Goal: Contribute content: Contribute content

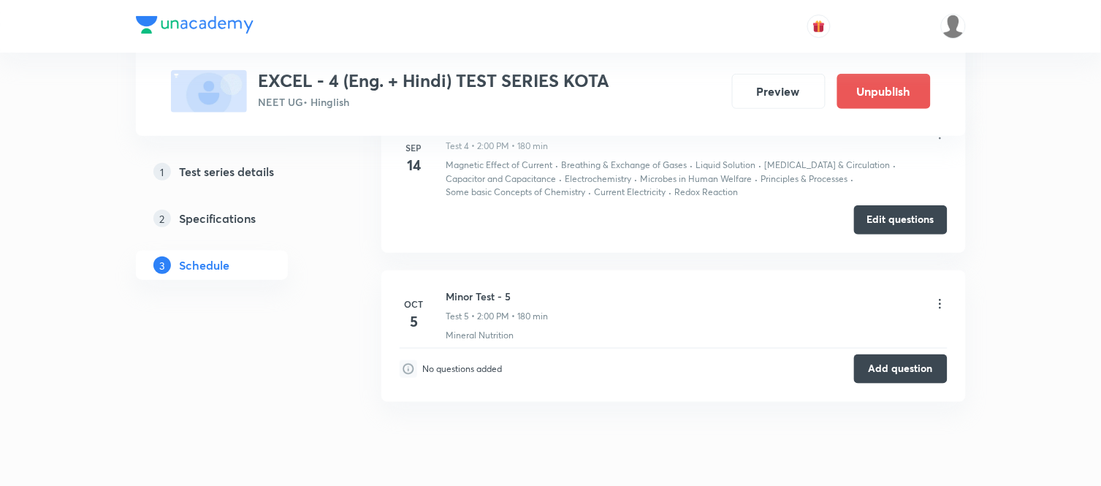
scroll to position [1579, 0]
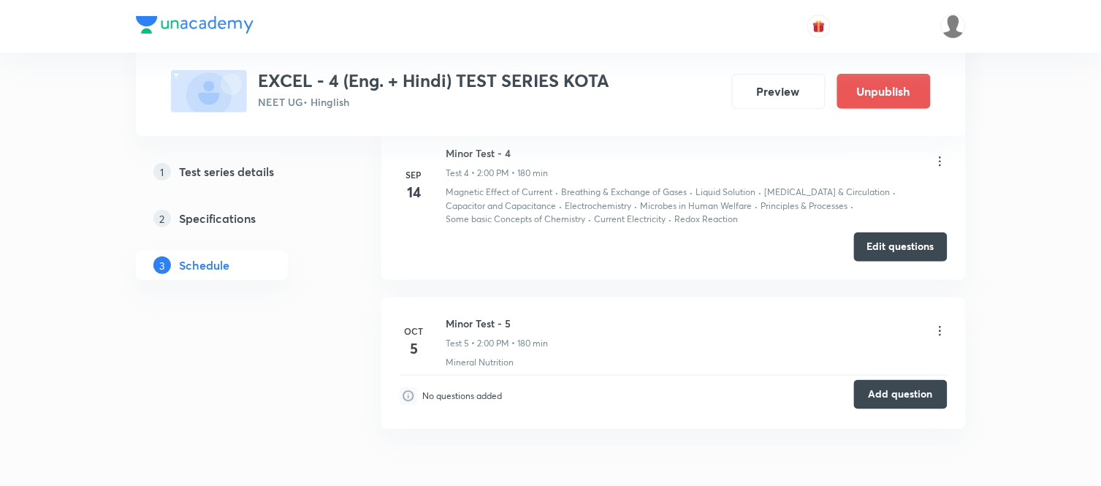
click at [898, 398] on button "Add question" at bounding box center [901, 394] width 94 height 29
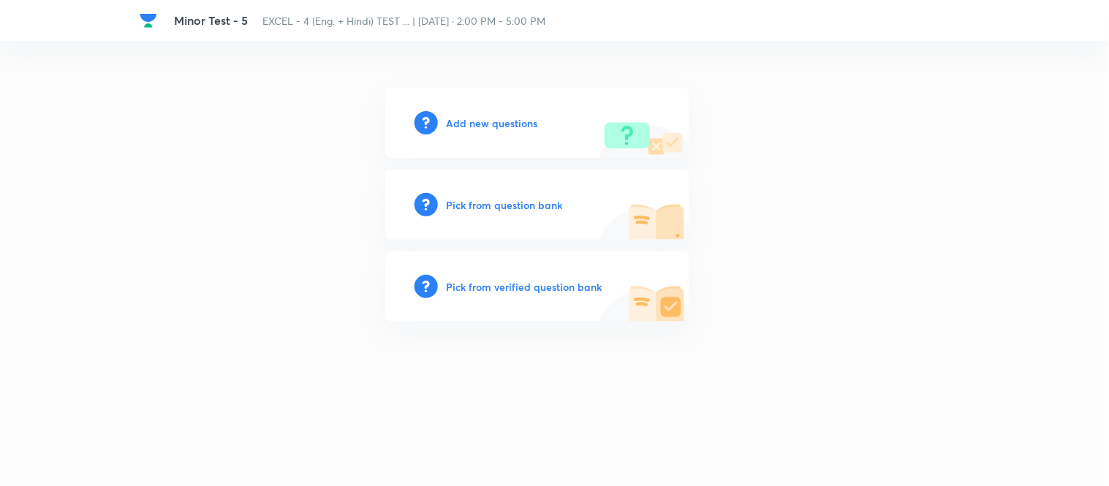
click at [484, 121] on h6 "Add new questions" at bounding box center [492, 122] width 91 height 15
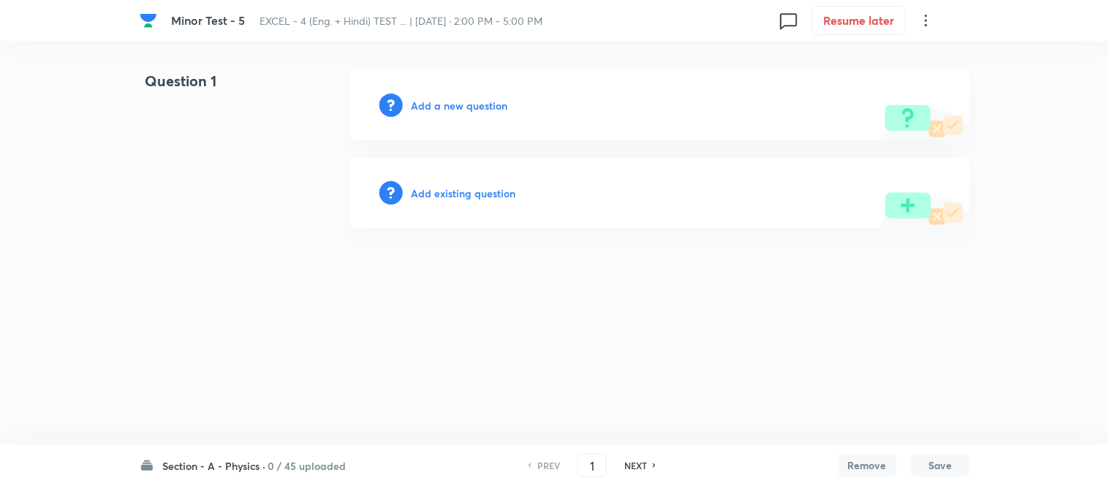
click at [235, 466] on h6 "Section - A - Physics ·" at bounding box center [214, 465] width 103 height 15
click at [210, 250] on h6 "Section - B - Chemistry" at bounding box center [230, 250] width 133 height 15
type input "46"
click at [441, 105] on h6 "Add a new question" at bounding box center [459, 105] width 96 height 15
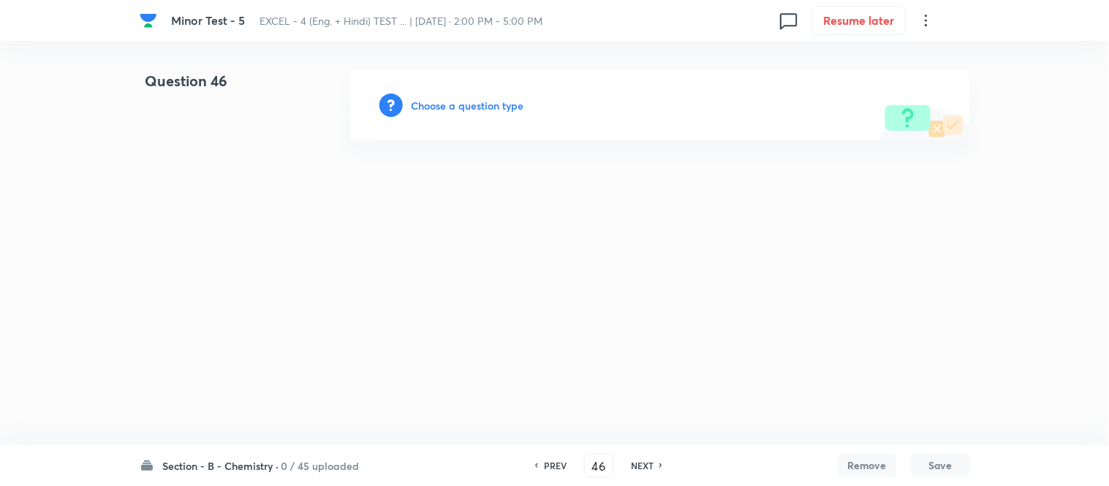
click at [441, 105] on h6 "Choose a question type" at bounding box center [467, 105] width 113 height 15
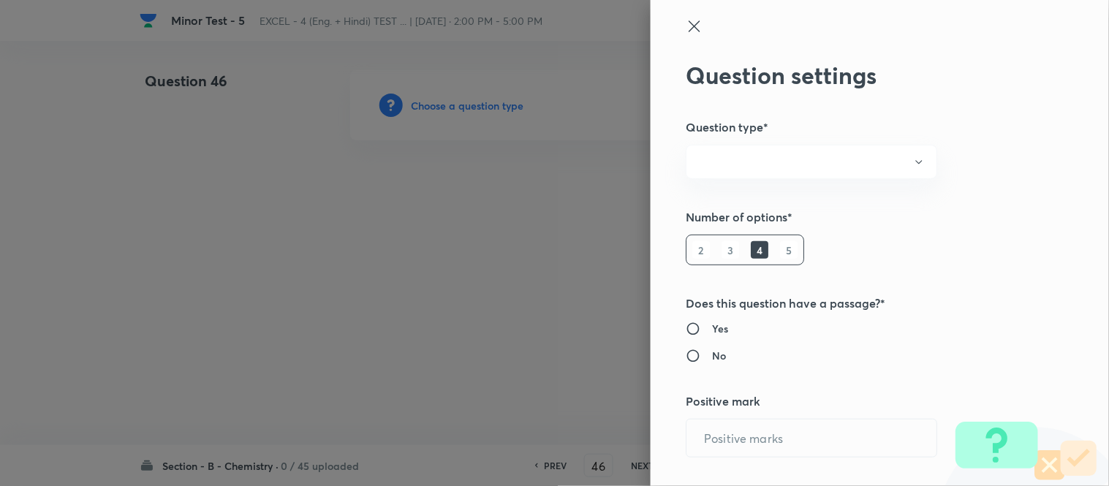
radio input "true"
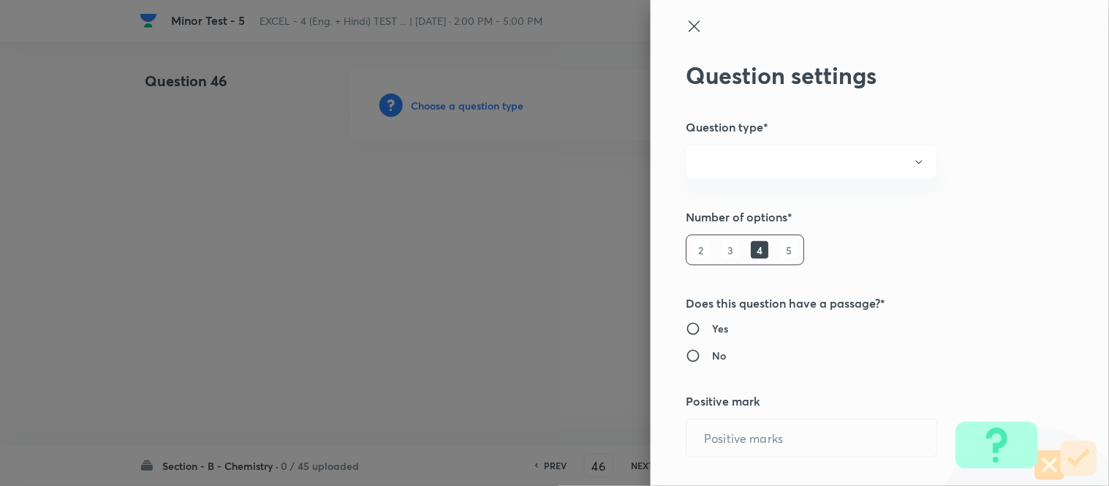
radio input "true"
type input "1"
type input "0"
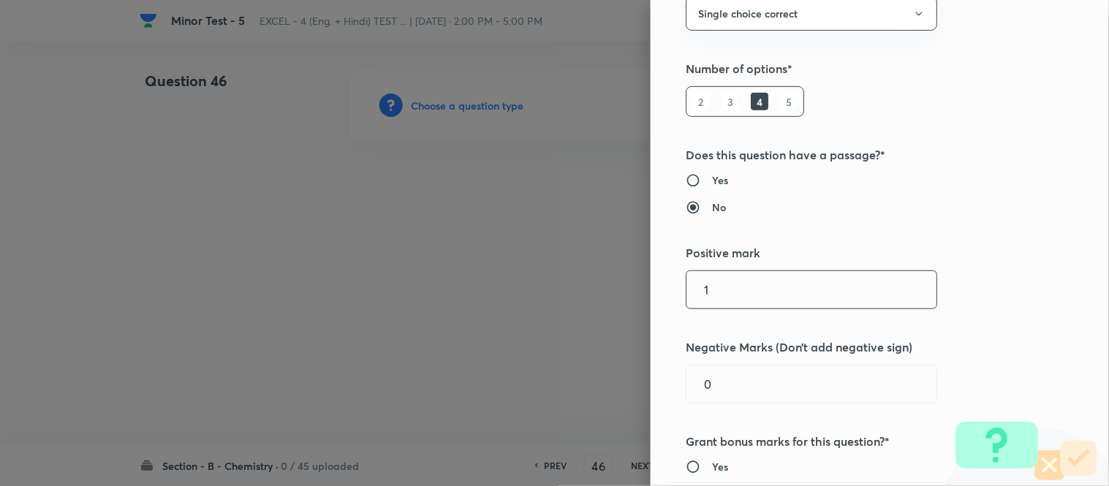
scroll to position [243, 0]
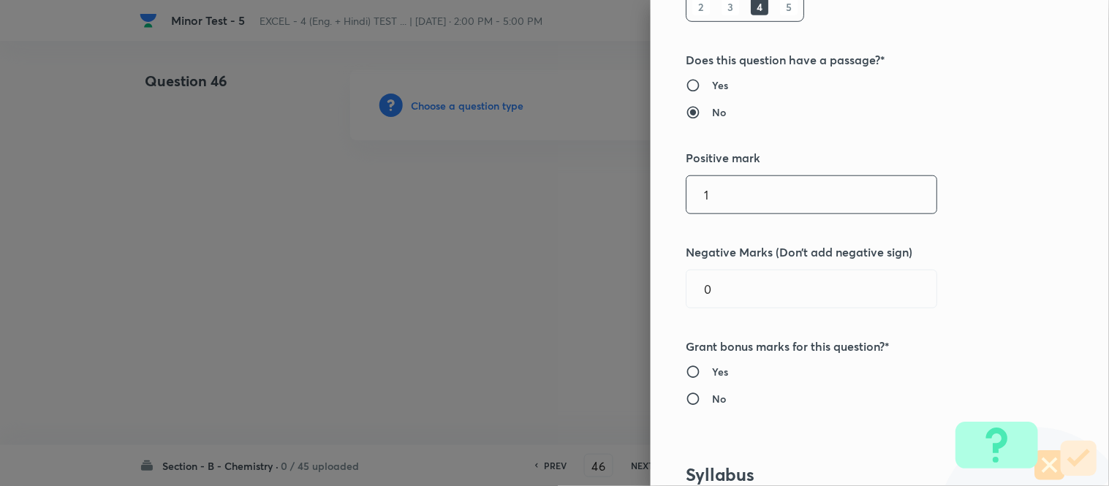
drag, startPoint x: 715, startPoint y: 190, endPoint x: 677, endPoint y: 206, distance: 41.3
click at [686, 206] on input "1" at bounding box center [811, 194] width 250 height 37
type input "4"
click at [655, 295] on div "Question settings Question type* Single choice correct Number of options* 2 3 4…" at bounding box center [880, 243] width 458 height 486
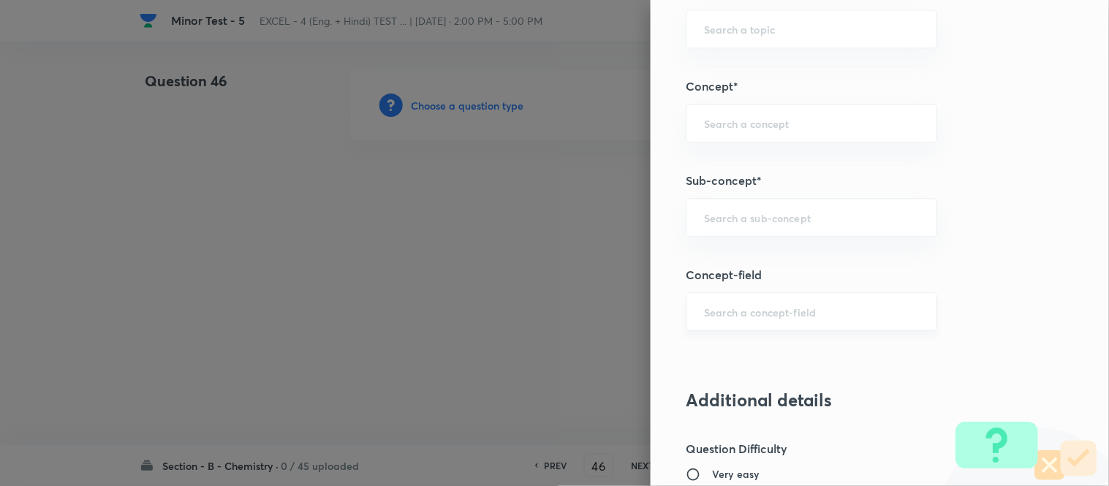
scroll to position [893, 0]
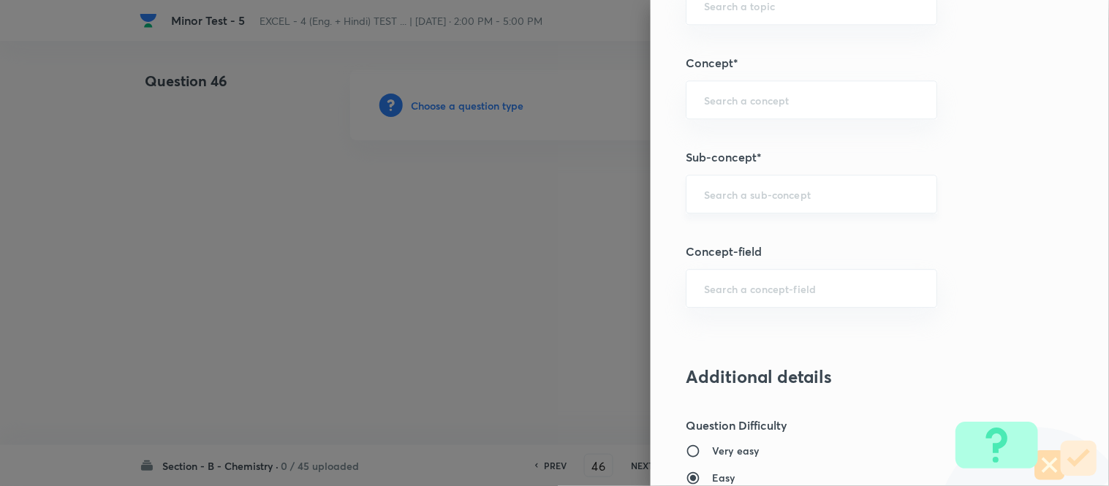
type input "1"
click at [784, 196] on input "text" at bounding box center [811, 194] width 215 height 14
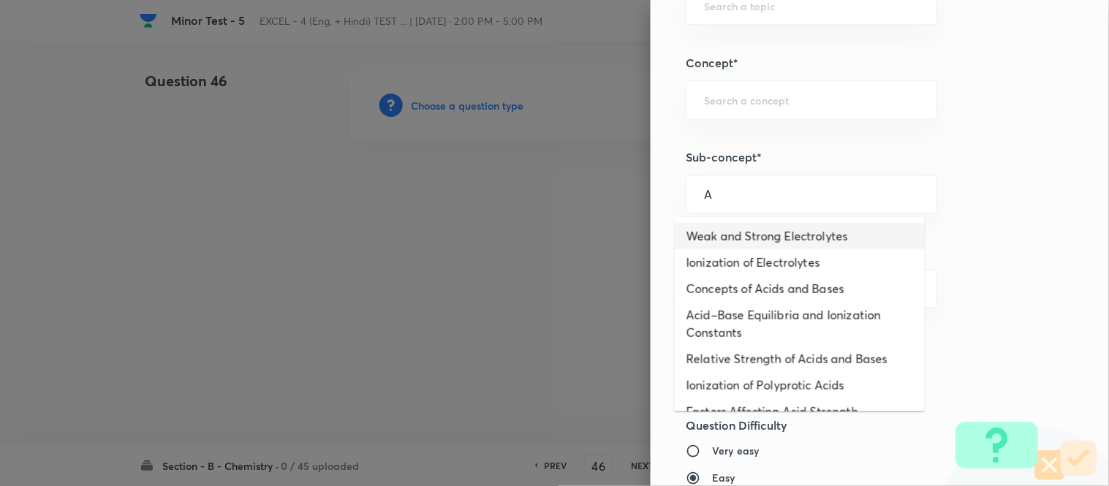
click at [767, 236] on li "Weak and Strong Electrolytes" at bounding box center [800, 236] width 250 height 26
type input "Weak and Strong Electrolytes"
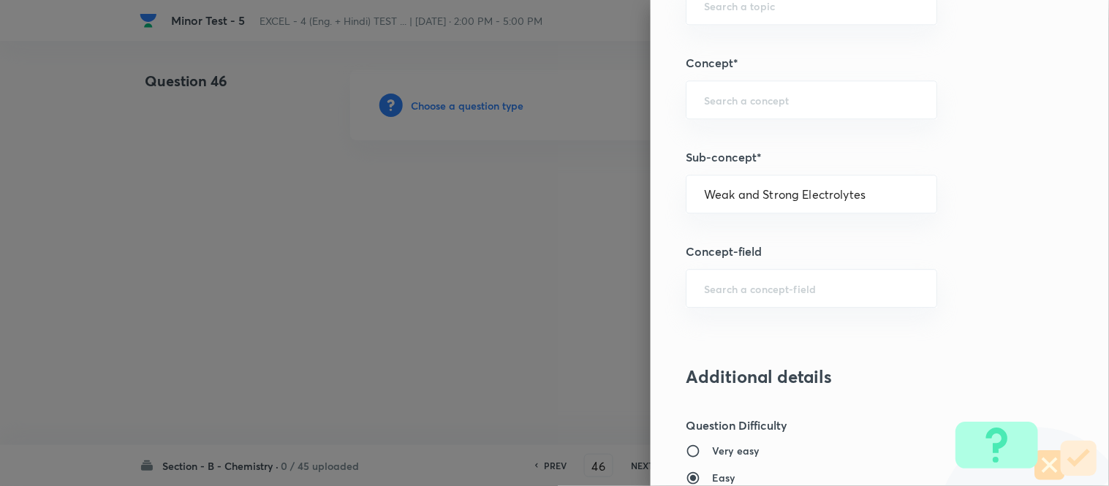
type input "Chemistry"
type input "Physical Chemistry"
type input "Ionic Equilibrium"
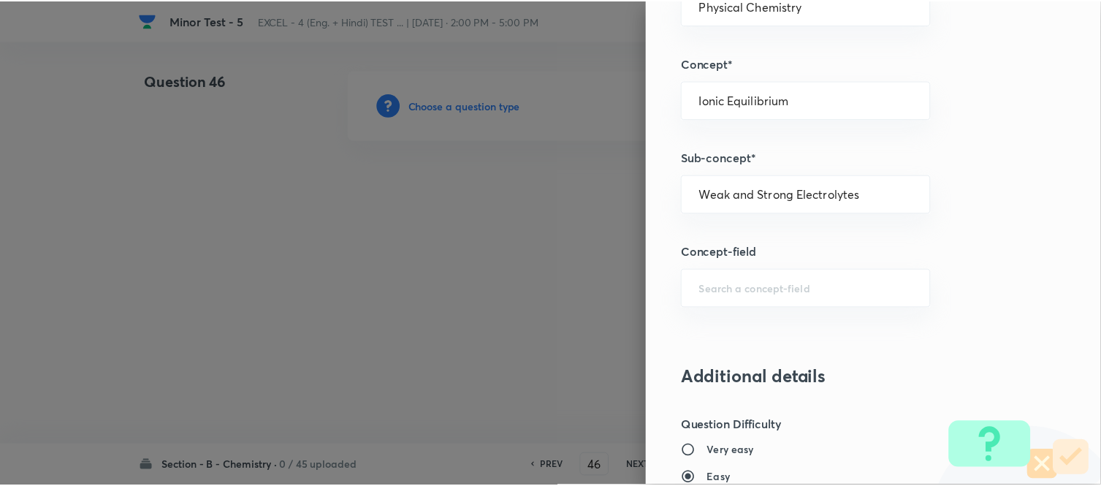
scroll to position [1604, 0]
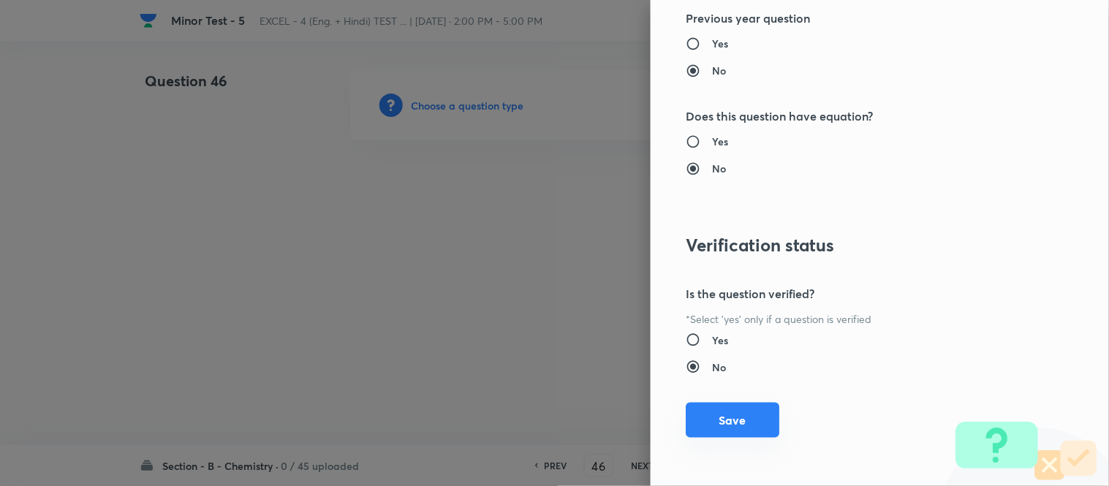
click at [728, 422] on button "Save" at bounding box center [733, 420] width 94 height 35
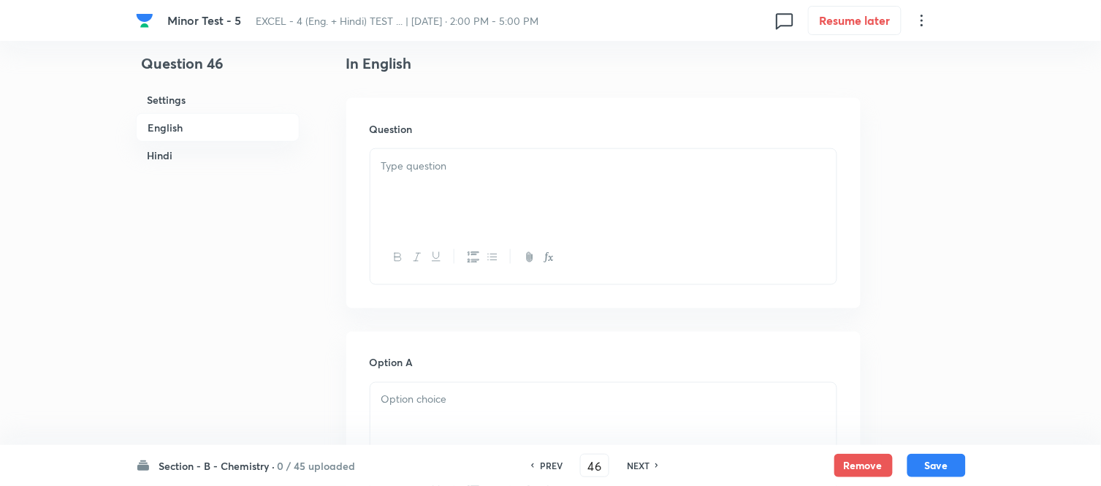
scroll to position [406, 0]
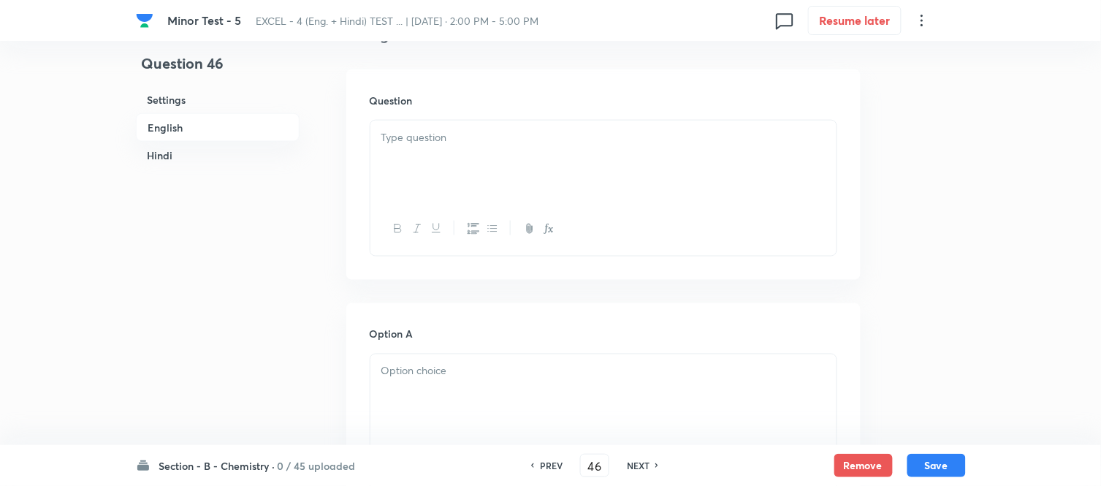
click at [501, 162] on div at bounding box center [604, 162] width 466 height 82
click at [501, 161] on div at bounding box center [604, 162] width 466 height 82
click at [458, 155] on div at bounding box center [604, 162] width 466 height 82
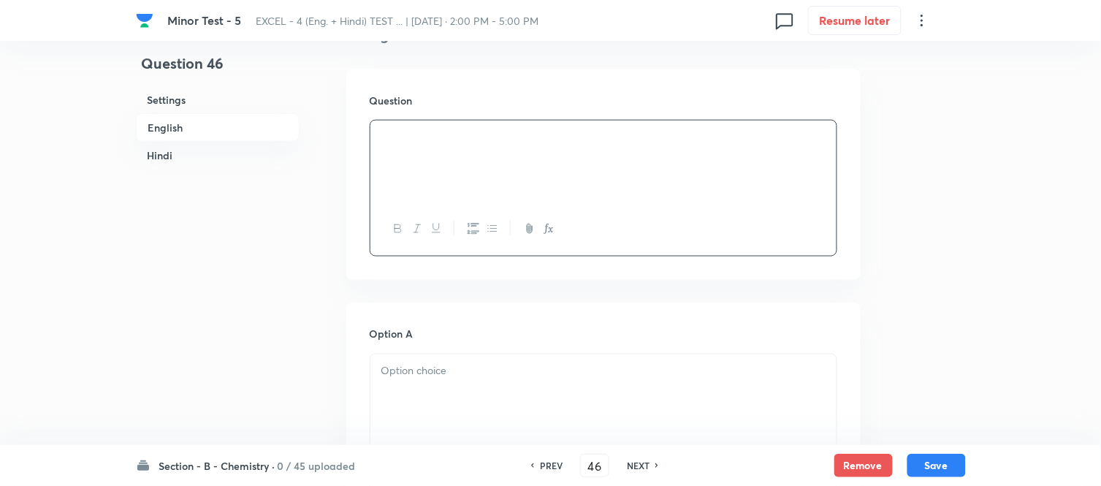
click at [159, 148] on h6 "Hindi" at bounding box center [218, 155] width 164 height 27
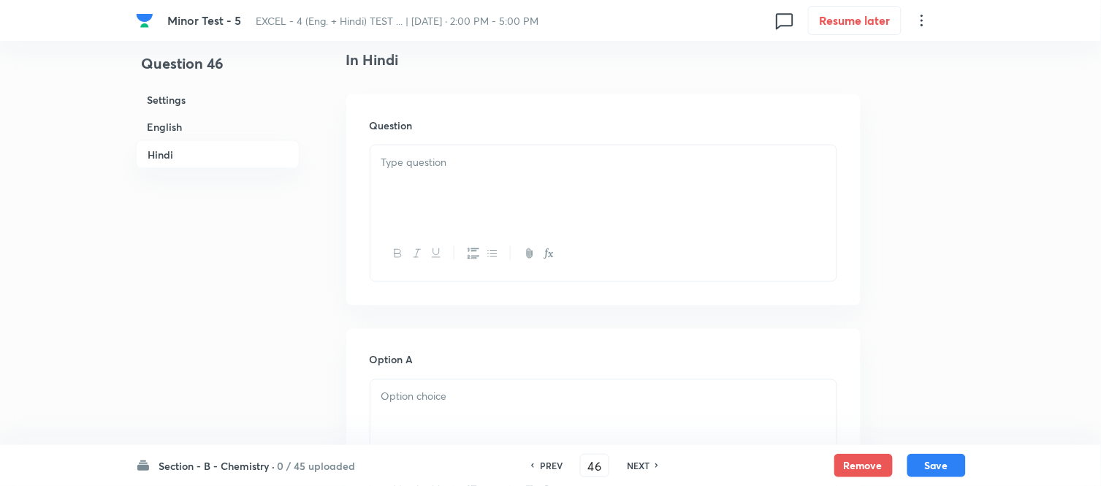
click at [499, 183] on div at bounding box center [604, 186] width 466 height 82
click at [169, 125] on h6 "English" at bounding box center [218, 126] width 164 height 27
click at [493, 399] on p at bounding box center [604, 400] width 444 height 17
click at [590, 175] on p at bounding box center [604, 167] width 444 height 17
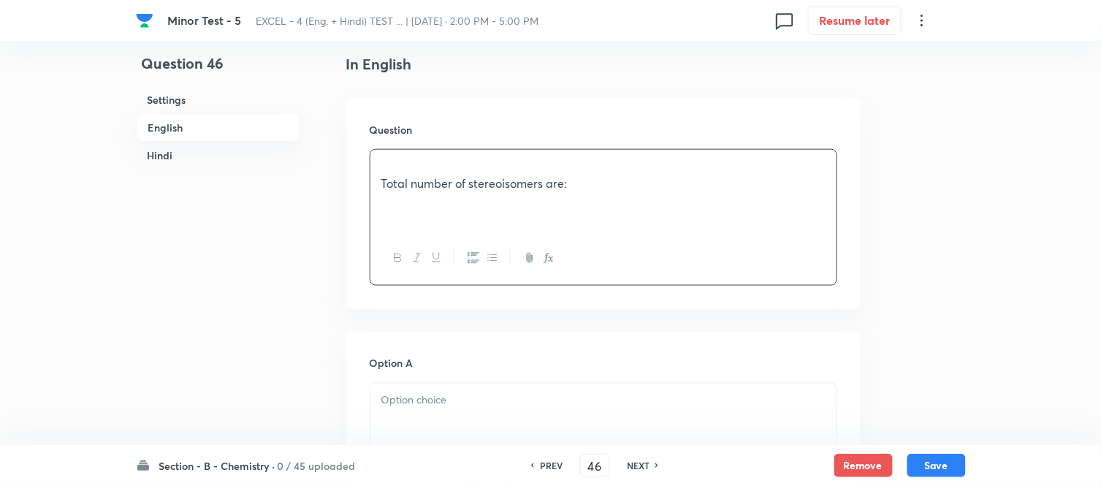
click at [181, 156] on h6 "Hindi" at bounding box center [218, 155] width 164 height 27
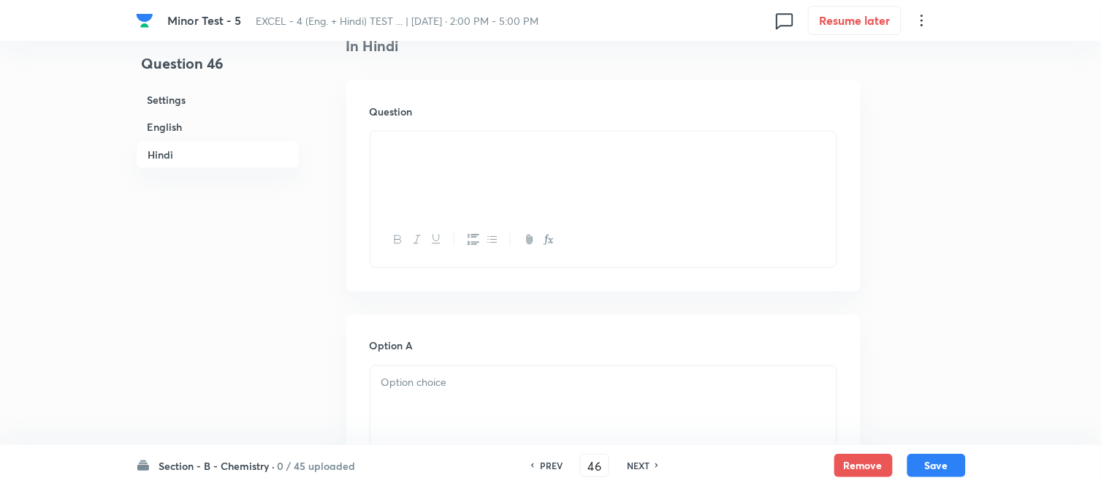
click at [622, 157] on p at bounding box center [604, 148] width 444 height 17
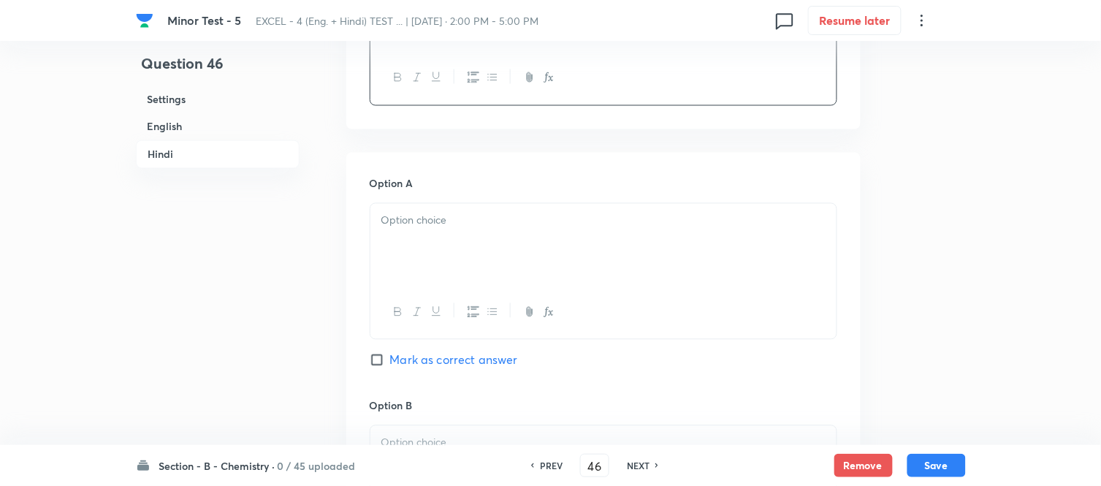
click at [493, 230] on p at bounding box center [604, 221] width 444 height 17
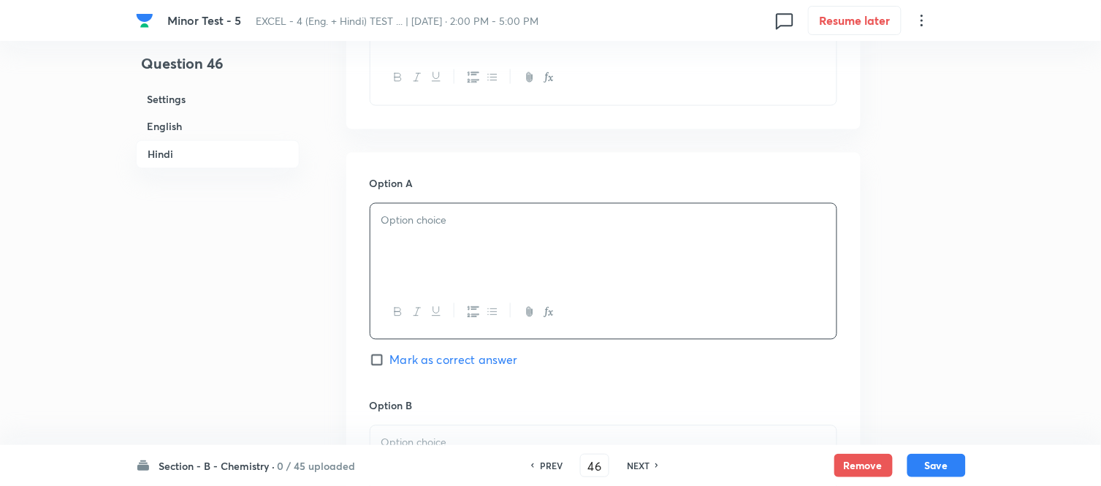
click at [493, 230] on p at bounding box center [604, 221] width 444 height 17
click at [172, 127] on h6 "English" at bounding box center [218, 126] width 164 height 27
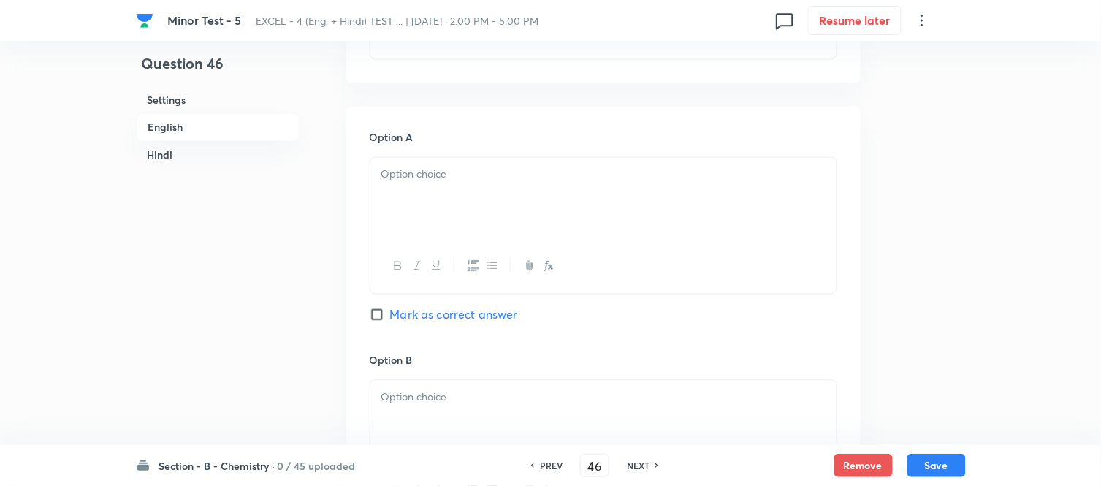
scroll to position [620, 0]
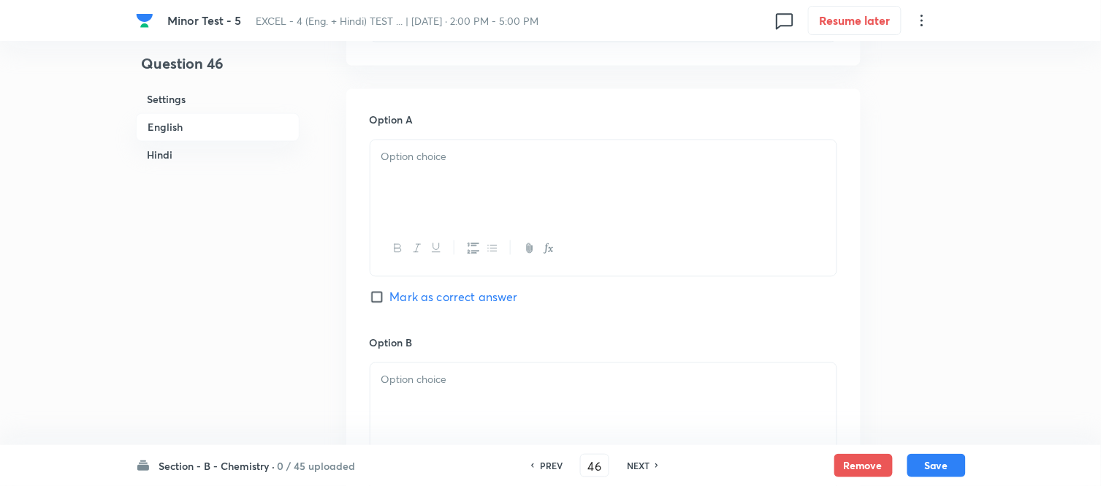
click at [484, 187] on div at bounding box center [604, 181] width 466 height 82
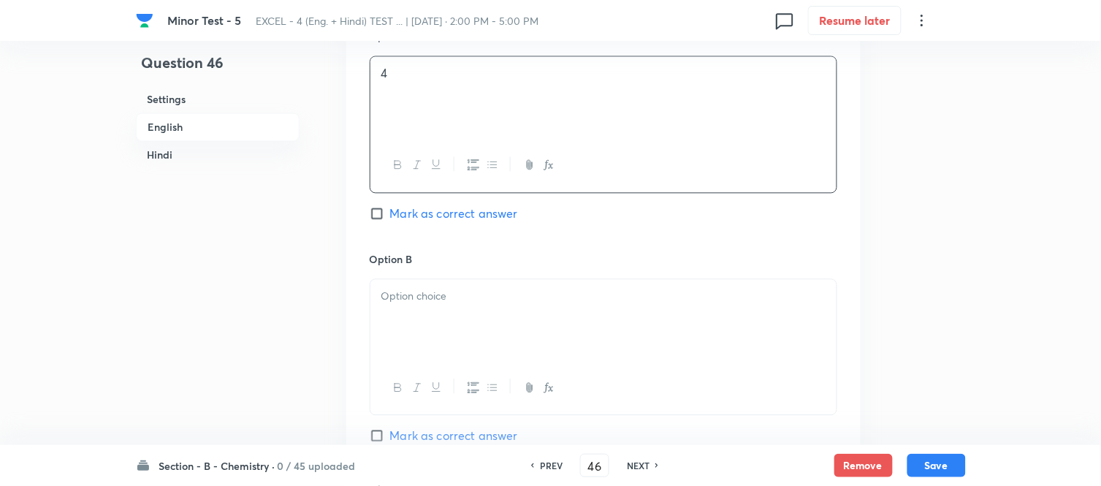
scroll to position [783, 0]
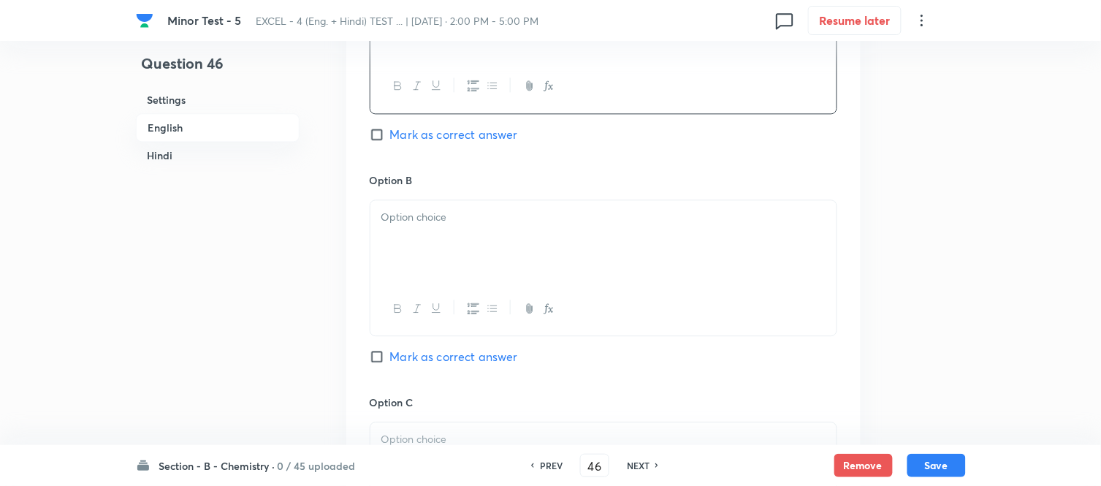
click at [490, 226] on p at bounding box center [604, 217] width 444 height 17
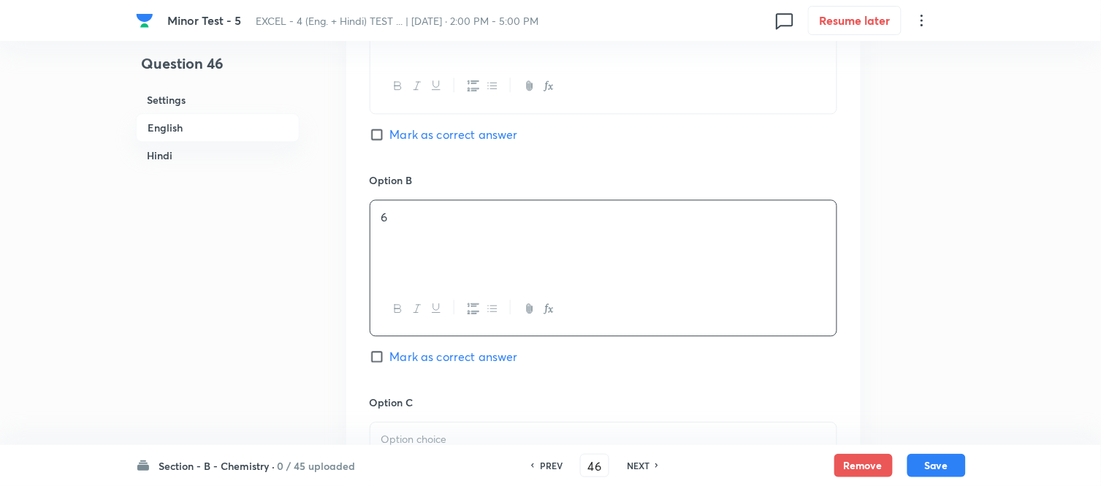
click at [403, 143] on span "Mark as correct answer" at bounding box center [454, 135] width 128 height 18
click at [390, 142] on input "Mark as correct answer" at bounding box center [380, 134] width 20 height 15
checkbox input "true"
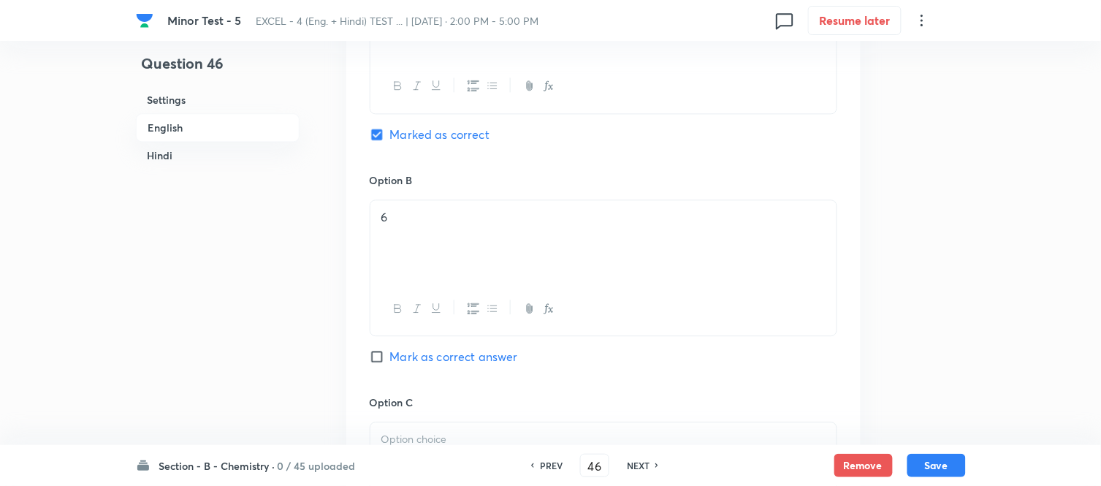
checkbox input "true"
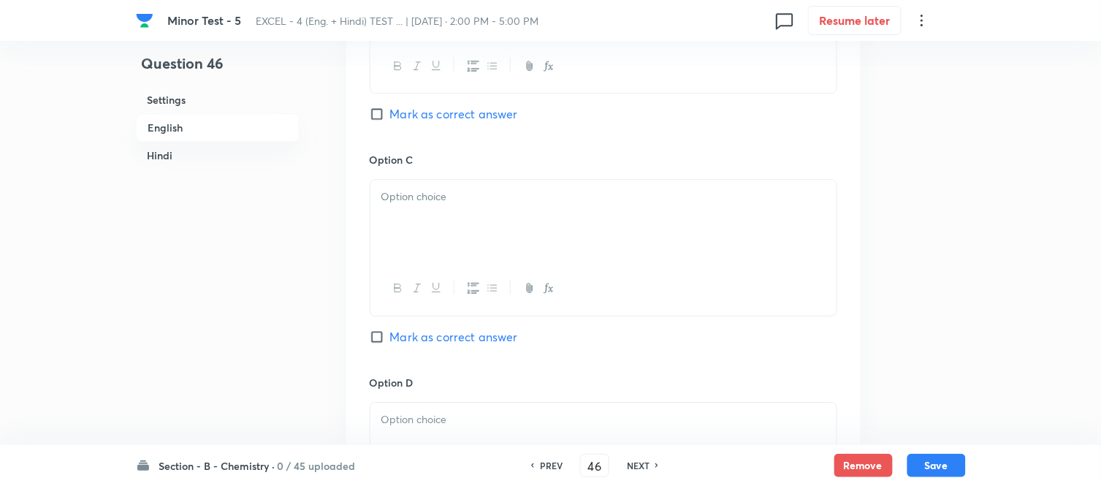
scroll to position [1026, 0]
click at [470, 238] on div at bounding box center [604, 220] width 466 height 82
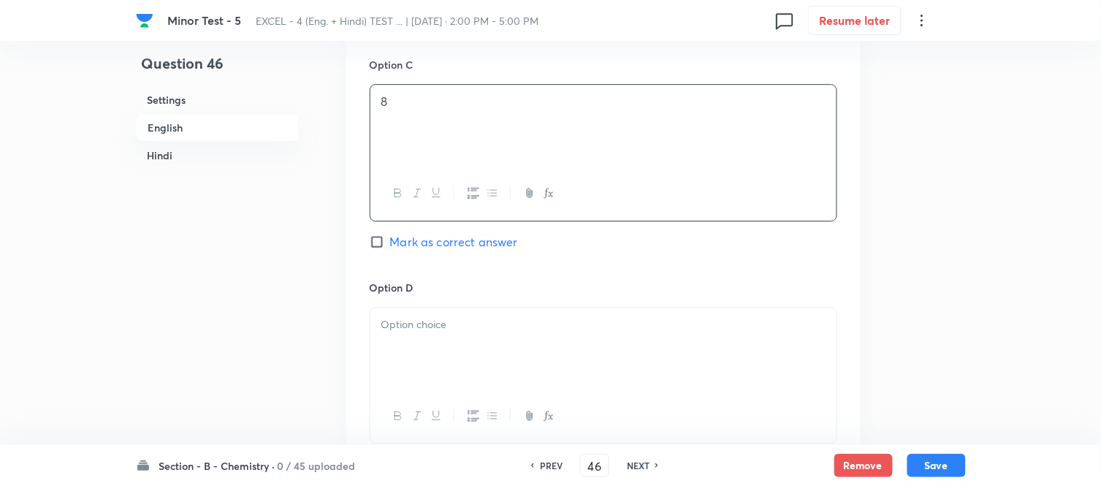
scroll to position [1270, 0]
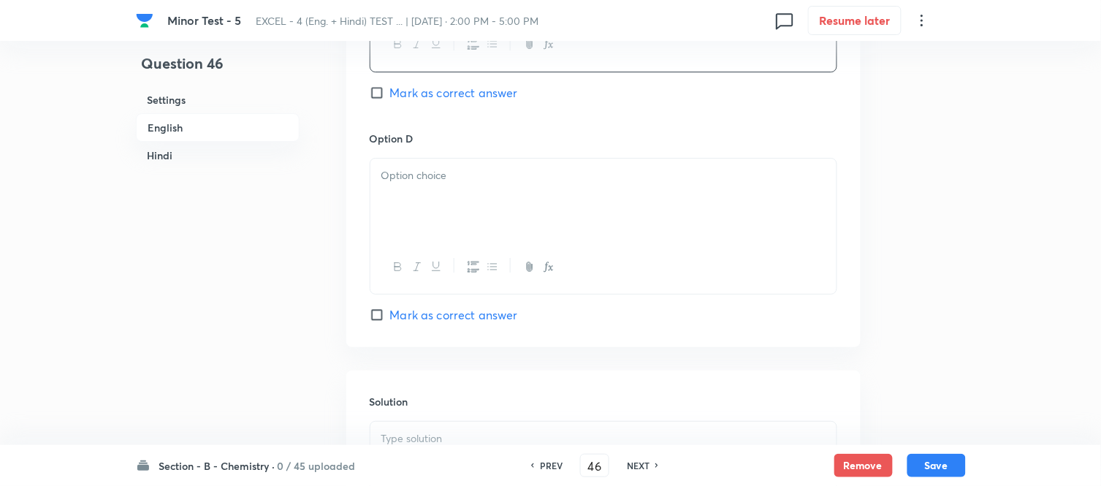
click at [466, 225] on div at bounding box center [604, 200] width 466 height 82
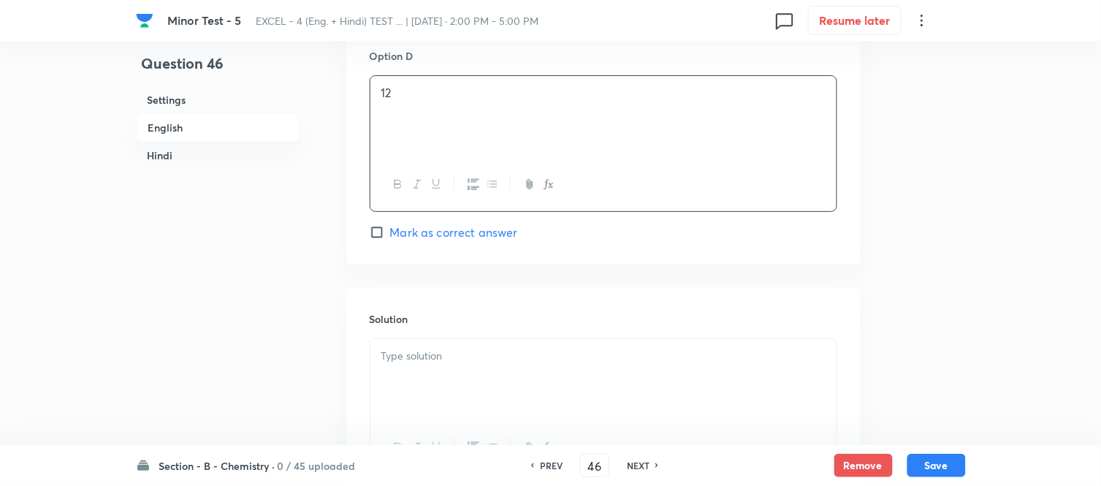
scroll to position [1514, 0]
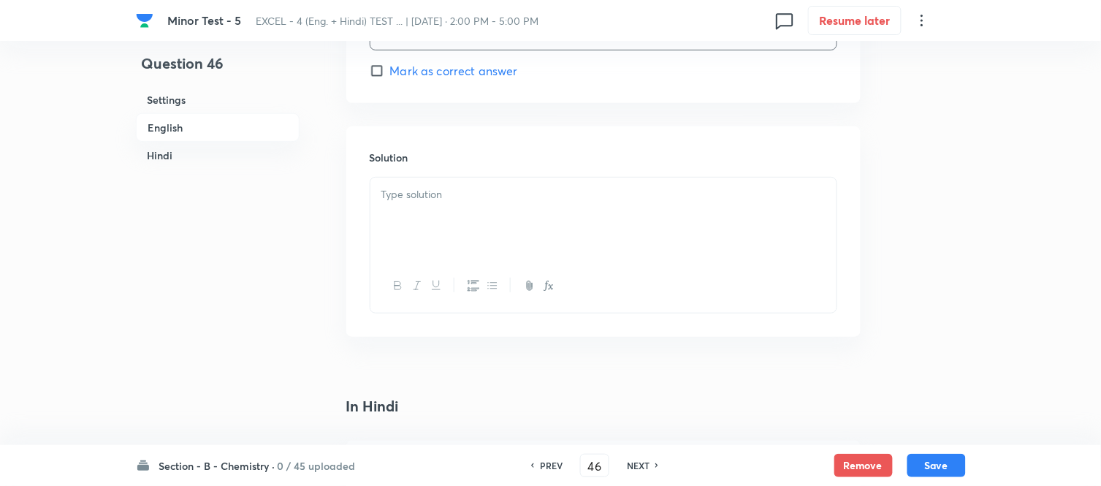
click at [465, 225] on div at bounding box center [604, 219] width 466 height 82
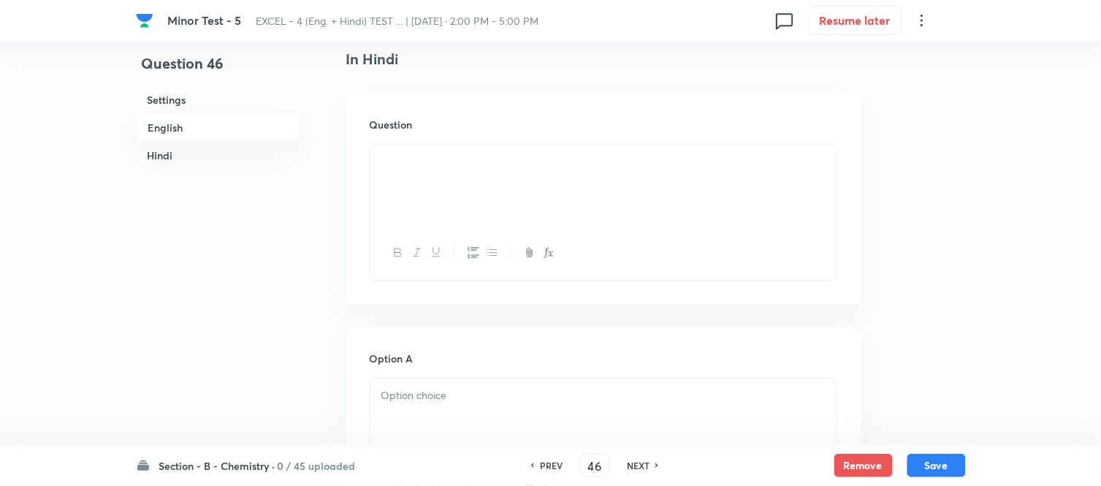
scroll to position [2082, 0]
click at [466, 240] on div at bounding box center [604, 200] width 466 height 82
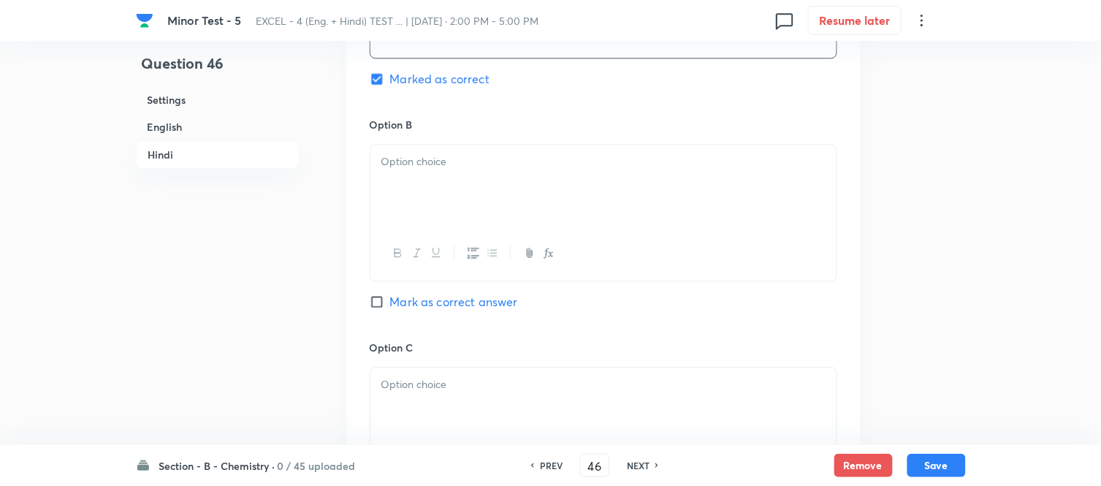
scroll to position [2326, 0]
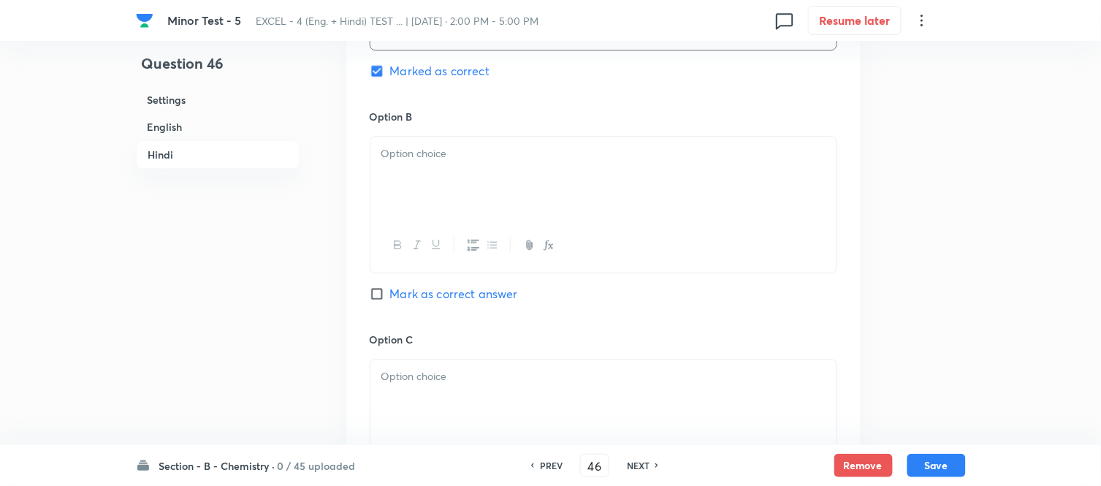
click at [475, 213] on div at bounding box center [604, 178] width 466 height 82
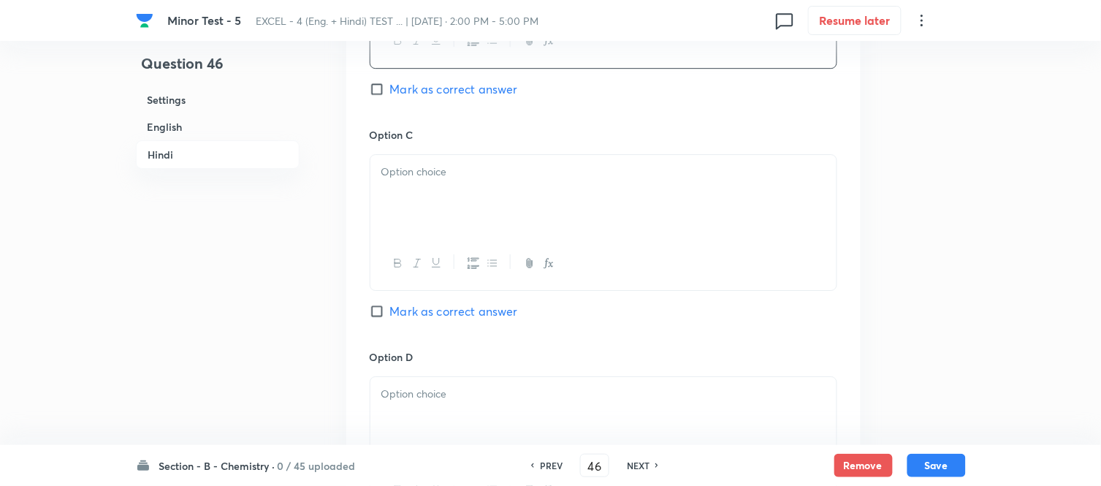
scroll to position [2569, 0]
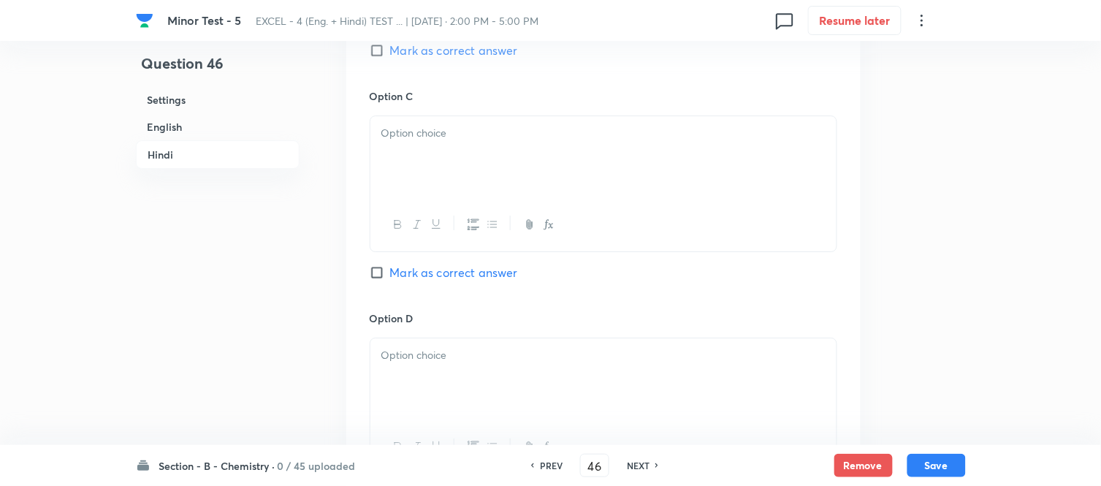
click at [475, 198] on div at bounding box center [604, 157] width 466 height 82
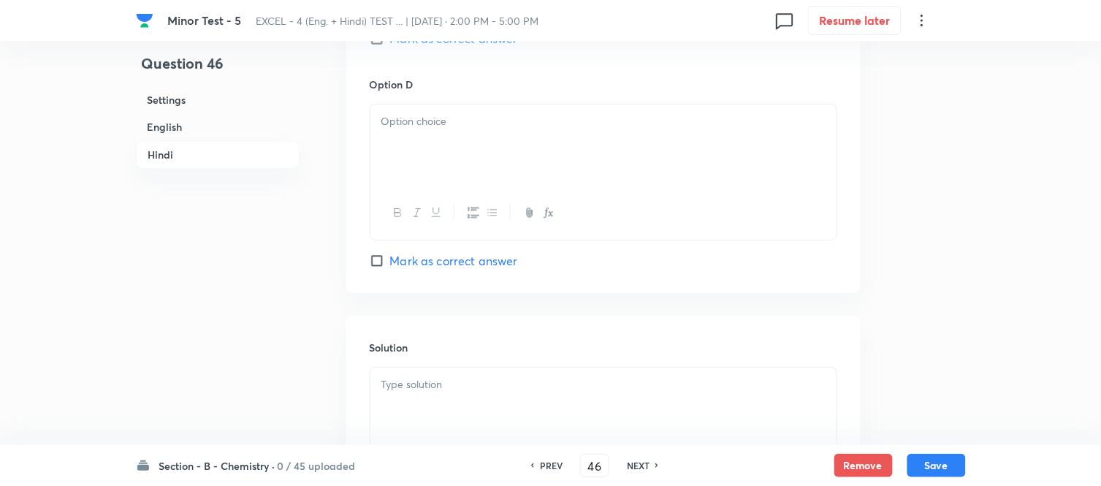
scroll to position [2813, 0]
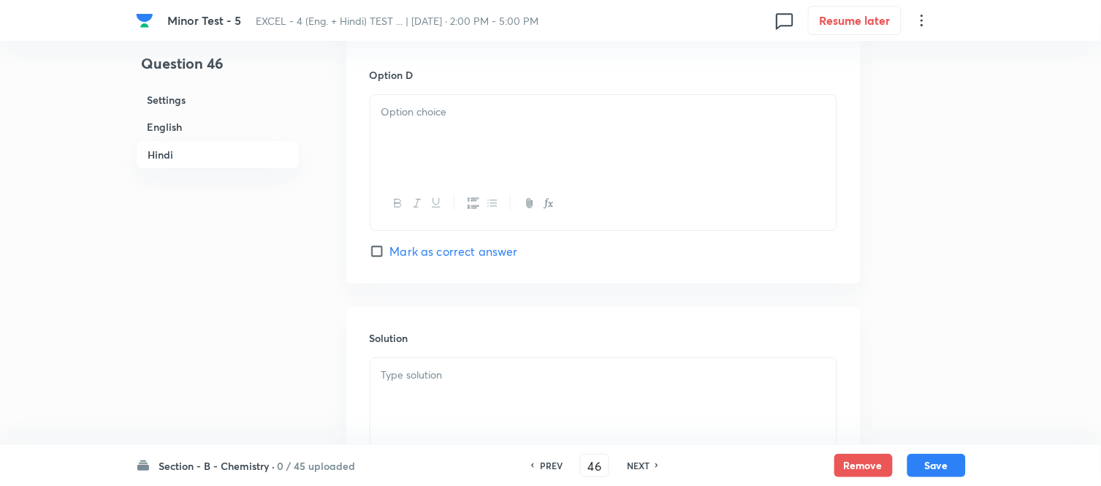
click at [475, 177] on div at bounding box center [604, 136] width 466 height 82
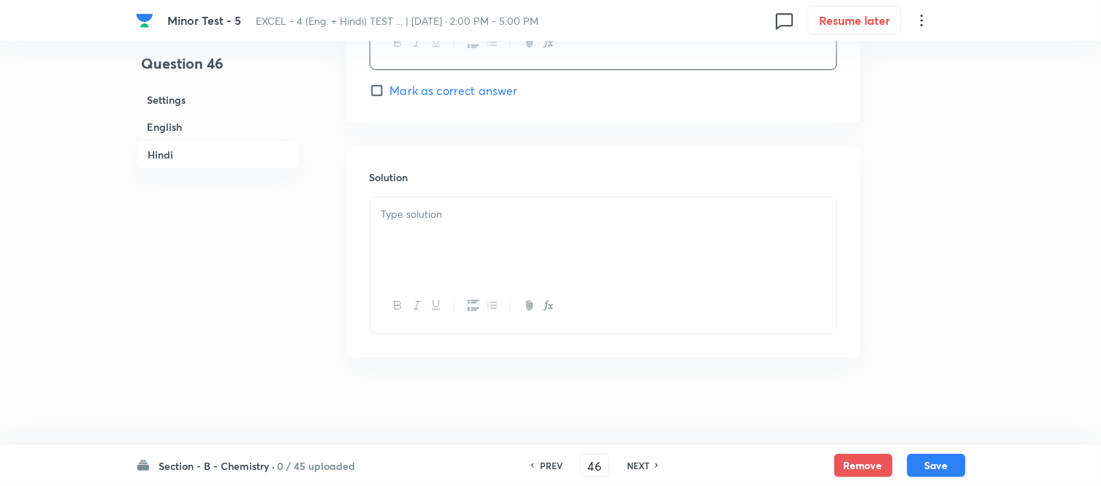
scroll to position [3019, 0]
click at [475, 213] on p at bounding box center [604, 214] width 444 height 17
click at [937, 466] on button "Save" at bounding box center [937, 463] width 58 height 23
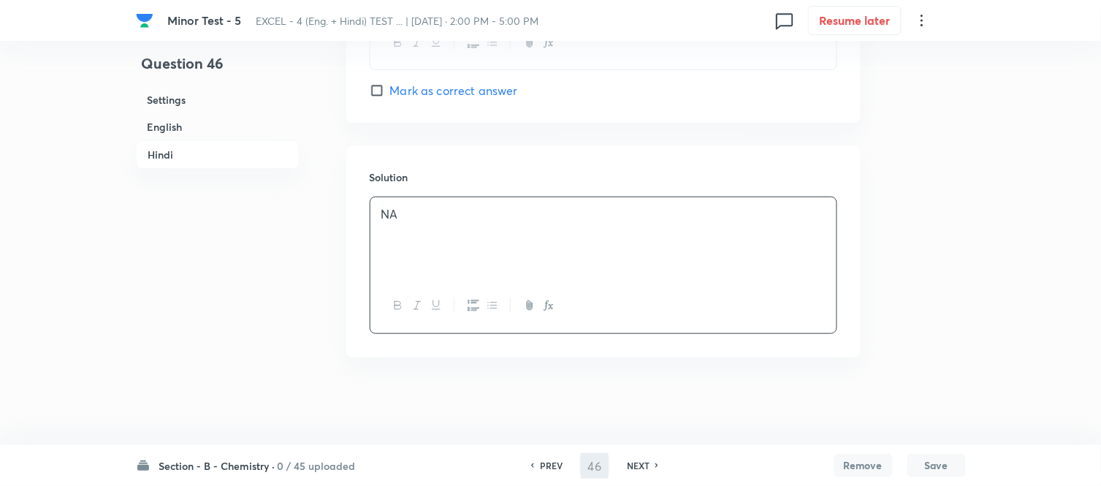
type input "47"
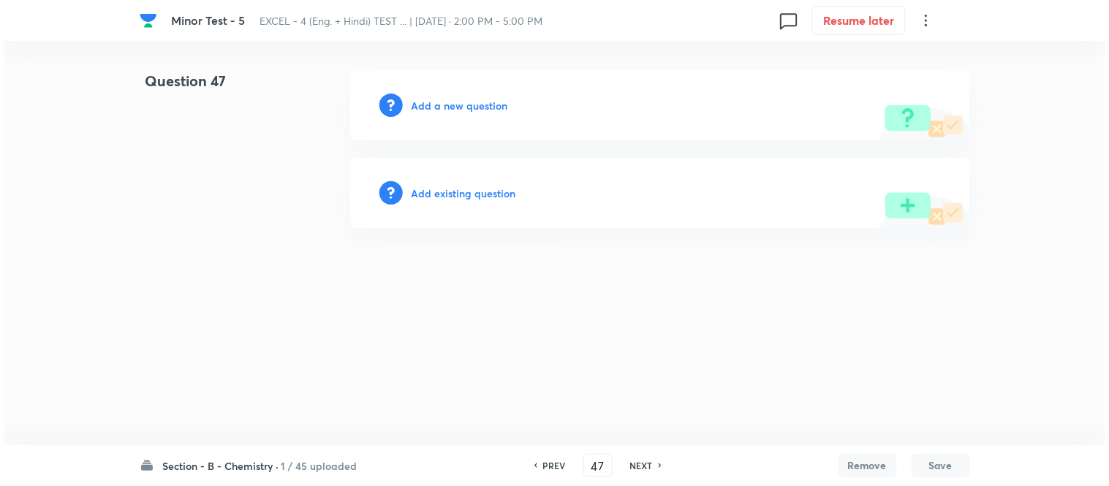
scroll to position [0, 0]
click at [451, 105] on h6 "Add a new question" at bounding box center [459, 105] width 96 height 15
click at [451, 105] on h6 "Choose a question type" at bounding box center [467, 105] width 113 height 15
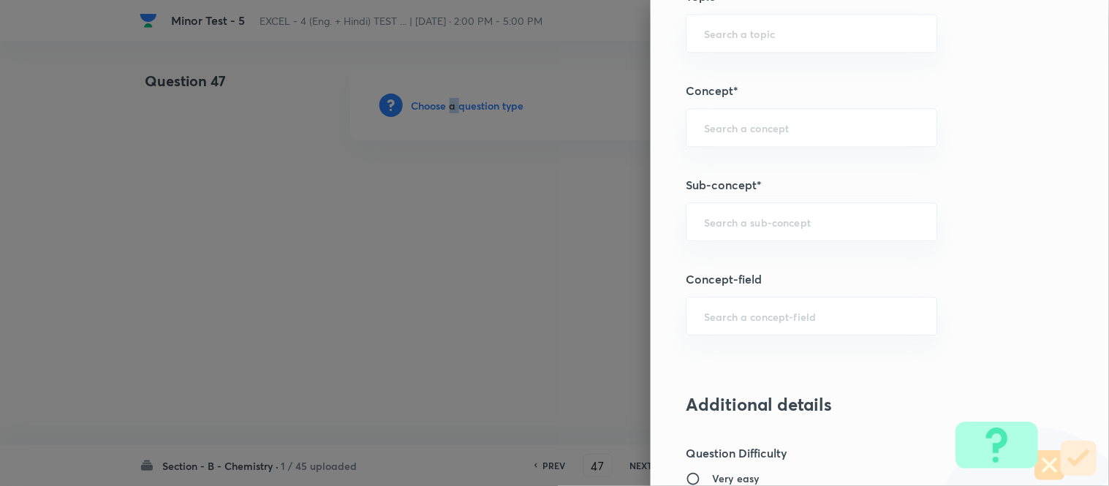
scroll to position [887, 0]
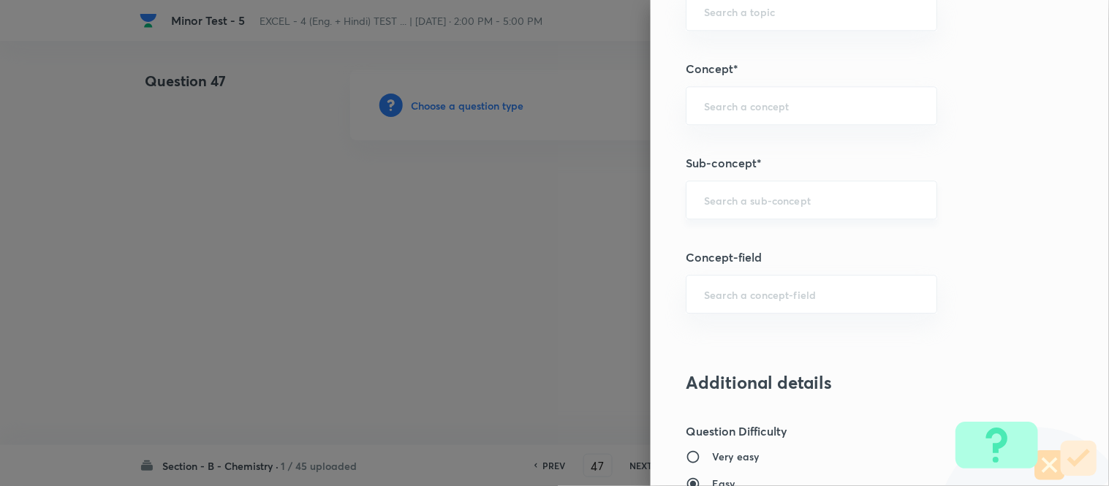
click at [760, 201] on input "text" at bounding box center [811, 200] width 215 height 14
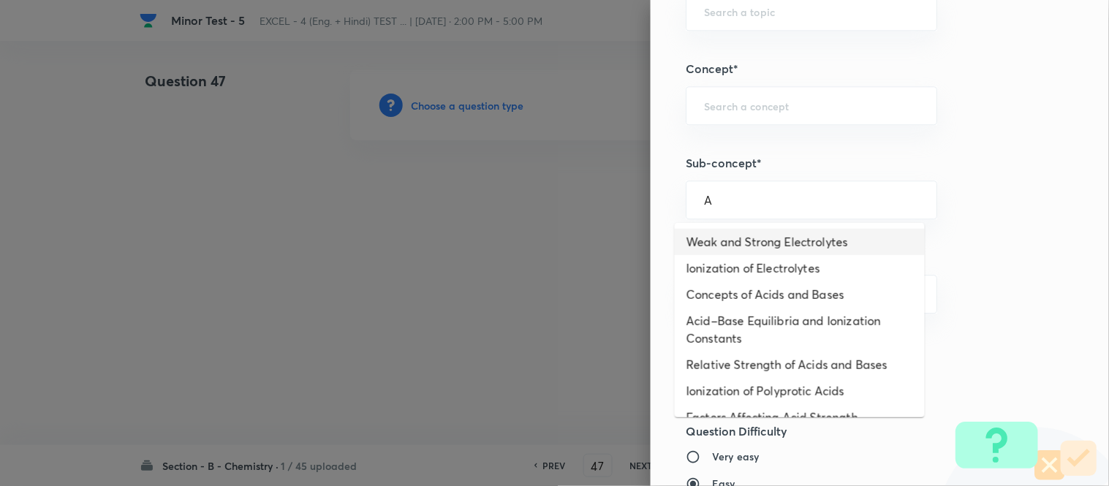
click at [743, 246] on li "Weak and Strong Electrolytes" at bounding box center [800, 242] width 250 height 26
type input "Weak and Strong Electrolytes"
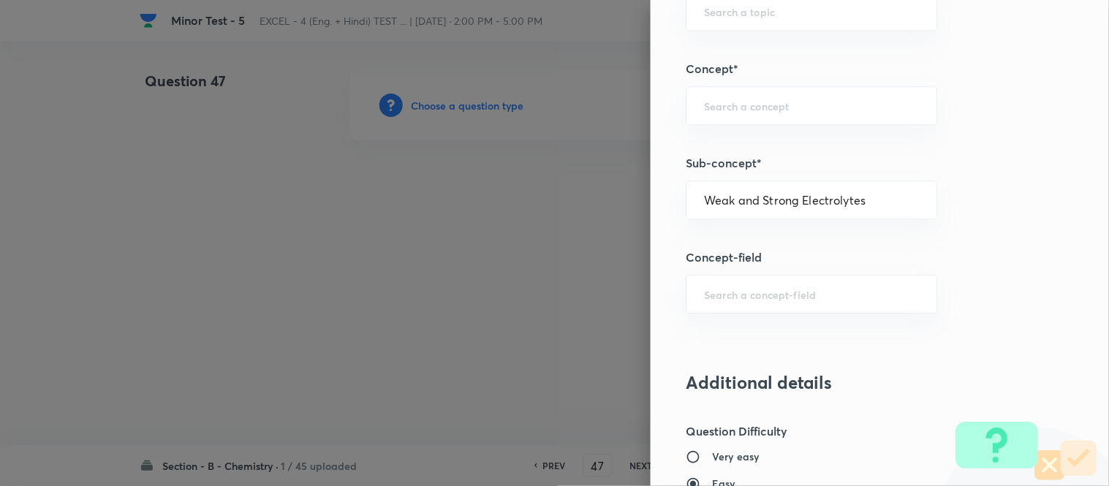
type input "Chemistry"
type input "Physical Chemistry"
type input "Ionic Equilibrium"
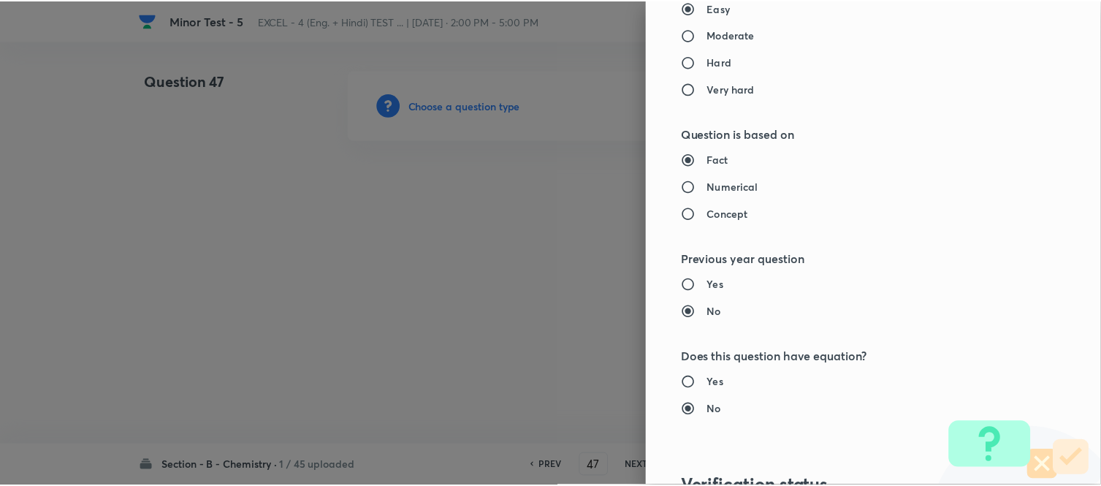
scroll to position [1604, 0]
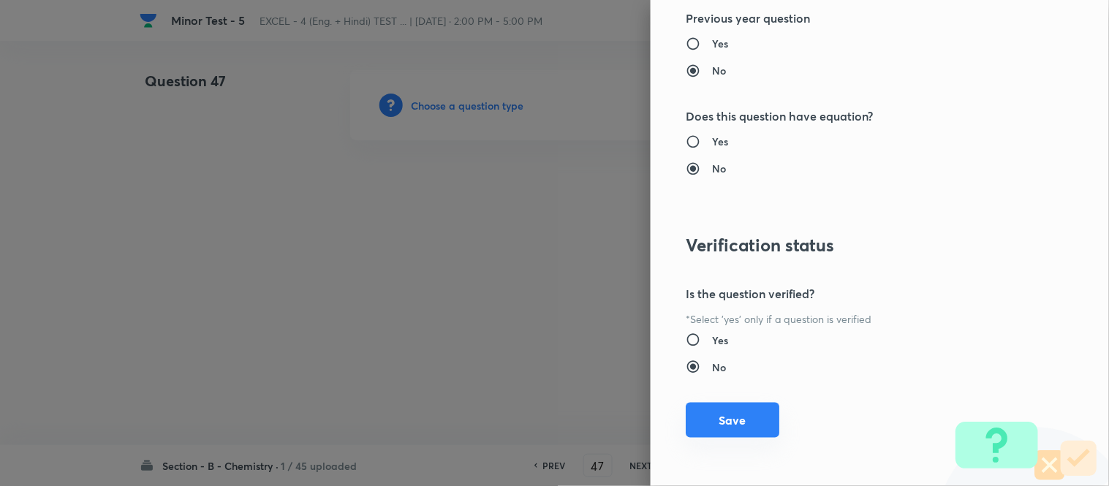
click at [705, 420] on button "Save" at bounding box center [733, 420] width 94 height 35
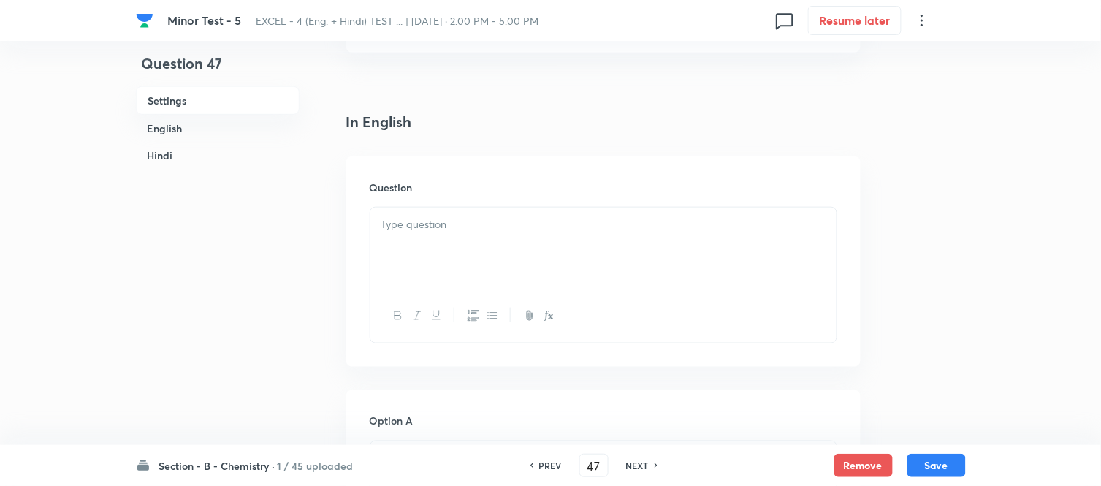
scroll to position [406, 0]
click at [545, 148] on div at bounding box center [604, 162] width 466 height 82
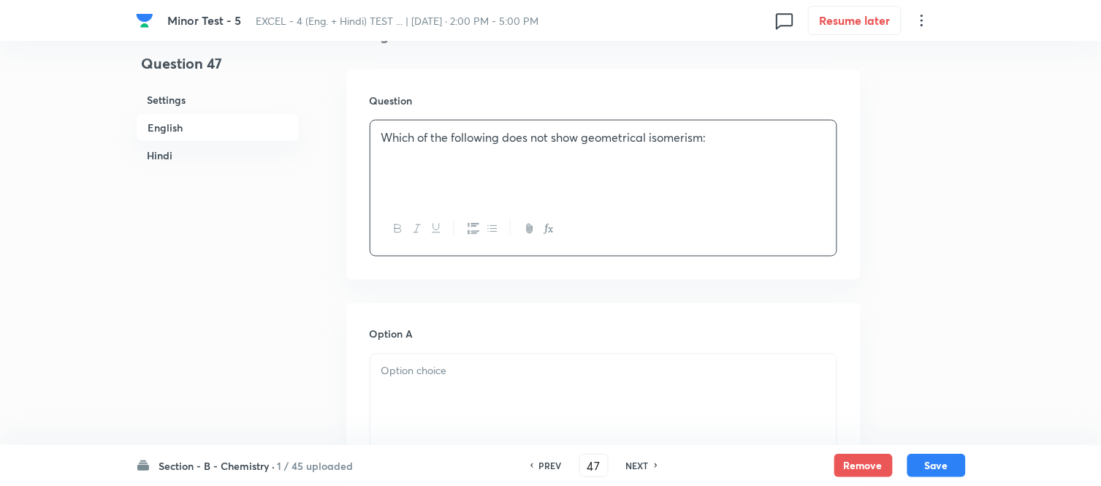
click at [165, 154] on h6 "Hindi" at bounding box center [218, 155] width 164 height 27
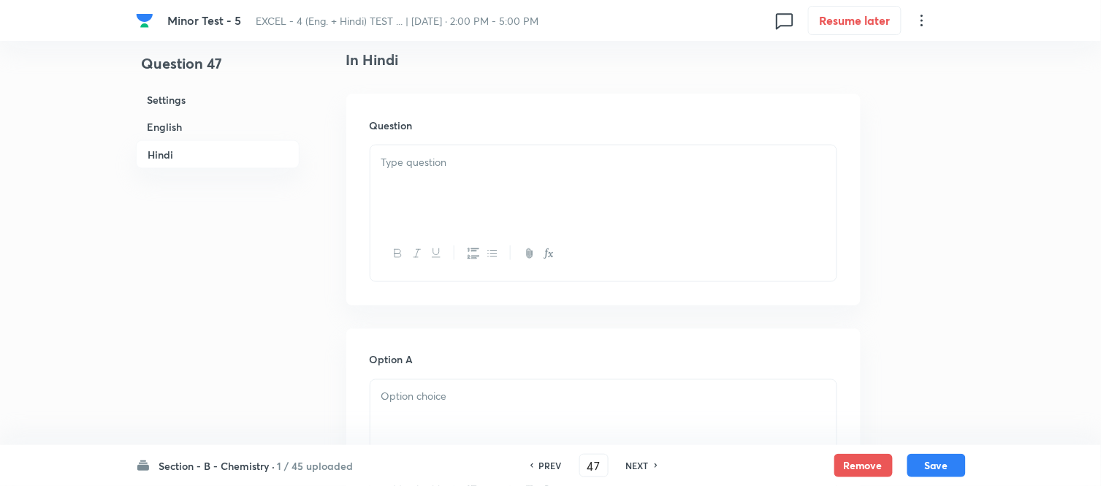
click at [516, 170] on p at bounding box center [604, 162] width 444 height 17
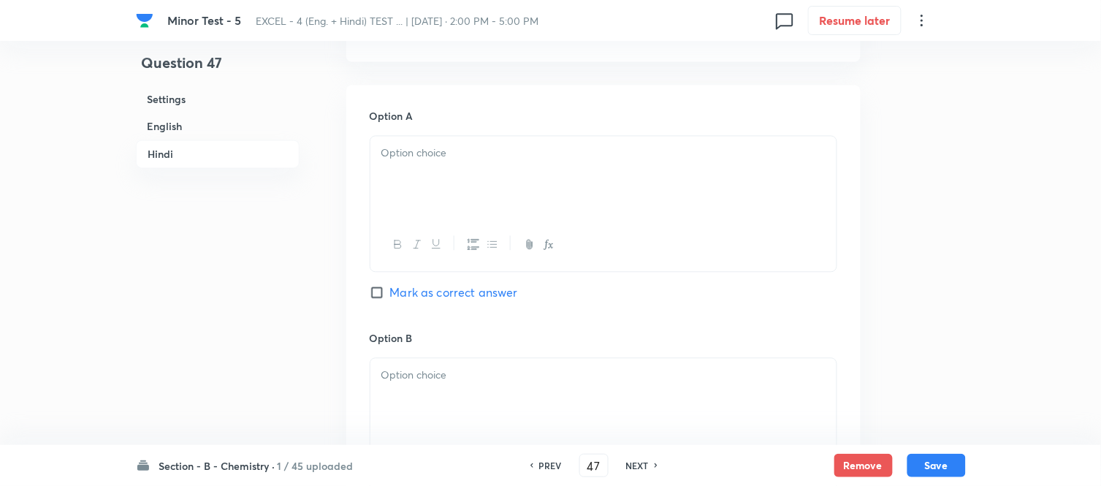
click at [516, 169] on div at bounding box center [604, 178] width 466 height 82
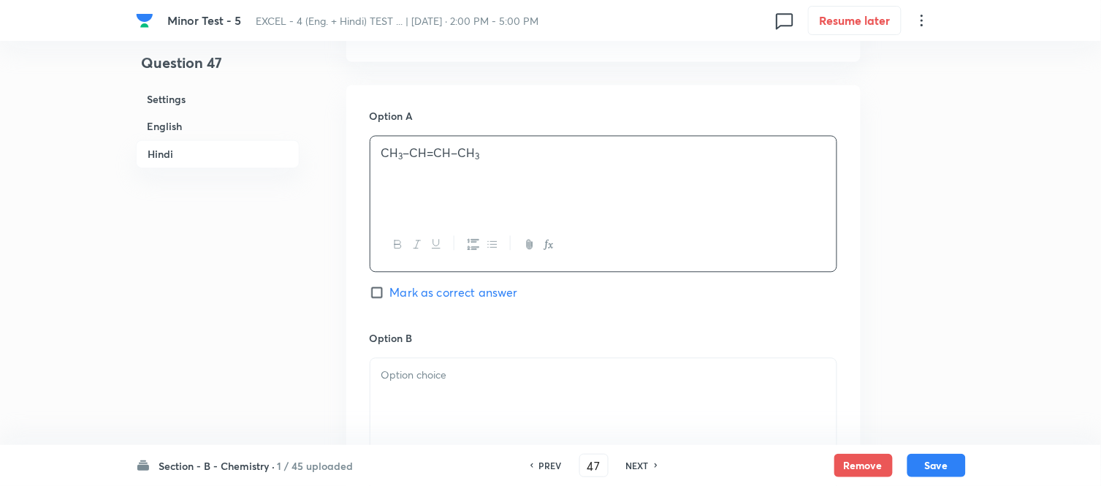
click at [166, 123] on h6 "English" at bounding box center [218, 126] width 164 height 27
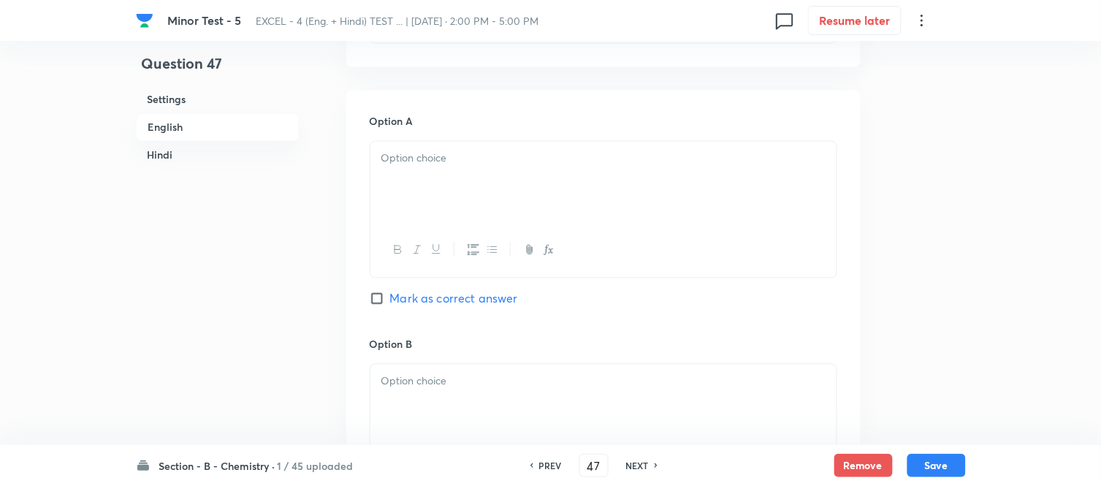
scroll to position [620, 0]
click at [572, 183] on div at bounding box center [604, 181] width 466 height 82
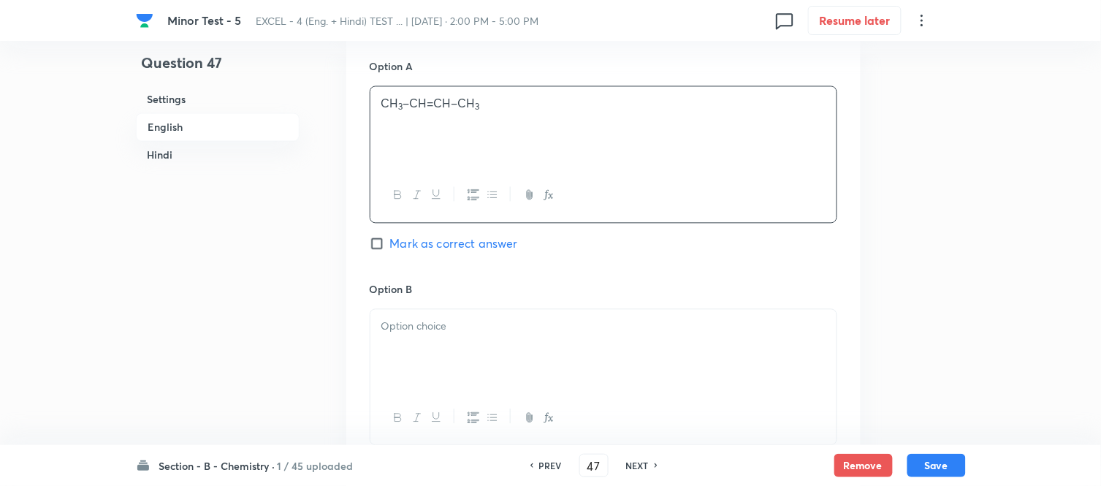
scroll to position [702, 0]
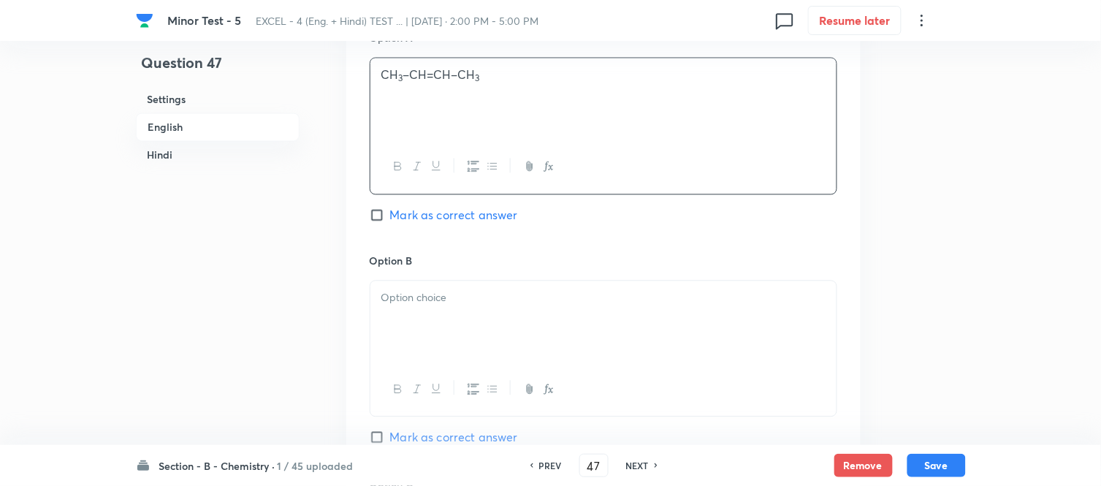
click at [513, 301] on p at bounding box center [604, 298] width 444 height 17
click at [162, 159] on h6 "Hindi" at bounding box center [218, 155] width 164 height 27
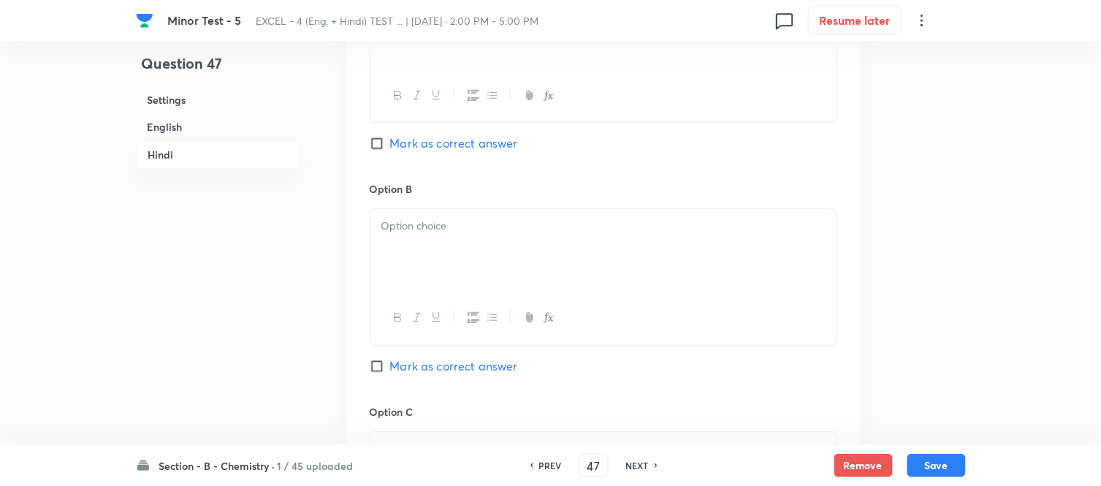
scroll to position [2267, 0]
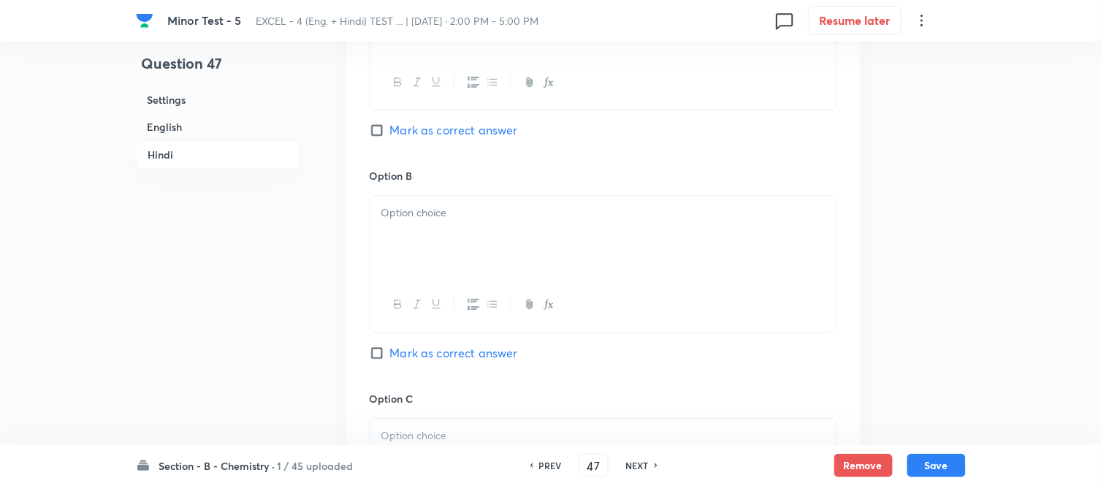
click at [501, 217] on p at bounding box center [604, 213] width 444 height 17
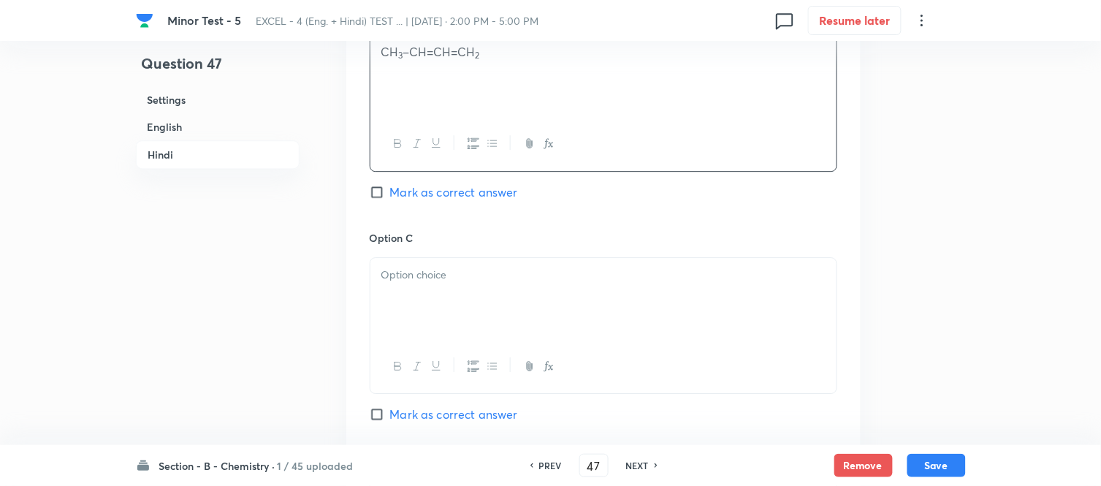
scroll to position [2429, 0]
click at [373, 187] on input "Mark as correct answer" at bounding box center [380, 190] width 20 height 15
checkbox input "true"
click at [485, 287] on div at bounding box center [604, 298] width 466 height 82
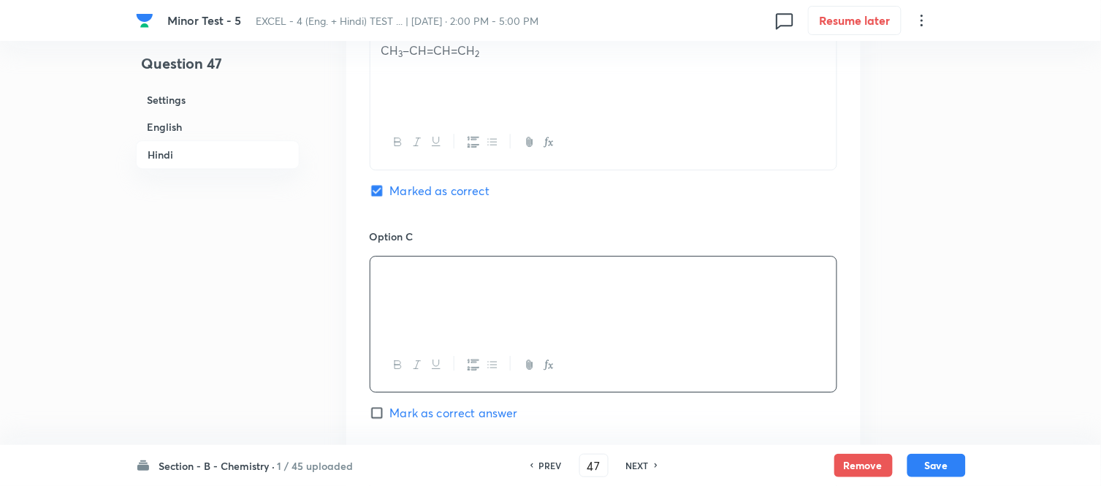
click at [172, 127] on h6 "English" at bounding box center [218, 126] width 164 height 27
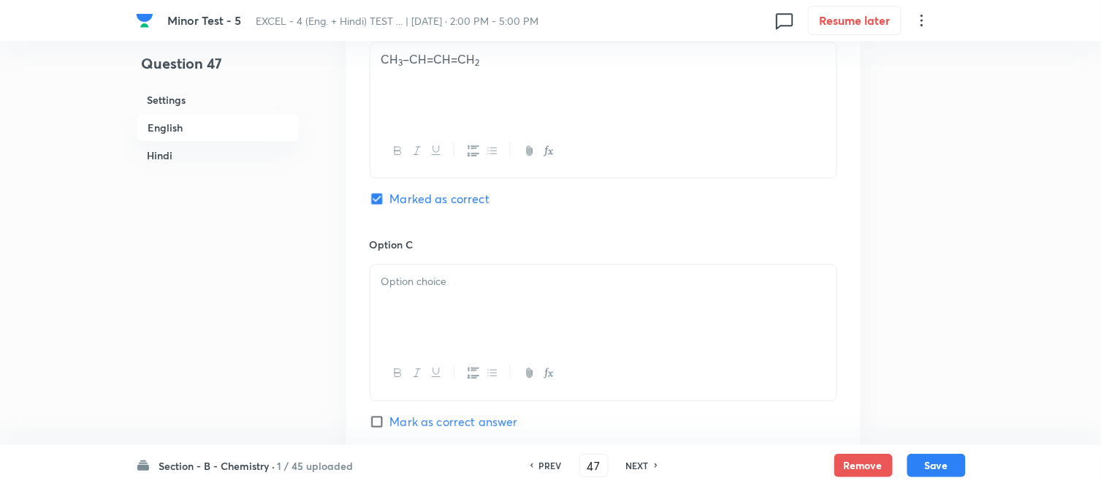
scroll to position [1107, 0]
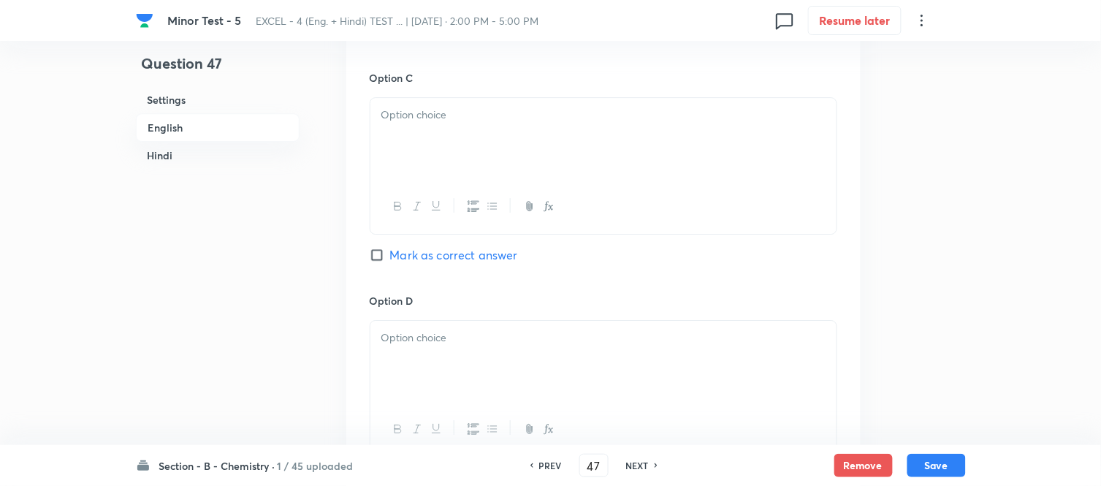
click at [476, 144] on div at bounding box center [604, 139] width 466 height 82
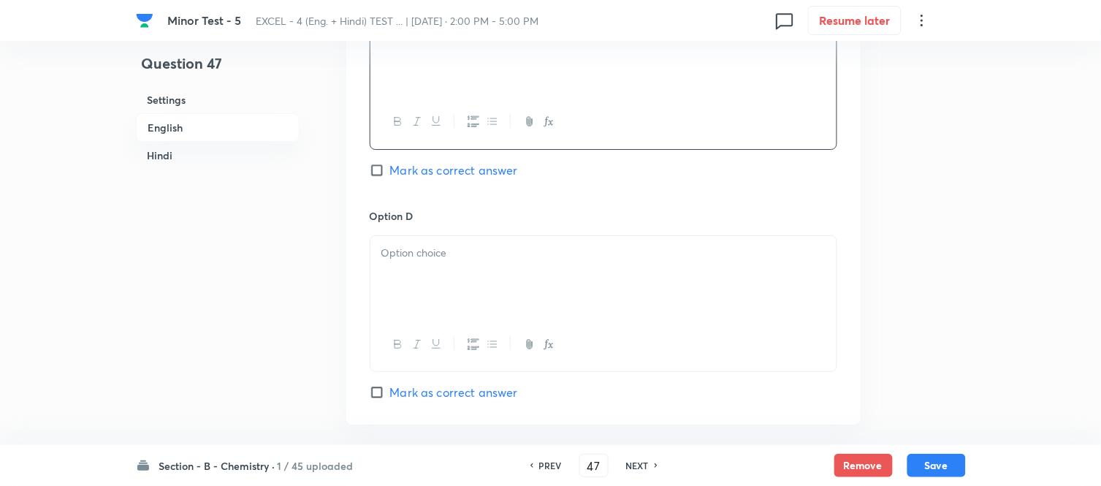
scroll to position [1270, 0]
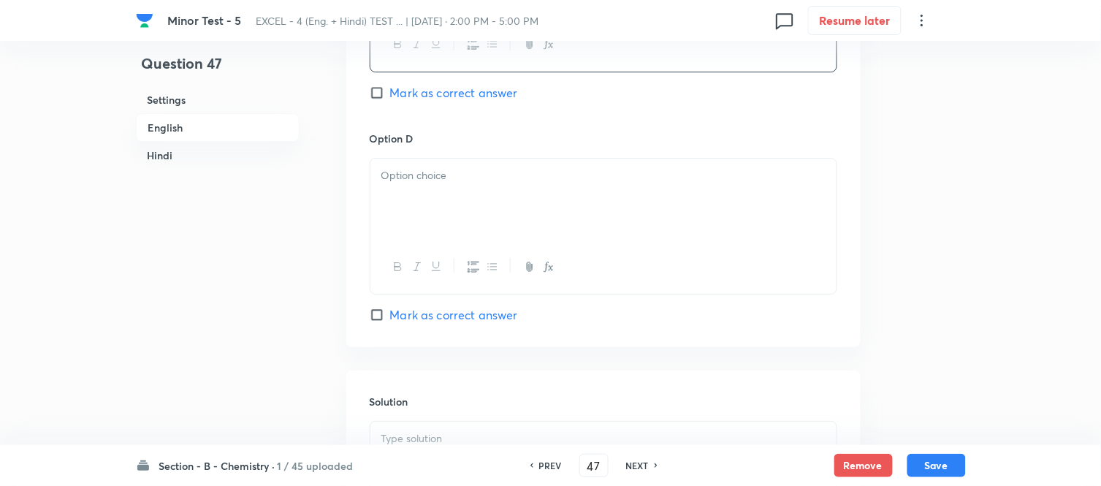
click at [471, 194] on div at bounding box center [604, 200] width 466 height 82
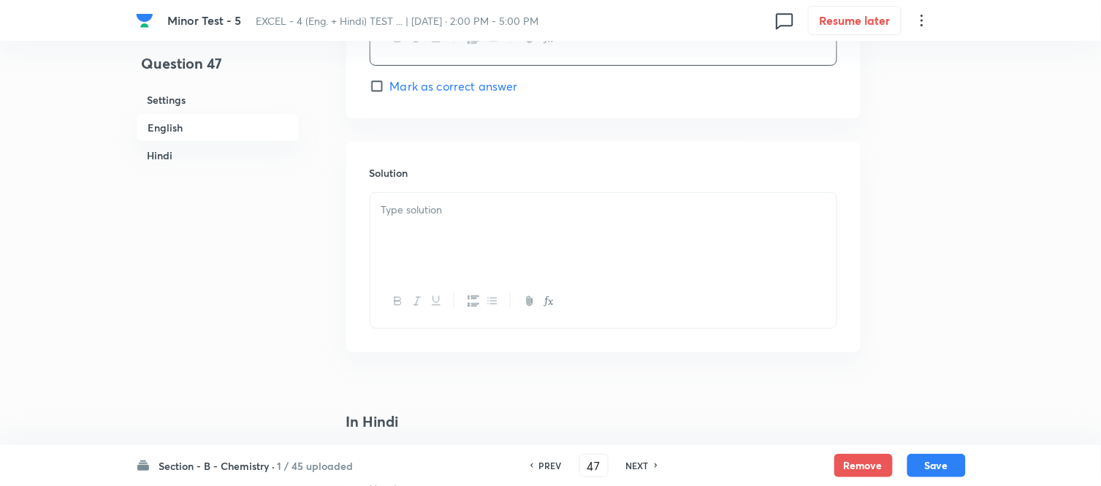
scroll to position [1514, 0]
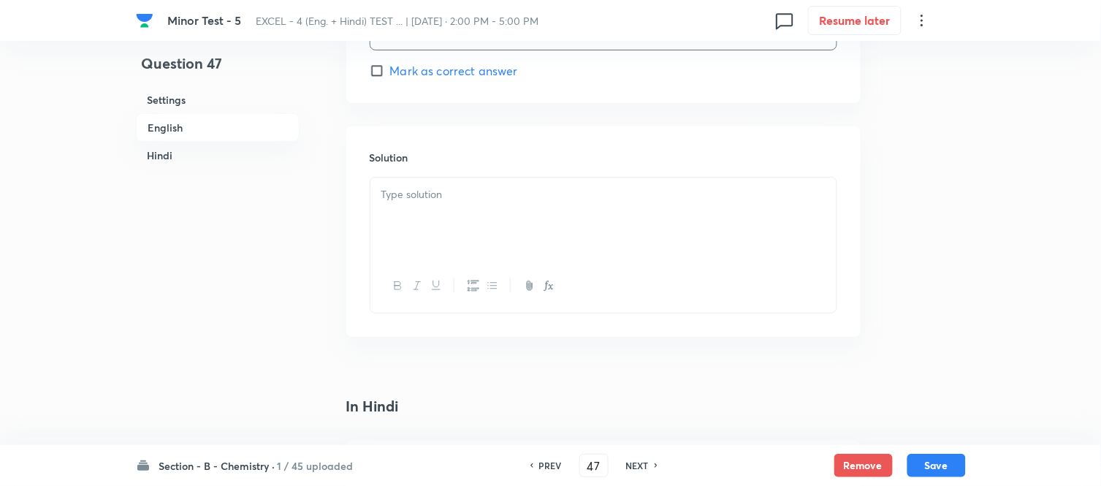
click at [456, 210] on div at bounding box center [604, 219] width 466 height 82
click at [164, 151] on h6 "Hindi" at bounding box center [218, 155] width 164 height 27
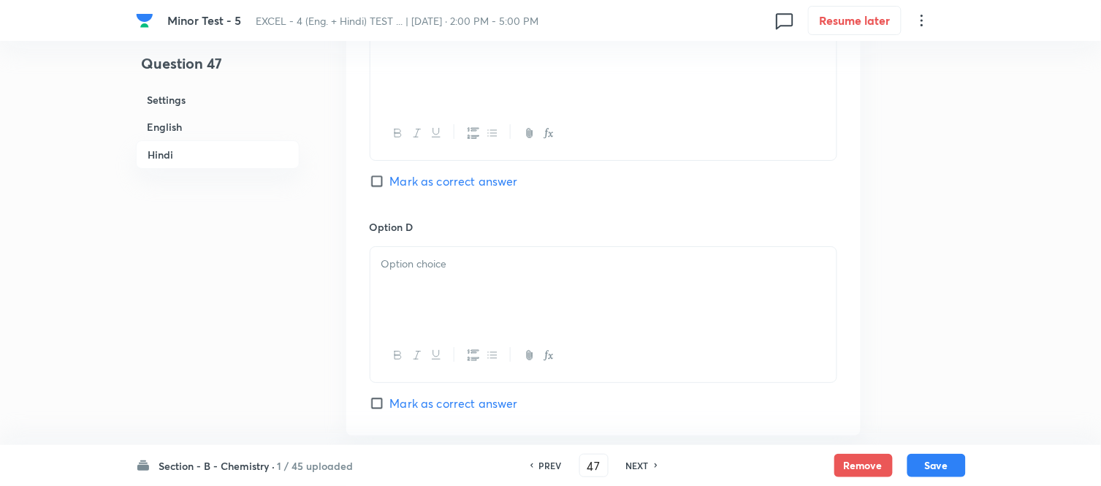
scroll to position [2753, 0]
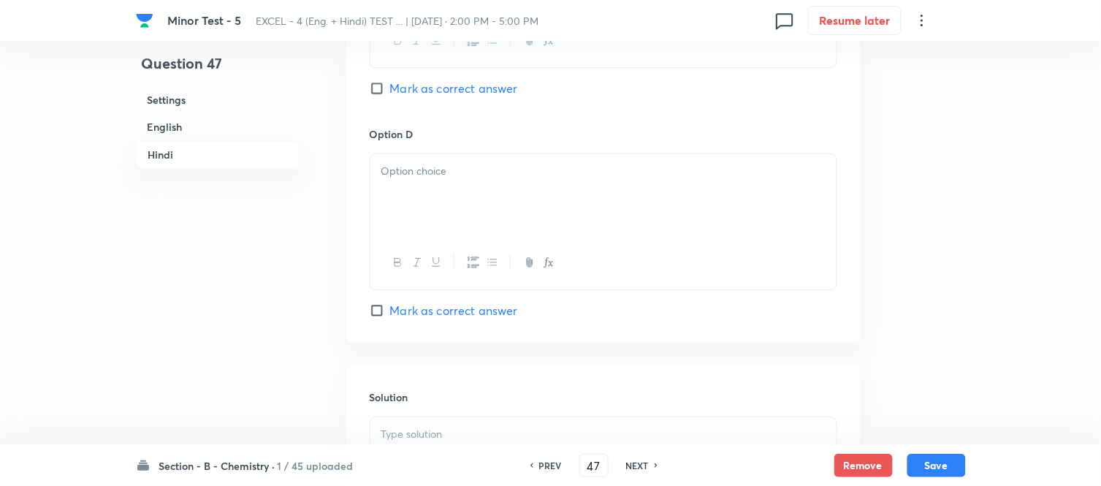
click at [492, 196] on div at bounding box center [604, 195] width 466 height 82
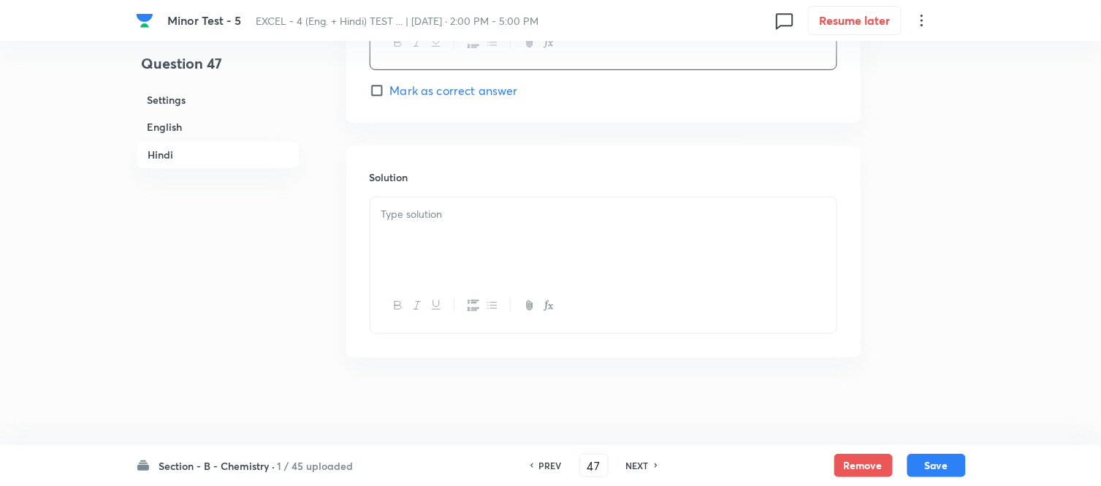
scroll to position [2978, 0]
click at [497, 227] on div at bounding box center [604, 238] width 466 height 82
click at [938, 468] on button "Save" at bounding box center [937, 463] width 58 height 23
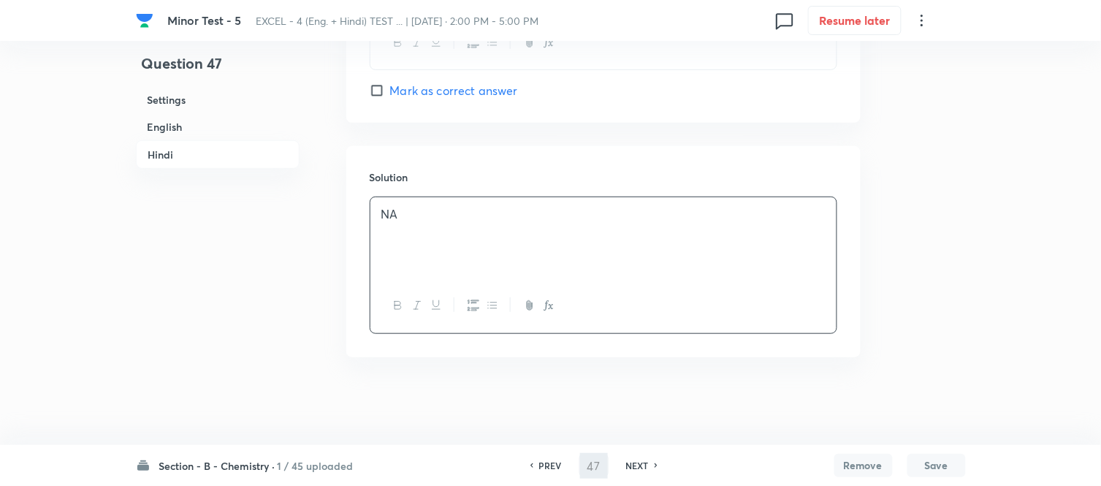
type input "48"
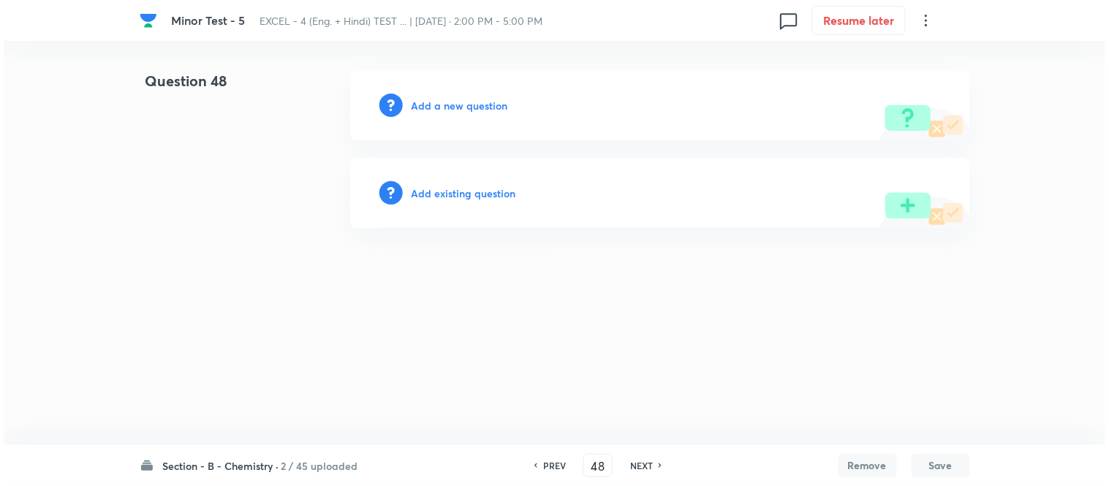
scroll to position [0, 0]
click at [434, 105] on h6 "Add a new question" at bounding box center [459, 105] width 96 height 15
click at [434, 105] on h6 "Choose a question type" at bounding box center [467, 105] width 113 height 15
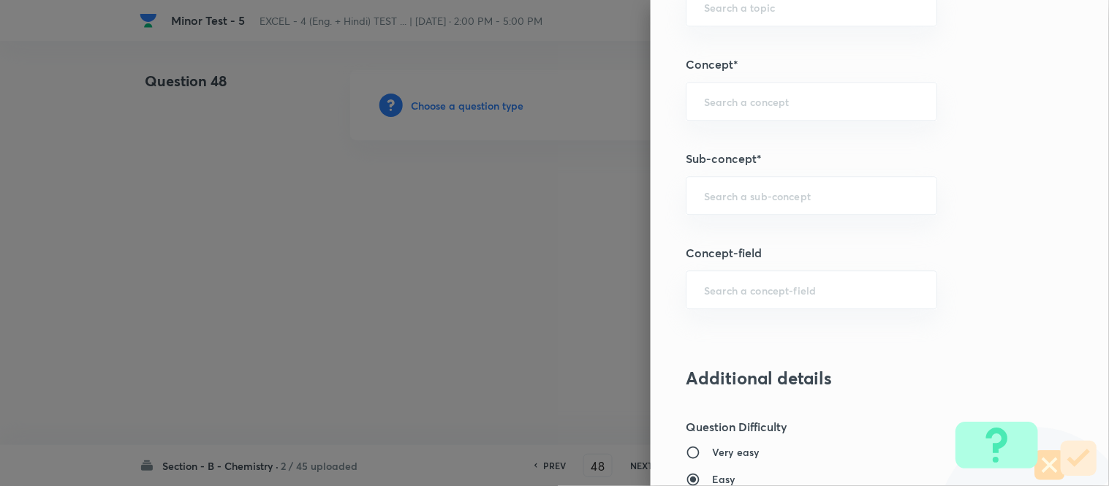
scroll to position [893, 0]
click at [807, 191] on input "text" at bounding box center [811, 194] width 215 height 14
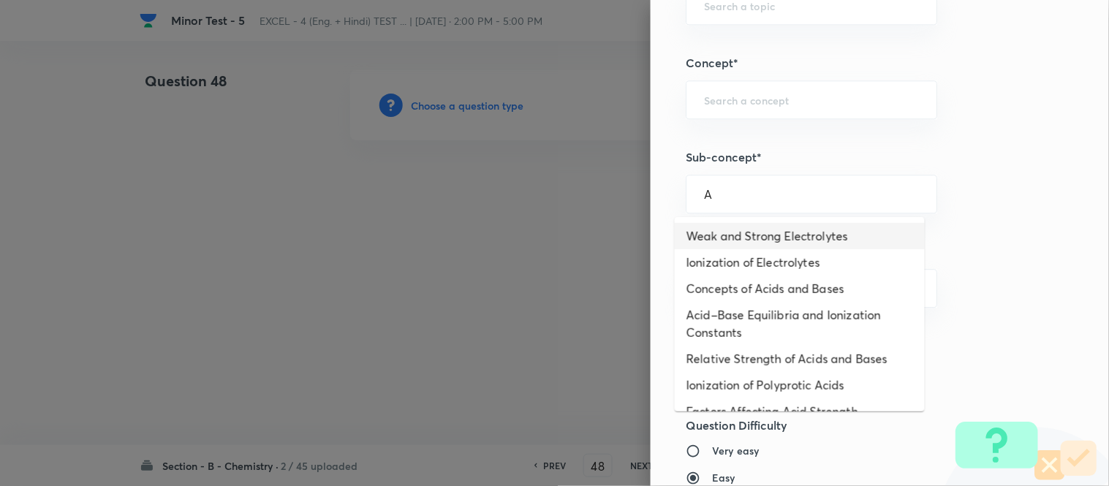
click at [754, 232] on li "Weak and Strong Electrolytes" at bounding box center [800, 236] width 250 height 26
type input "Weak and Strong Electrolytes"
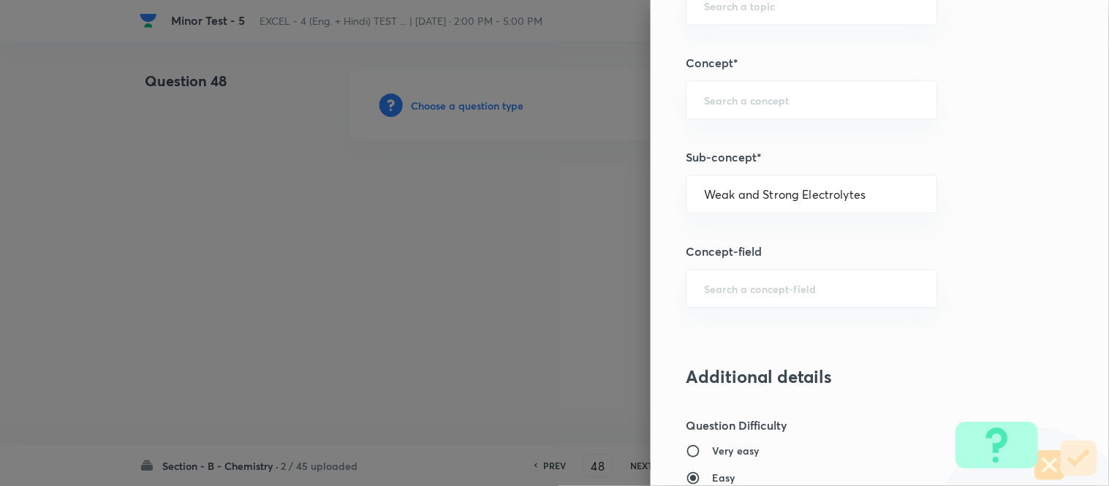
type input "Chemistry"
type input "Physical Chemistry"
type input "Ionic Equilibrium"
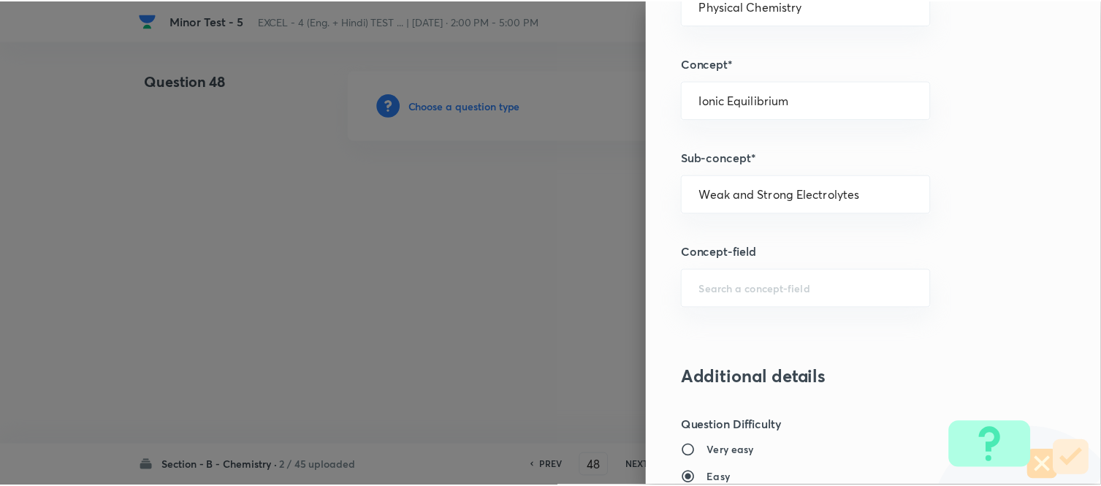
scroll to position [1604, 0]
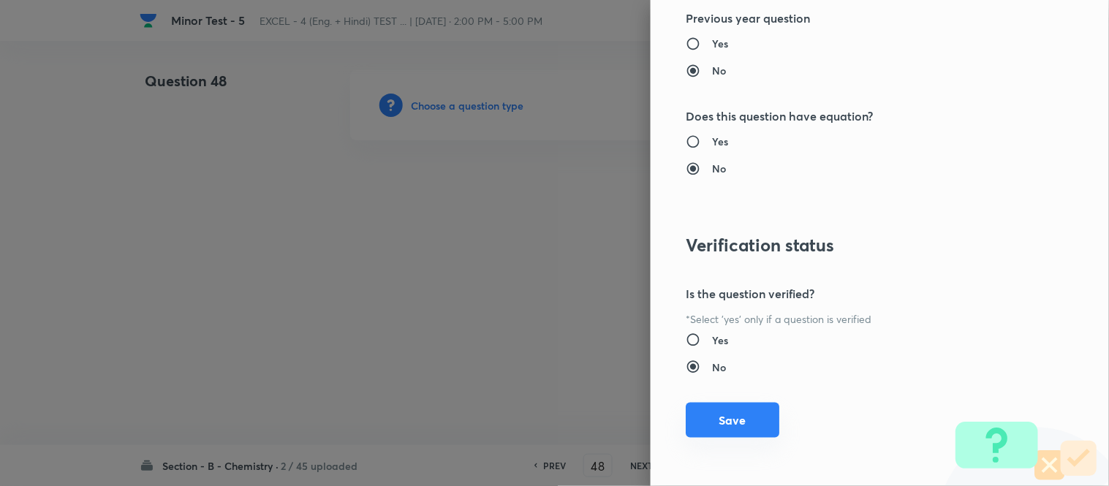
click at [721, 431] on button "Save" at bounding box center [733, 420] width 94 height 35
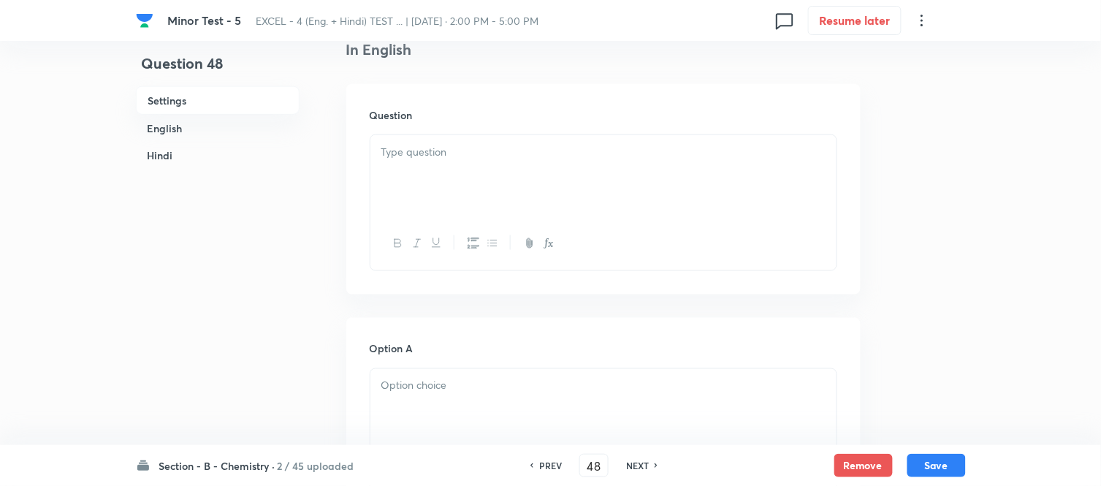
scroll to position [406, 0]
click at [602, 144] on p at bounding box center [604, 137] width 444 height 17
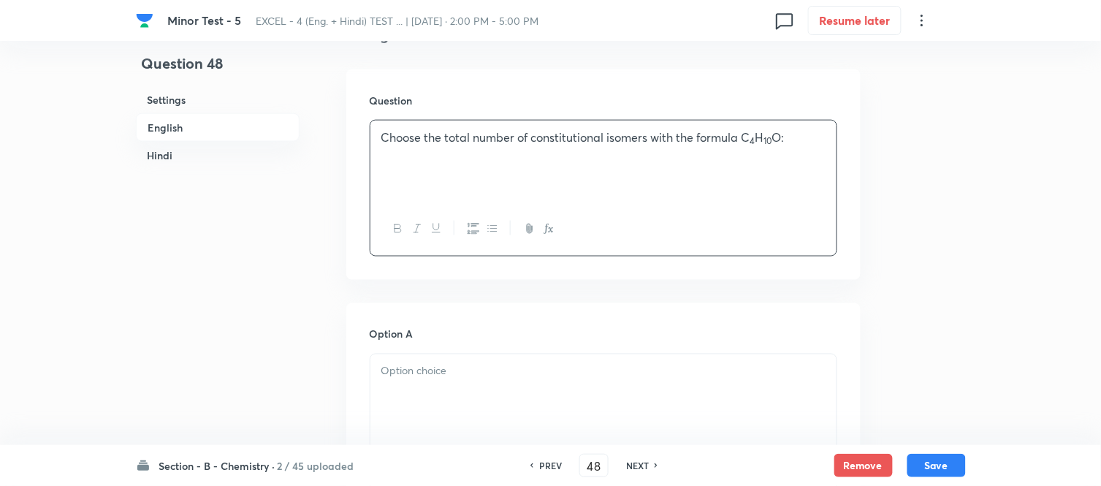
click at [140, 157] on h6 "Hindi" at bounding box center [218, 155] width 164 height 27
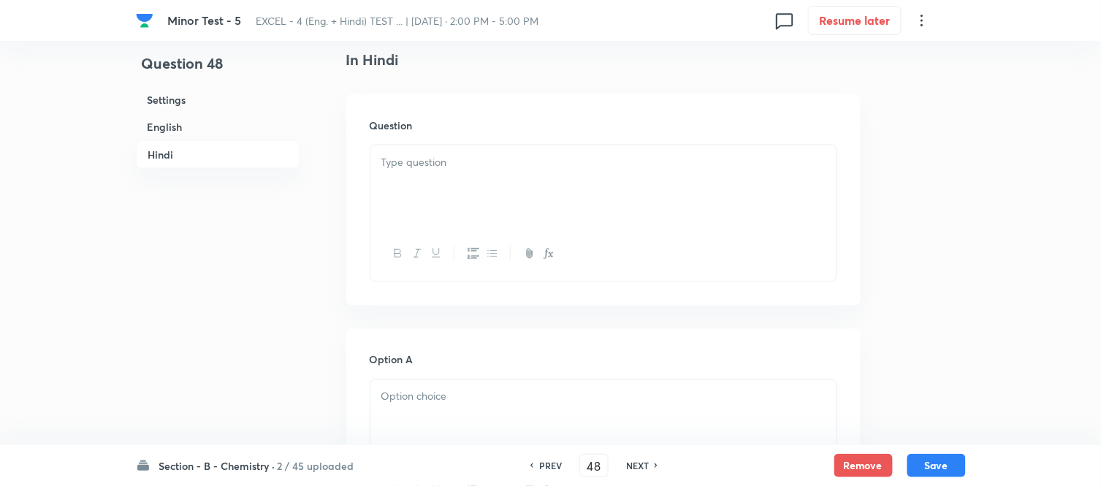
click at [553, 175] on div at bounding box center [604, 186] width 466 height 82
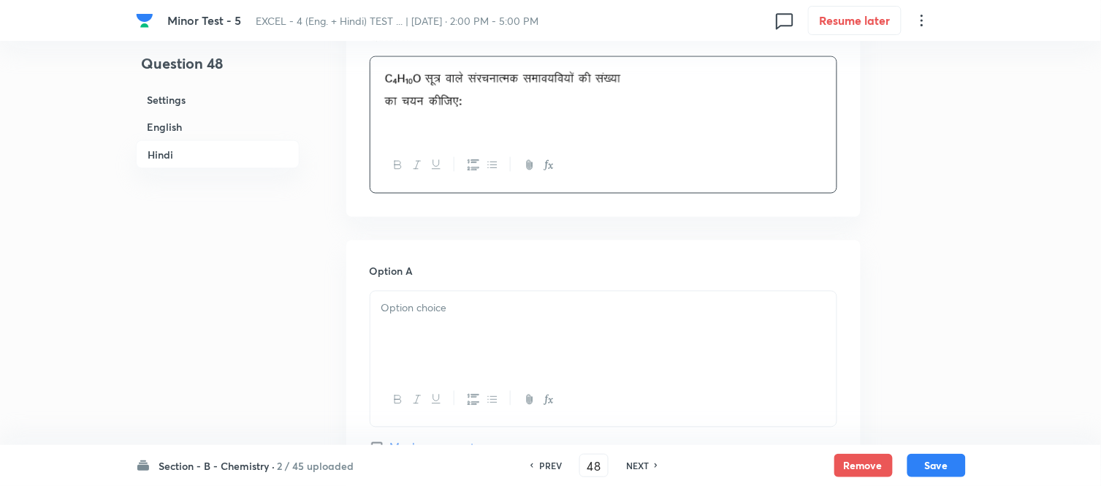
scroll to position [2104, 0]
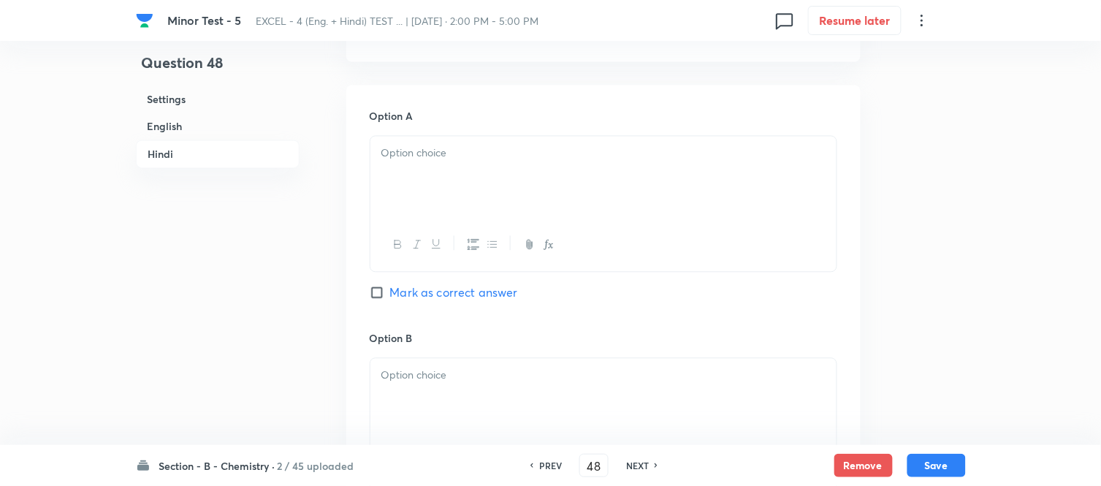
click at [501, 186] on div at bounding box center [604, 178] width 466 height 82
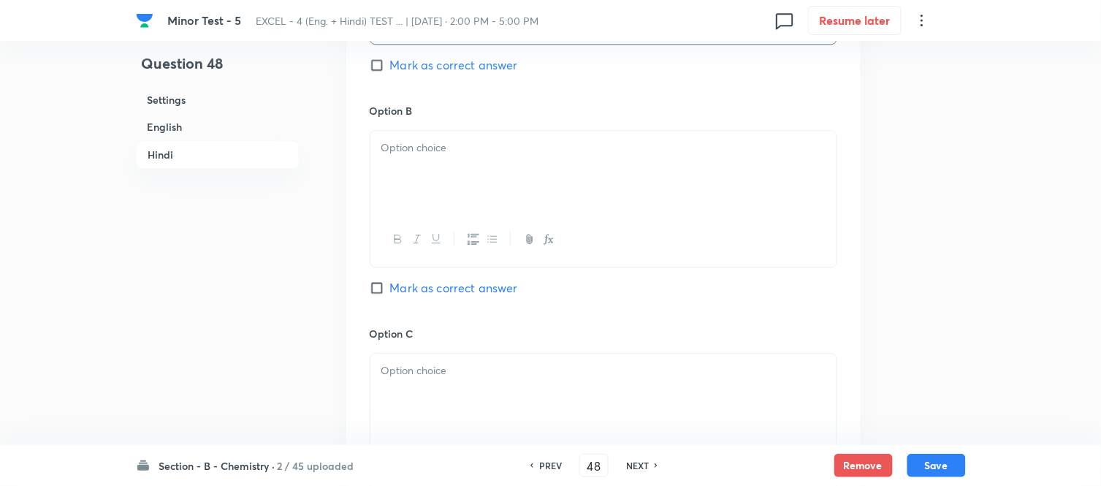
scroll to position [2348, 0]
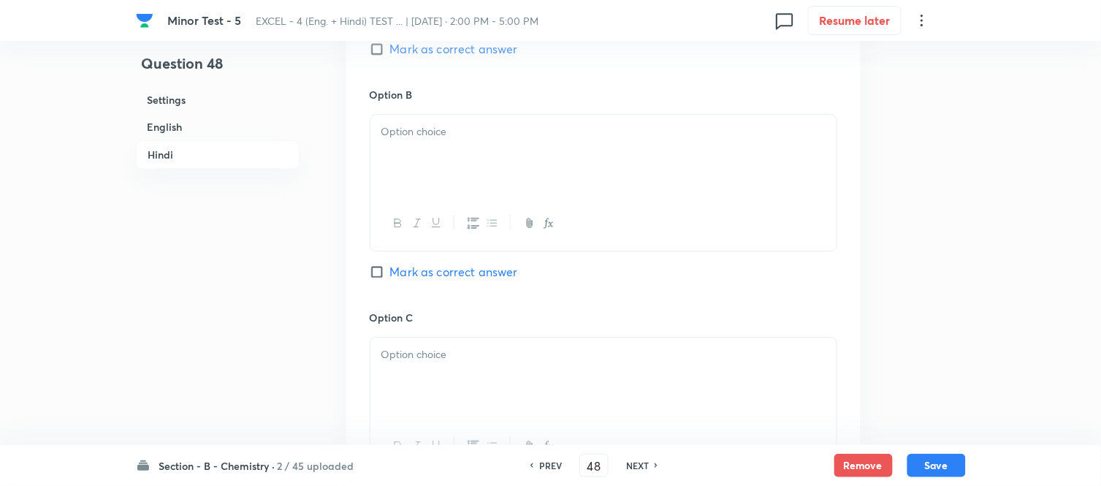
click at [510, 191] on div at bounding box center [604, 156] width 466 height 82
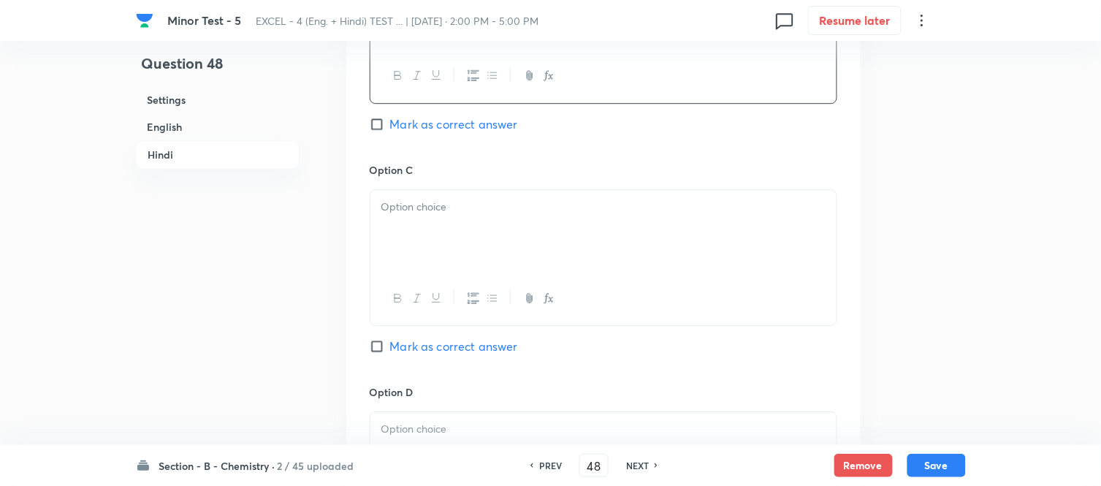
scroll to position [2510, 0]
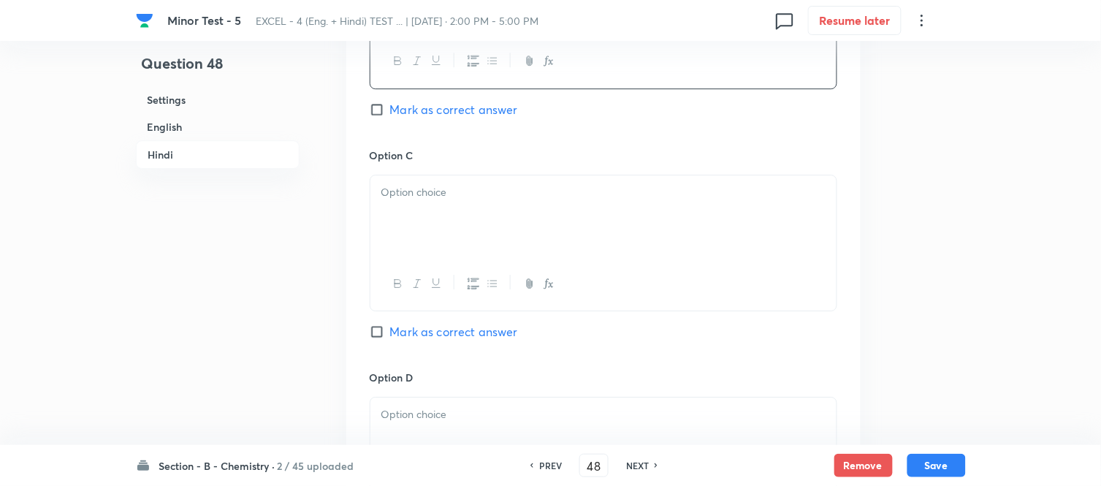
click at [523, 198] on p at bounding box center [604, 192] width 444 height 17
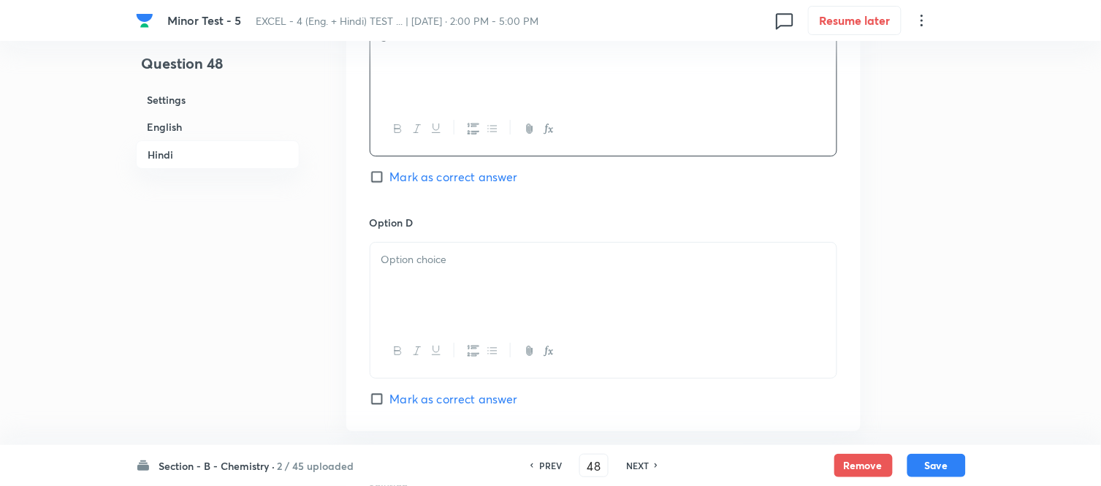
scroll to position [2672, 0]
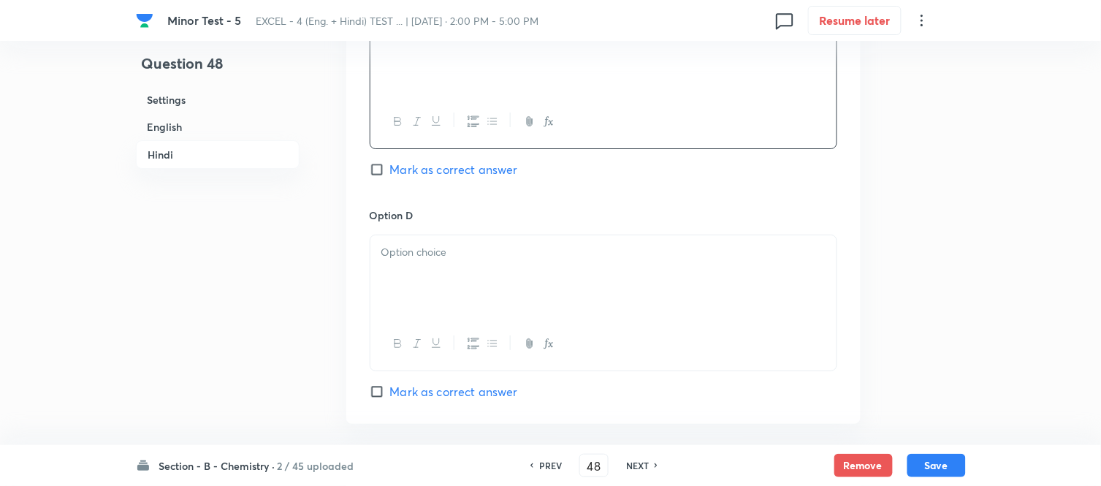
click at [515, 258] on p at bounding box center [604, 252] width 444 height 17
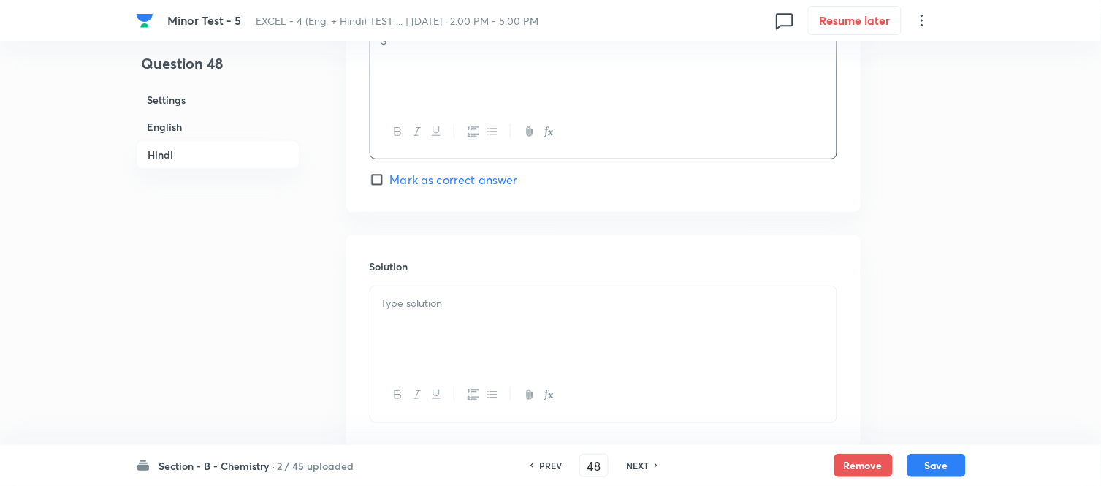
scroll to position [2916, 0]
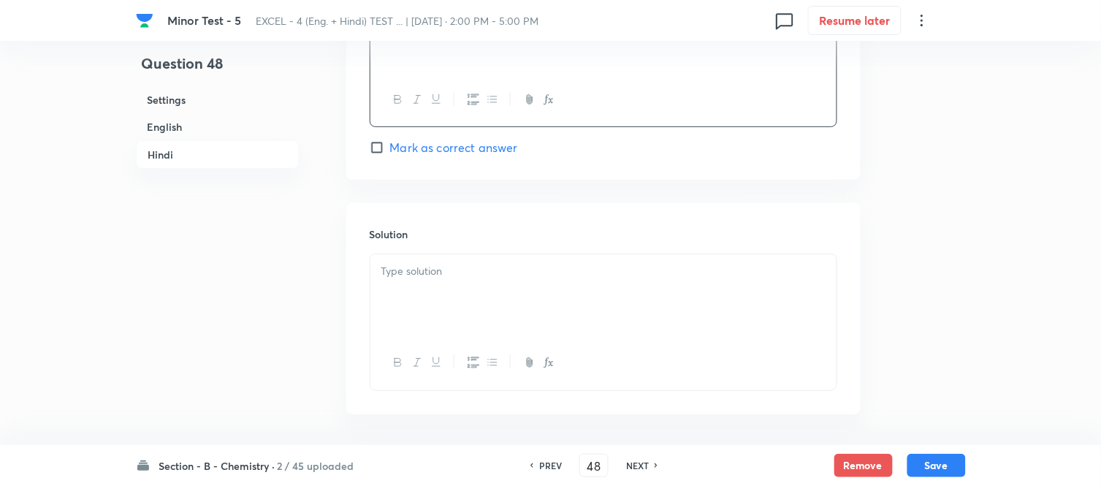
click at [472, 292] on div at bounding box center [604, 295] width 466 height 82
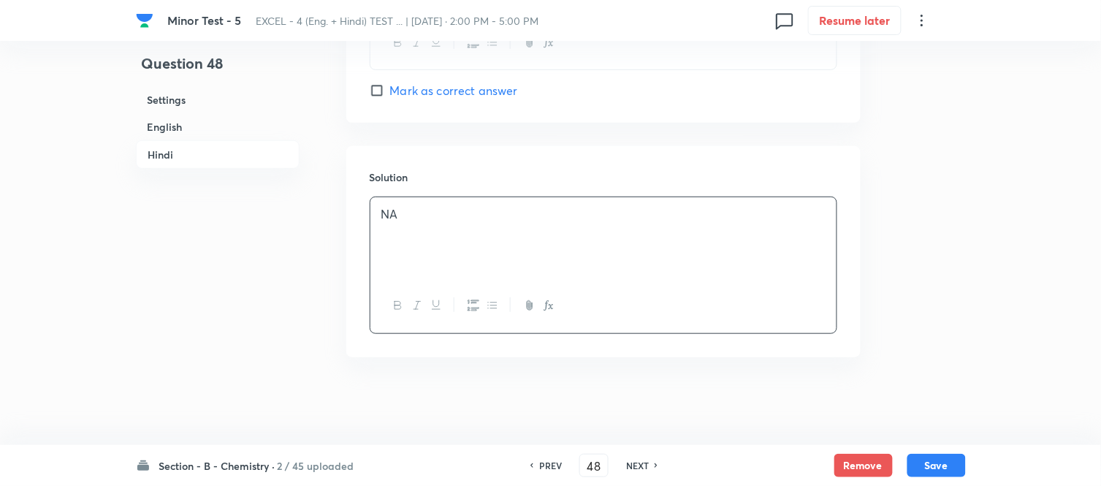
click at [162, 121] on h6 "English" at bounding box center [218, 126] width 164 height 27
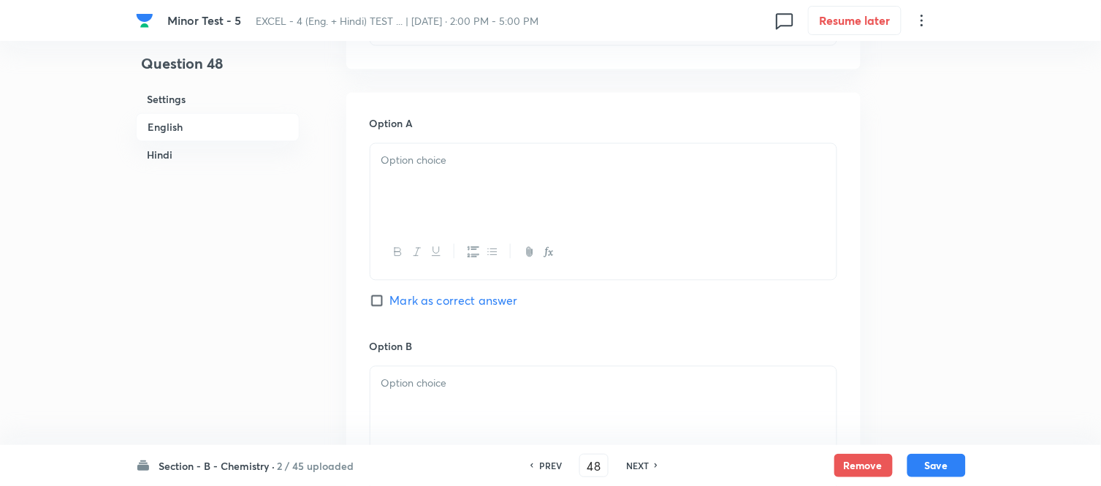
scroll to position [620, 0]
click at [554, 159] on p at bounding box center [604, 157] width 444 height 17
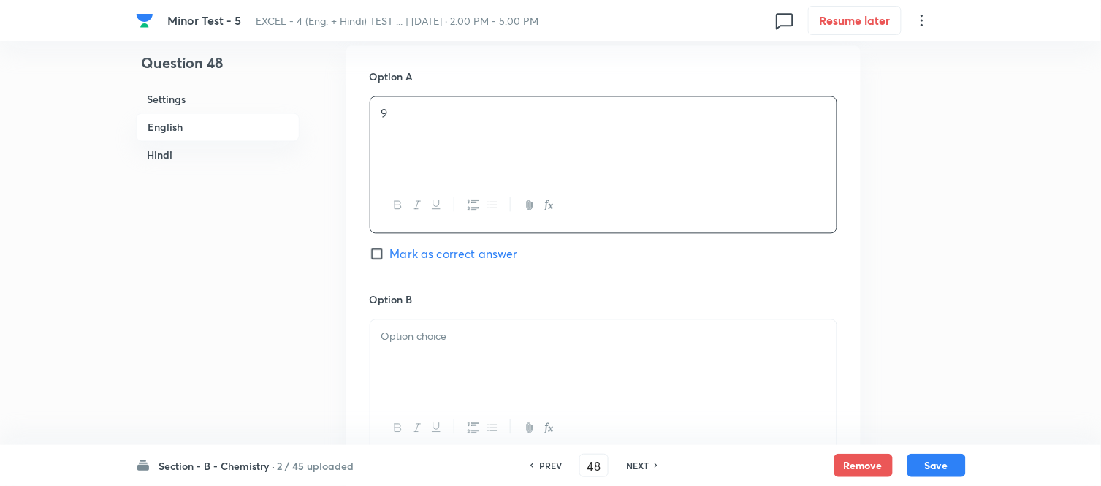
scroll to position [702, 0]
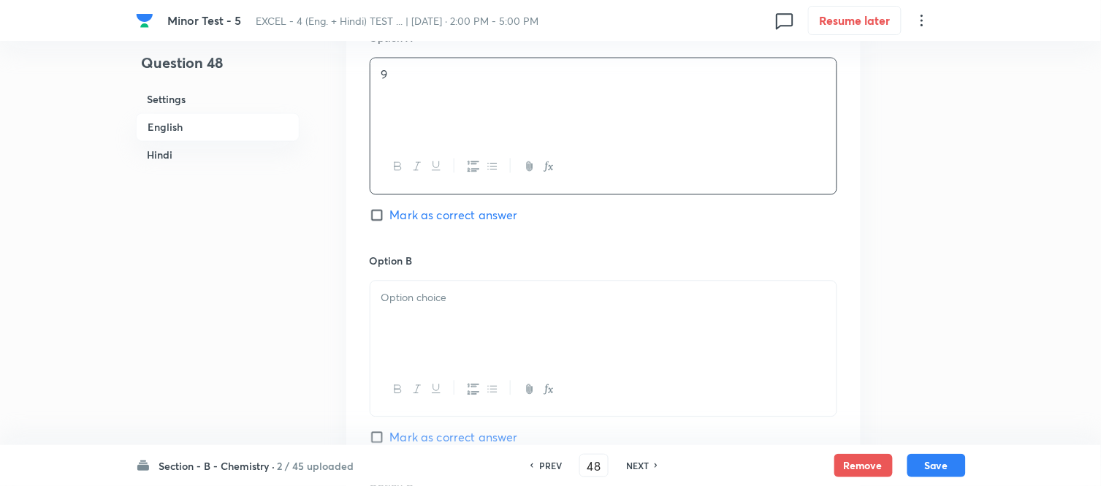
click at [383, 209] on input "Mark as correct answer" at bounding box center [380, 215] width 20 height 15
checkbox input "true"
click at [541, 314] on div at bounding box center [604, 322] width 466 height 82
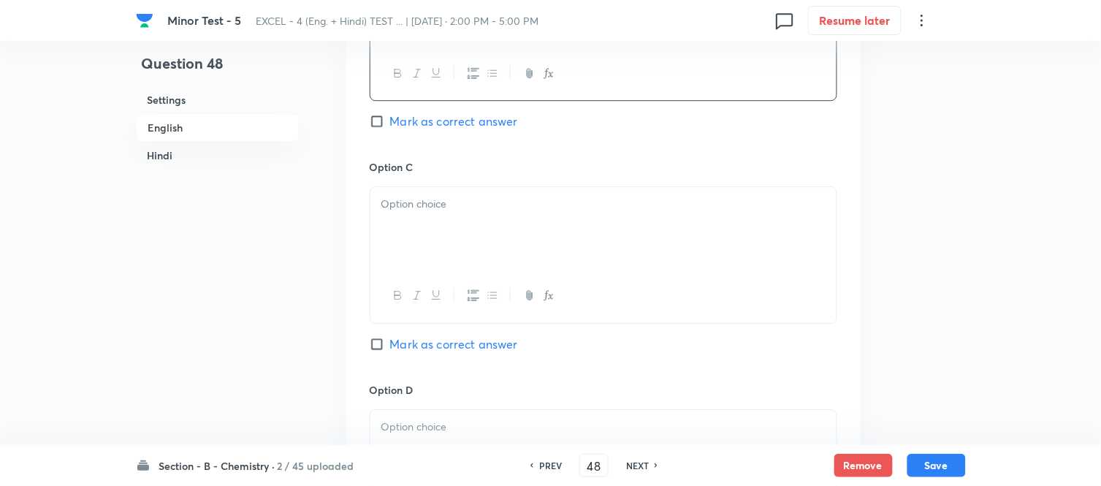
scroll to position [1026, 0]
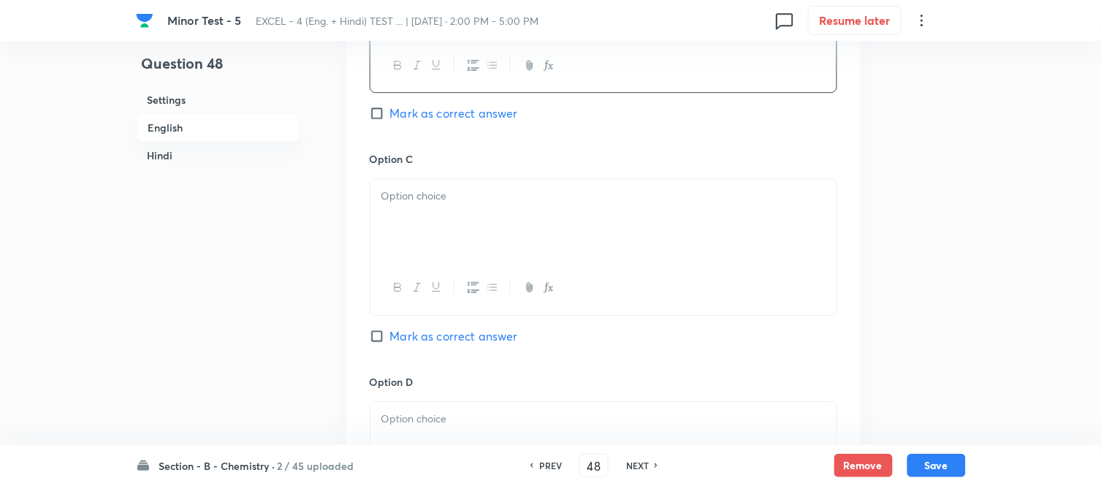
click at [506, 219] on div at bounding box center [604, 220] width 466 height 82
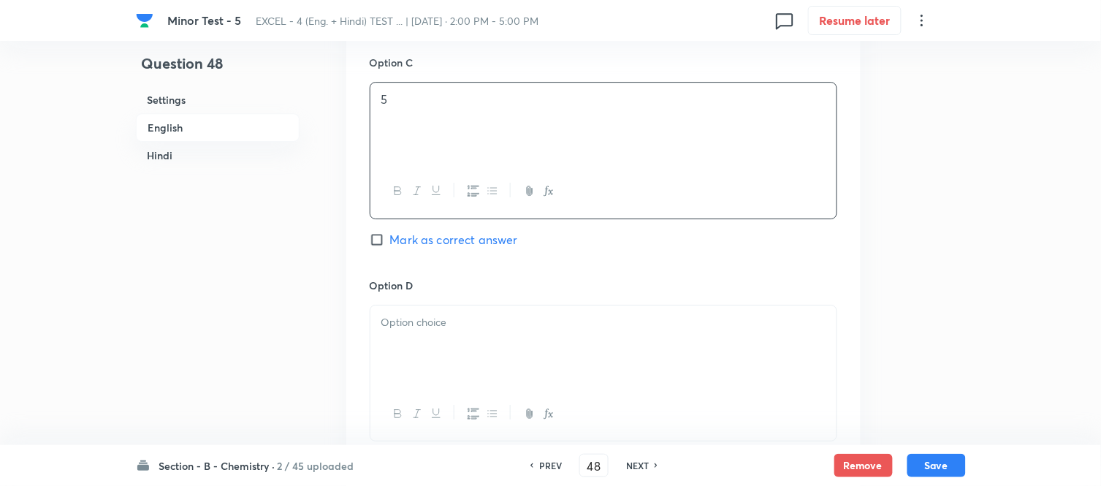
scroll to position [1270, 0]
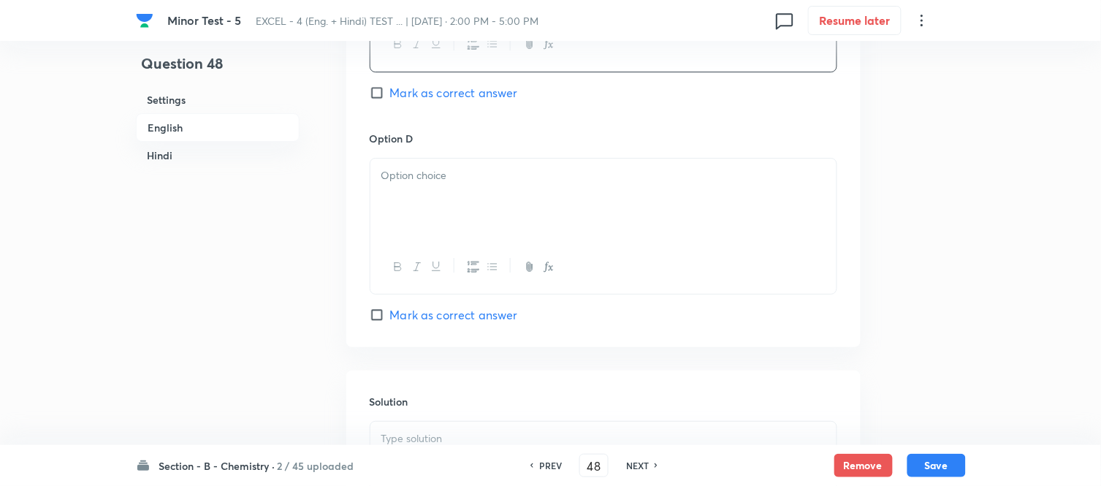
click at [509, 219] on div at bounding box center [604, 200] width 466 height 82
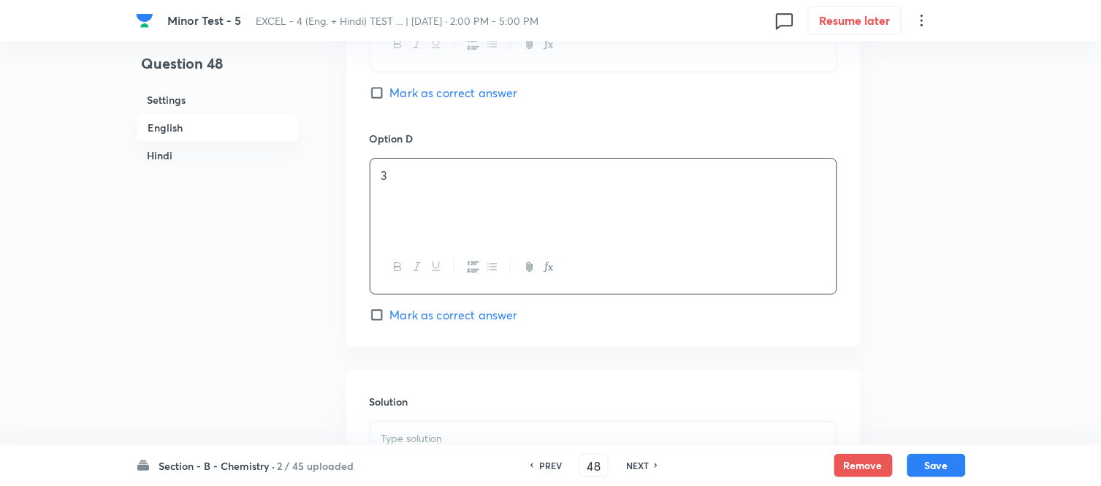
scroll to position [1595, 0]
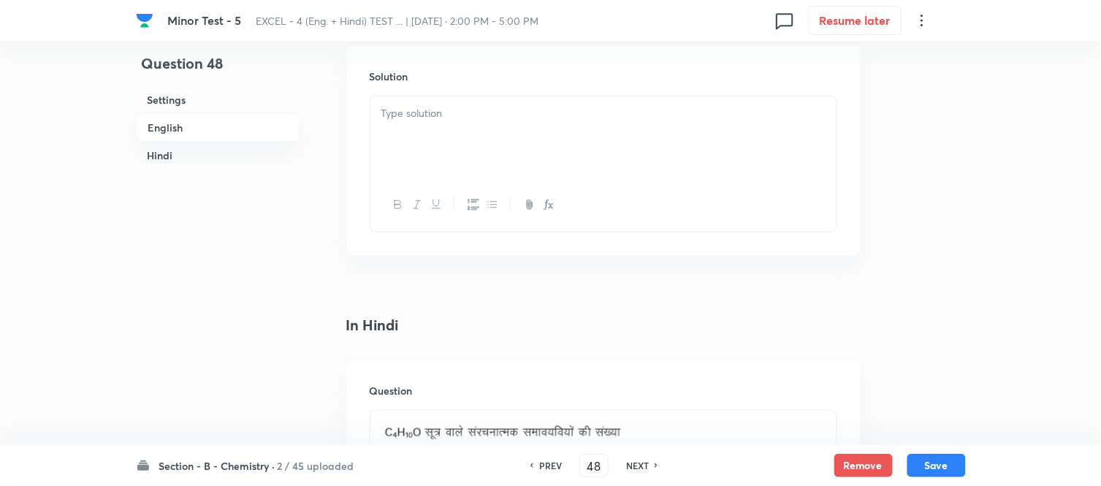
click at [488, 139] on div at bounding box center [604, 137] width 466 height 82
click at [931, 468] on button "Save" at bounding box center [937, 463] width 58 height 23
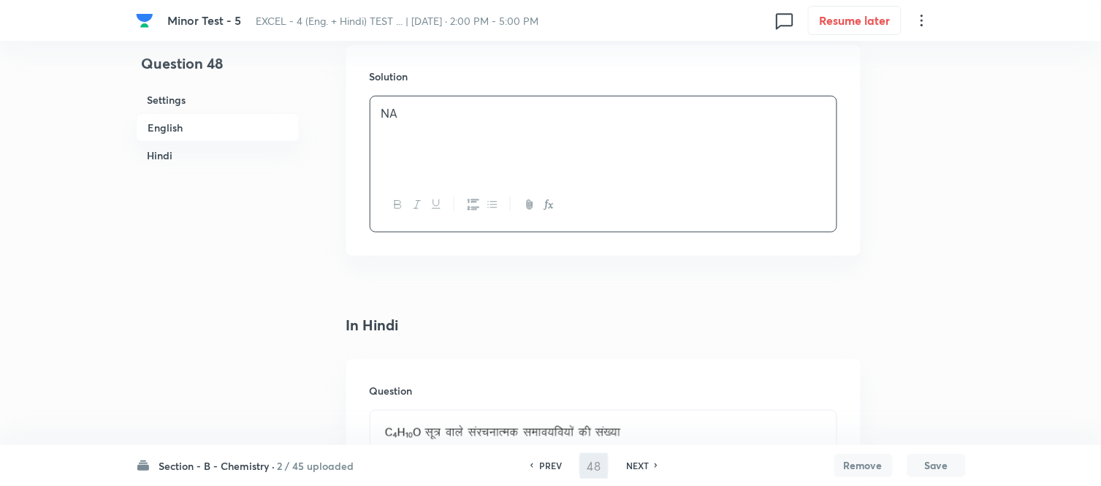
type input "49"
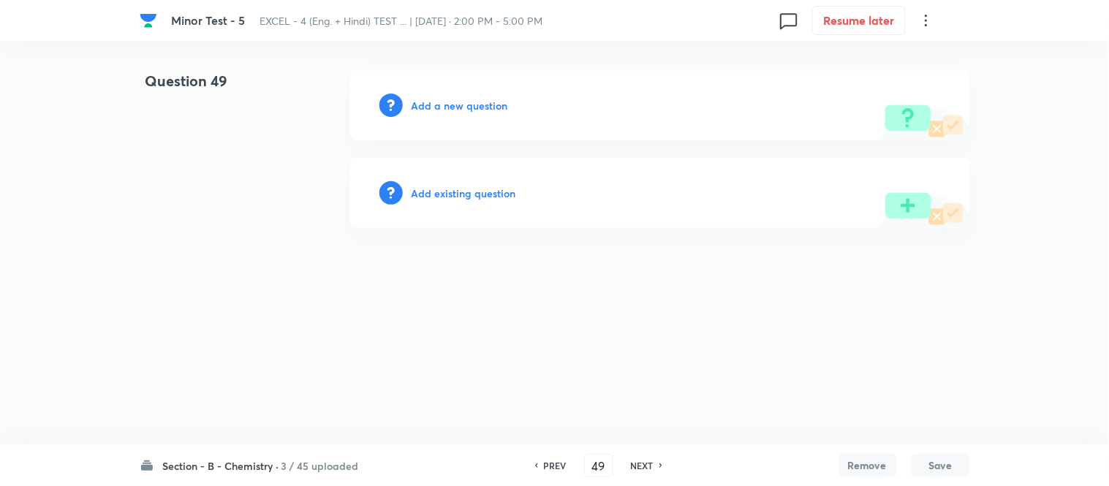
click at [437, 105] on h6 "Add a new question" at bounding box center [459, 105] width 96 height 15
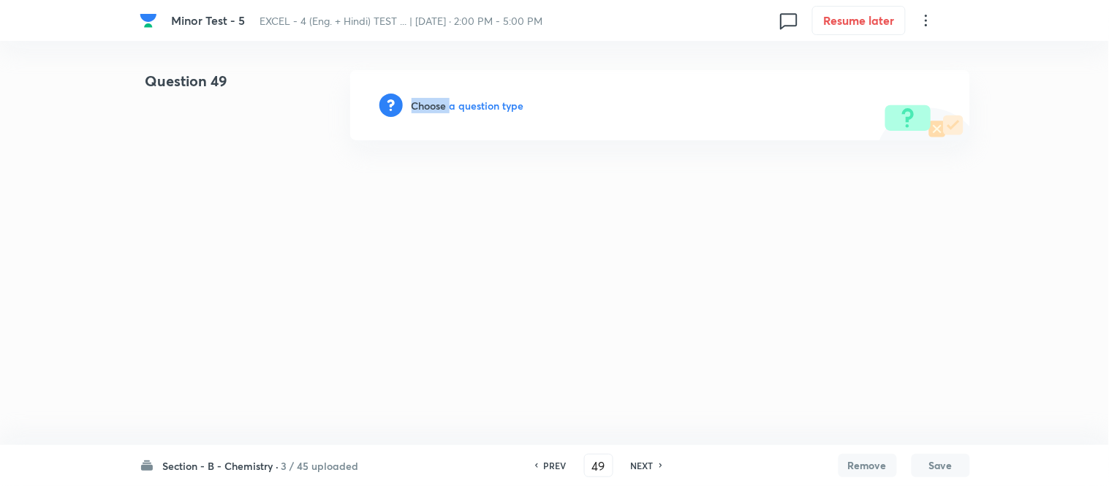
click at [437, 104] on h6 "Choose a question type" at bounding box center [467, 105] width 113 height 15
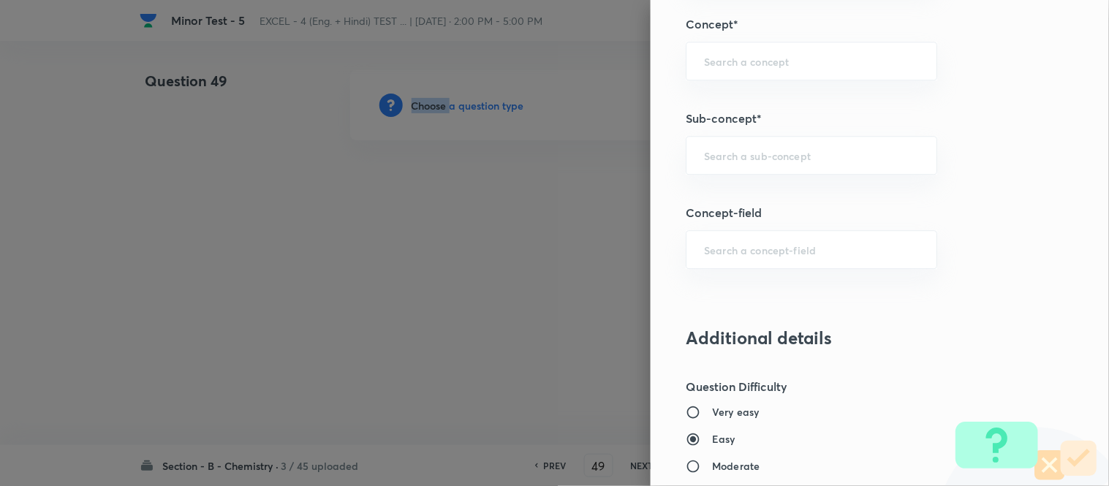
scroll to position [936, 0]
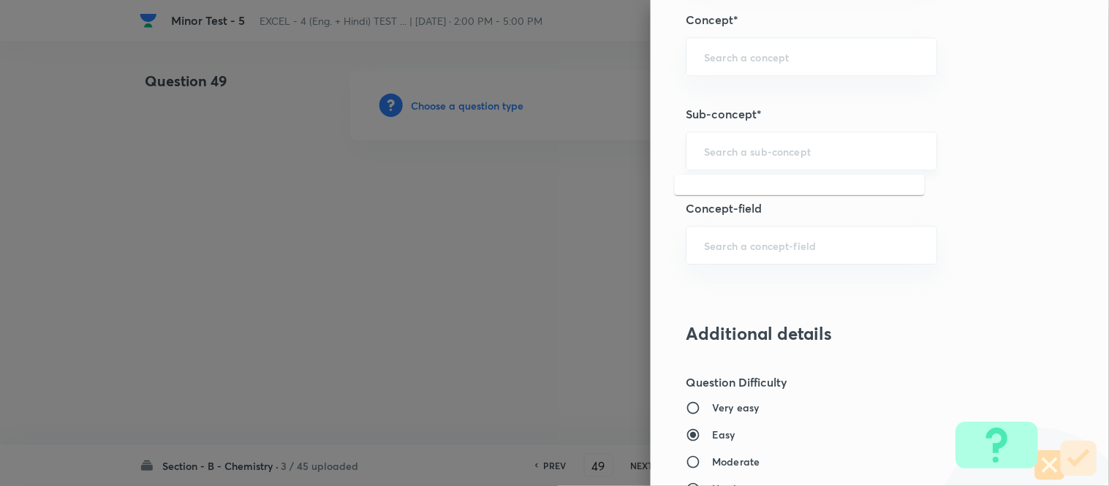
click at [750, 154] on input "text" at bounding box center [811, 151] width 215 height 14
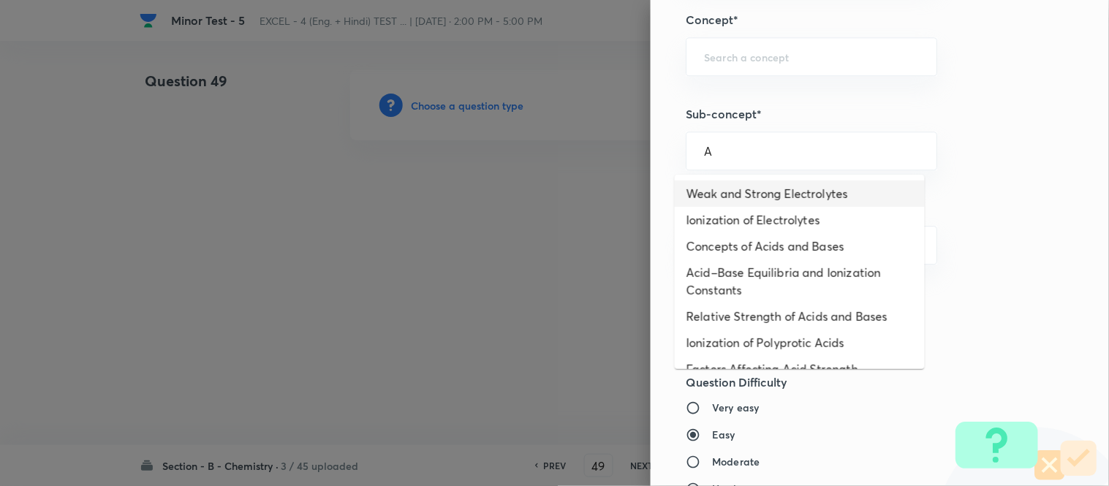
click at [742, 198] on li "Weak and Strong Electrolytes" at bounding box center [800, 194] width 250 height 26
type input "Weak and Strong Electrolytes"
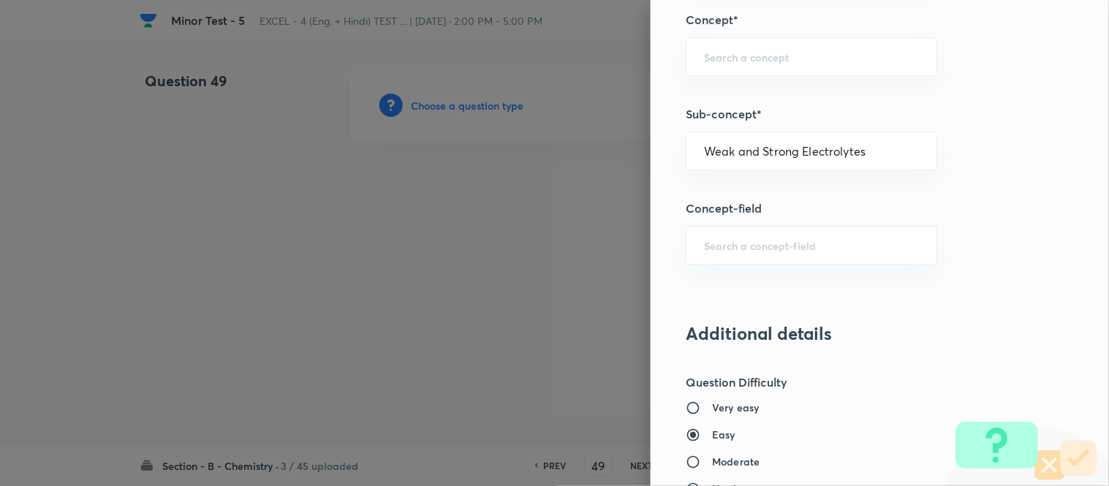
type input "Chemistry"
type input "Physical Chemistry"
type input "Ionic Equilibrium"
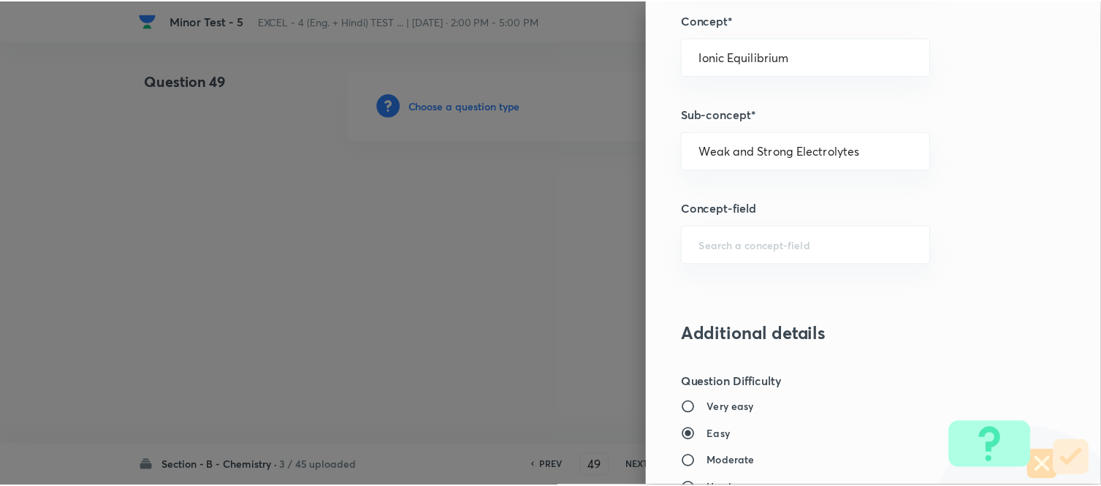
scroll to position [1604, 0]
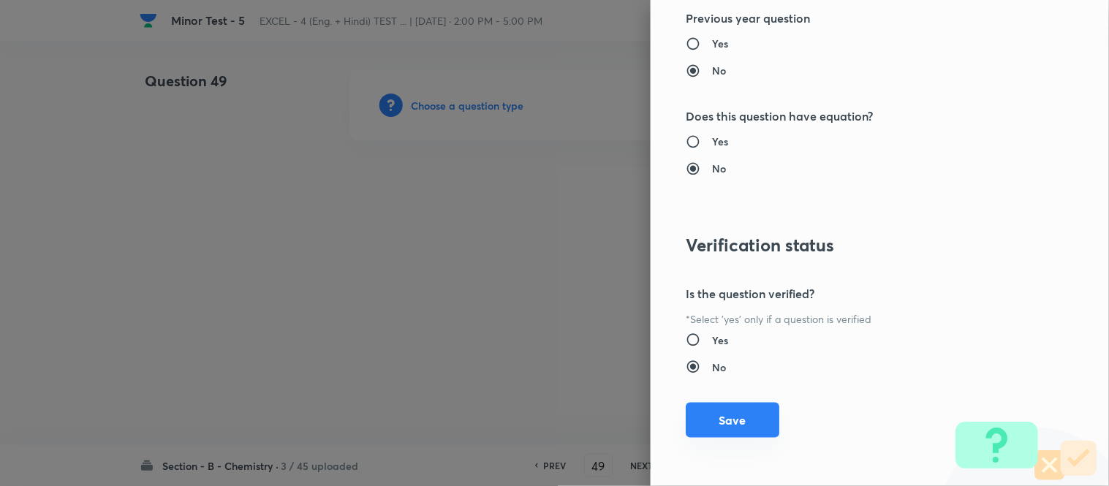
click at [710, 418] on button "Save" at bounding box center [733, 420] width 94 height 35
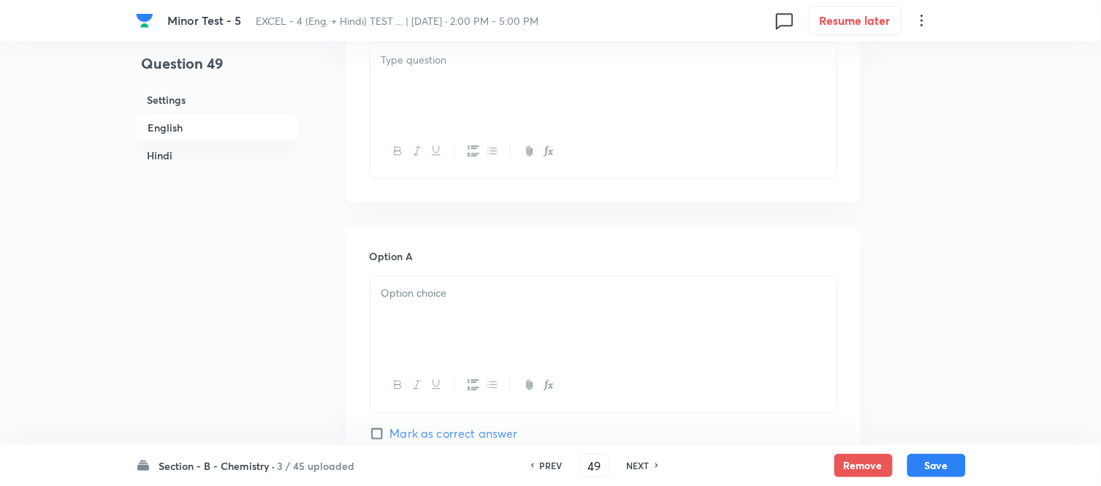
scroll to position [487, 0]
click at [522, 92] on div at bounding box center [604, 80] width 466 height 82
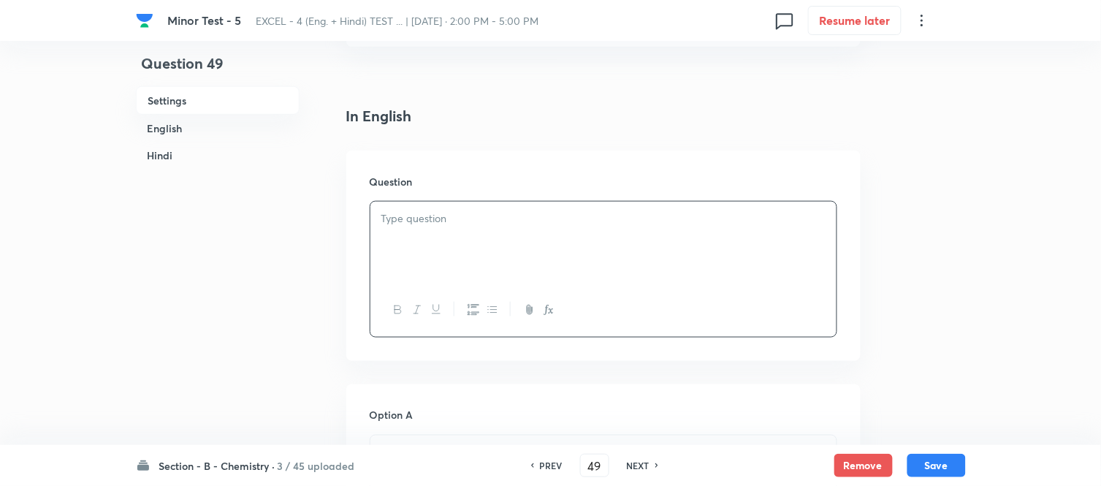
scroll to position [406, 0]
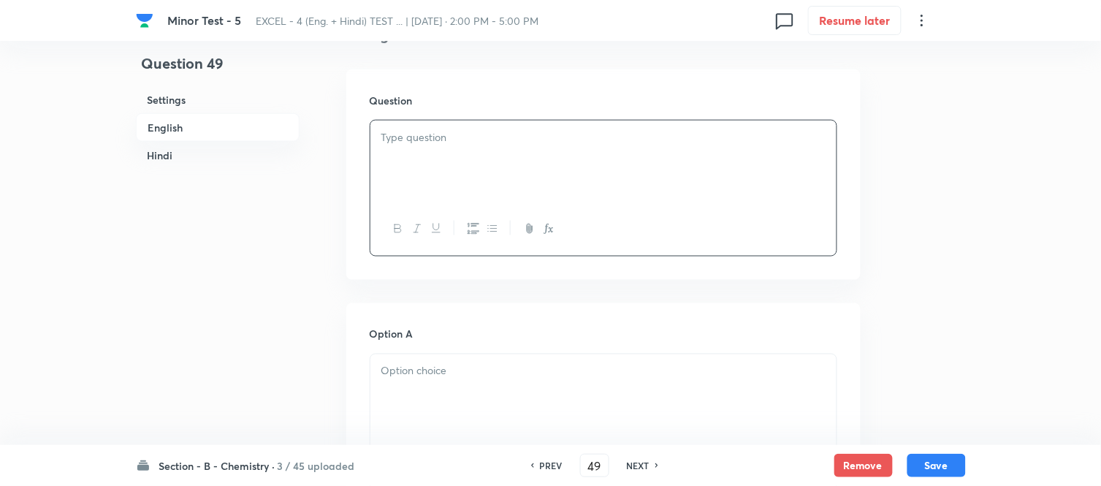
click at [507, 143] on p at bounding box center [604, 137] width 444 height 17
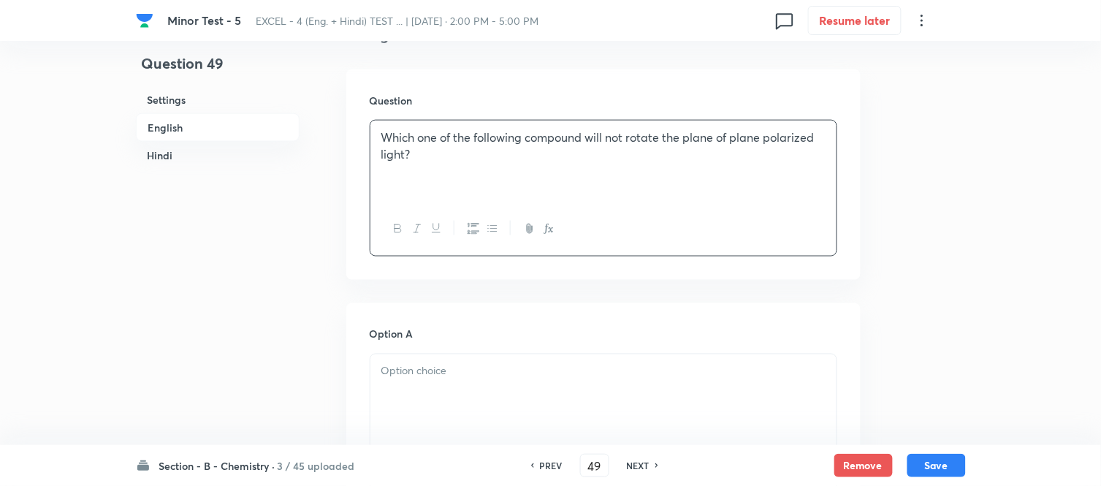
click at [201, 156] on h6 "Hindi" at bounding box center [218, 155] width 164 height 27
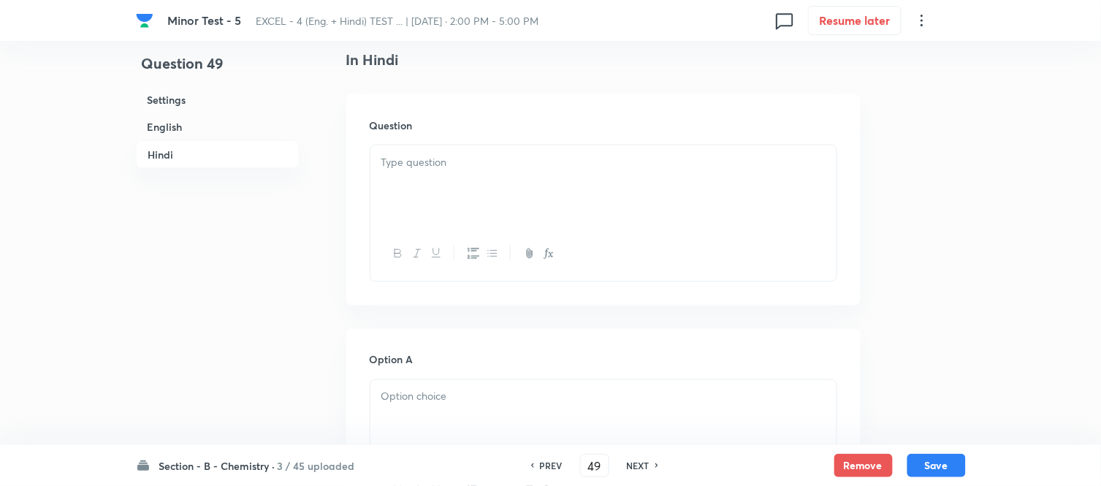
click at [513, 164] on p at bounding box center [604, 162] width 444 height 17
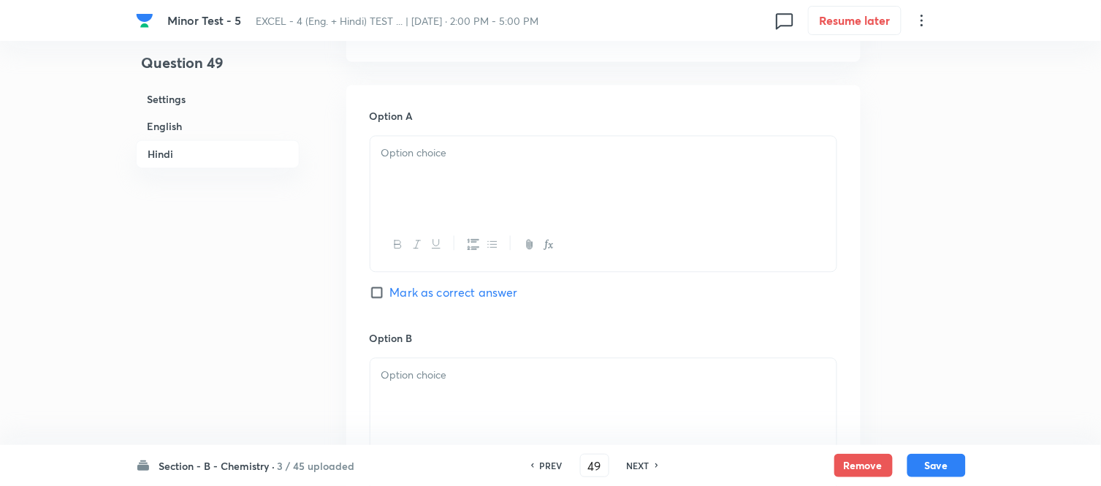
click at [564, 167] on div at bounding box center [604, 178] width 466 height 82
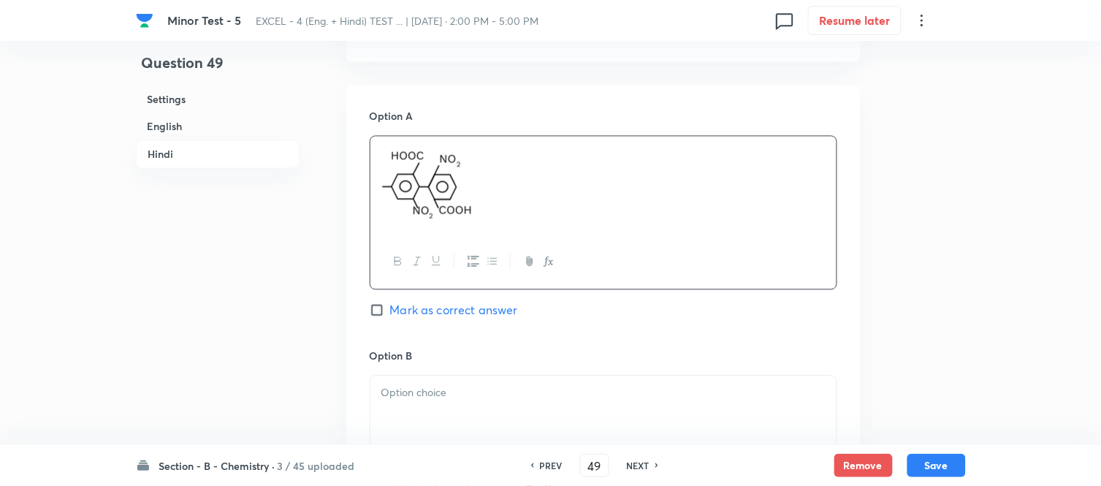
click at [166, 124] on h6 "English" at bounding box center [218, 126] width 164 height 27
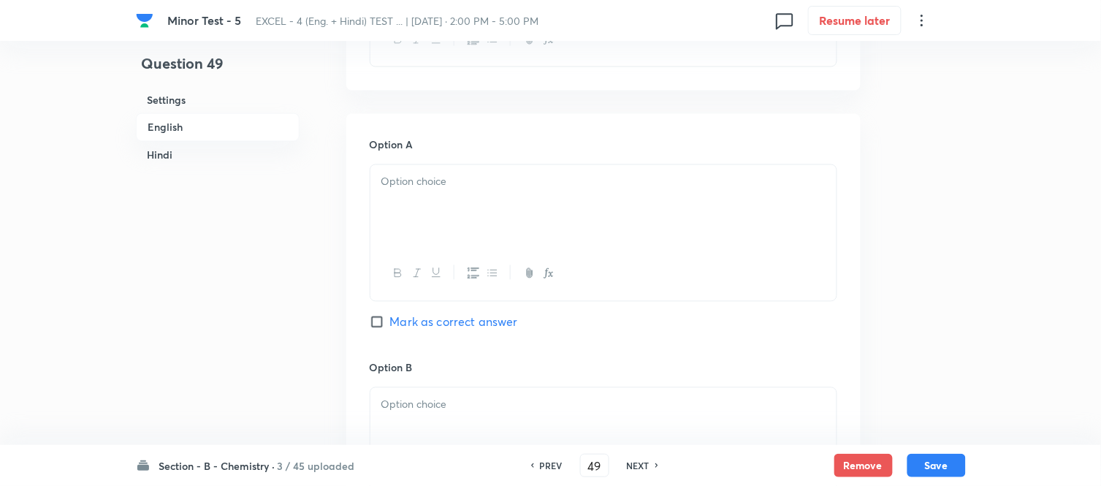
scroll to position [620, 0]
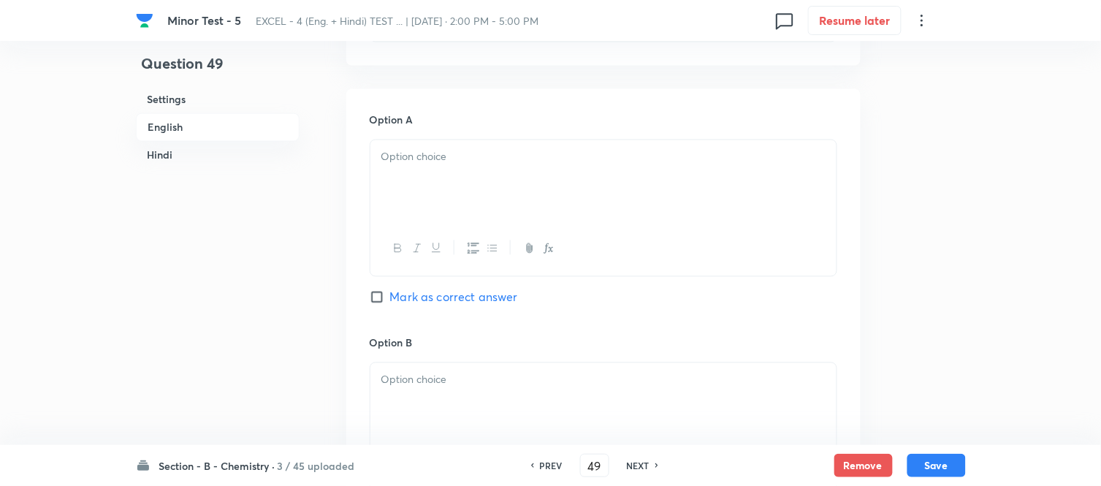
click at [523, 151] on p at bounding box center [604, 157] width 444 height 17
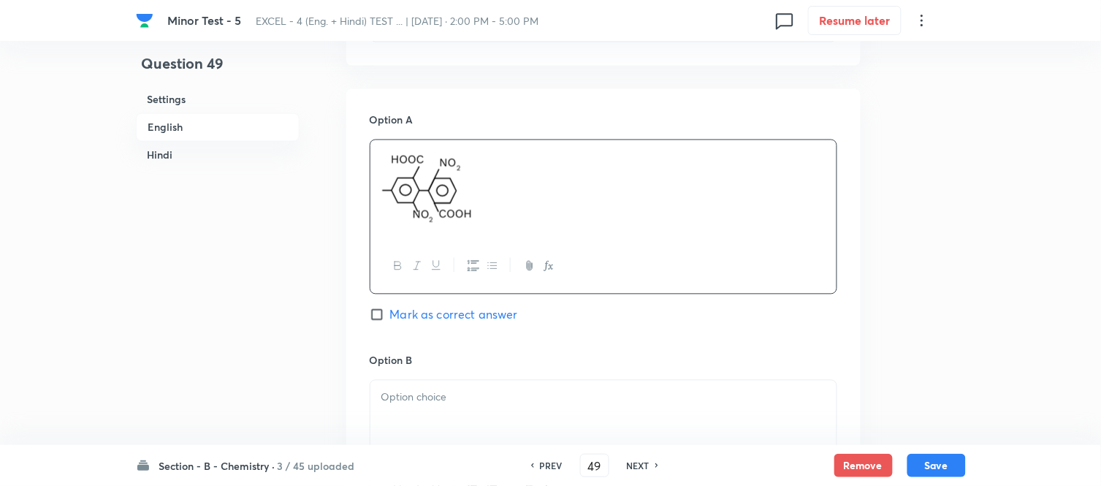
scroll to position [783, 0]
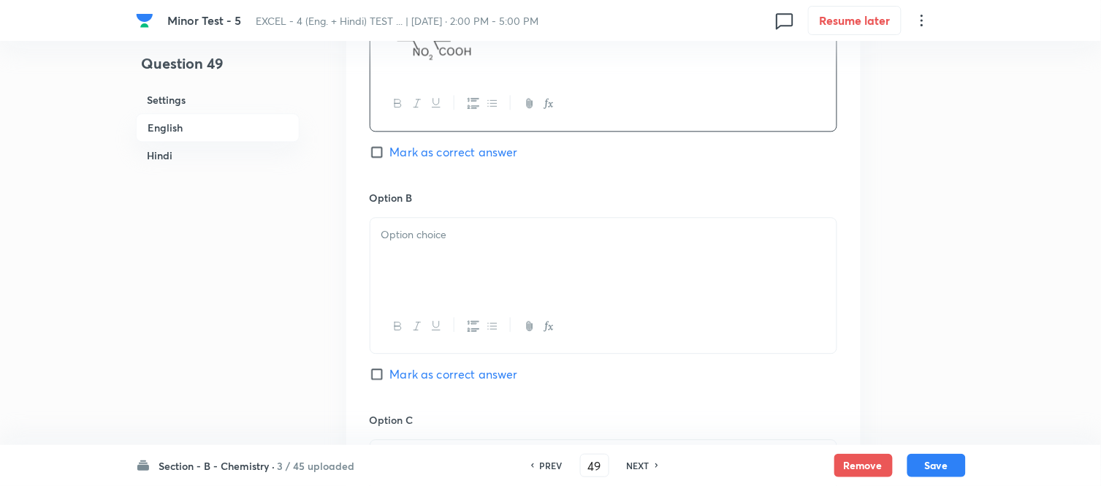
click at [512, 251] on div at bounding box center [604, 259] width 466 height 82
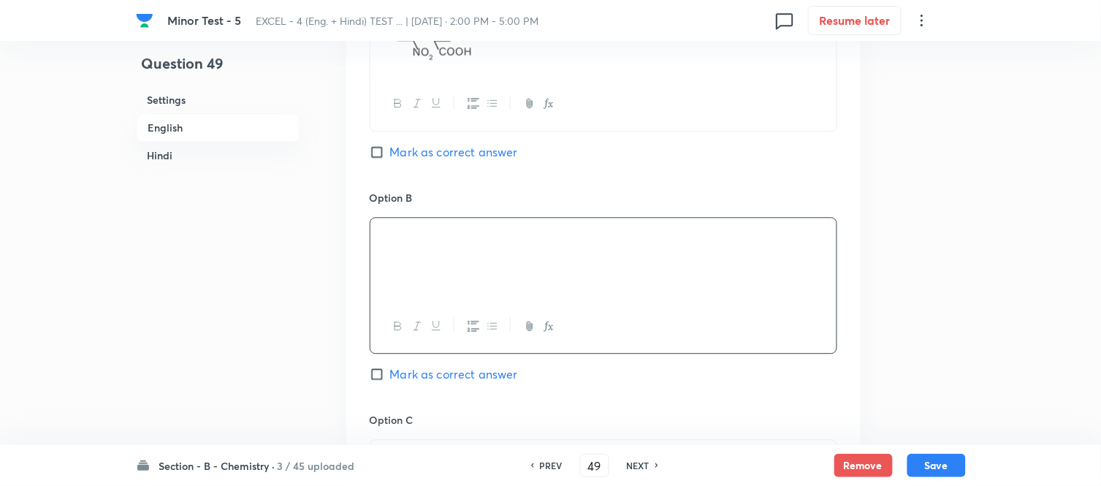
click at [165, 157] on h6 "Hindi" at bounding box center [218, 155] width 164 height 27
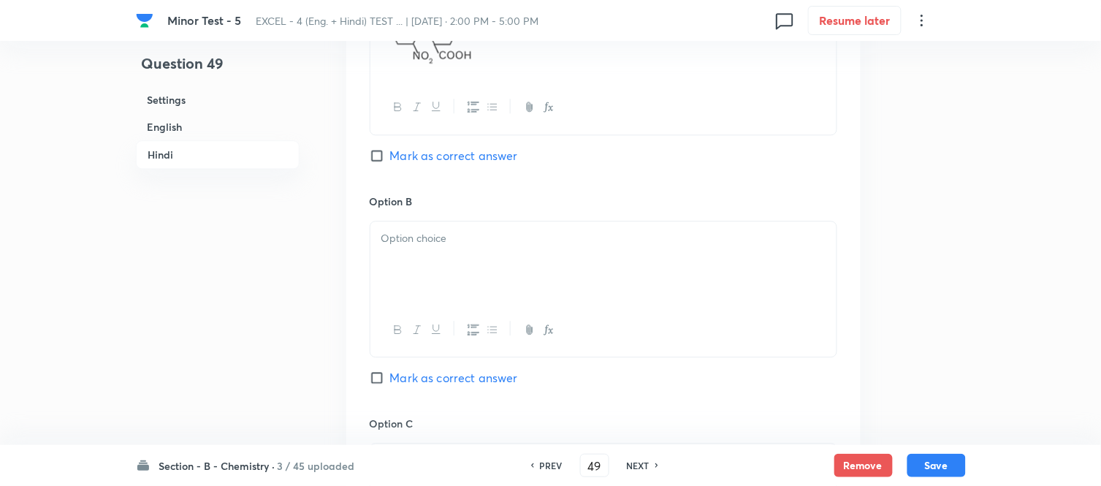
scroll to position [2283, 0]
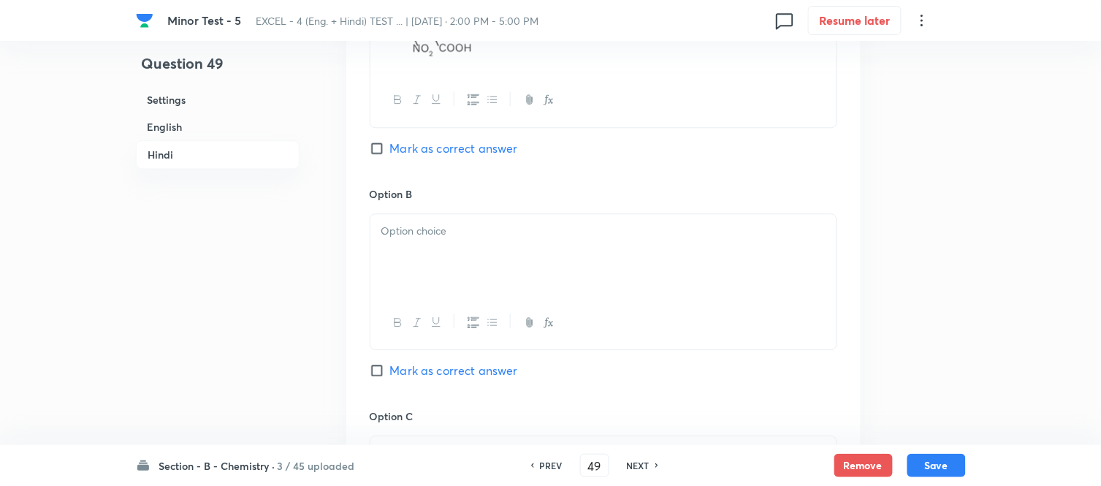
click at [564, 224] on div at bounding box center [604, 255] width 466 height 82
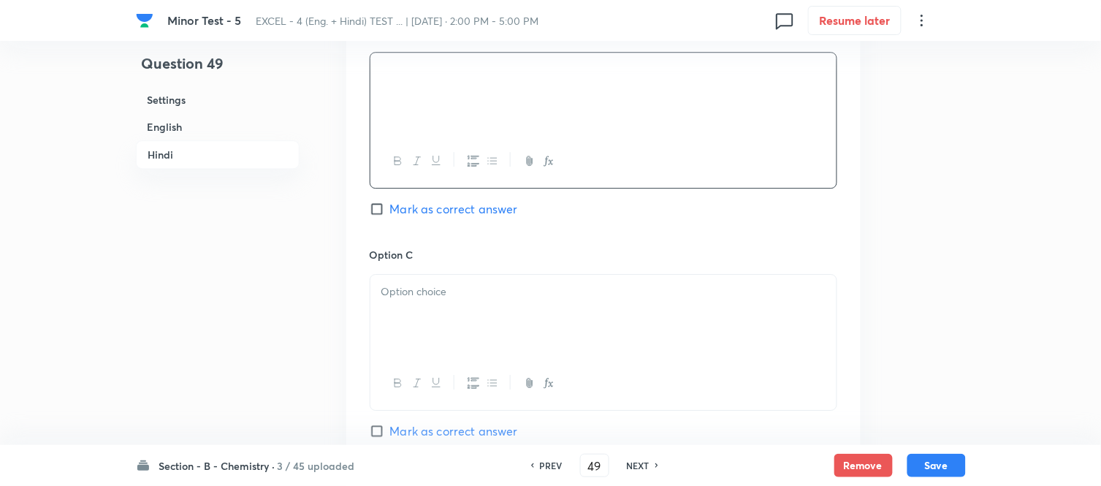
scroll to position [2446, 0]
click at [472, 292] on p at bounding box center [604, 291] width 444 height 17
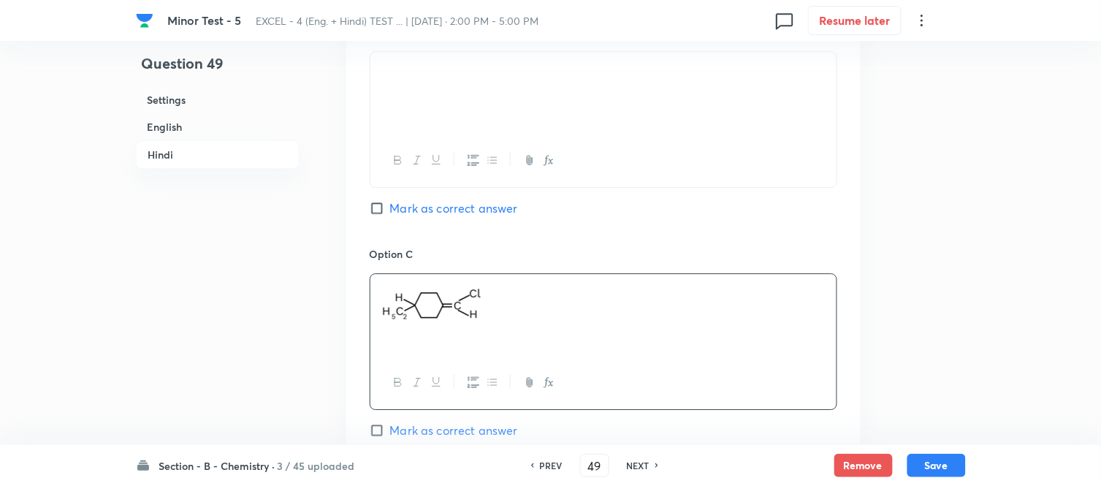
click at [163, 128] on h6 "English" at bounding box center [218, 126] width 164 height 27
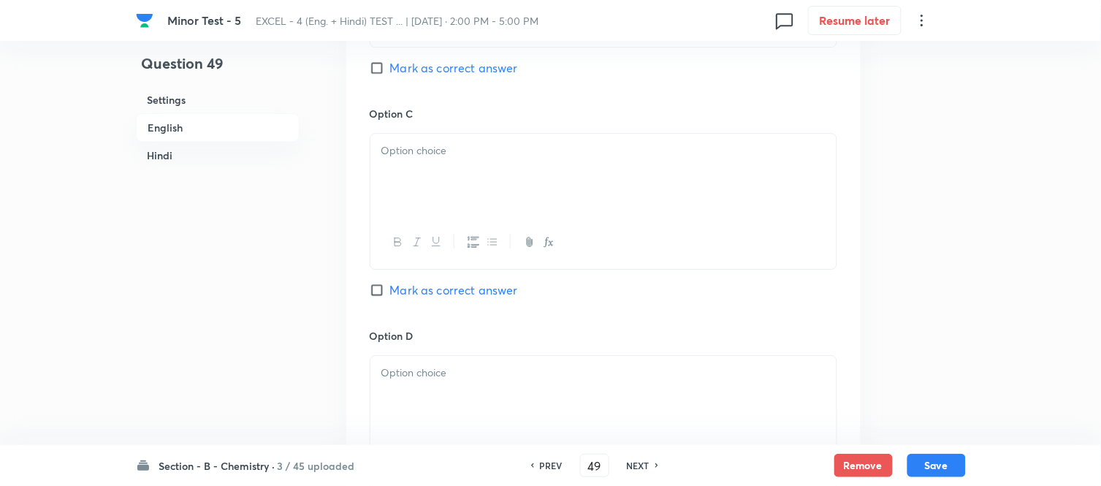
scroll to position [1107, 0]
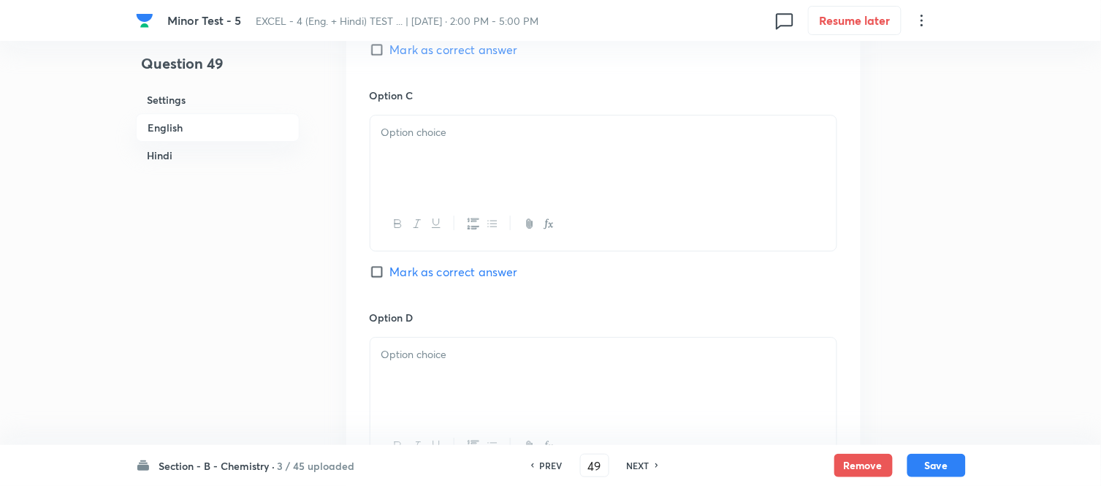
click at [552, 163] on div at bounding box center [604, 156] width 466 height 82
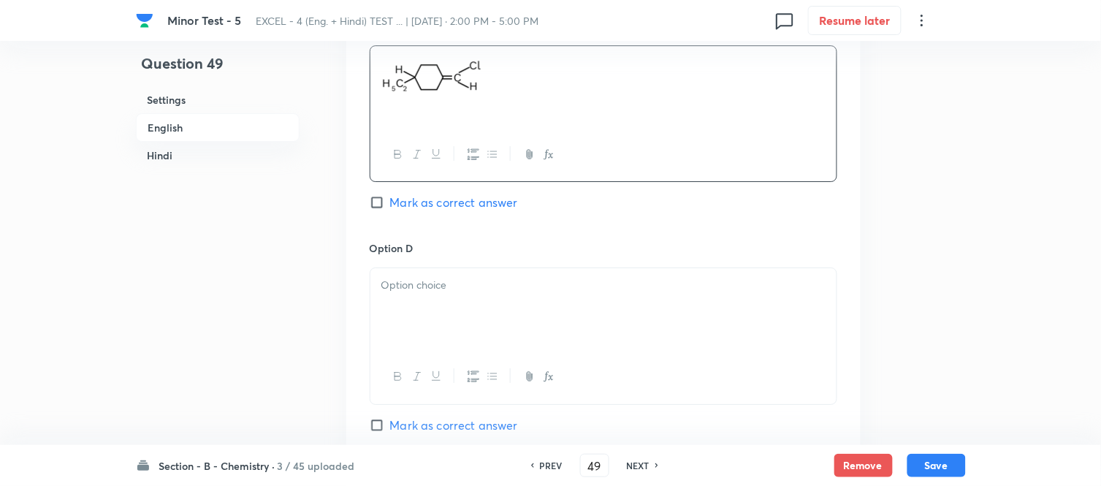
scroll to position [1270, 0]
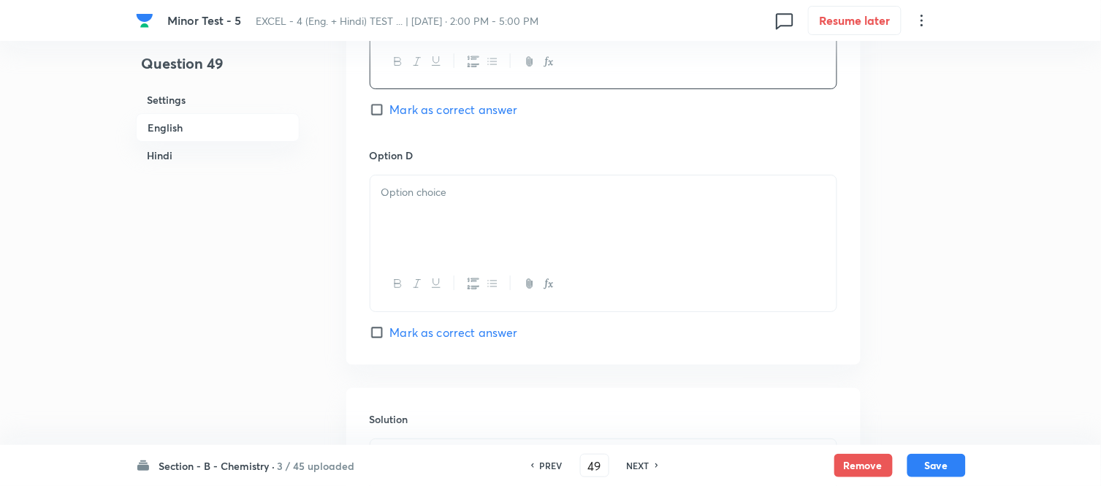
click at [376, 339] on input "Mark as correct answer" at bounding box center [380, 332] width 20 height 15
checkbox input "true"
click at [459, 225] on div at bounding box center [604, 216] width 466 height 82
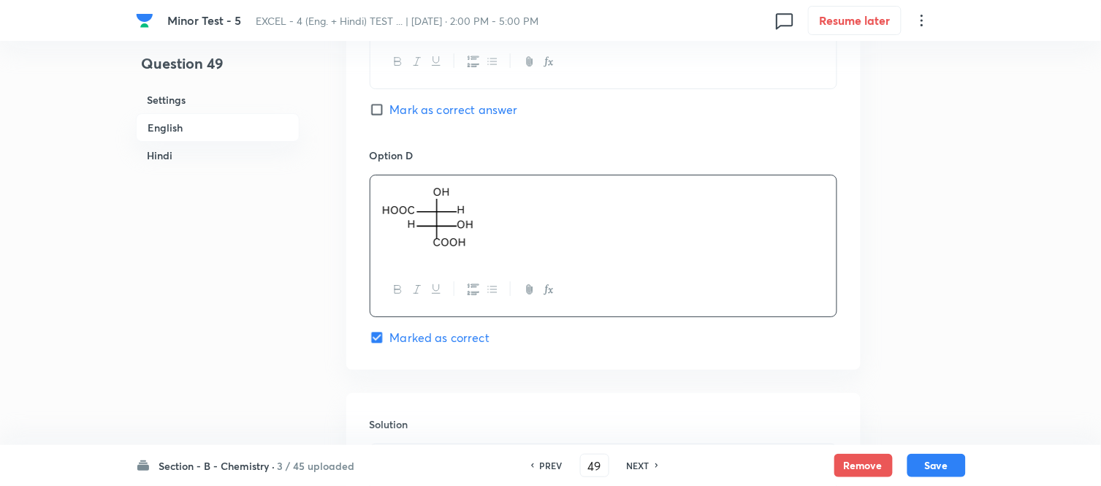
click at [147, 151] on h6 "Hindi" at bounding box center [218, 155] width 164 height 27
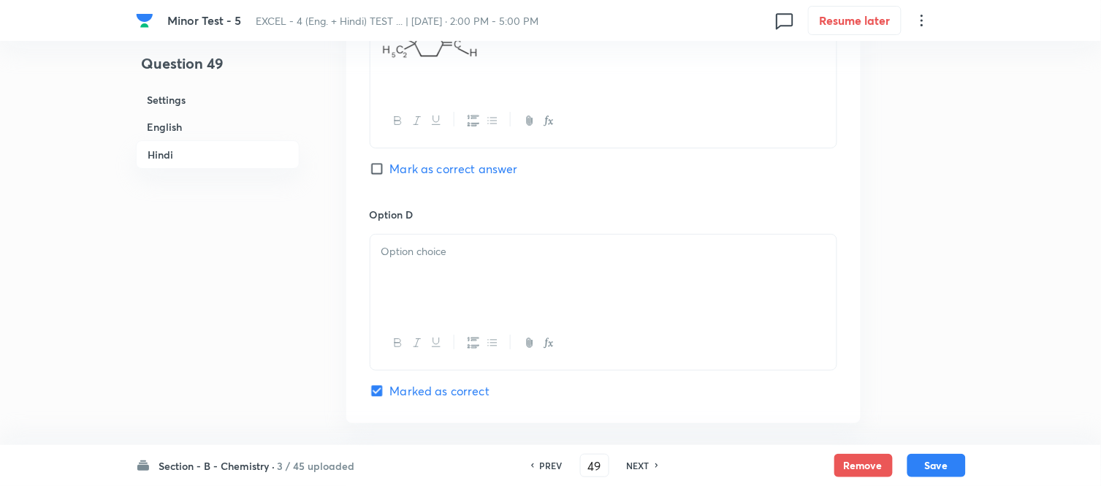
scroll to position [2776, 0]
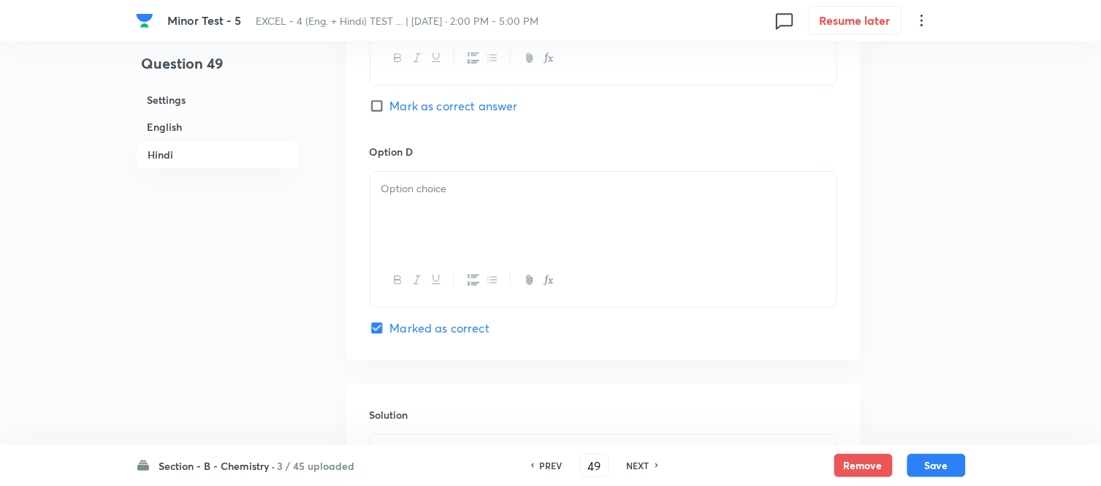
click at [516, 188] on p at bounding box center [604, 189] width 444 height 17
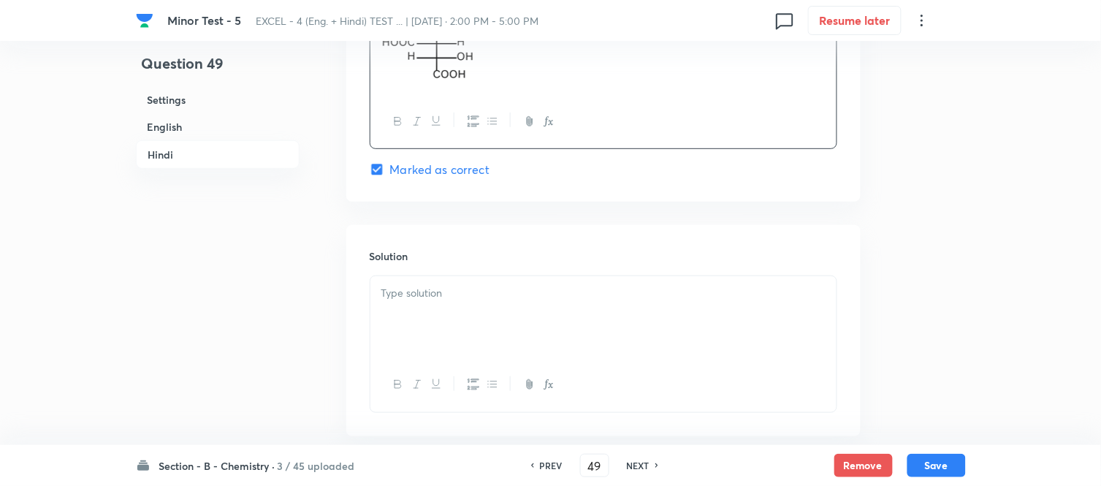
scroll to position [3026, 0]
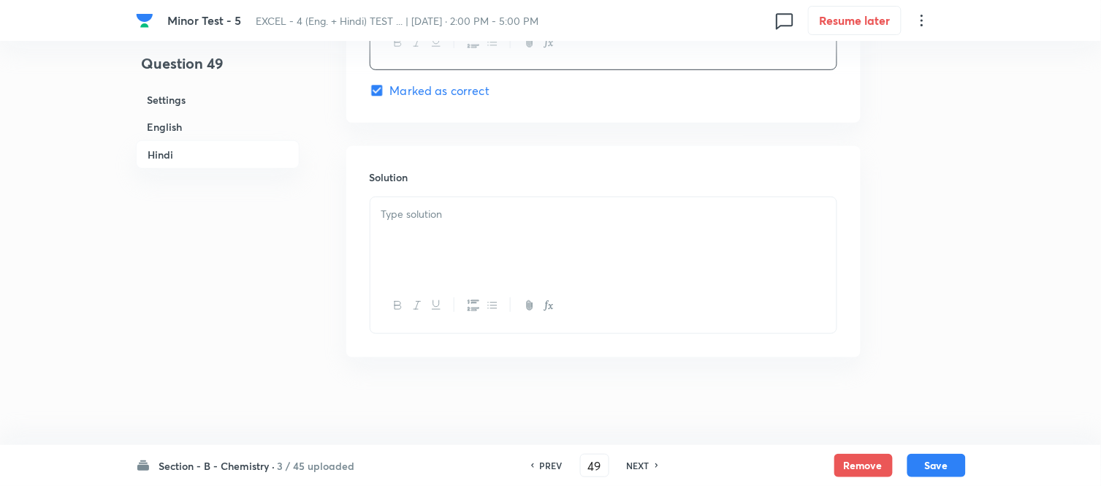
click at [539, 212] on p at bounding box center [604, 214] width 444 height 17
click at [162, 126] on h6 "English" at bounding box center [218, 126] width 164 height 27
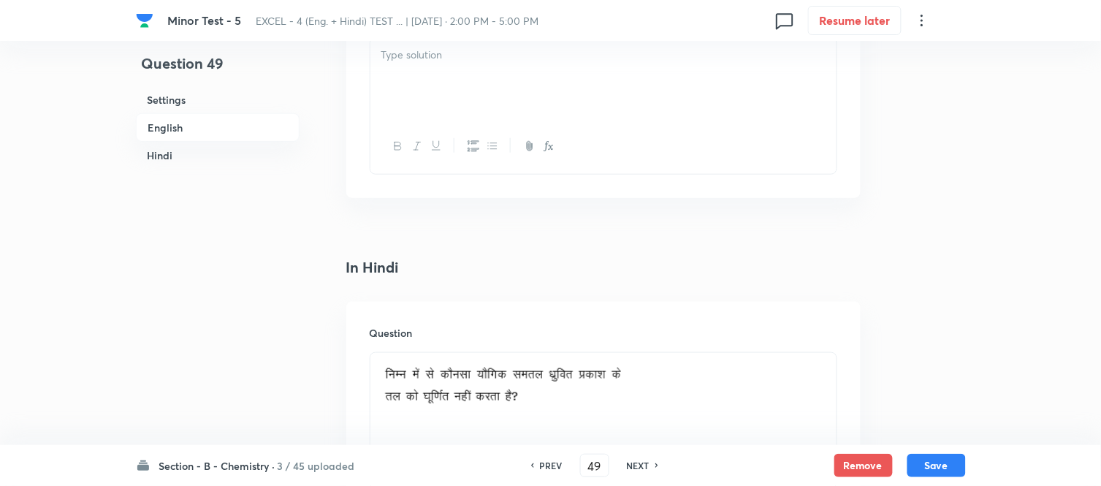
click at [531, 93] on div at bounding box center [604, 79] width 466 height 82
click at [936, 464] on button "Save" at bounding box center [937, 463] width 58 height 23
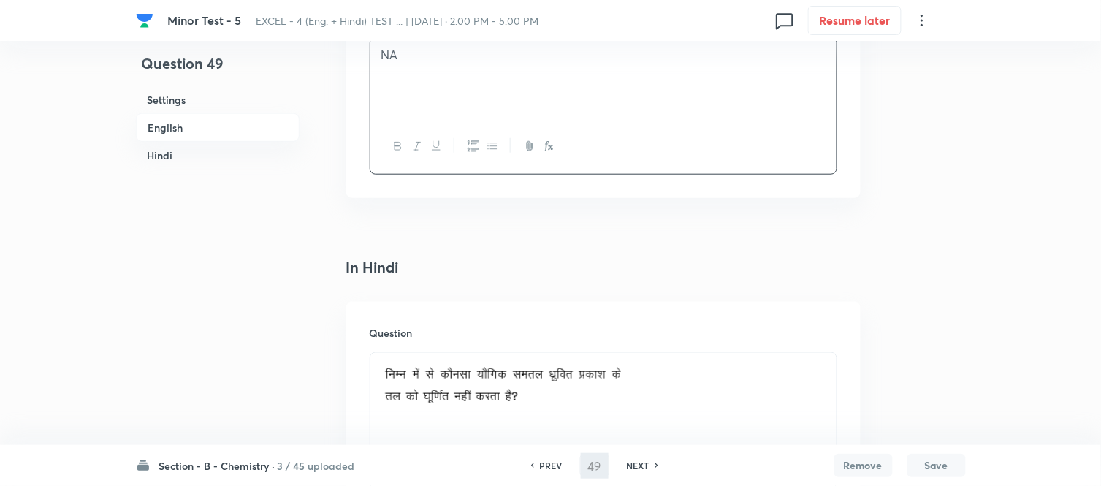
type input "50"
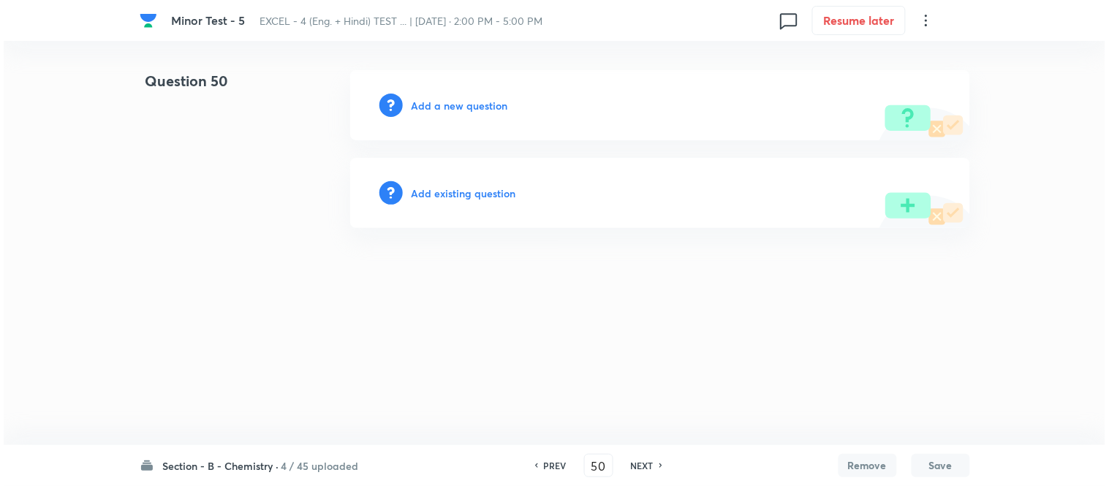
scroll to position [0, 0]
click at [439, 105] on h6 "Add a new question" at bounding box center [459, 105] width 96 height 15
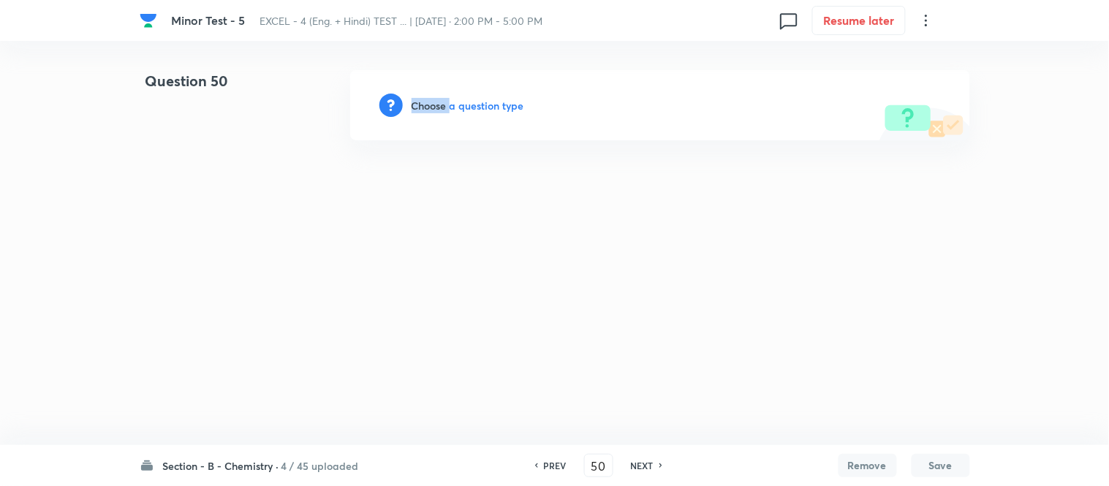
click at [439, 105] on h6 "Choose a question type" at bounding box center [467, 105] width 113 height 15
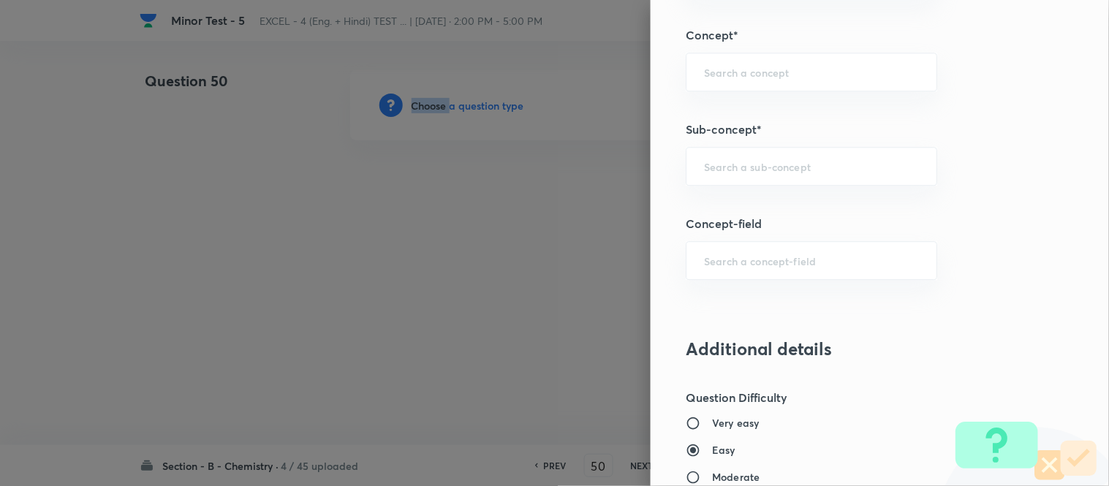
scroll to position [925, 0]
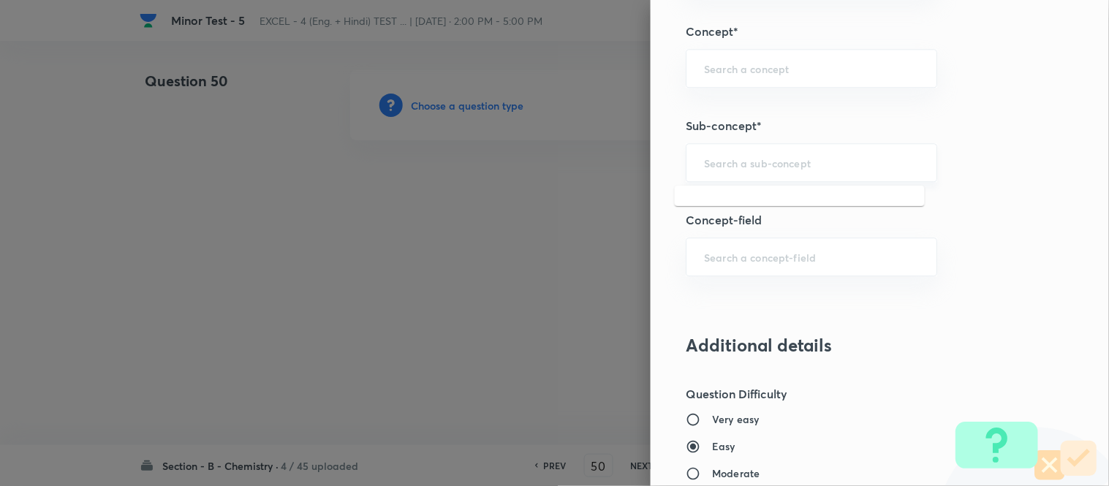
click at [760, 159] on input "text" at bounding box center [811, 163] width 215 height 14
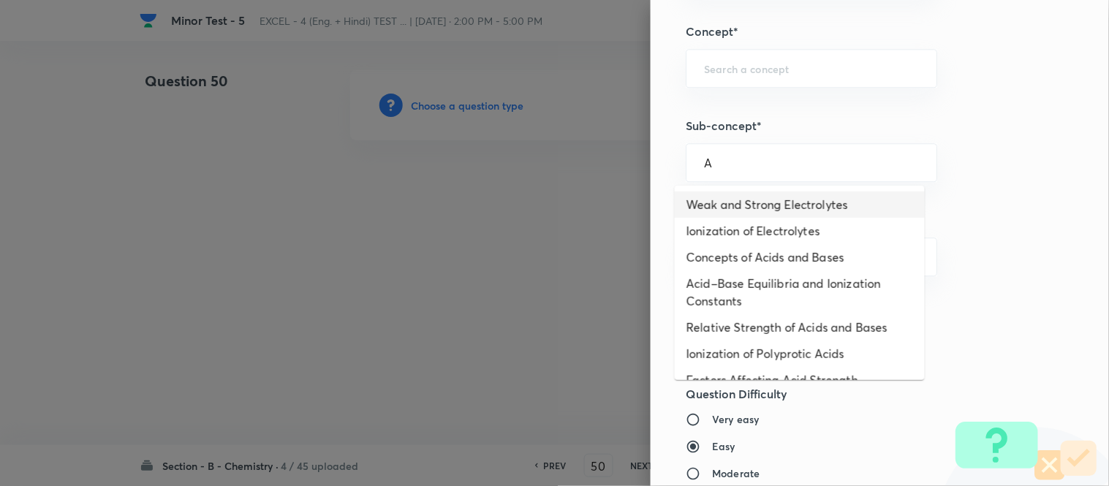
click at [744, 199] on li "Weak and Strong Electrolytes" at bounding box center [800, 204] width 250 height 26
type input "Weak and Strong Electrolytes"
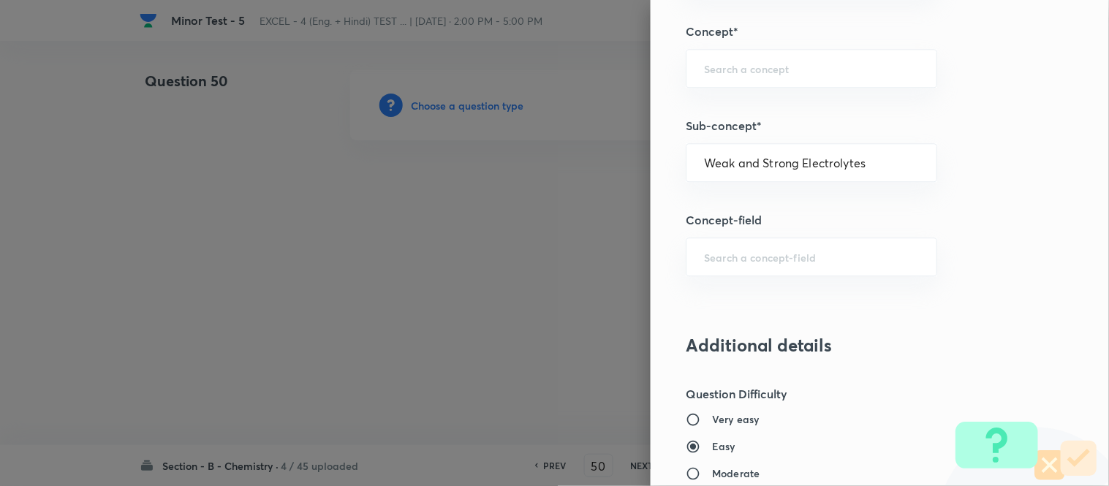
type input "Chemistry"
type input "Physical Chemistry"
type input "Ionic Equilibrium"
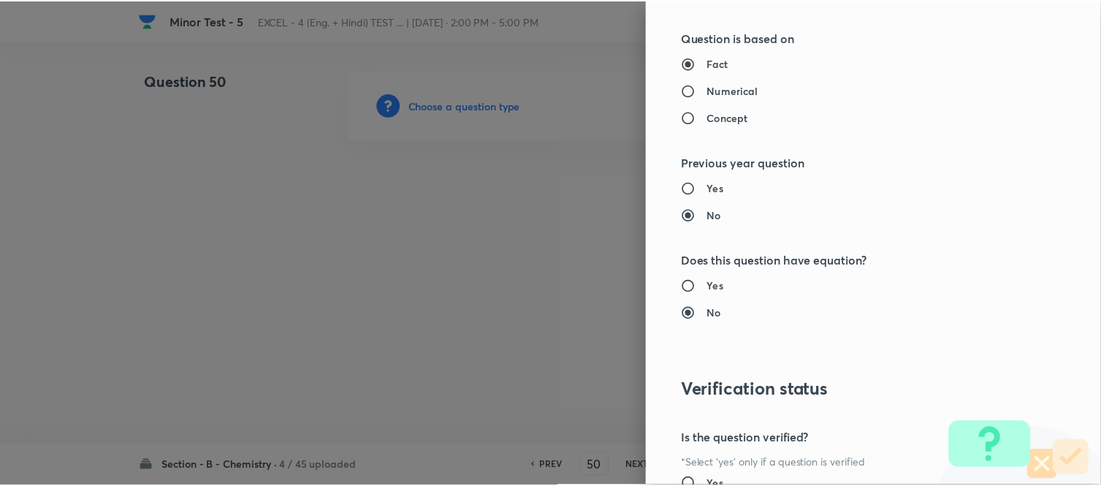
scroll to position [1604, 0]
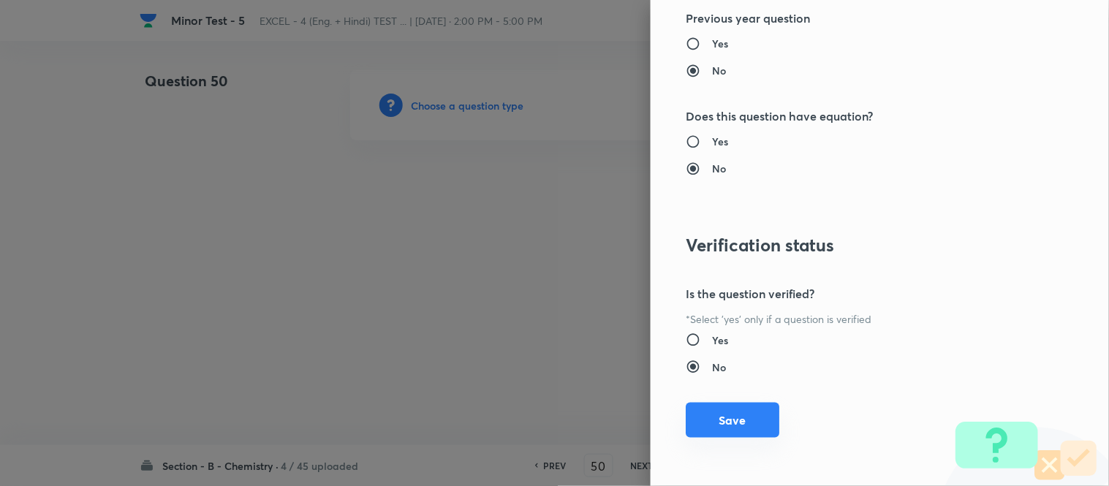
click at [712, 422] on button "Save" at bounding box center [733, 420] width 94 height 35
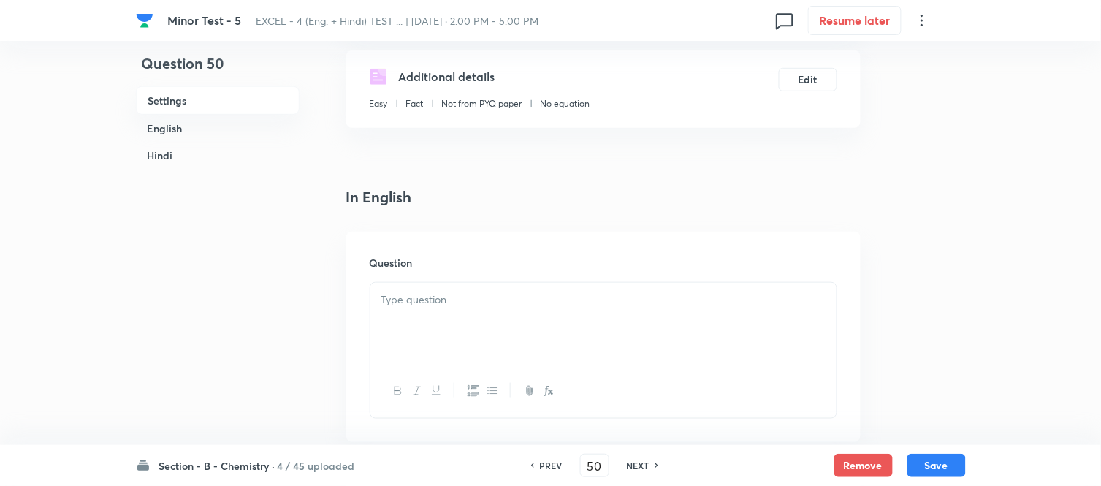
scroll to position [406, 0]
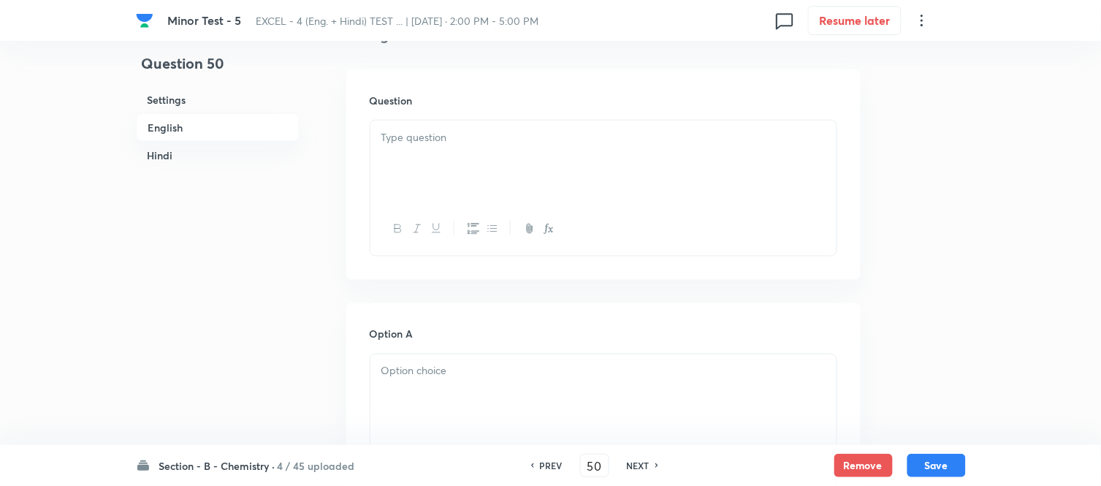
click at [661, 151] on div at bounding box center [604, 162] width 466 height 82
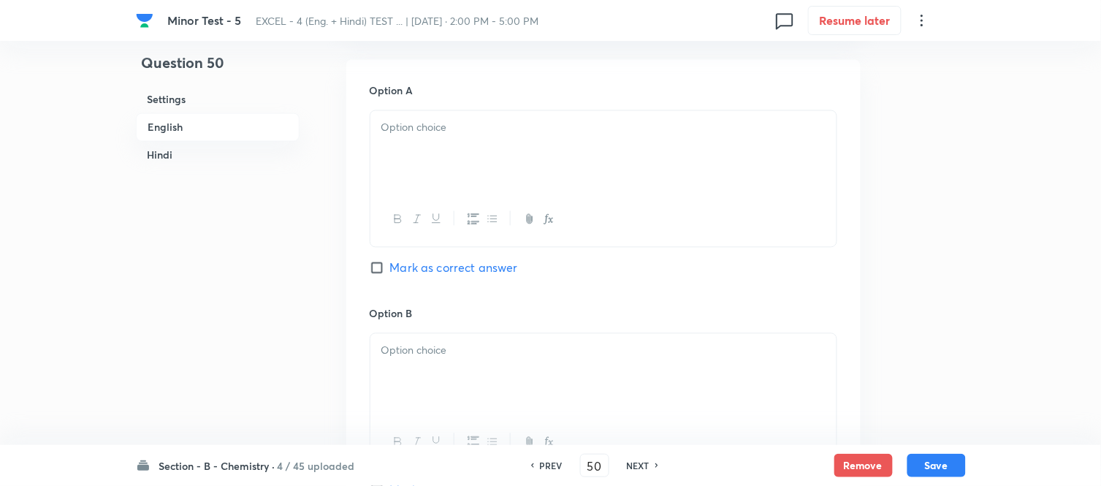
click at [572, 143] on div at bounding box center [604, 152] width 466 height 82
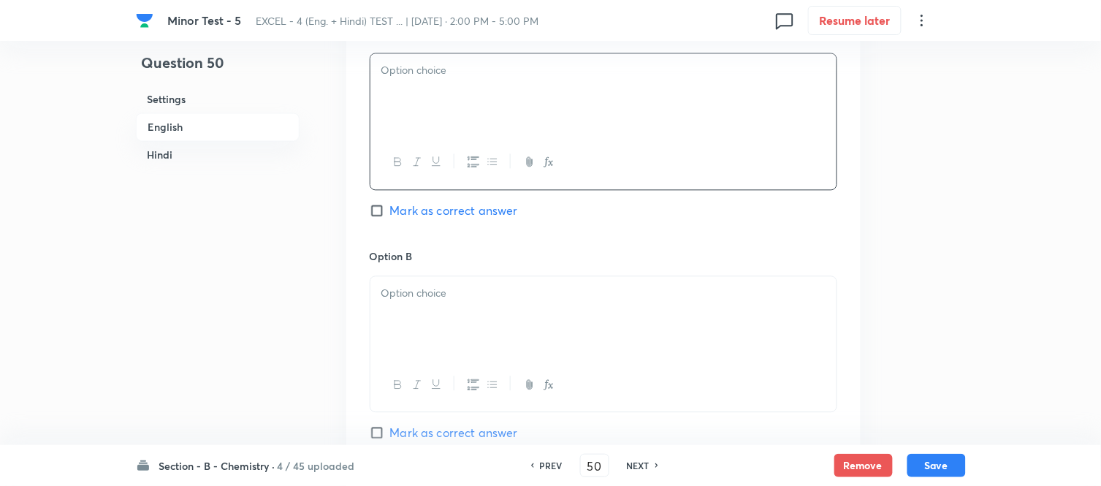
scroll to position [731, 0]
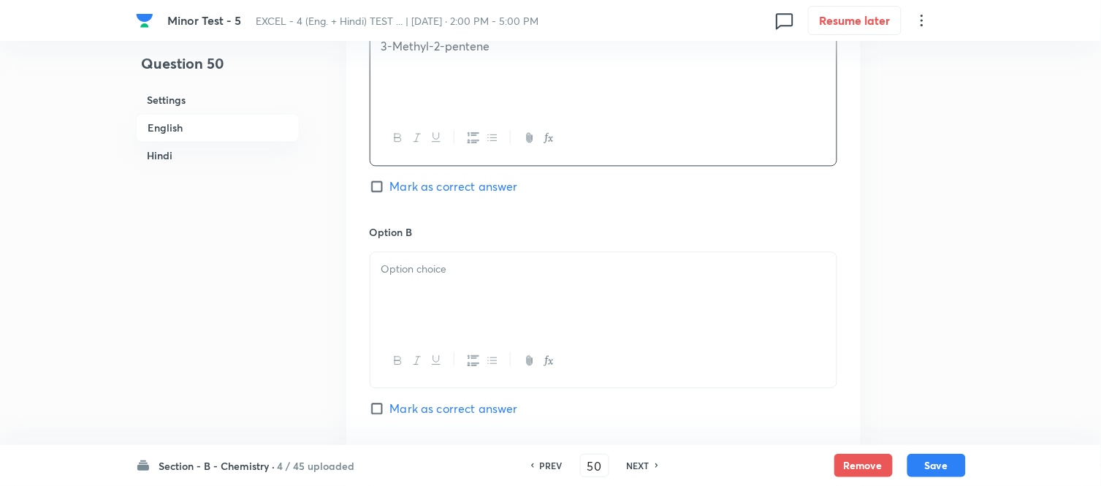
click at [466, 264] on p at bounding box center [604, 269] width 444 height 17
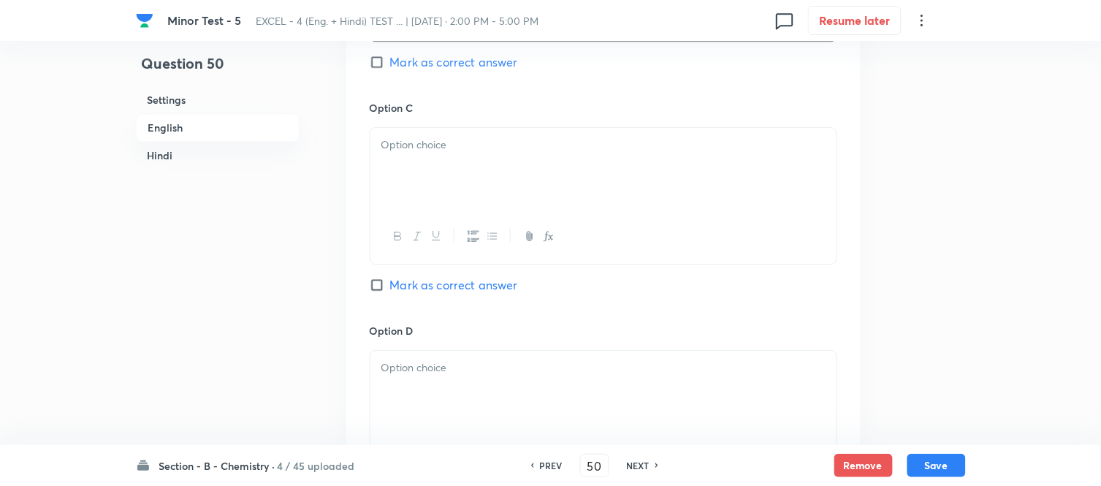
scroll to position [1137, 0]
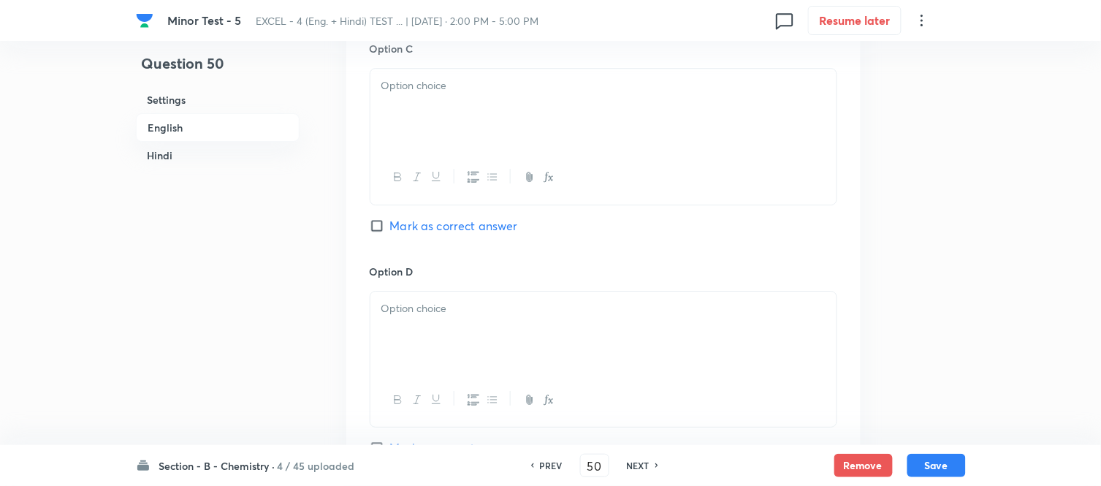
click at [474, 130] on div at bounding box center [604, 110] width 466 height 82
drag, startPoint x: 376, startPoint y: 225, endPoint x: 380, endPoint y: 217, distance: 9.2
click at [378, 222] on input "Mark as correct answer" at bounding box center [380, 226] width 20 height 15
checkbox input "true"
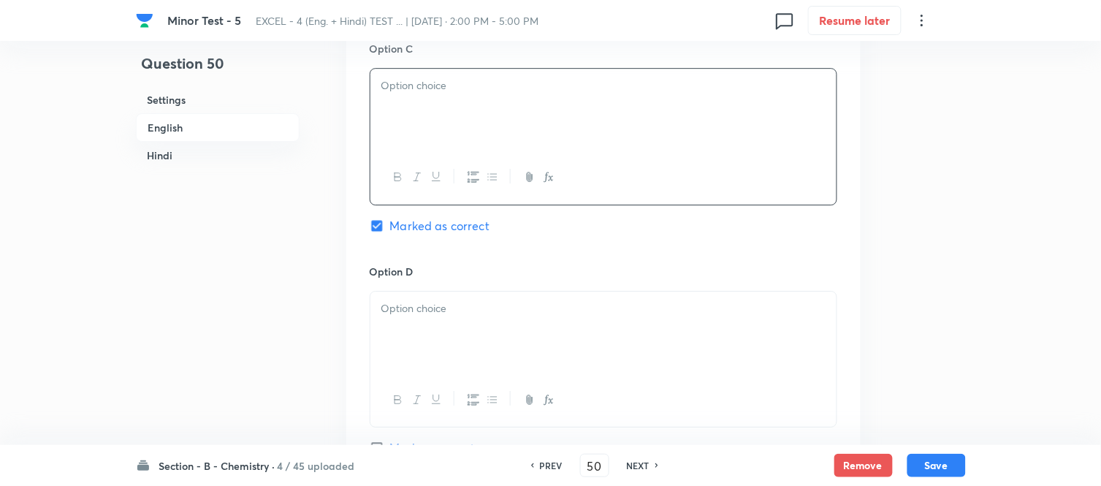
click at [447, 113] on div at bounding box center [604, 110] width 466 height 82
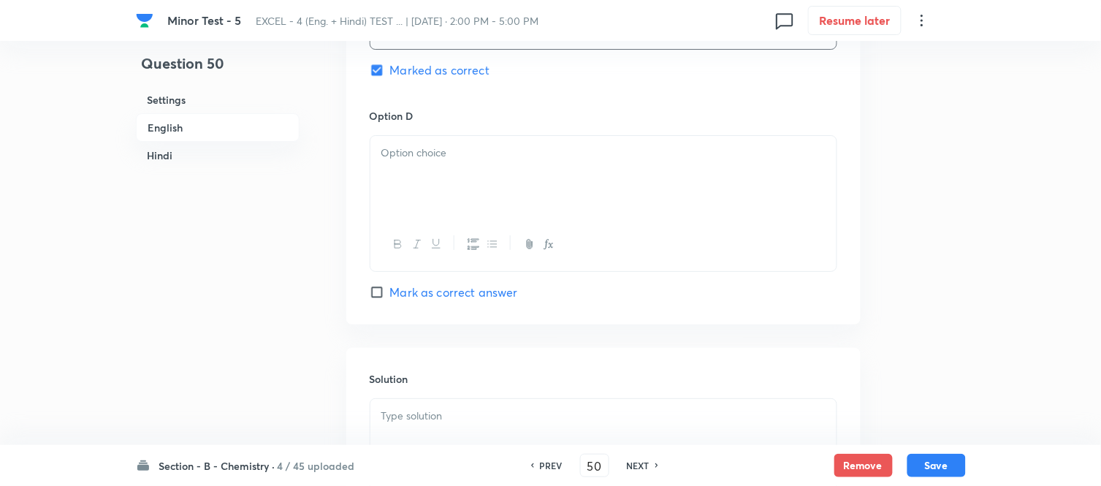
scroll to position [1299, 0]
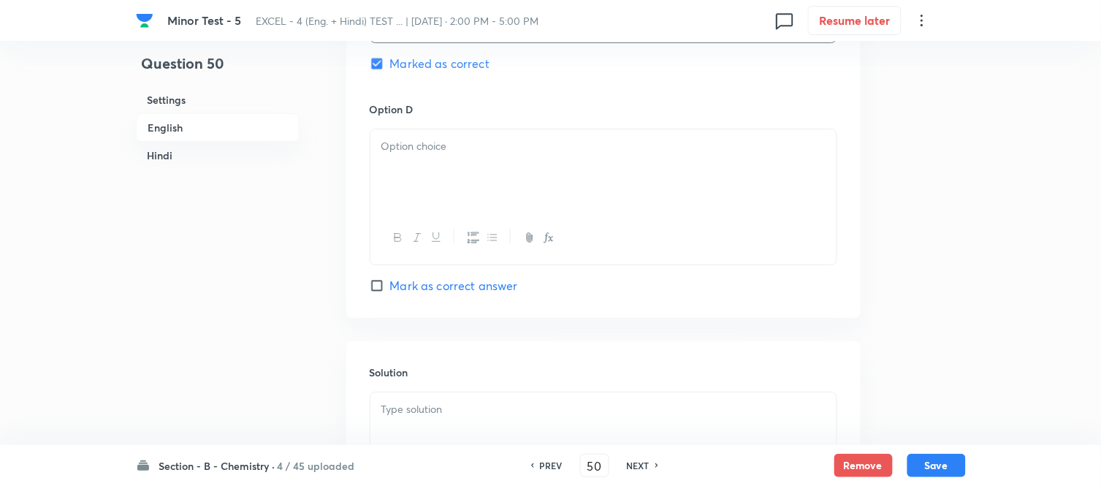
click at [519, 148] on p at bounding box center [604, 146] width 444 height 17
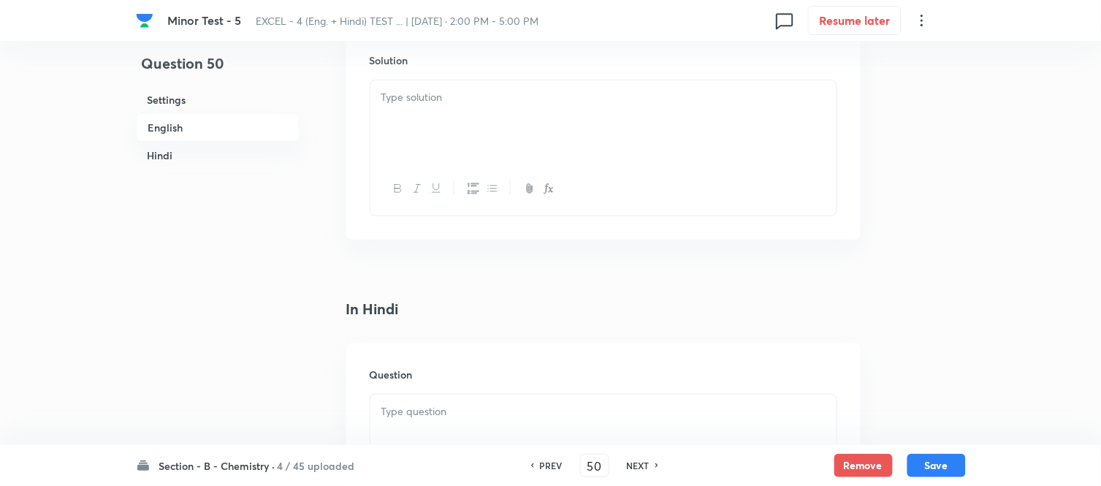
scroll to position [1624, 0]
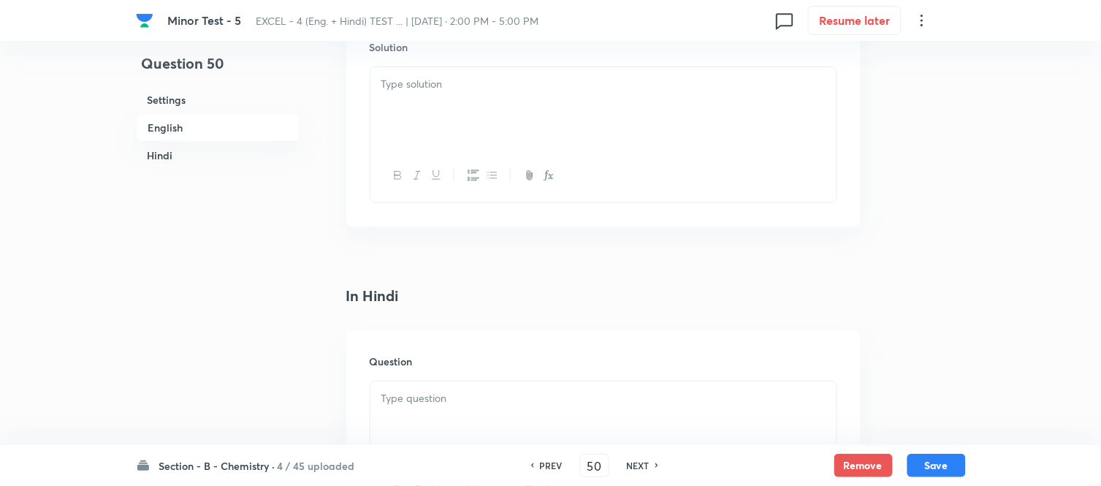
click at [484, 111] on div at bounding box center [604, 108] width 466 height 82
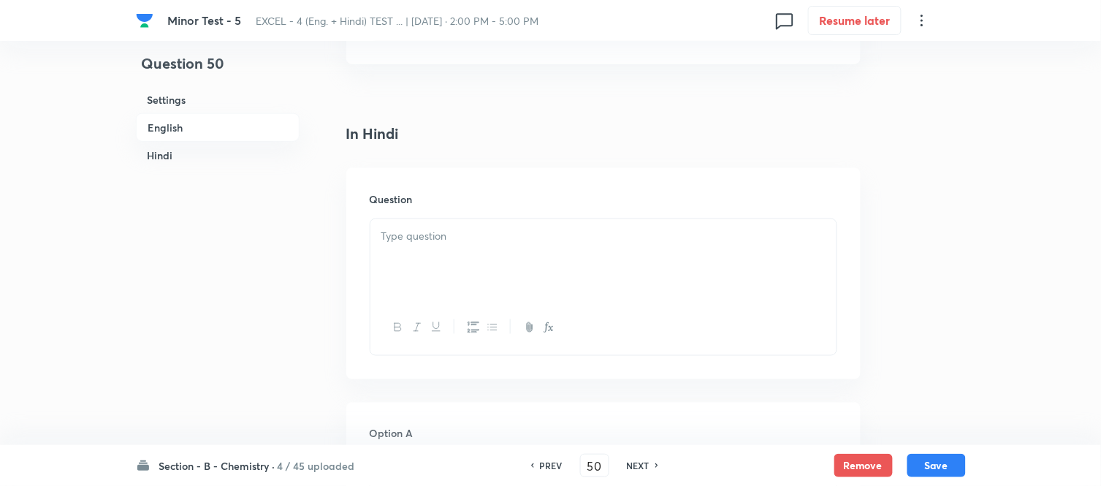
click at [564, 238] on p at bounding box center [604, 236] width 444 height 17
click at [508, 244] on p at bounding box center [604, 236] width 444 height 17
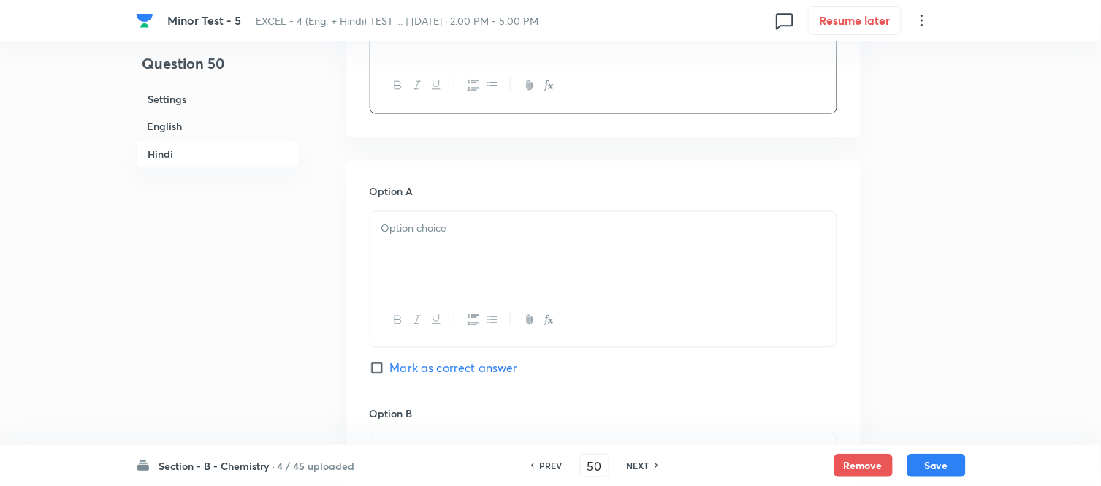
scroll to position [2030, 0]
click at [509, 241] on div at bounding box center [604, 251] width 466 height 82
click at [510, 227] on p at bounding box center [604, 227] width 444 height 17
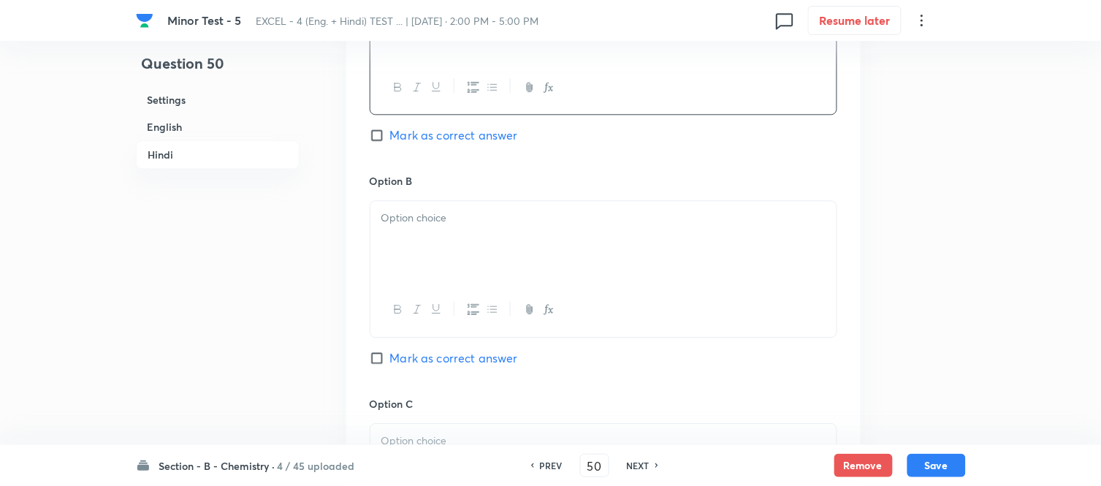
scroll to position [2274, 0]
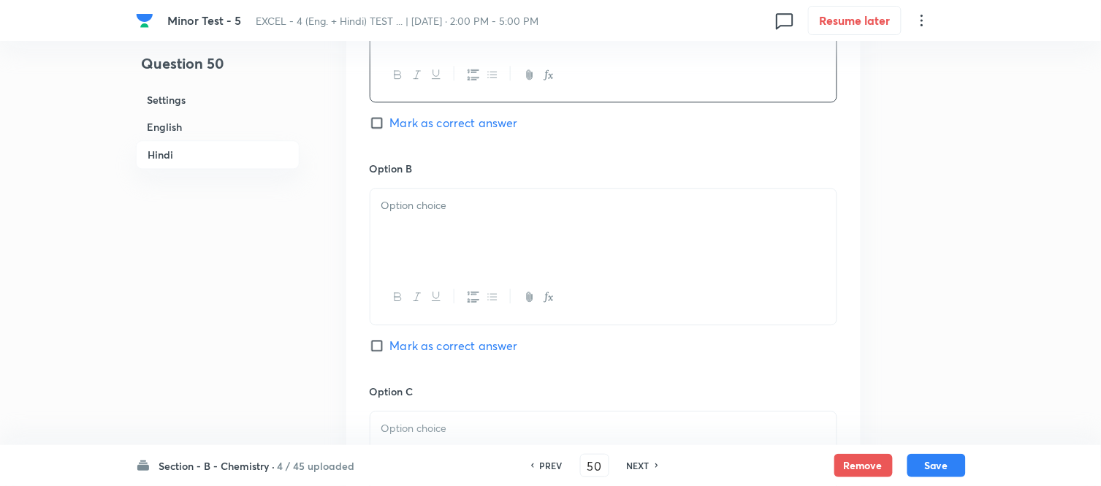
click at [512, 221] on div at bounding box center [604, 230] width 466 height 82
click at [488, 228] on div at bounding box center [604, 230] width 466 height 82
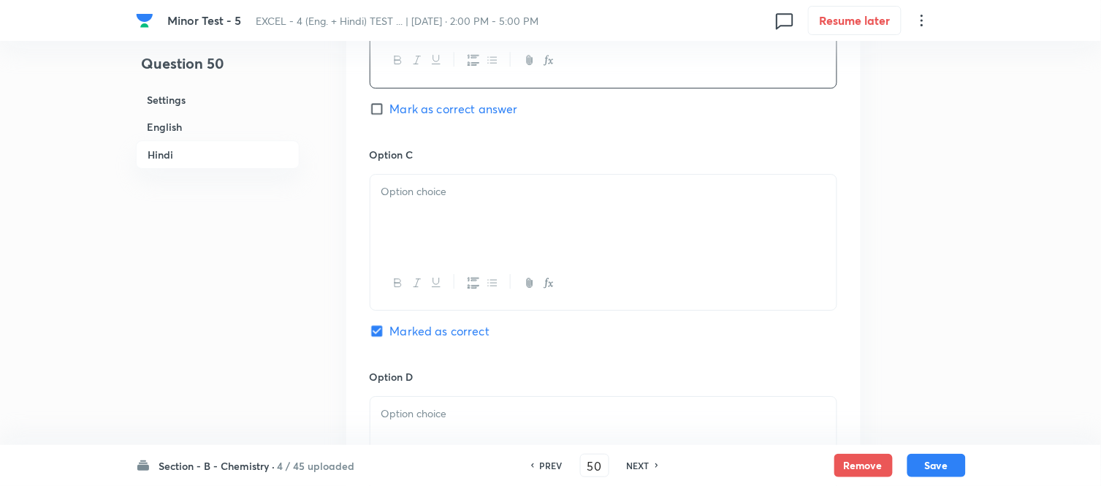
scroll to position [2517, 0]
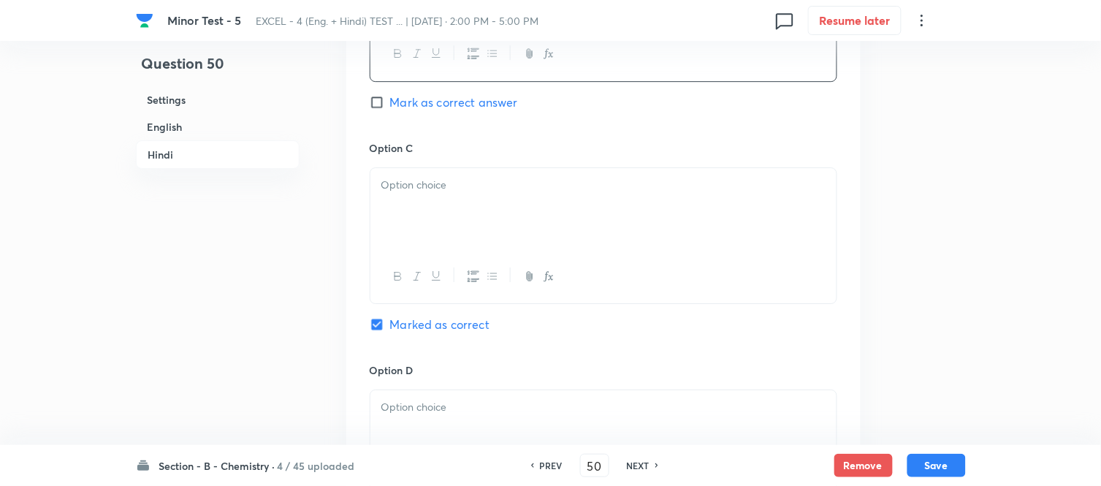
click at [496, 224] on div at bounding box center [604, 209] width 466 height 82
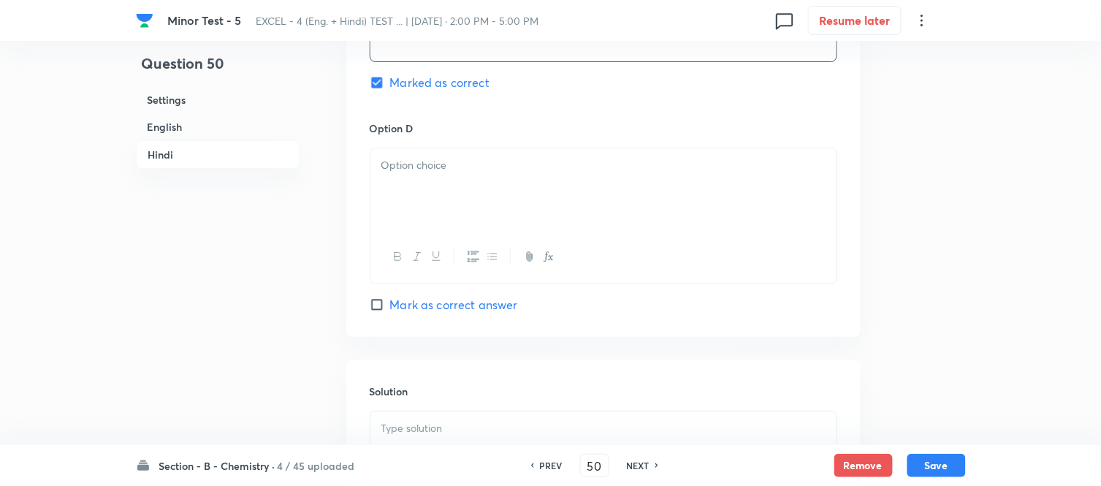
scroll to position [2761, 0]
click at [510, 172] on p at bounding box center [604, 164] width 444 height 17
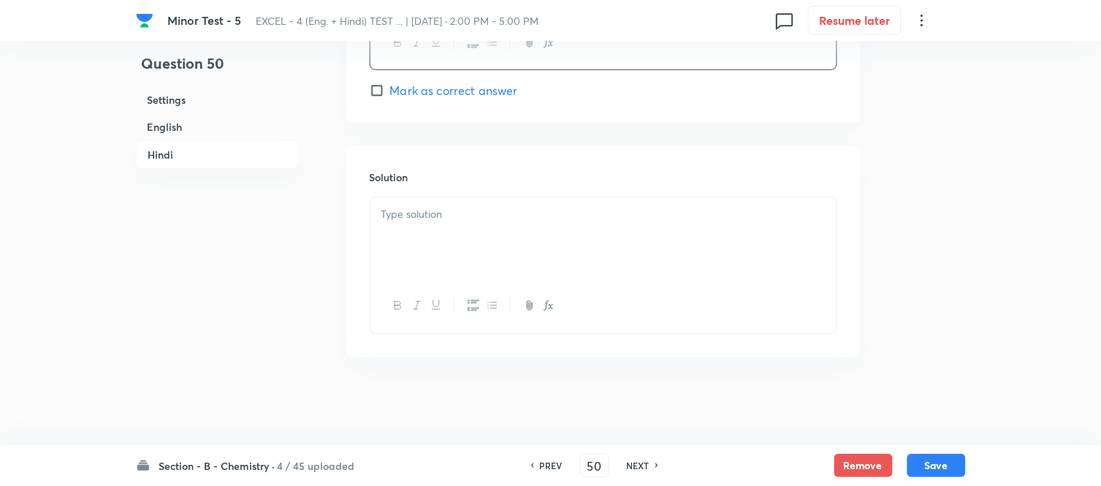
scroll to position [2978, 0]
click at [493, 225] on div at bounding box center [604, 238] width 466 height 82
click at [939, 465] on button "Save" at bounding box center [937, 463] width 58 height 23
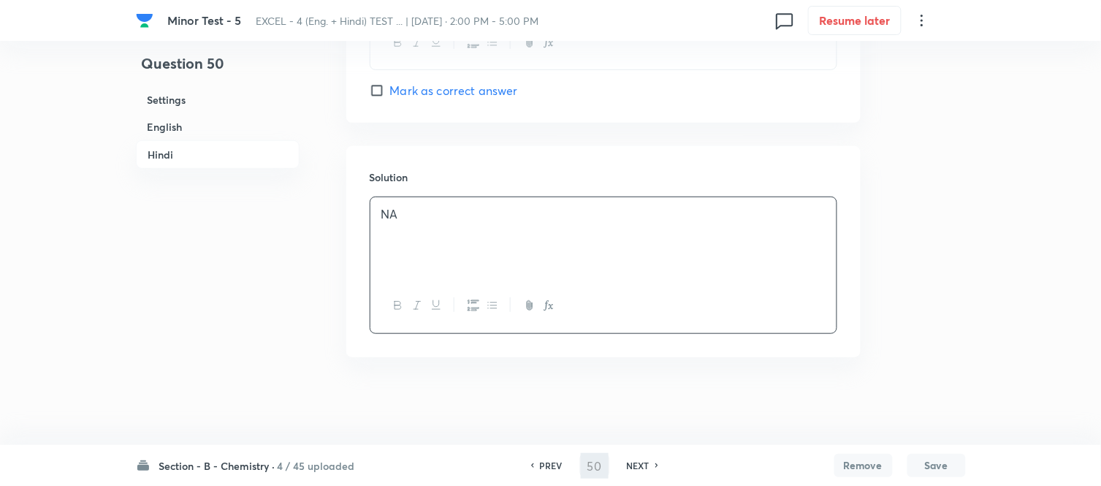
type input "51"
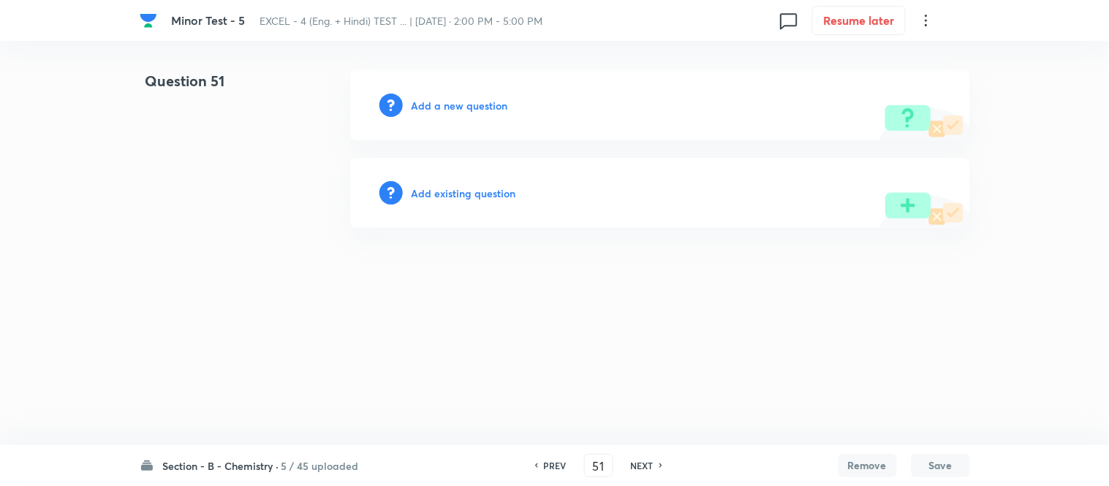
click at [453, 107] on h6 "Add a new question" at bounding box center [459, 105] width 96 height 15
click at [448, 105] on h6 "Choose a question type" at bounding box center [467, 105] width 113 height 15
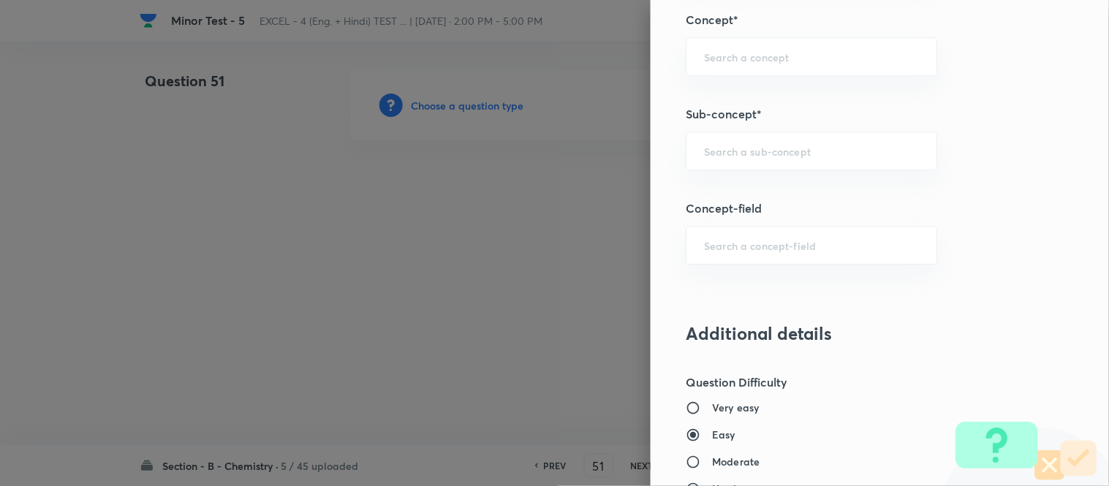
scroll to position [944, 0]
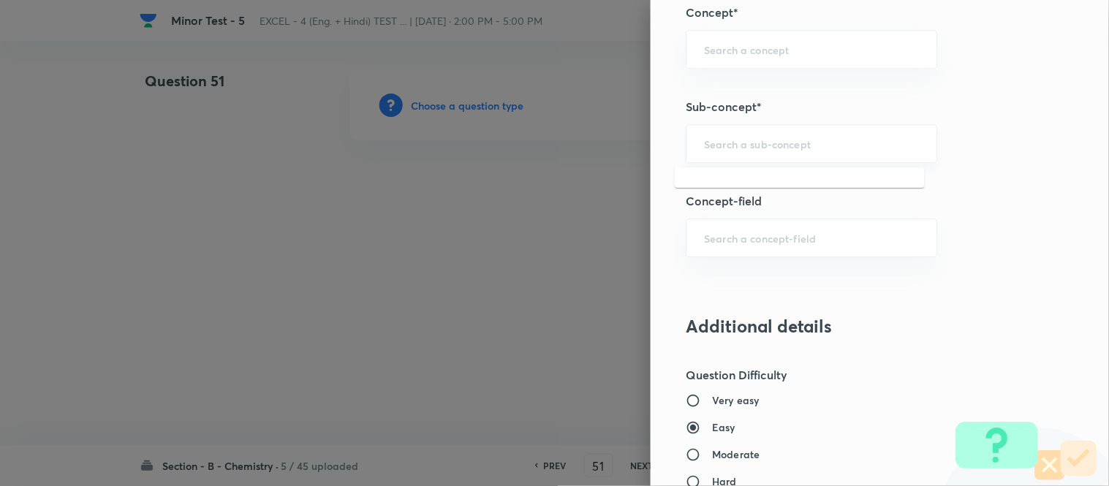
click at [775, 146] on input "text" at bounding box center [811, 144] width 215 height 14
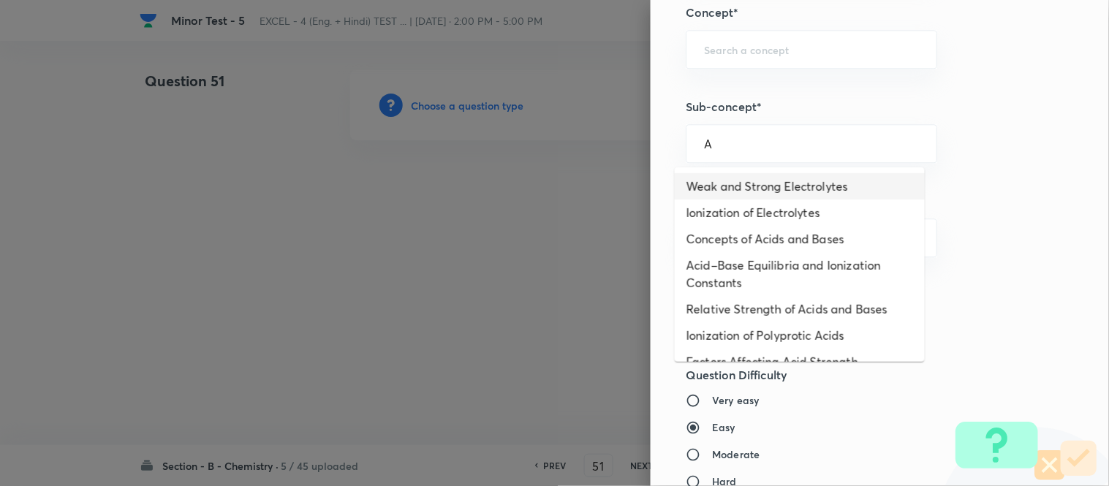
click at [775, 181] on li "Weak and Strong Electrolytes" at bounding box center [800, 186] width 250 height 26
type input "Weak and Strong Electrolytes"
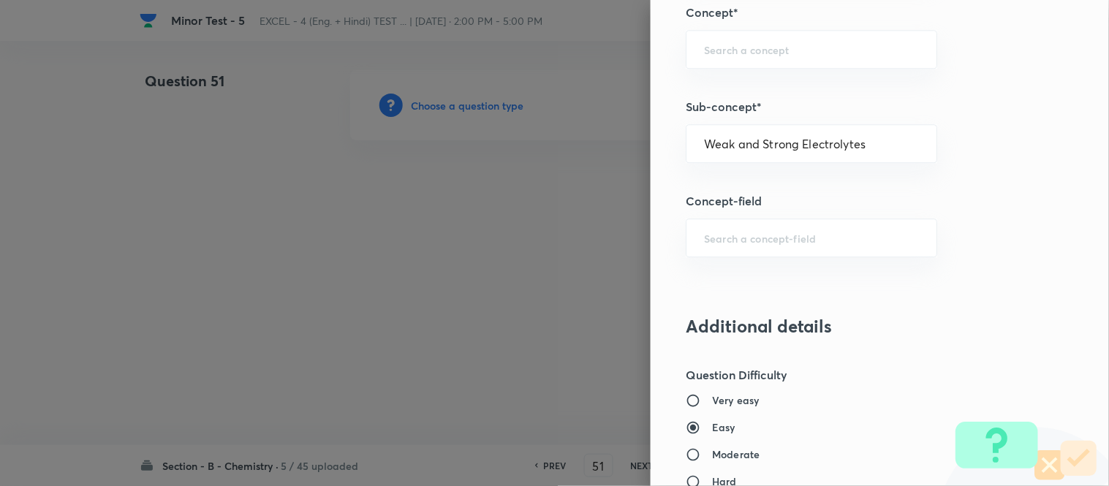
type input "Chemistry"
type input "Physical Chemistry"
type input "Ionic Equilibrium"
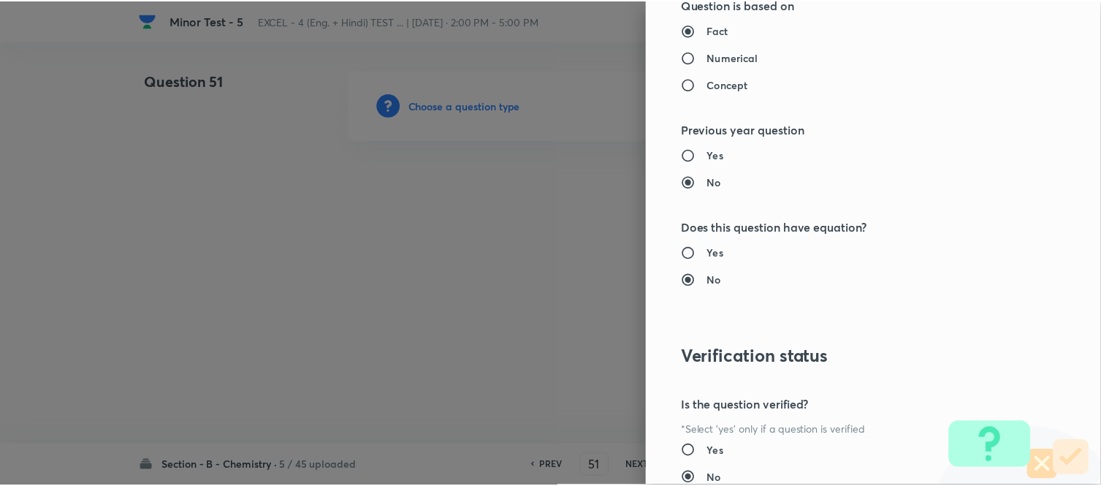
scroll to position [1604, 0]
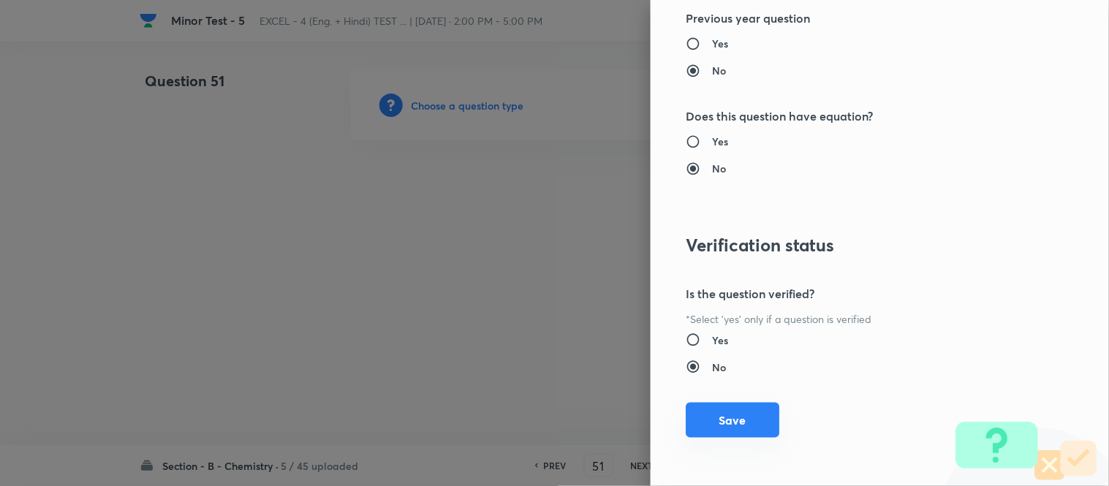
click at [735, 415] on button "Save" at bounding box center [733, 420] width 94 height 35
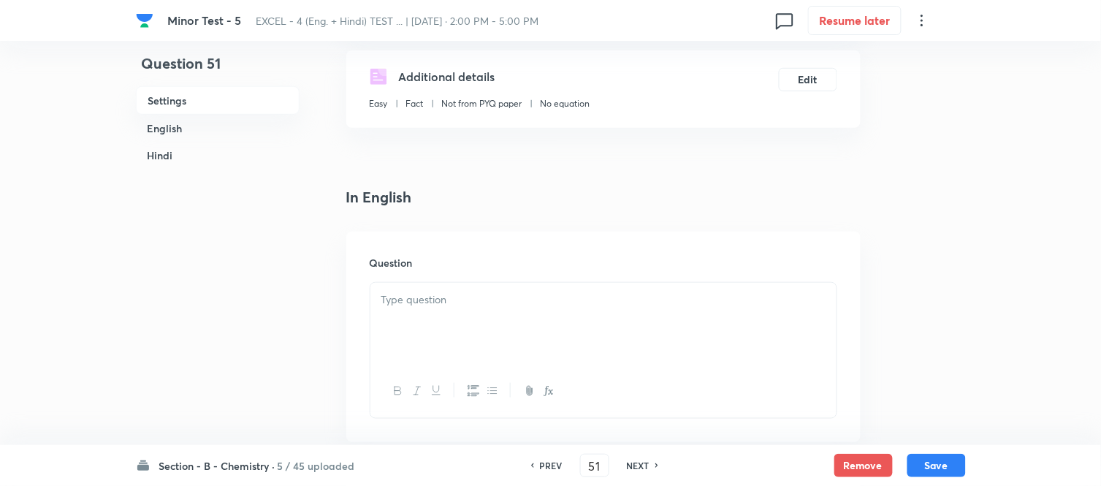
scroll to position [406, 0]
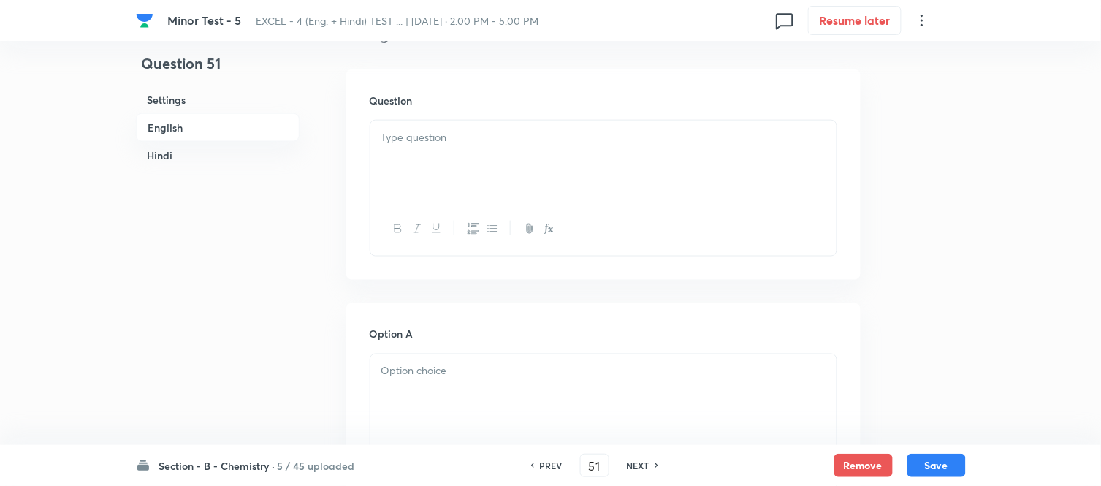
click at [501, 146] on div at bounding box center [604, 162] width 466 height 82
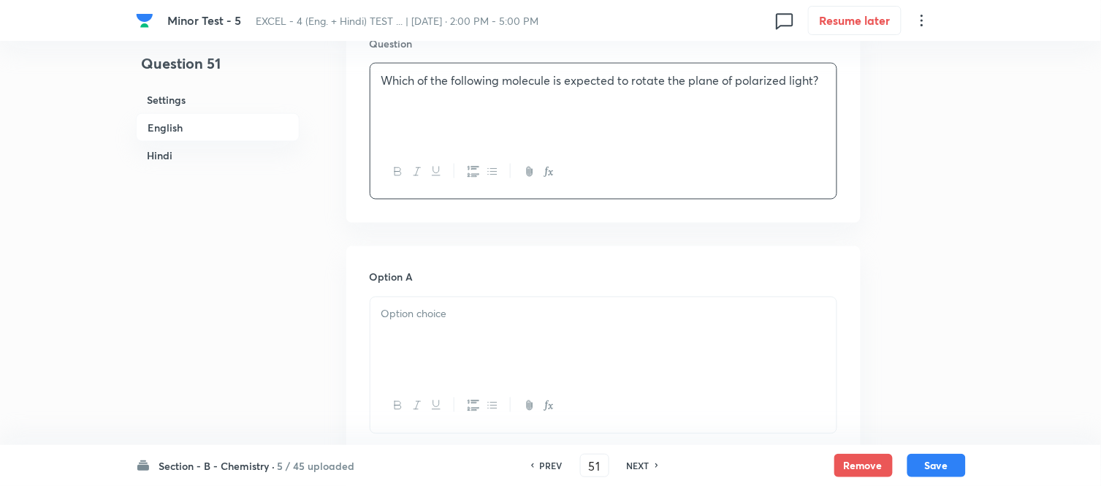
scroll to position [568, 0]
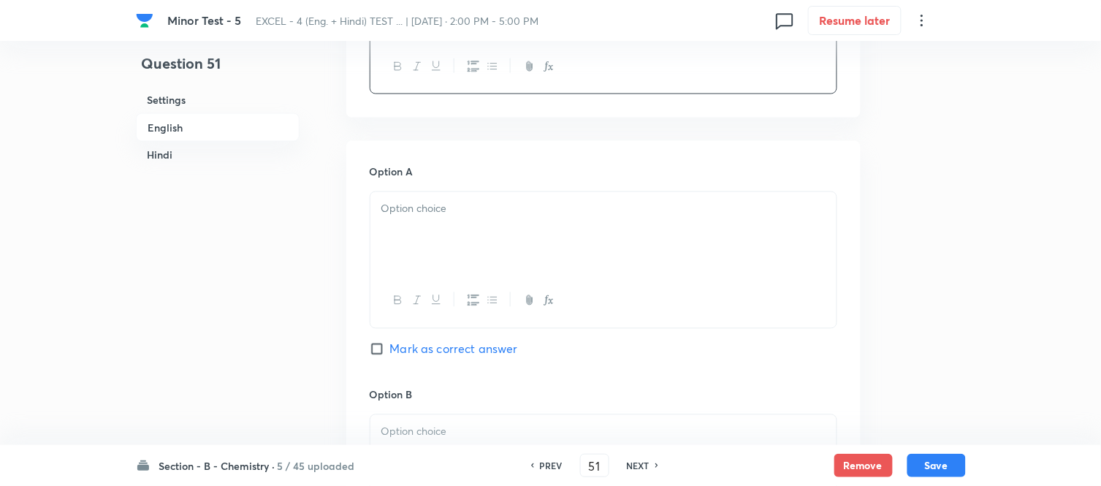
click at [509, 212] on p at bounding box center [604, 209] width 444 height 17
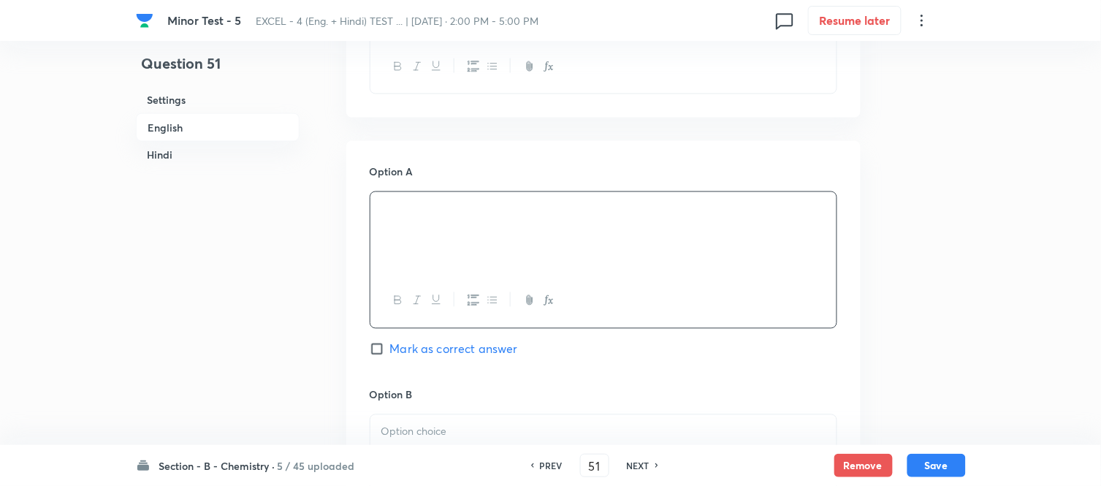
click at [176, 156] on h6 "Hindi" at bounding box center [218, 155] width 164 height 27
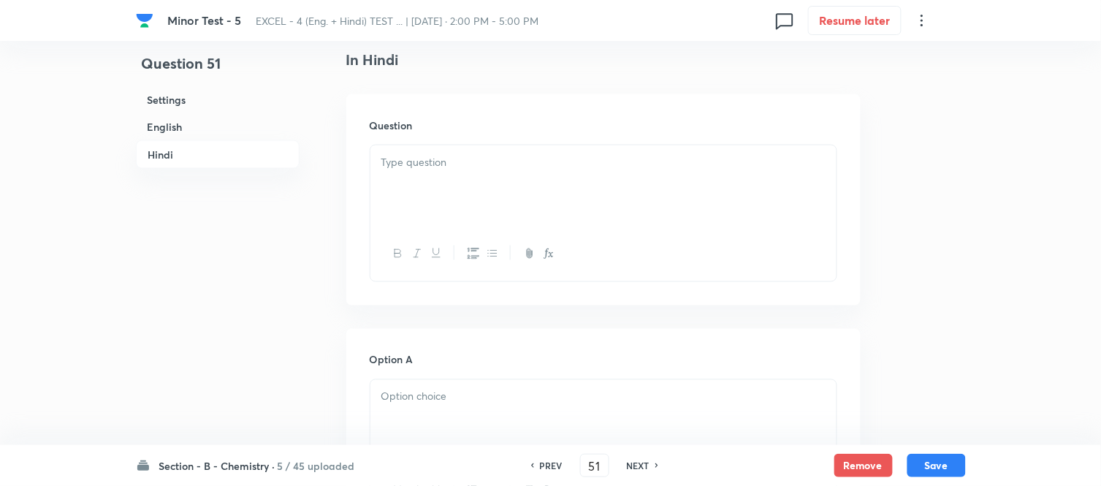
click at [491, 183] on div at bounding box center [604, 186] width 466 height 82
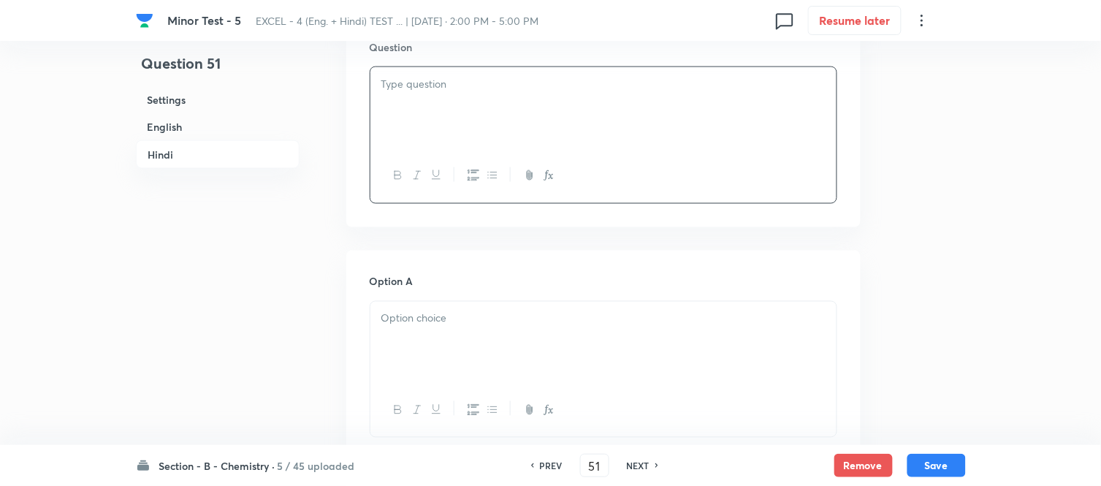
scroll to position [2022, 0]
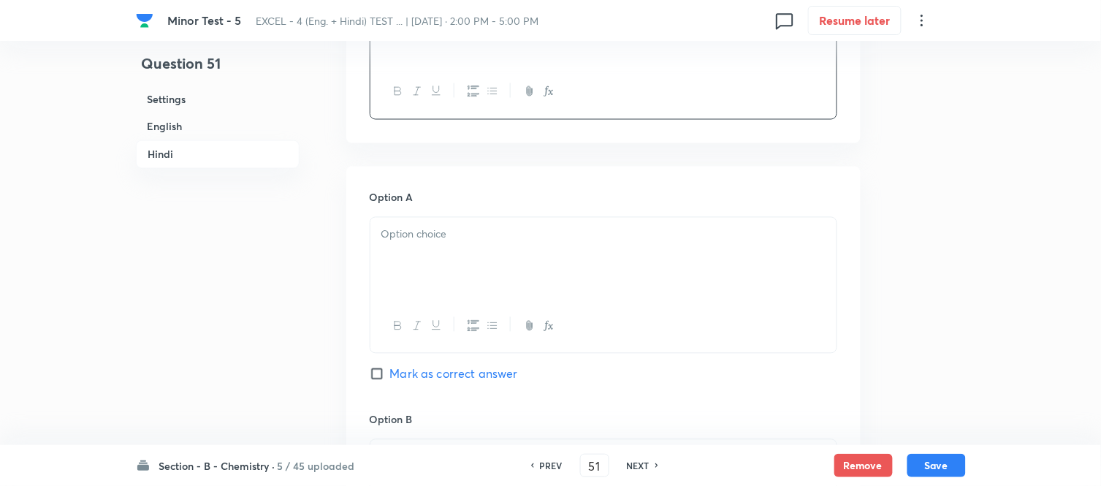
click at [525, 243] on p at bounding box center [604, 235] width 444 height 17
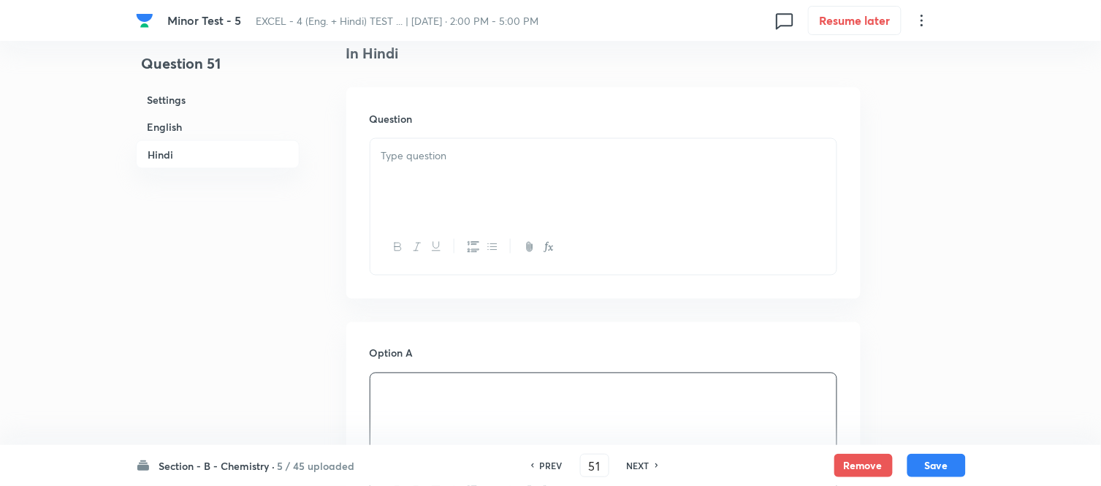
scroll to position [1860, 0]
click at [551, 167] on p at bounding box center [604, 162] width 444 height 17
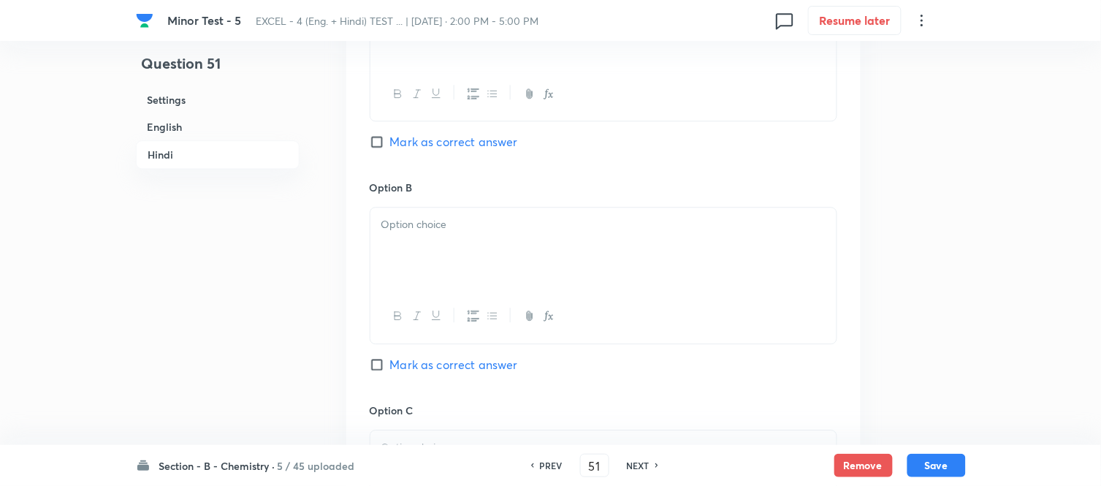
scroll to position [2267, 0]
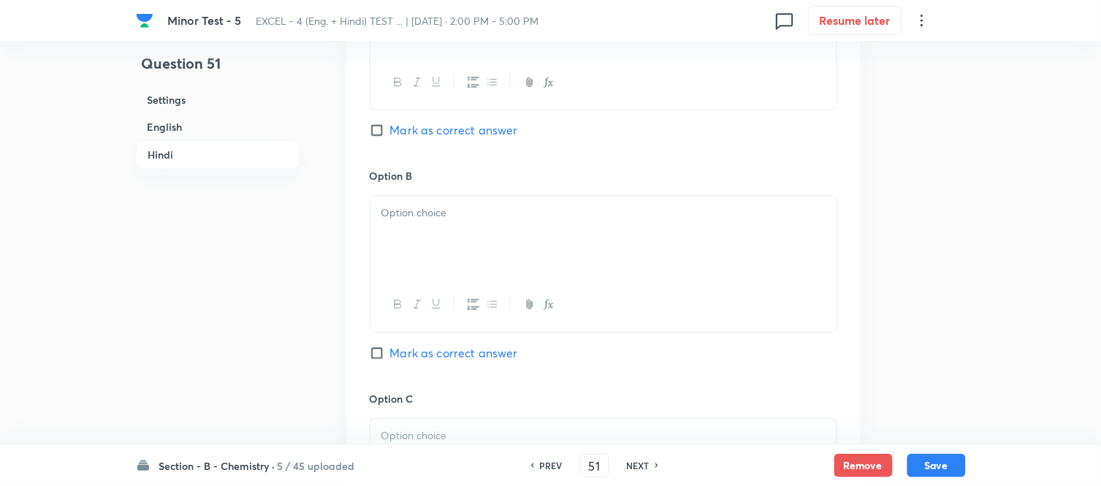
click at [544, 216] on p at bounding box center [604, 213] width 444 height 17
click at [539, 231] on div at bounding box center [604, 237] width 466 height 82
click at [172, 126] on h6 "English" at bounding box center [218, 126] width 164 height 27
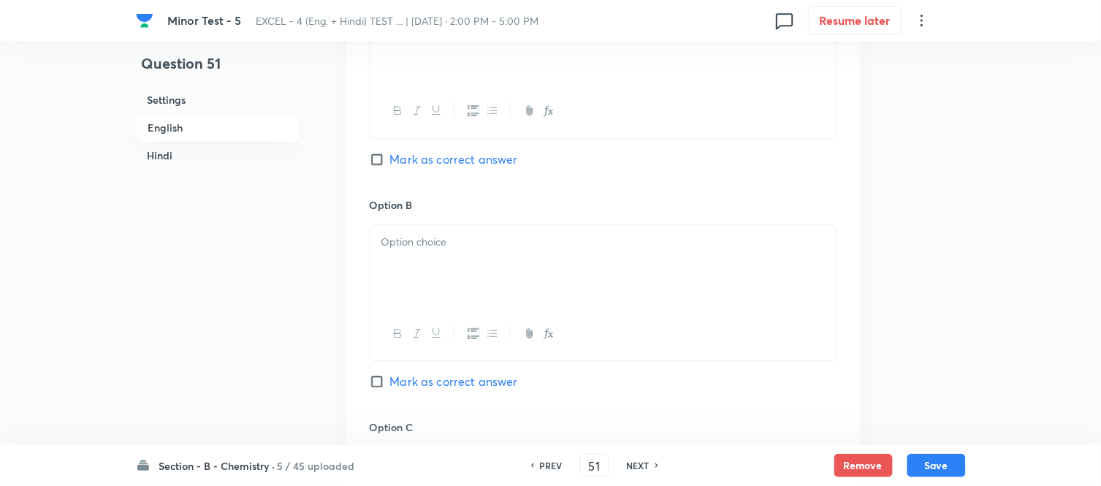
scroll to position [783, 0]
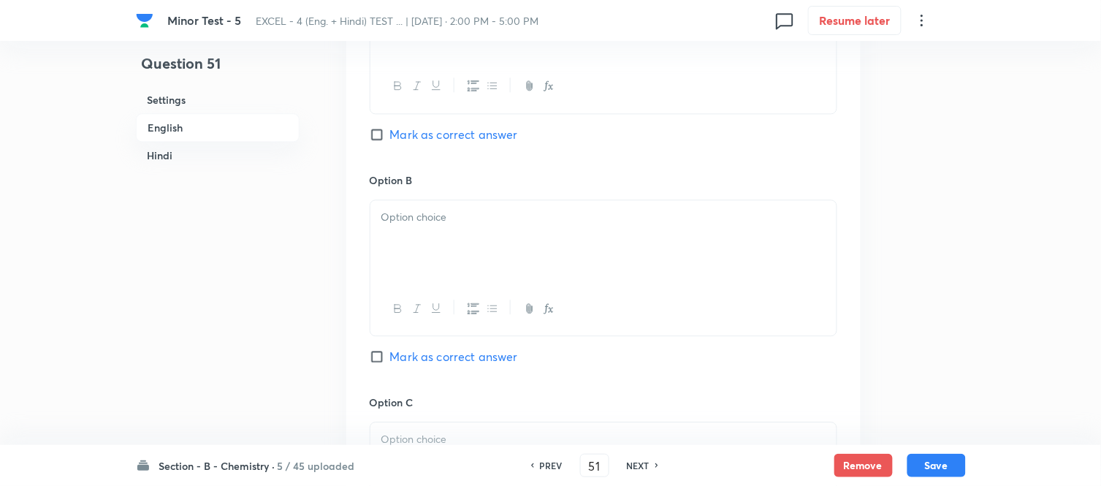
click at [519, 219] on p at bounding box center [604, 217] width 444 height 17
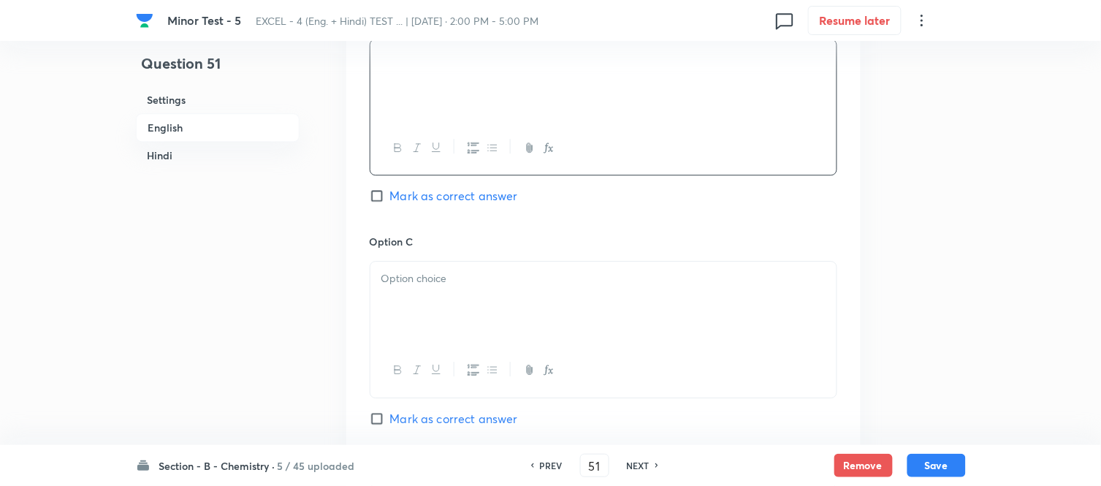
scroll to position [945, 0]
click at [494, 290] on div at bounding box center [604, 301] width 466 height 82
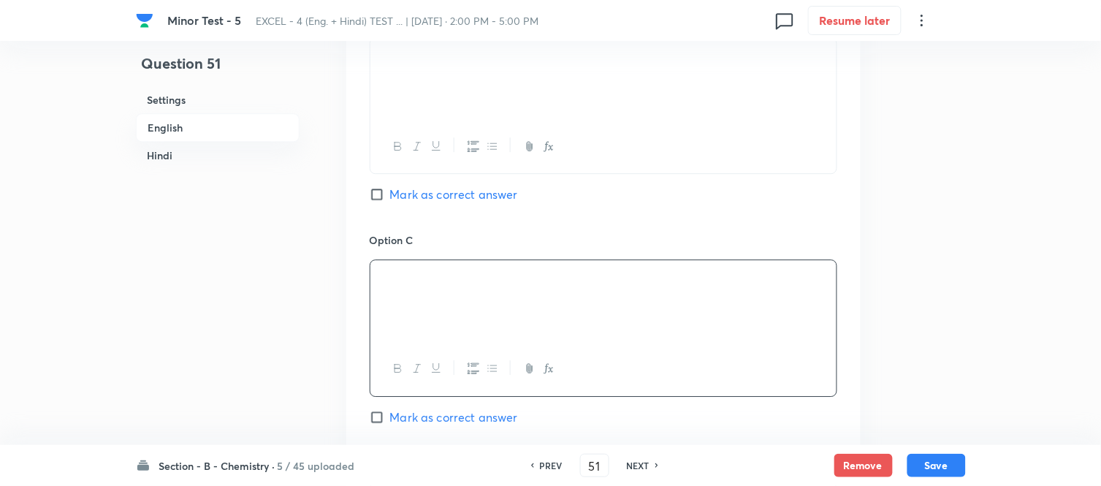
click at [171, 156] on h6 "Hindi" at bounding box center [218, 155] width 164 height 27
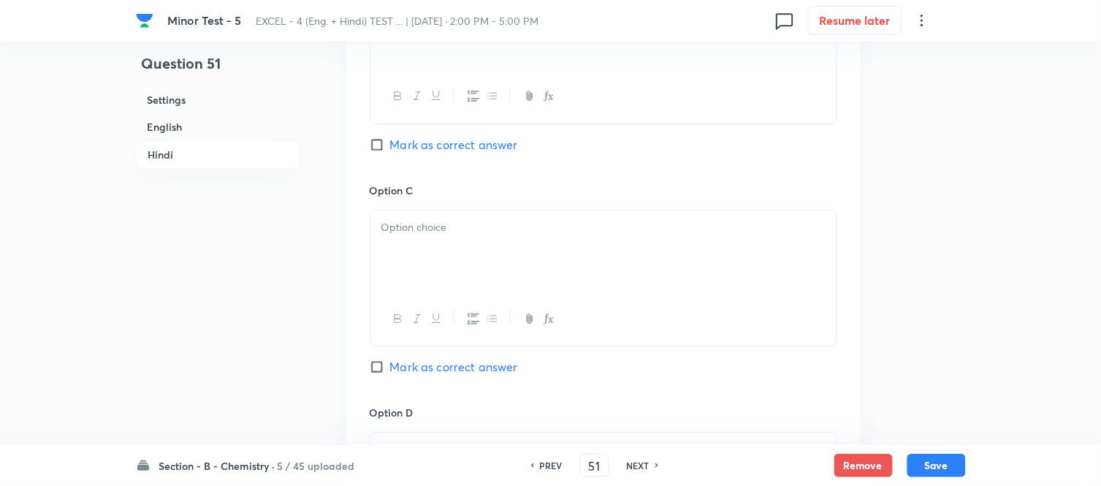
scroll to position [2511, 0]
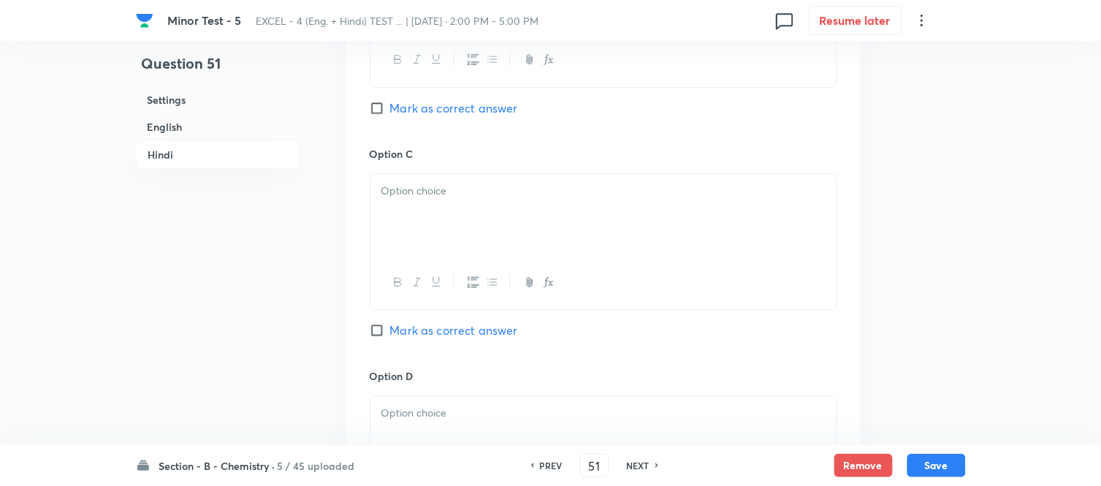
click at [502, 216] on div at bounding box center [604, 215] width 466 height 82
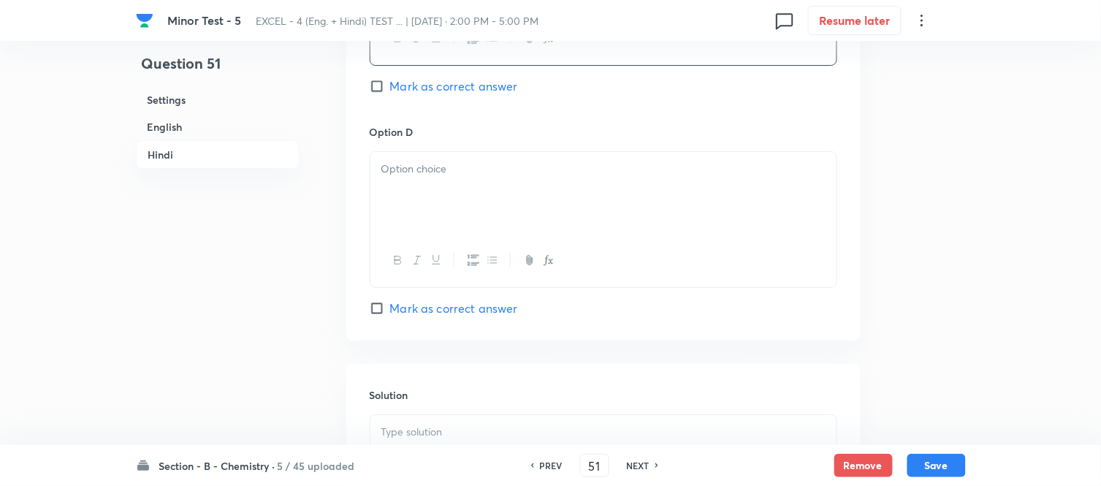
click at [490, 214] on div at bounding box center [604, 193] width 466 height 82
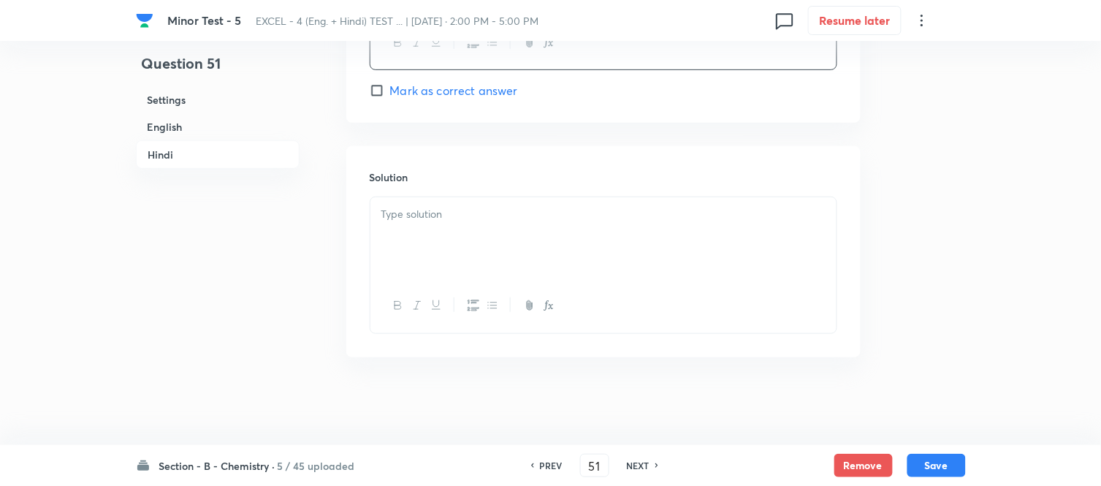
scroll to position [2984, 0]
click at [482, 230] on div at bounding box center [604, 238] width 466 height 82
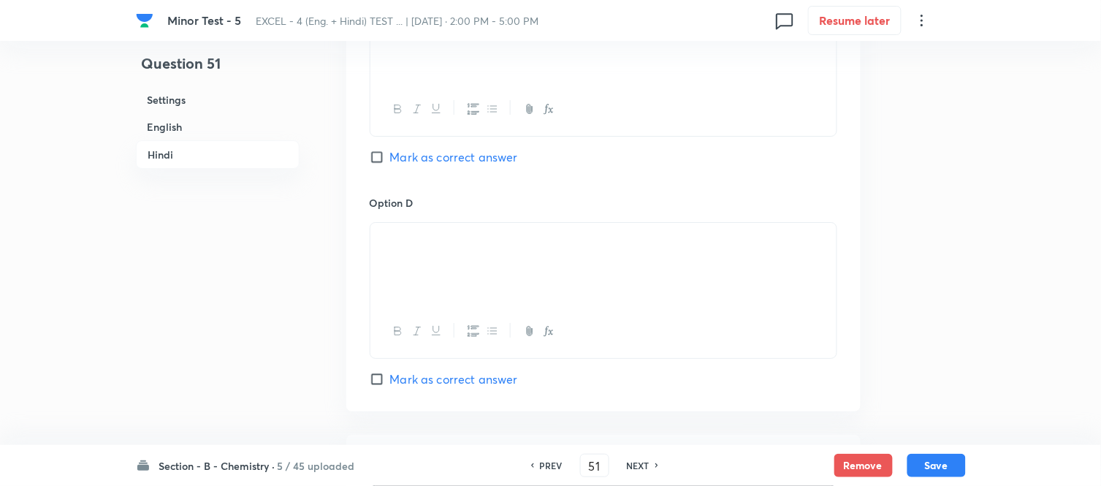
scroll to position [2658, 0]
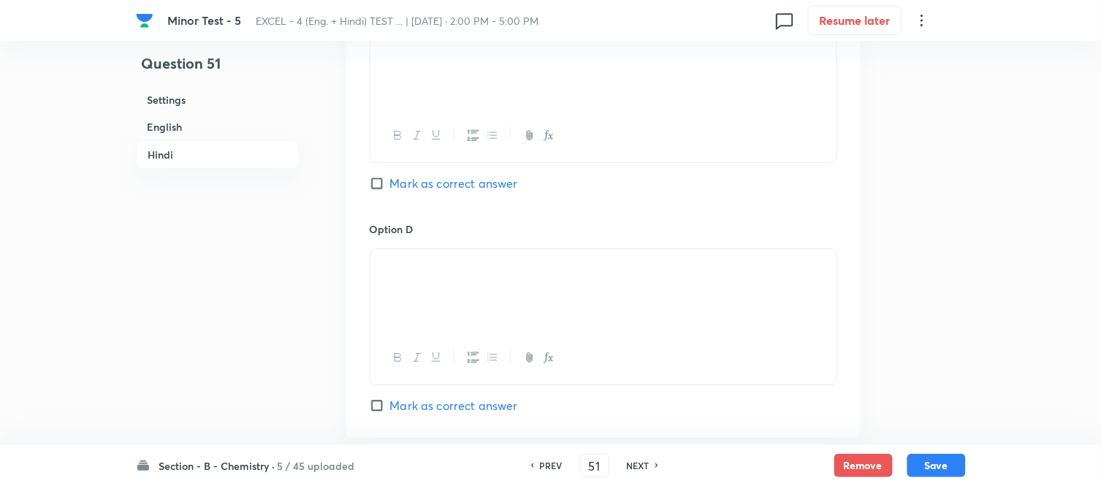
click at [384, 191] on input "Mark as correct answer" at bounding box center [380, 183] width 20 height 15
checkbox input "true"
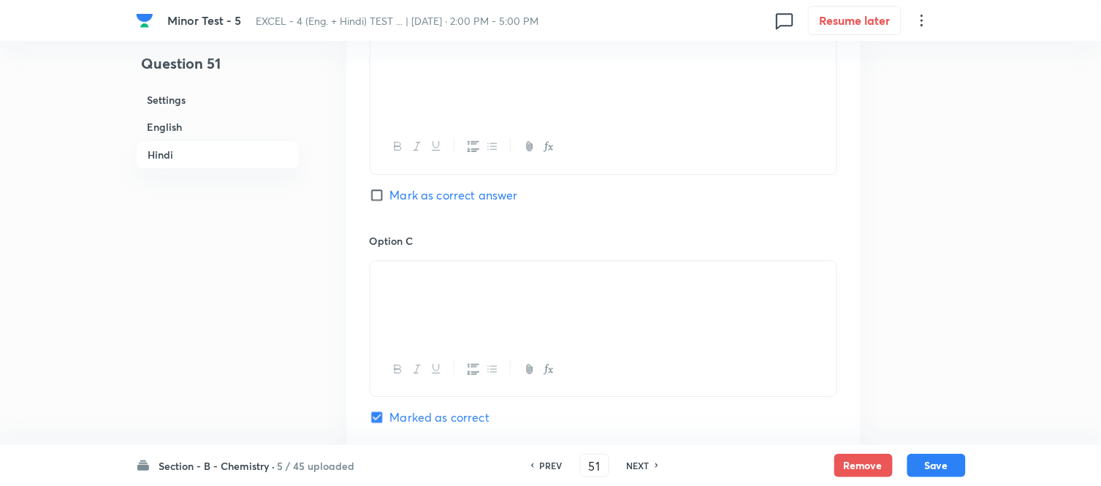
scroll to position [2415, 0]
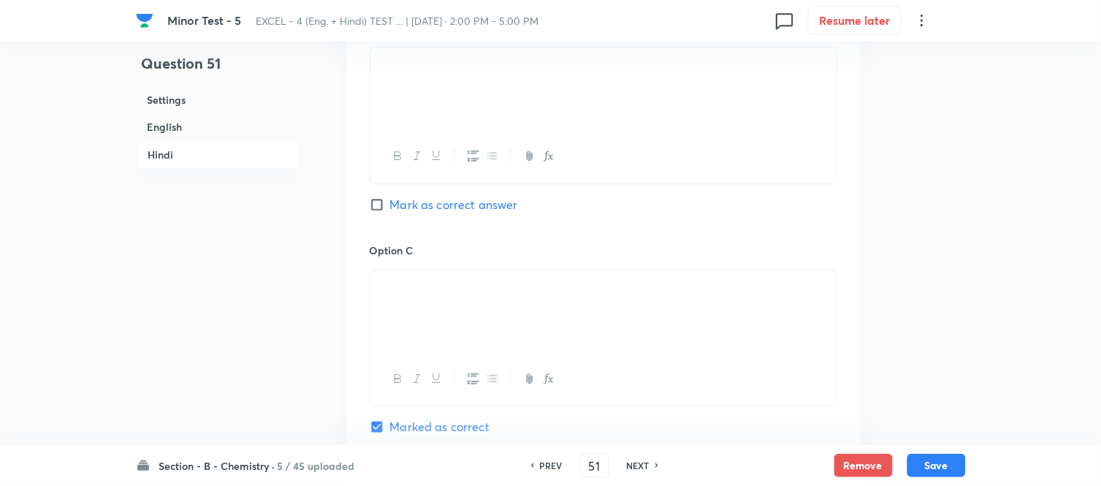
click at [178, 134] on h6 "English" at bounding box center [218, 126] width 164 height 27
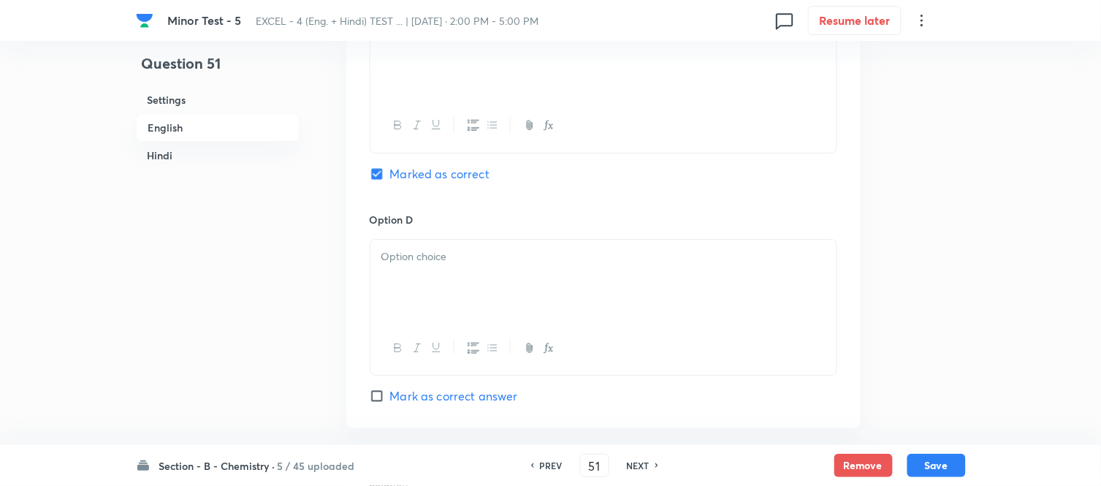
scroll to position [1270, 0]
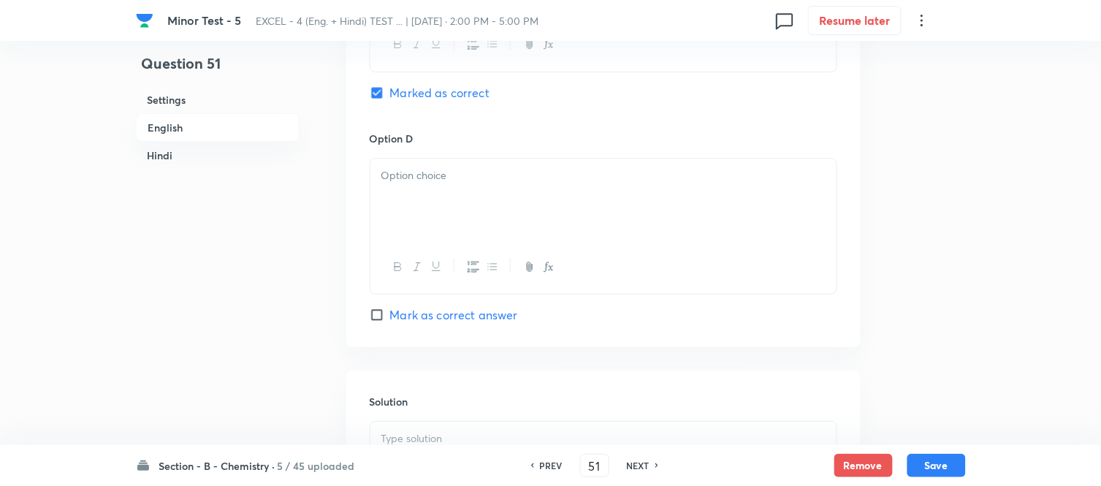
click at [513, 187] on div at bounding box center [604, 200] width 466 height 82
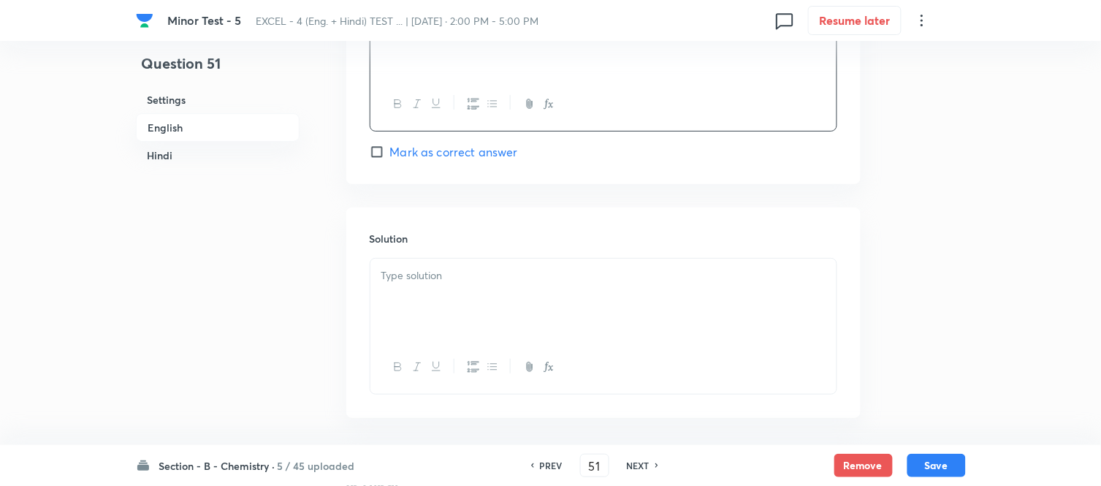
scroll to position [1595, 0]
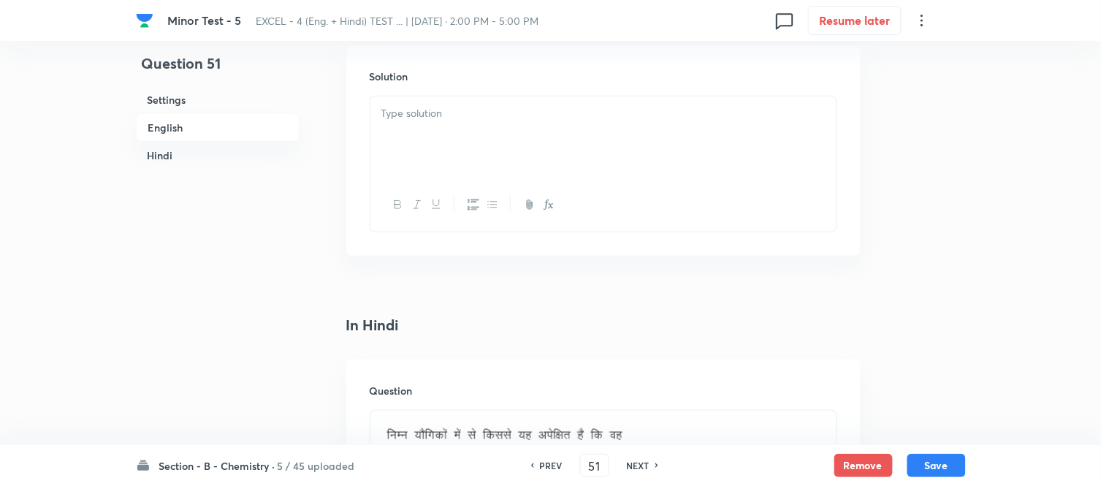
click at [497, 137] on div at bounding box center [604, 137] width 466 height 82
click at [933, 468] on button "Save" at bounding box center [937, 463] width 58 height 23
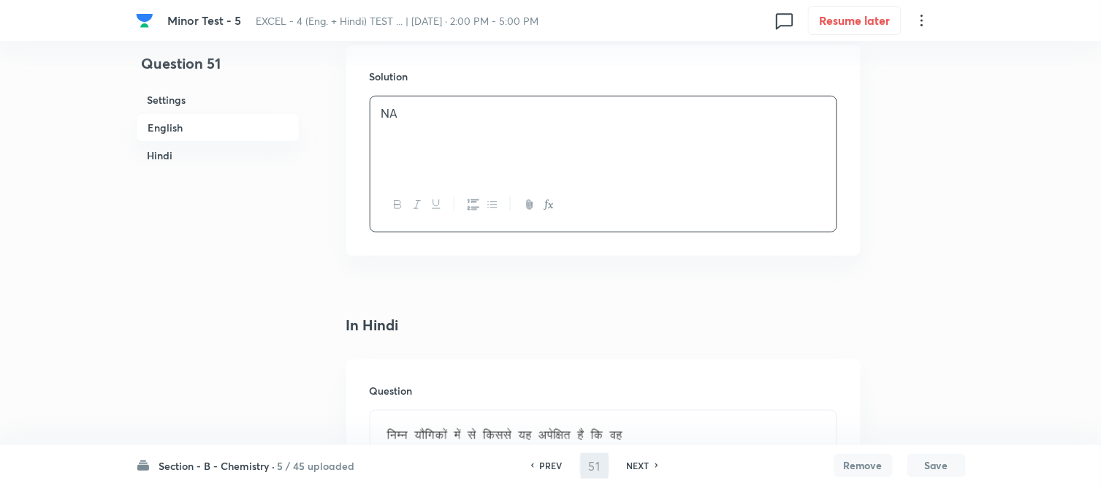
type input "52"
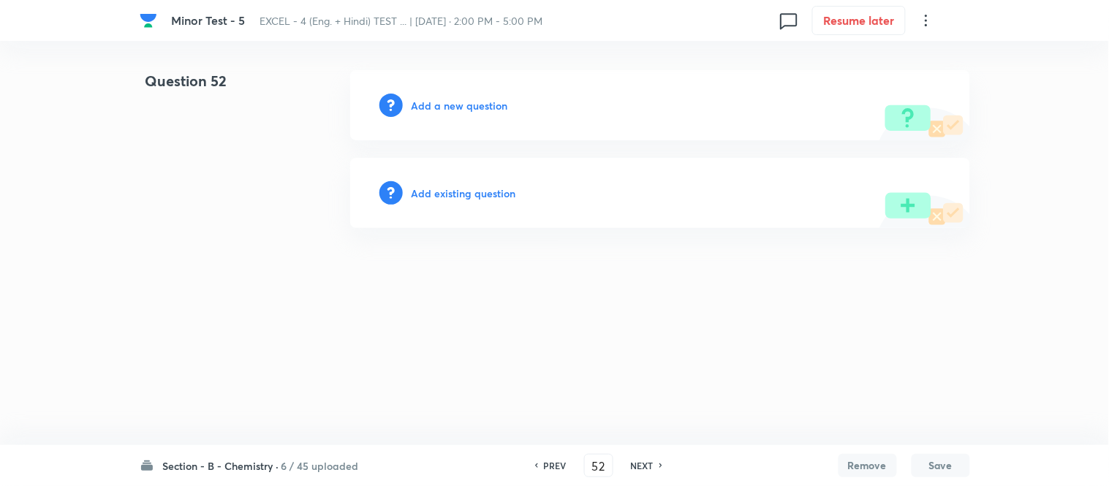
click at [444, 103] on h6 "Add a new question" at bounding box center [459, 105] width 96 height 15
click at [444, 103] on h6 "Choose a question type" at bounding box center [467, 105] width 113 height 15
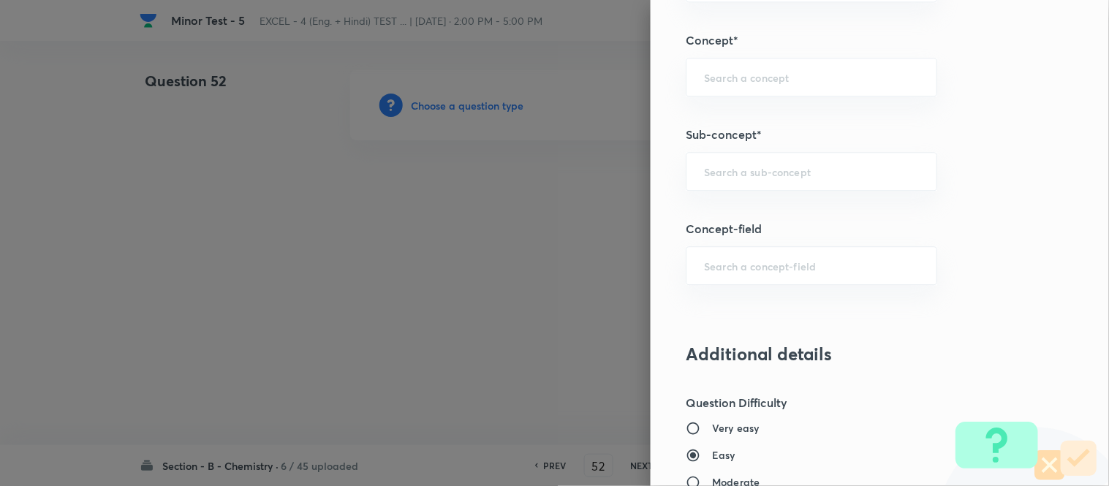
scroll to position [974, 0]
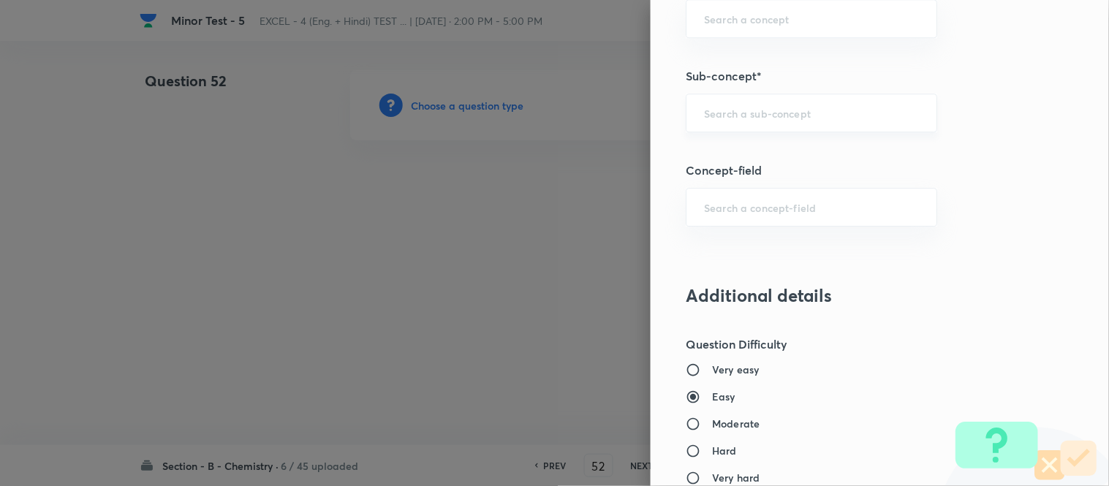
click at [785, 107] on input "text" at bounding box center [811, 113] width 215 height 14
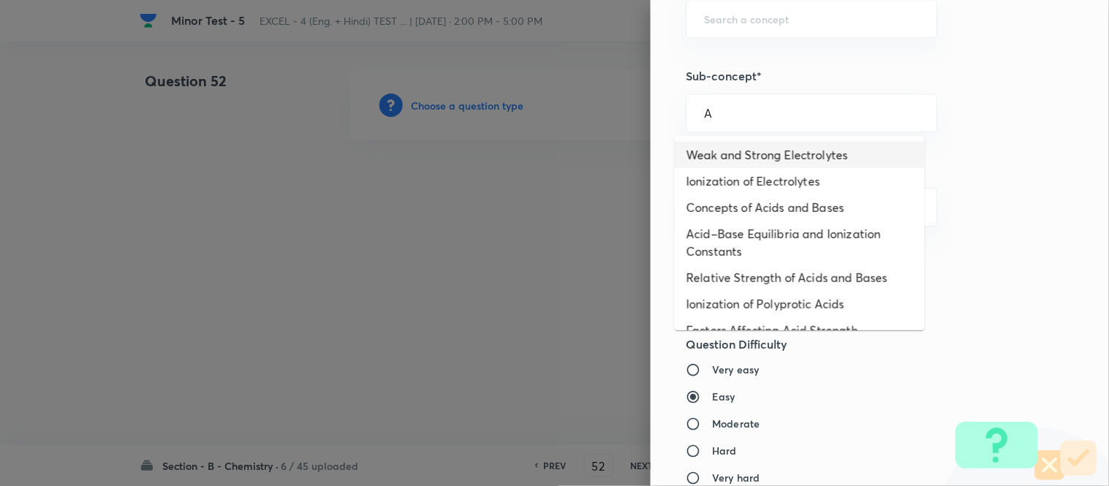
click at [788, 149] on li "Weak and Strong Electrolytes" at bounding box center [800, 155] width 250 height 26
type input "Weak and Strong Electrolytes"
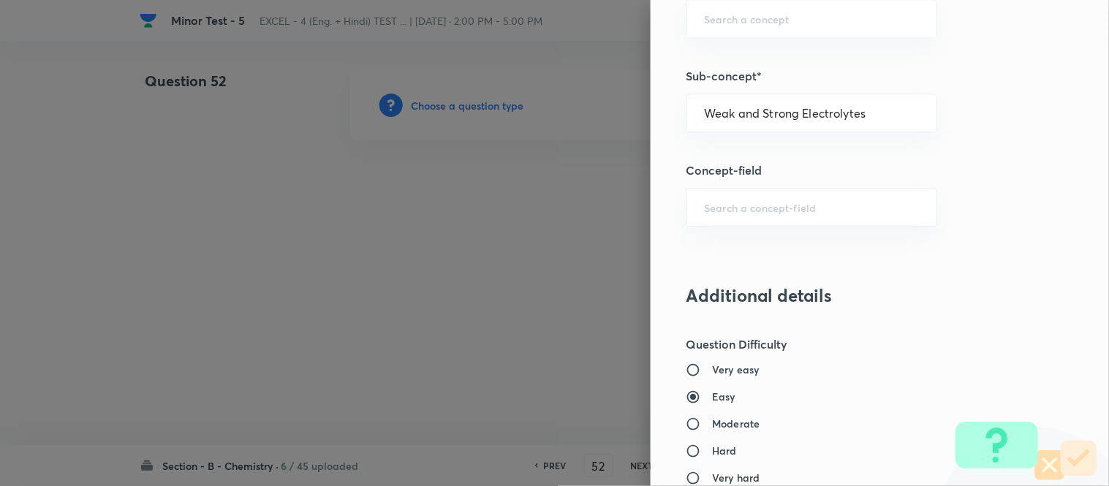
type input "Chemistry"
type input "Physical Chemistry"
type input "Ionic Equilibrium"
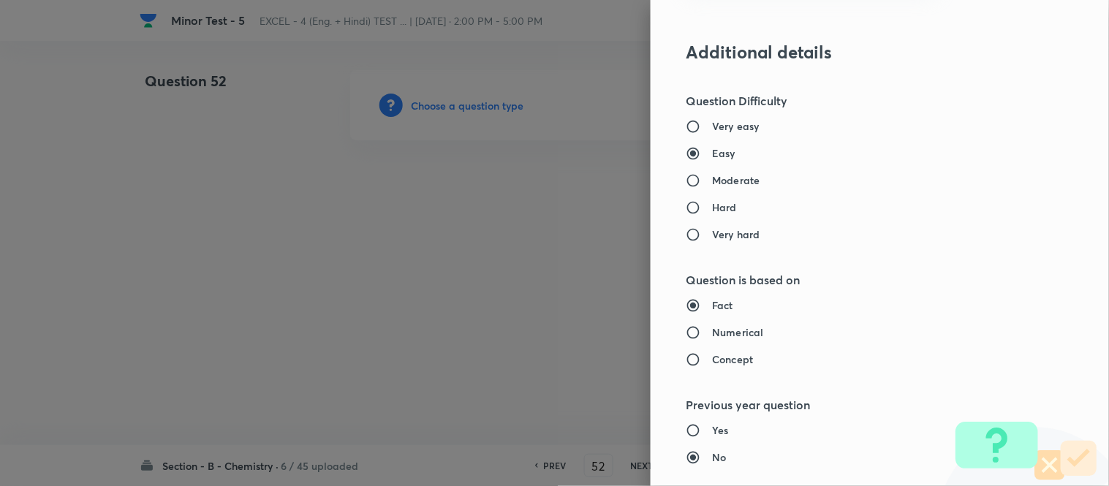
click at [748, 175] on label "Moderate" at bounding box center [849, 179] width 327 height 15
click at [712, 175] on input "Moderate" at bounding box center [699, 180] width 26 height 15
radio input "true"
radio input "false"
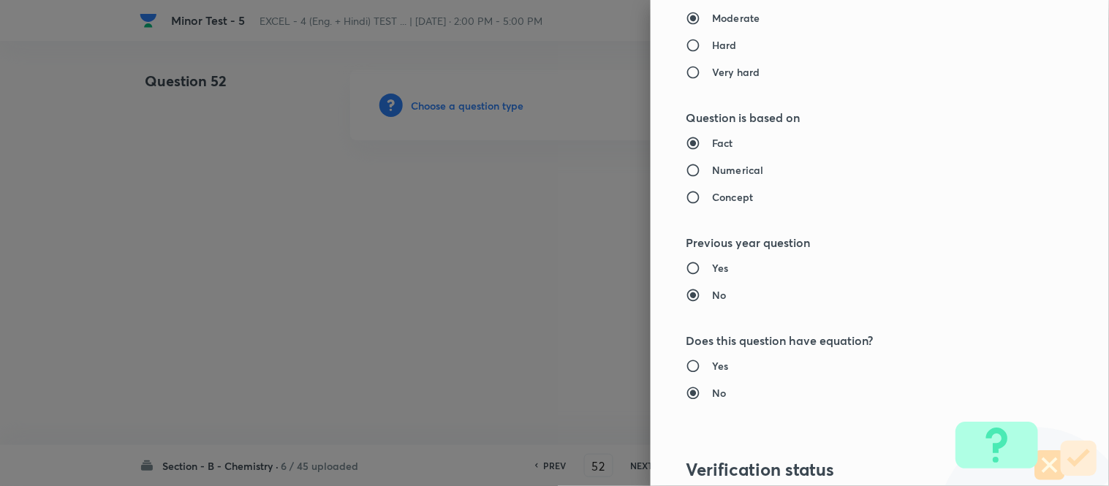
click at [756, 164] on label "Numerical" at bounding box center [849, 169] width 327 height 15
click at [712, 164] on input "Numerical" at bounding box center [699, 170] width 26 height 15
radio input "true"
radio input "false"
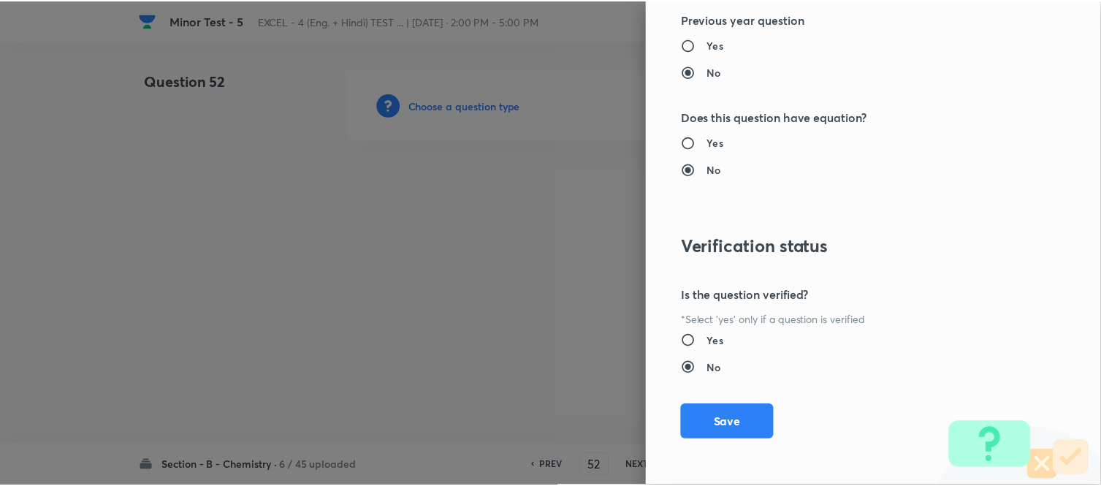
scroll to position [1604, 0]
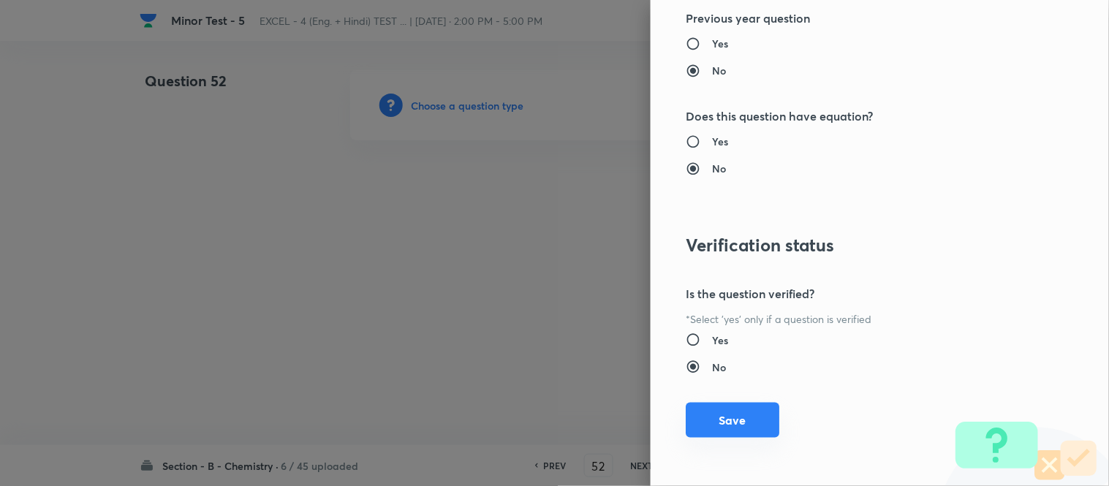
click at [716, 422] on button "Save" at bounding box center [733, 420] width 94 height 35
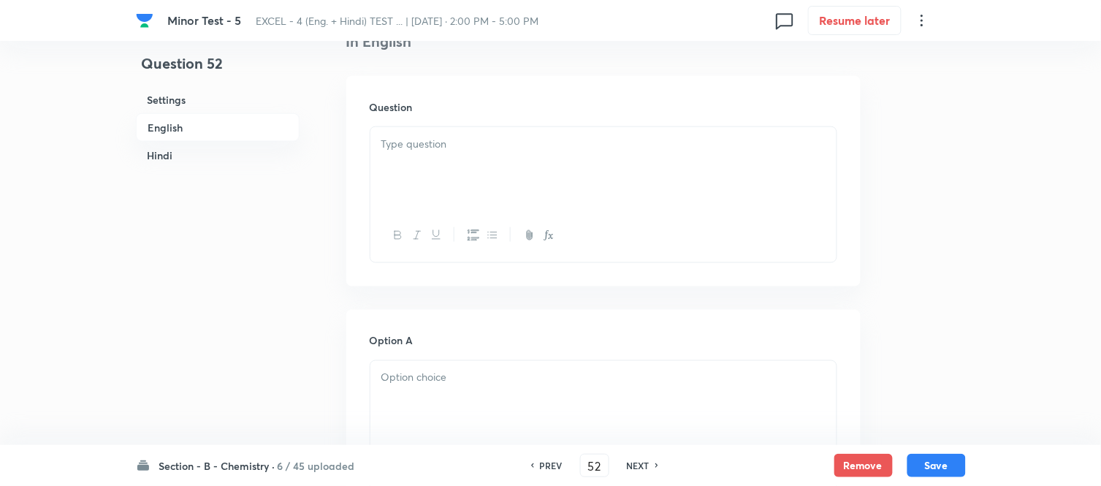
scroll to position [406, 0]
click at [536, 140] on p at bounding box center [604, 137] width 444 height 17
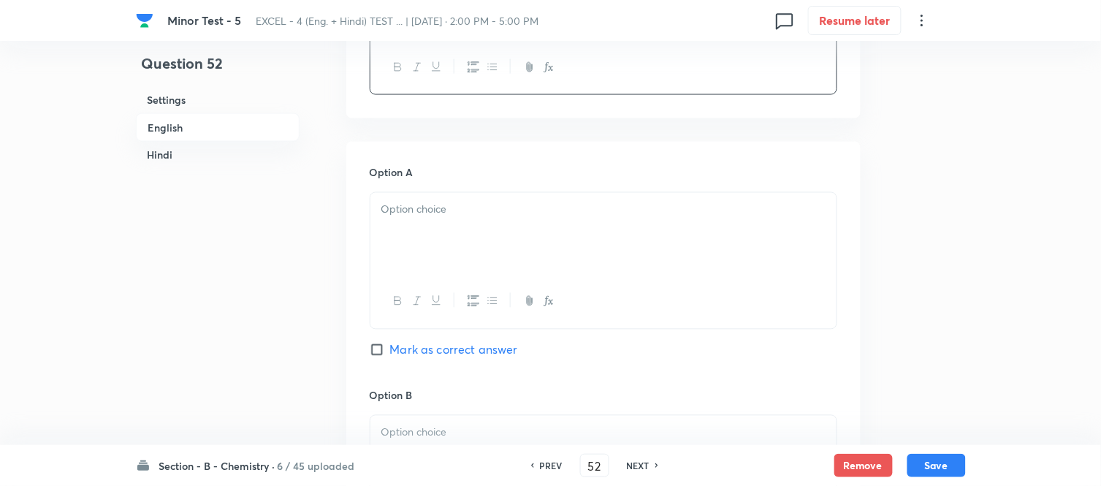
scroll to position [568, 0]
click at [512, 212] on p at bounding box center [604, 209] width 444 height 17
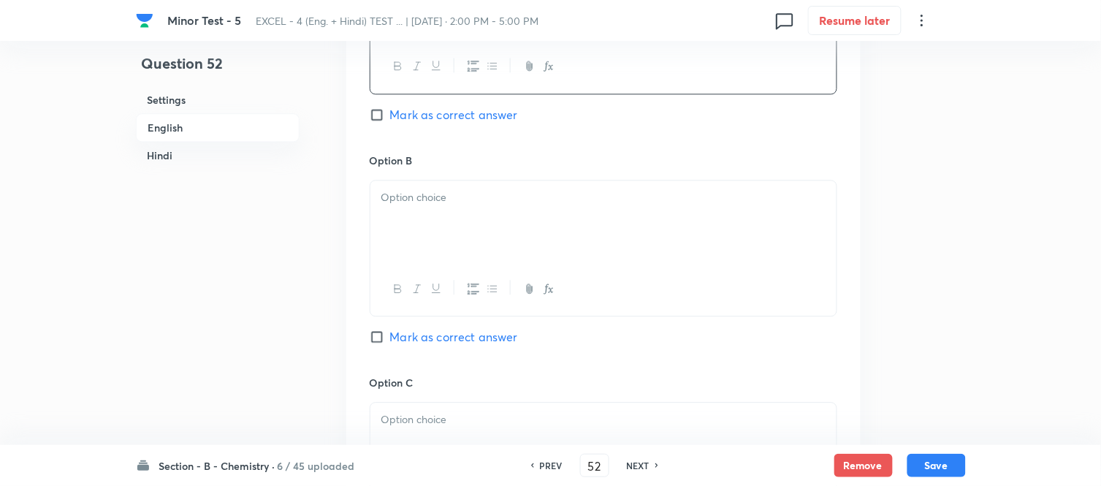
scroll to position [812, 0]
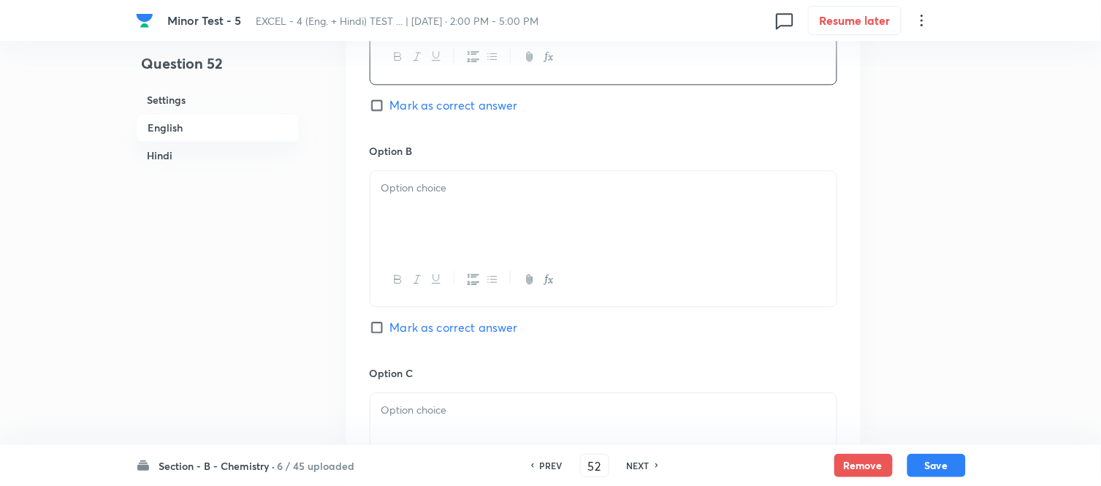
click at [469, 191] on p at bounding box center [604, 188] width 444 height 17
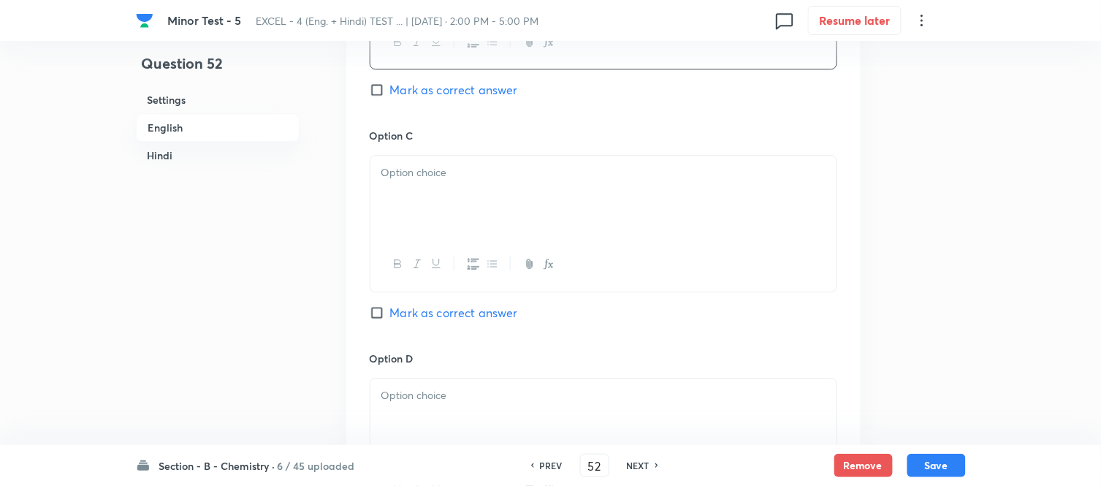
scroll to position [1055, 0]
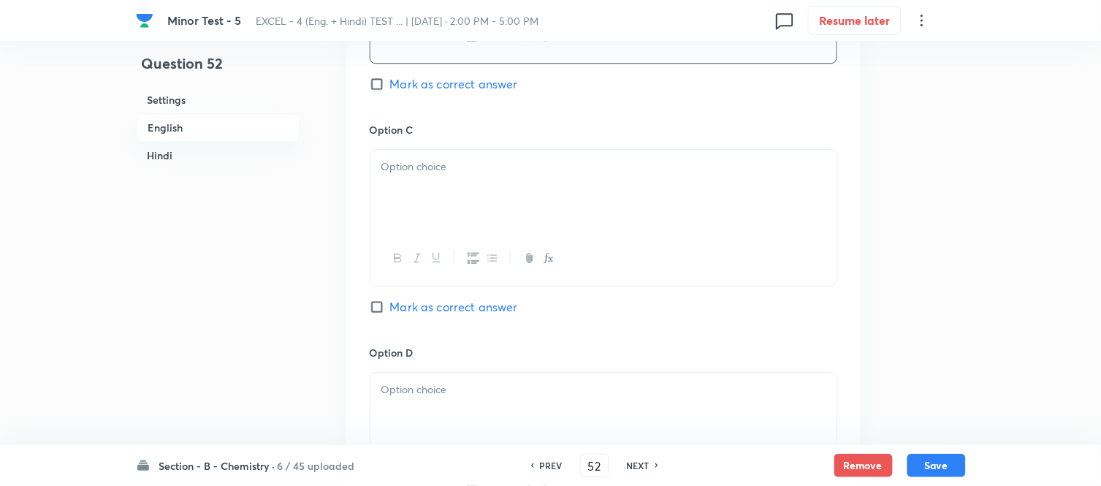
click at [473, 201] on div at bounding box center [604, 191] width 466 height 82
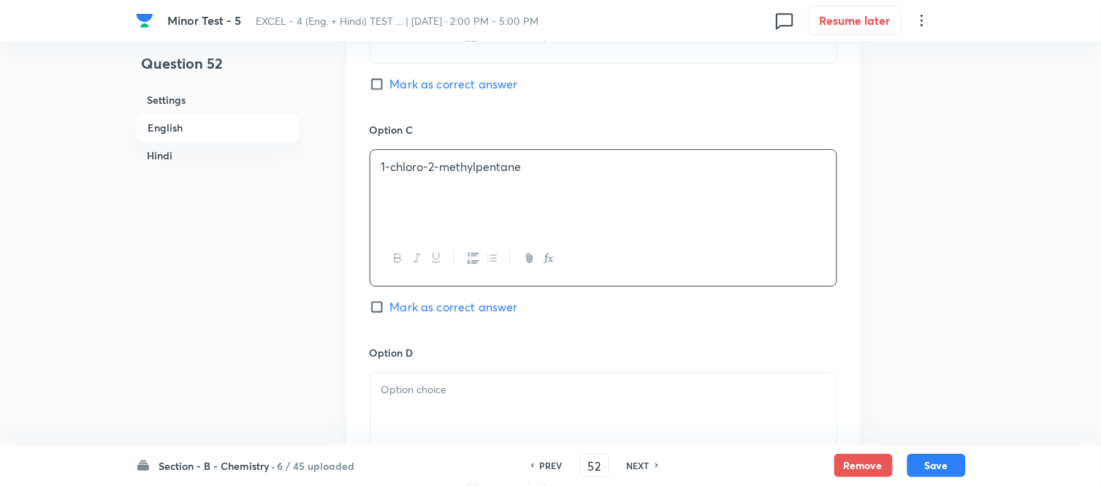
click at [482, 395] on p at bounding box center [604, 390] width 444 height 17
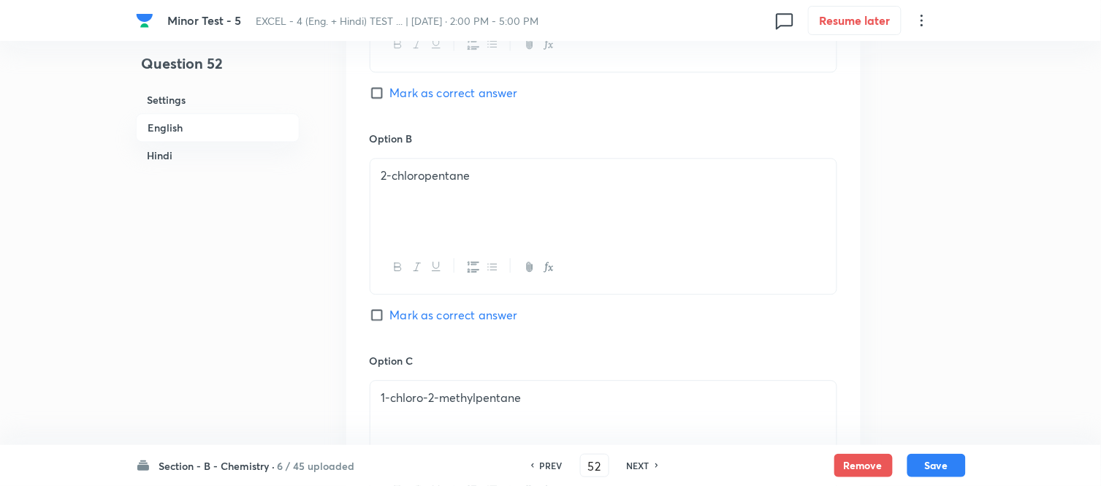
scroll to position [812, 0]
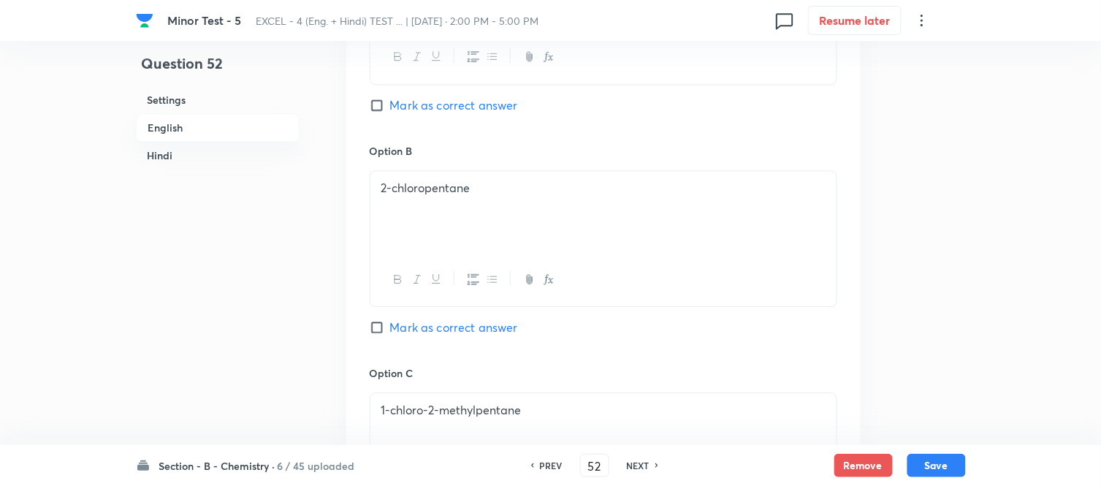
click at [379, 107] on input "Mark as correct answer" at bounding box center [380, 105] width 20 height 15
checkbox input "true"
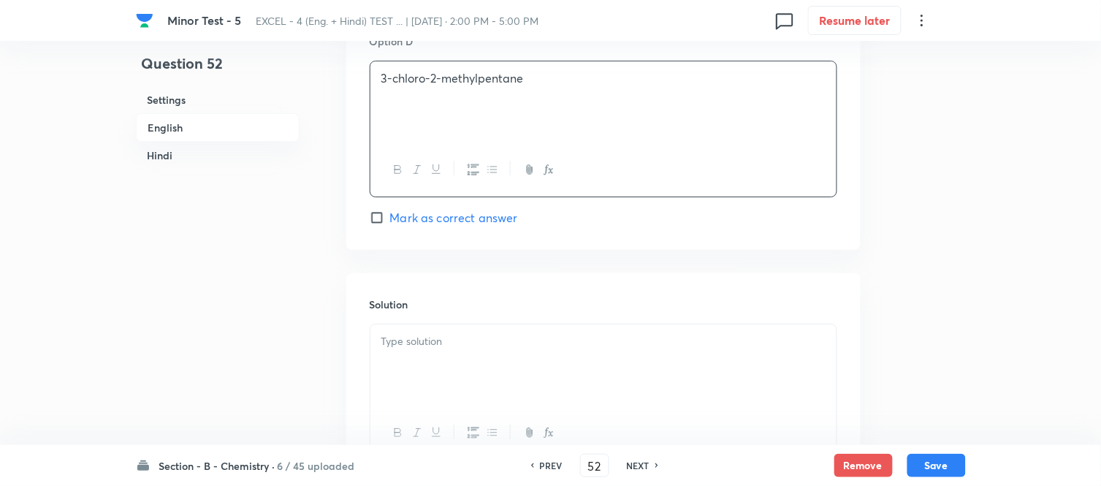
scroll to position [1462, 0]
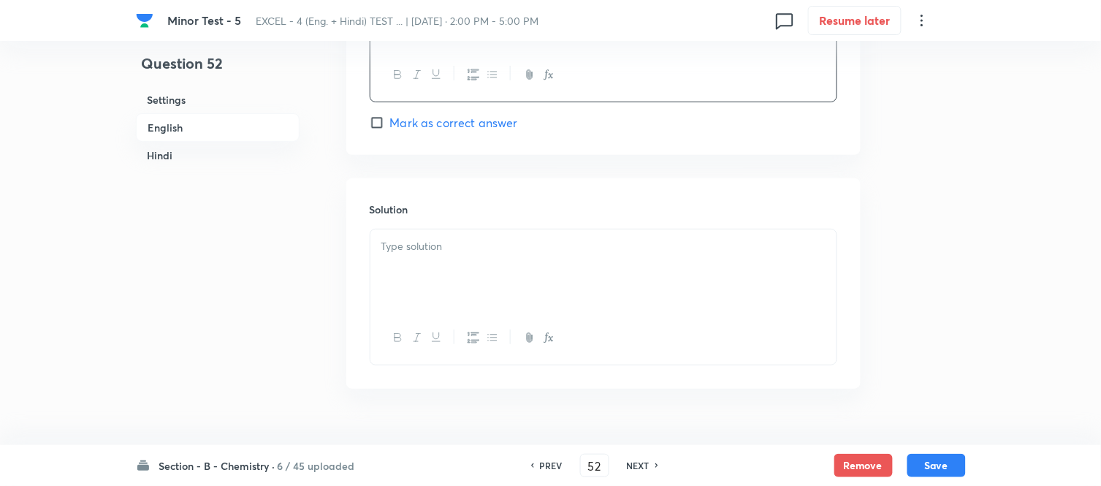
click at [473, 253] on p at bounding box center [604, 246] width 444 height 17
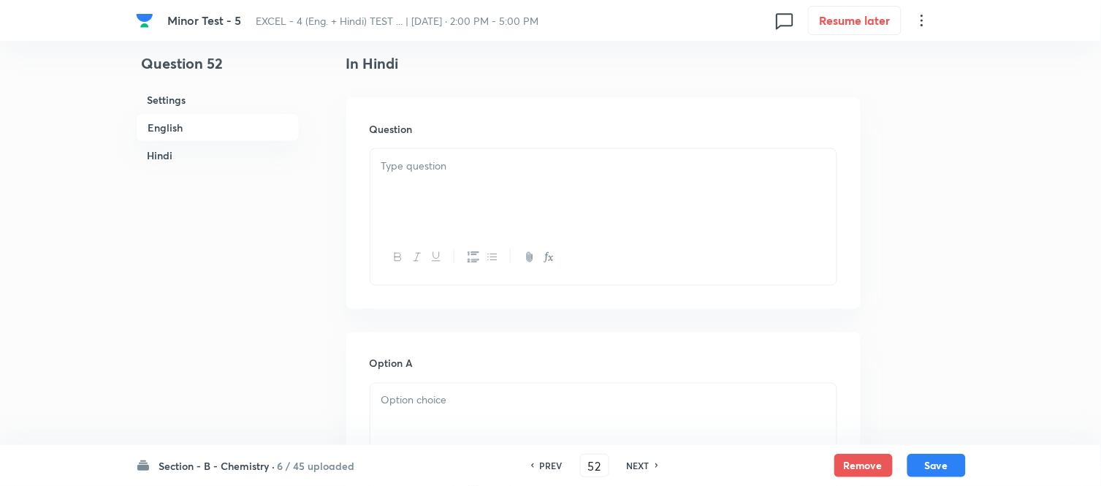
scroll to position [1867, 0]
click at [534, 177] on div at bounding box center [604, 179] width 466 height 82
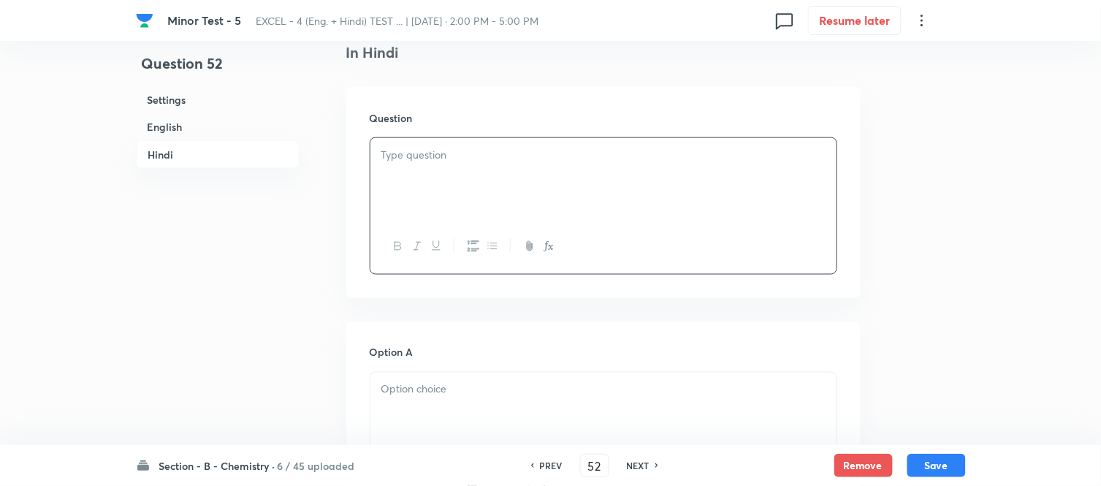
click at [680, 162] on p at bounding box center [604, 155] width 444 height 17
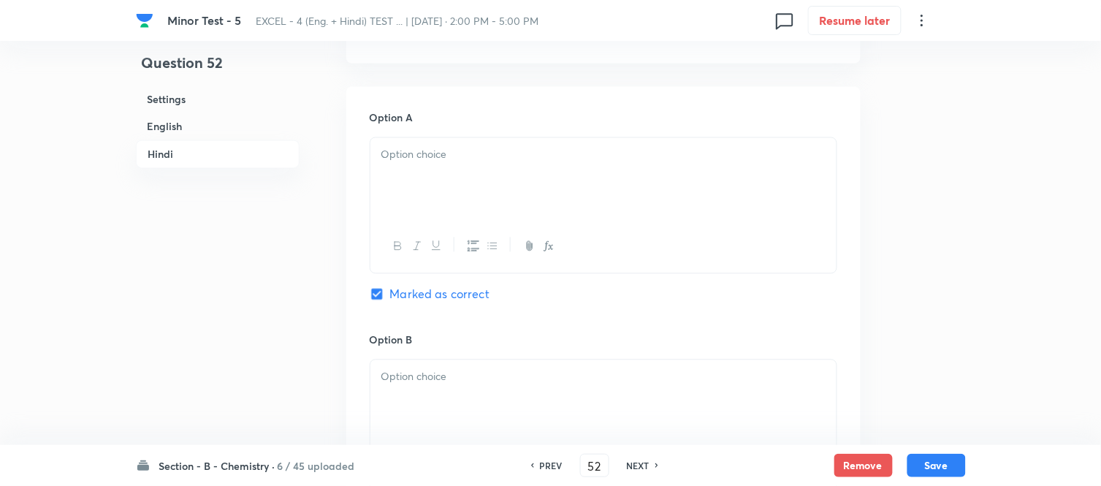
scroll to position [2111, 0]
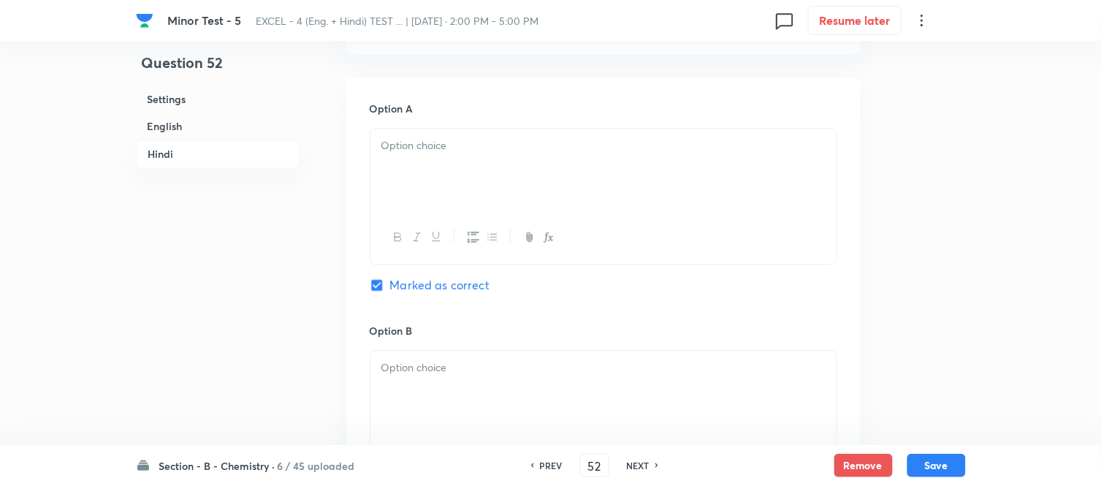
click at [565, 178] on div at bounding box center [604, 170] width 466 height 82
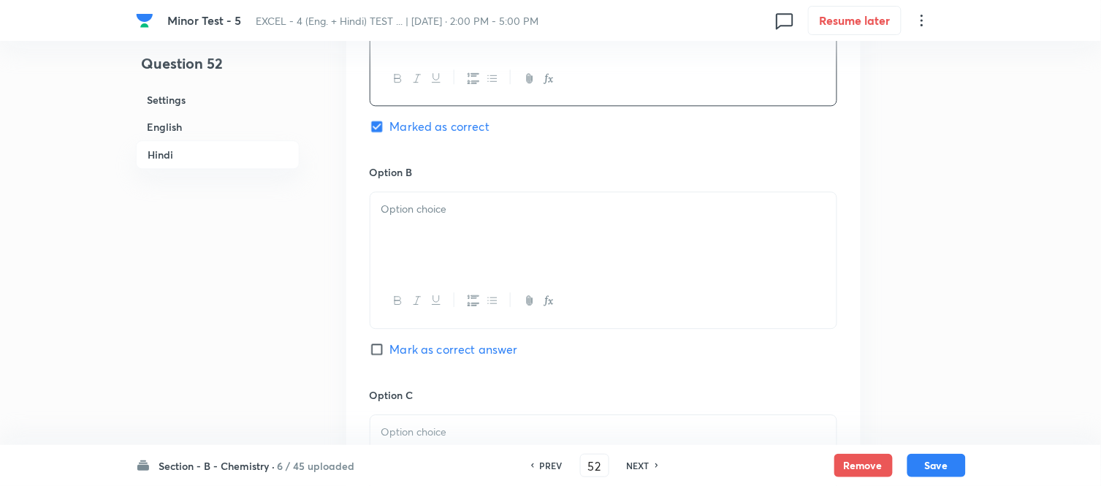
scroll to position [2274, 0]
click at [512, 218] on div at bounding box center [604, 230] width 466 height 82
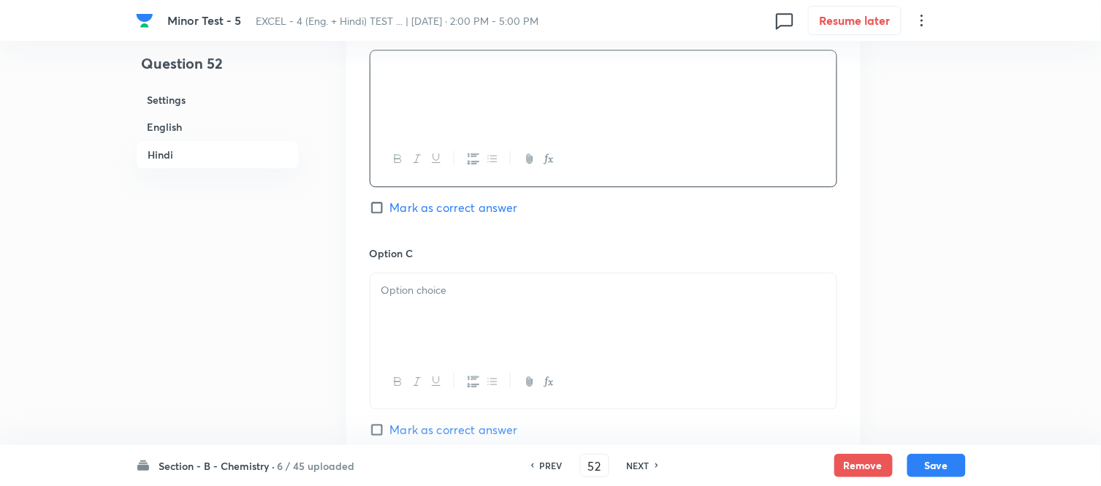
scroll to position [2517, 0]
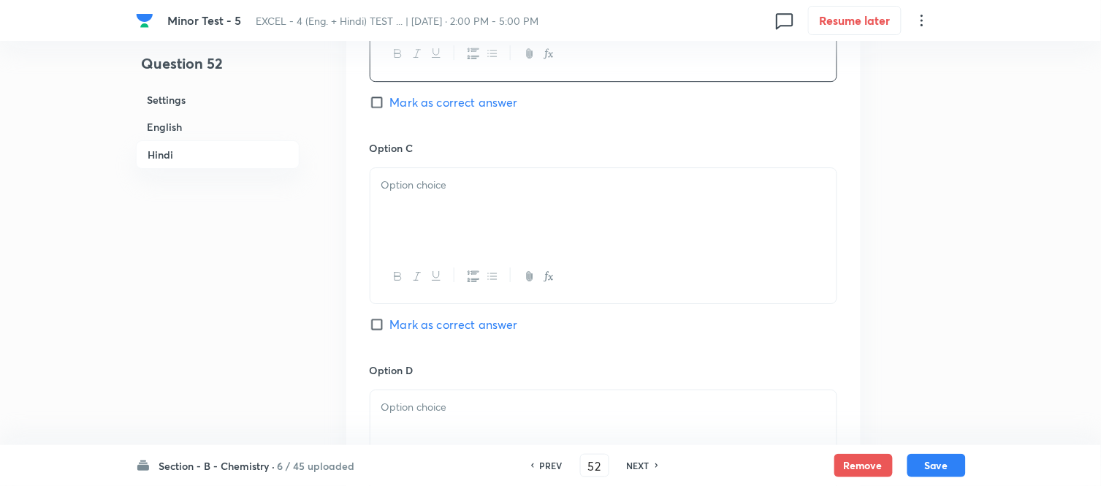
click at [527, 205] on div at bounding box center [604, 209] width 466 height 82
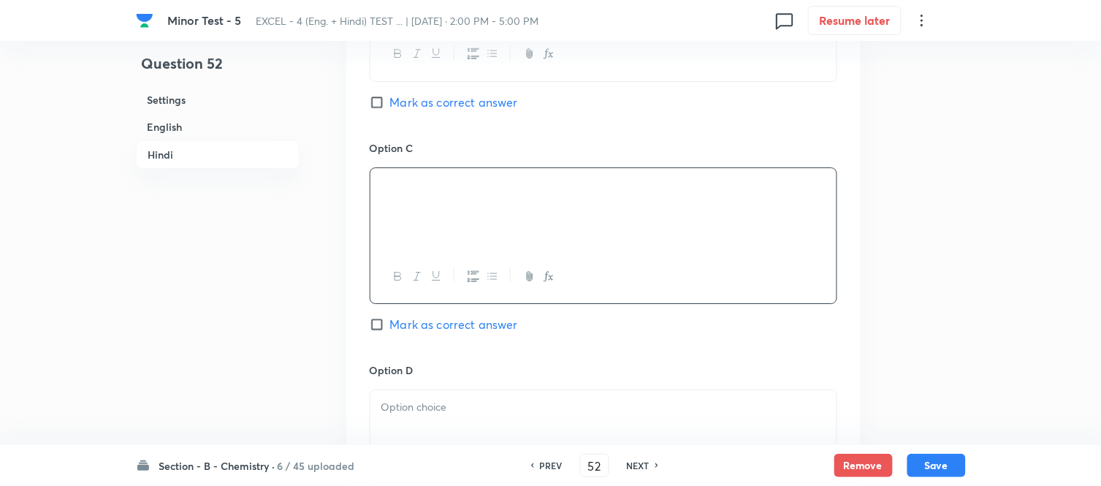
scroll to position [2761, 0]
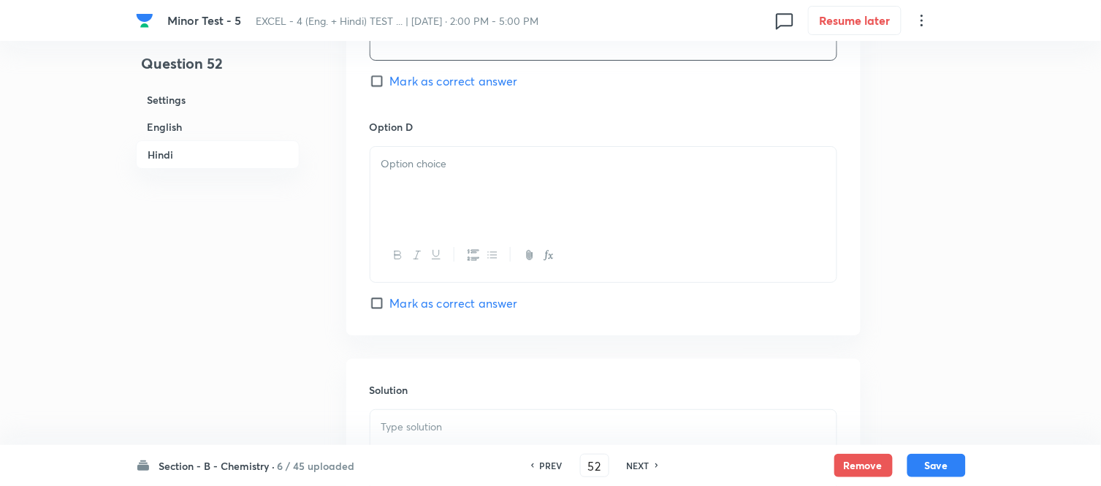
click at [507, 202] on div at bounding box center [604, 188] width 466 height 82
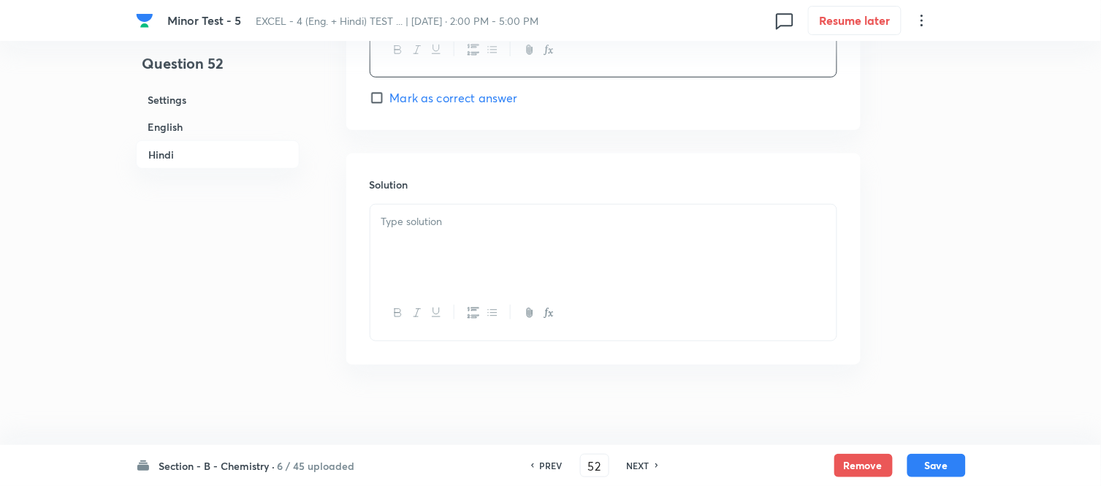
scroll to position [2978, 0]
click at [475, 229] on div at bounding box center [604, 238] width 466 height 82
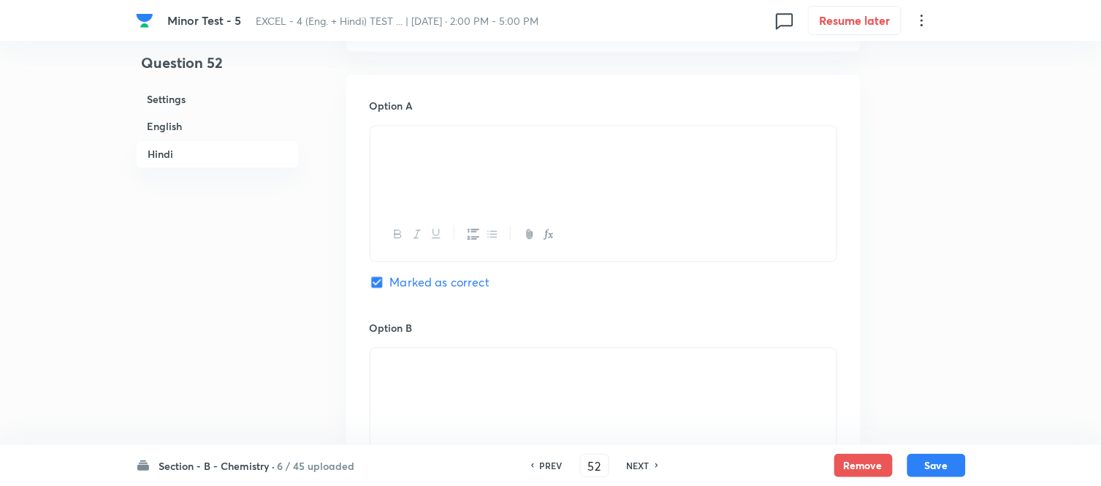
scroll to position [2085, 0]
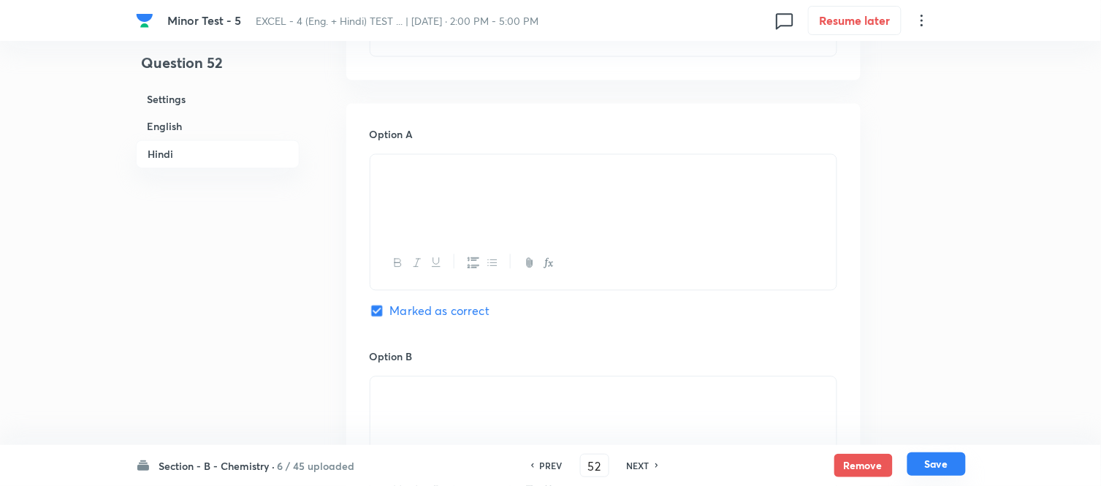
click at [931, 466] on button "Save" at bounding box center [937, 463] width 58 height 23
type input "53"
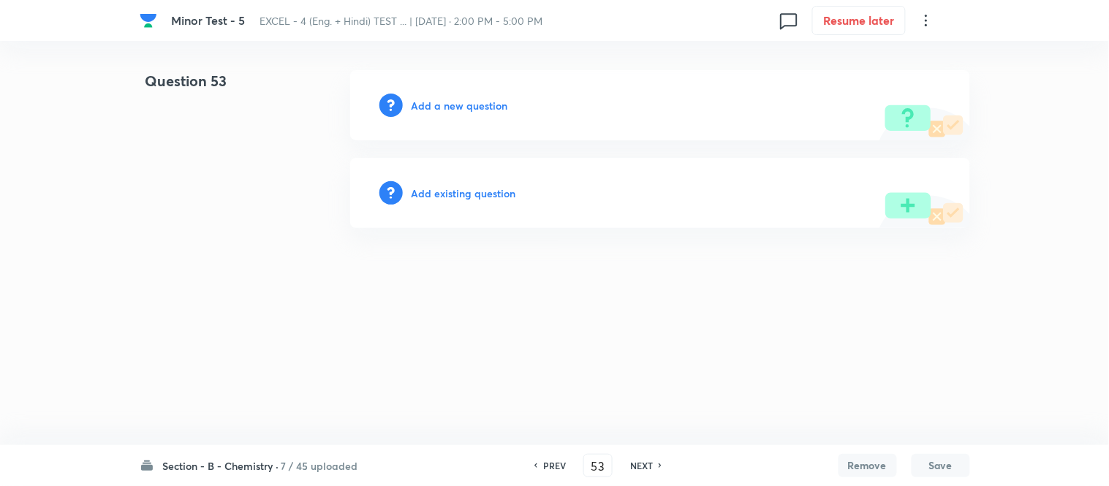
click at [447, 108] on h6 "Add a new question" at bounding box center [459, 105] width 96 height 15
click at [447, 105] on h6 "Choose a question type" at bounding box center [467, 105] width 113 height 15
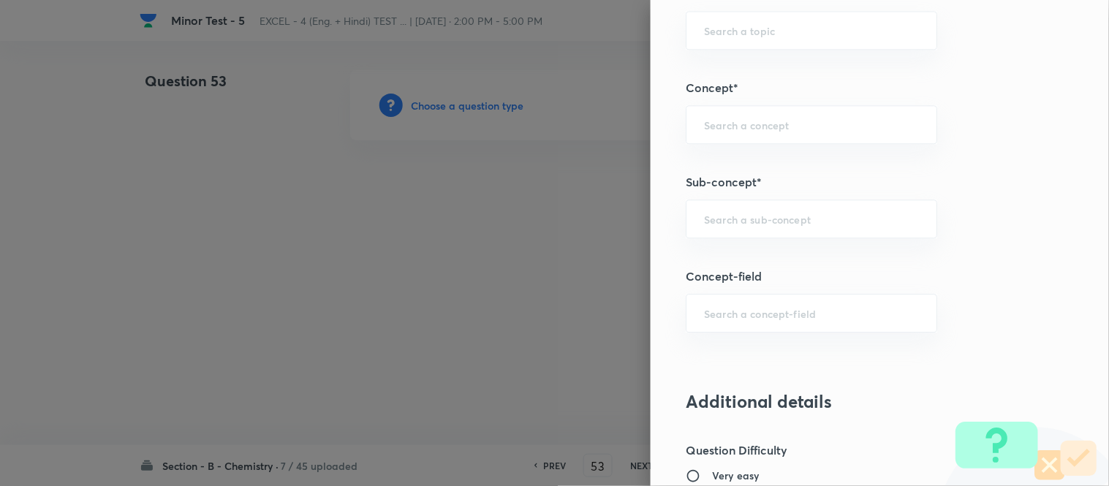
scroll to position [914, 0]
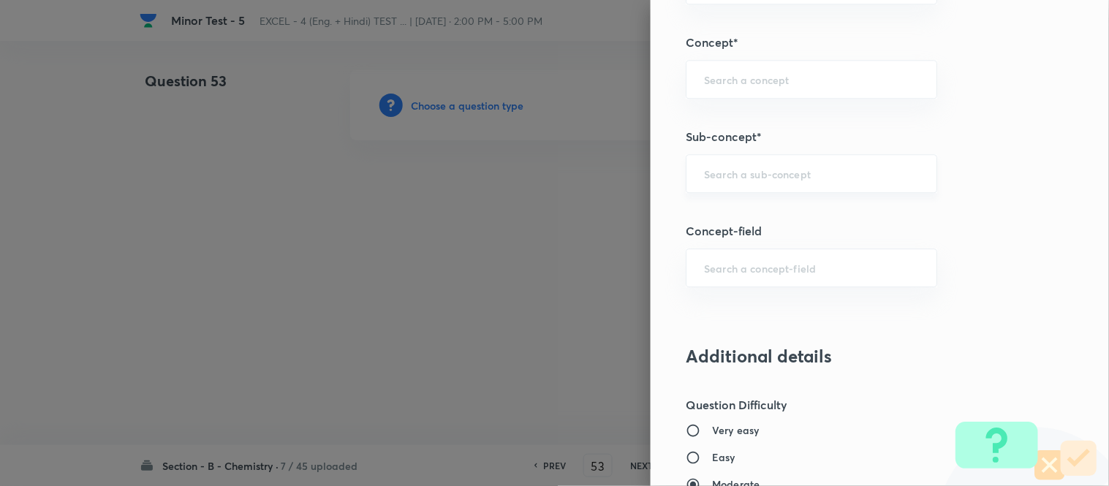
click at [829, 180] on input "text" at bounding box center [811, 174] width 215 height 14
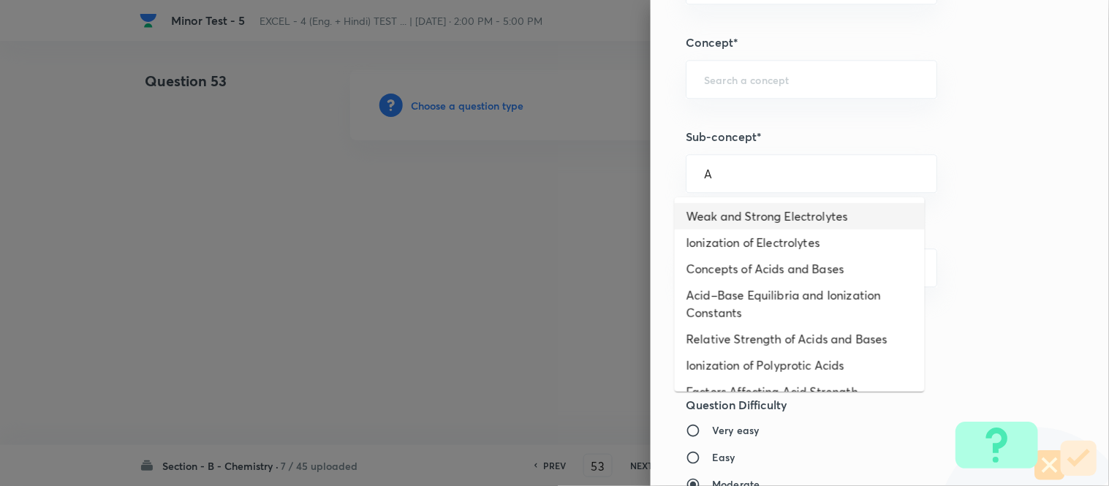
click at [765, 208] on li "Weak and Strong Electrolytes" at bounding box center [800, 216] width 250 height 26
type input "Weak and Strong Electrolytes"
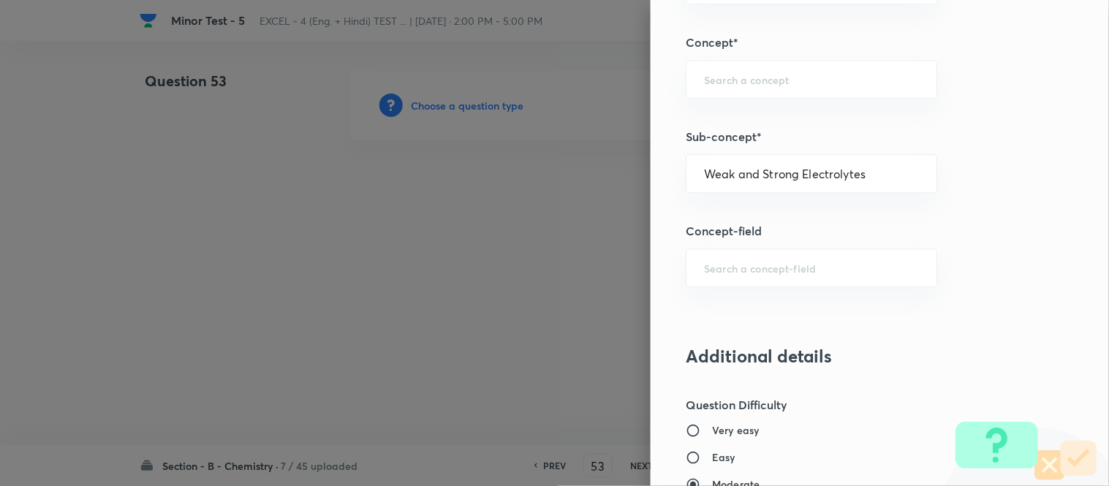
type input "Chemistry"
type input "Physical Chemistry"
type input "Ionic Equilibrium"
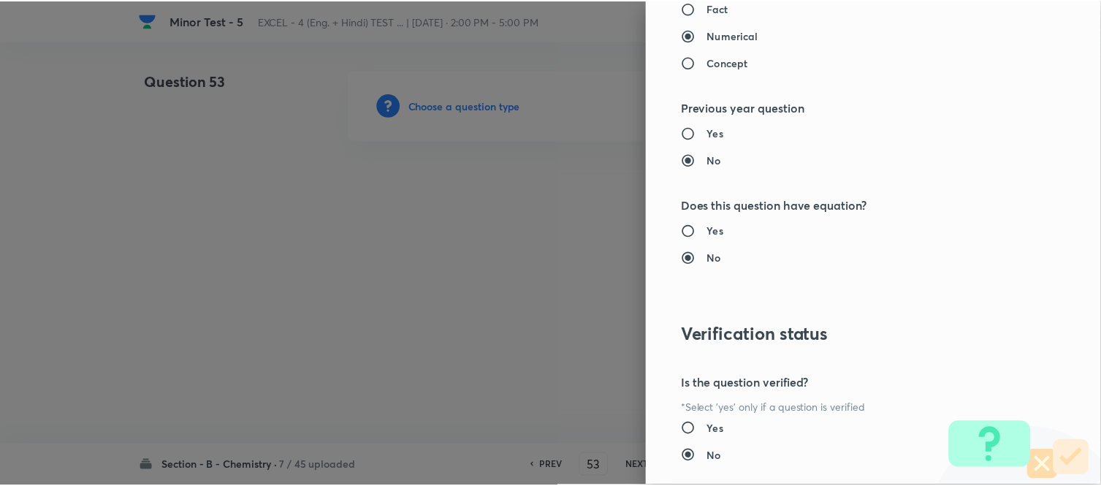
scroll to position [1604, 0]
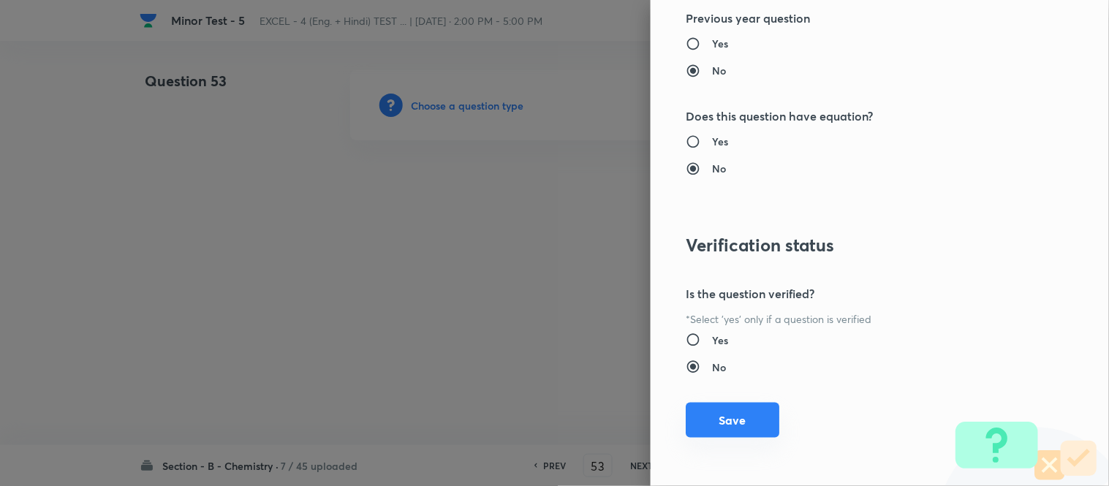
click at [695, 428] on button "Save" at bounding box center [733, 420] width 94 height 35
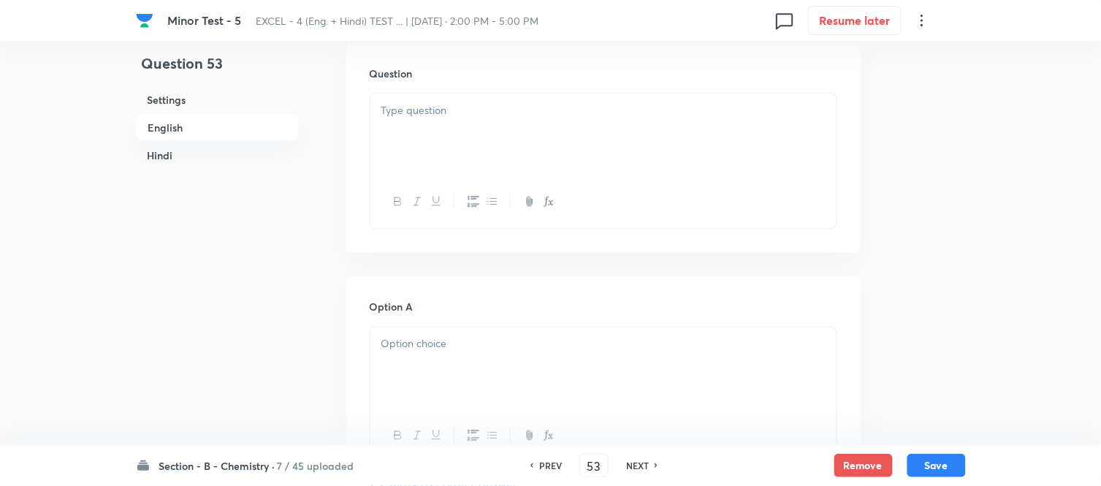
scroll to position [406, 0]
click at [505, 172] on div at bounding box center [604, 162] width 466 height 82
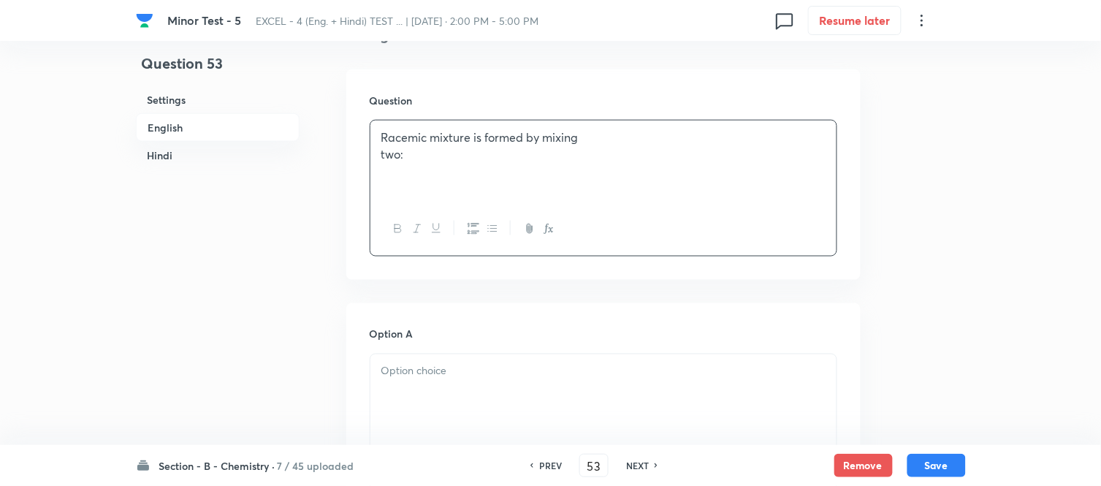
click at [574, 140] on p "Racemic mixture is formed by mixing" at bounding box center [604, 137] width 444 height 17
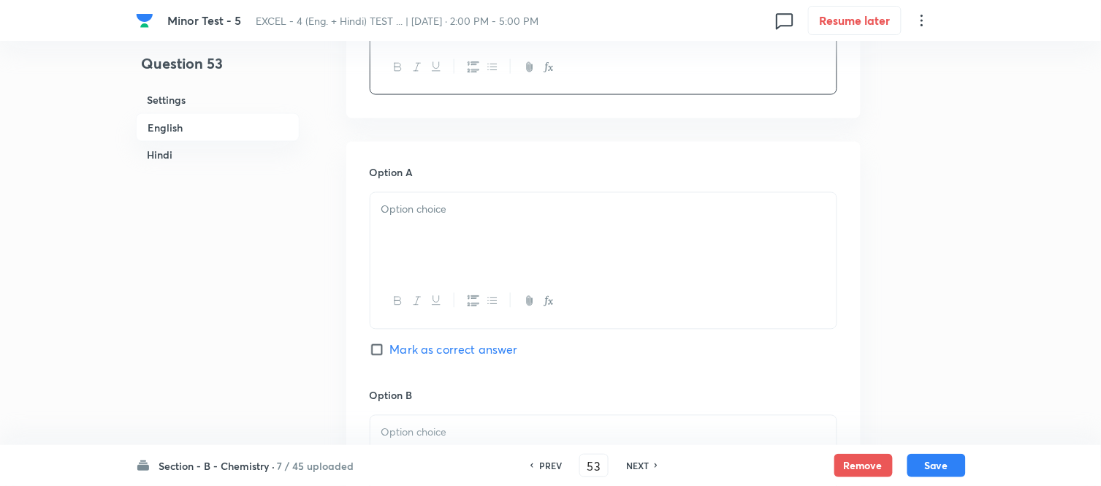
scroll to position [568, 0]
click at [507, 220] on div at bounding box center [604, 233] width 466 height 82
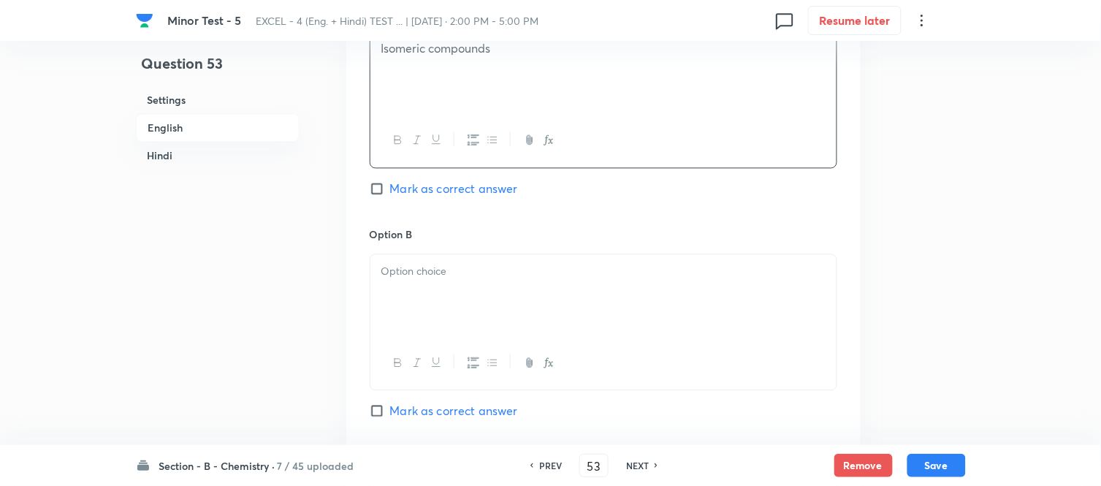
scroll to position [731, 0]
click at [509, 289] on div at bounding box center [604, 293] width 466 height 82
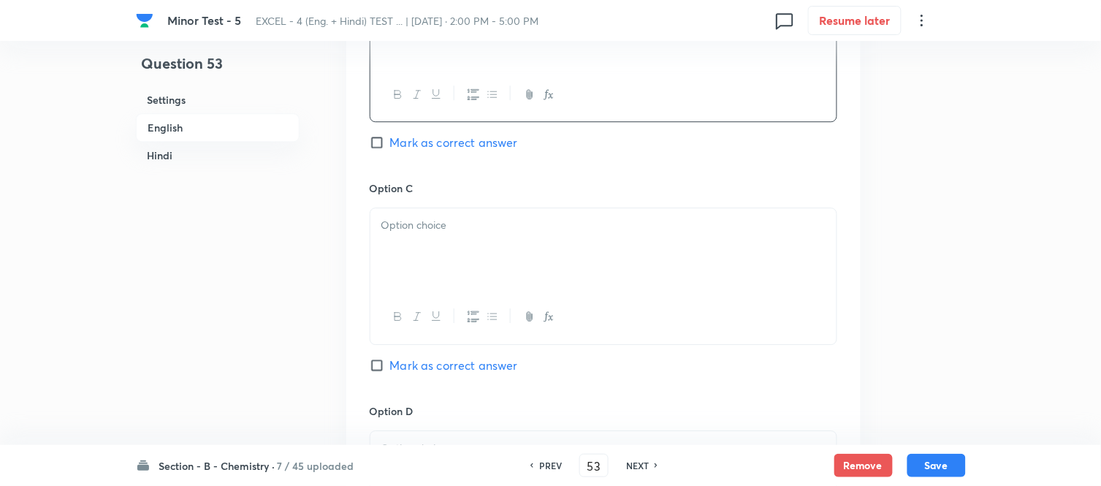
scroll to position [1055, 0]
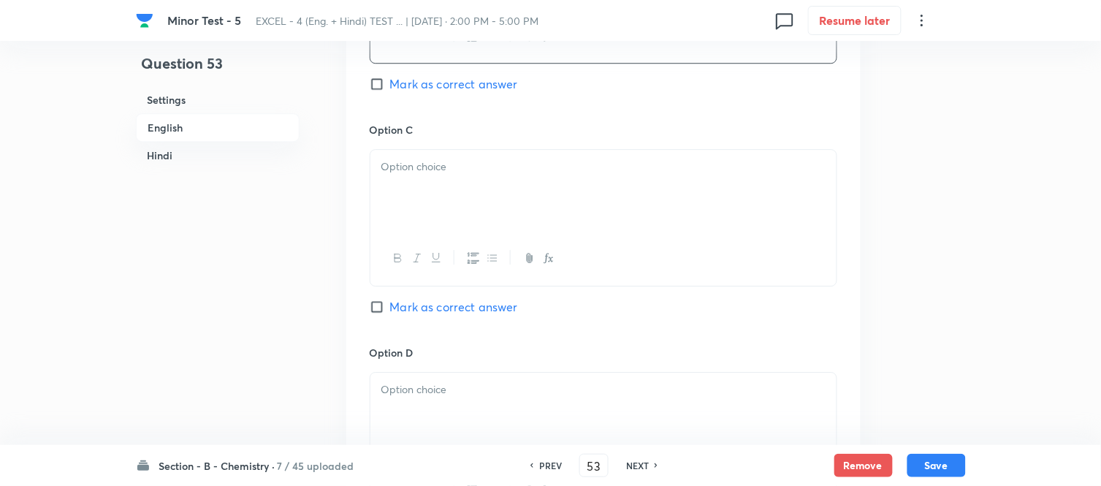
click at [499, 194] on div at bounding box center [604, 191] width 466 height 82
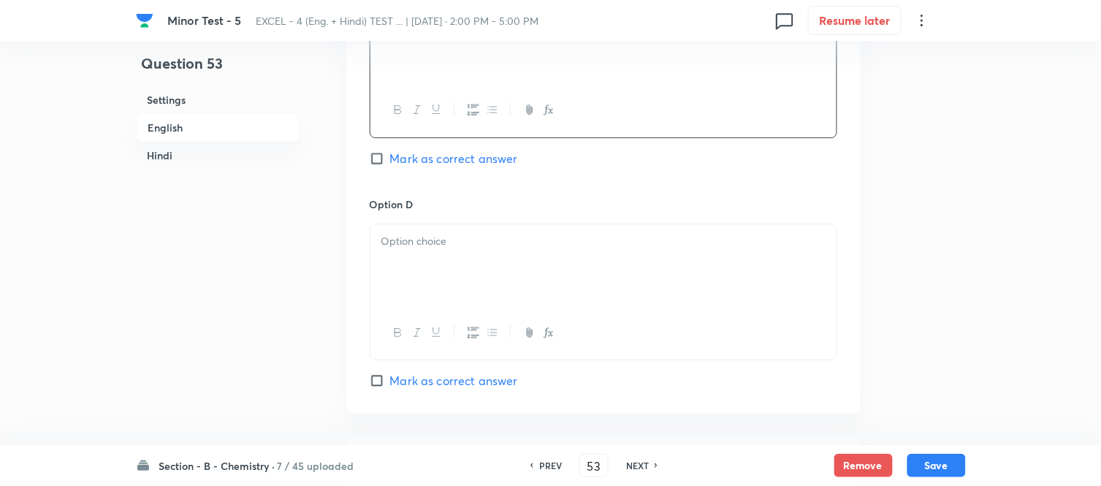
scroll to position [1218, 0]
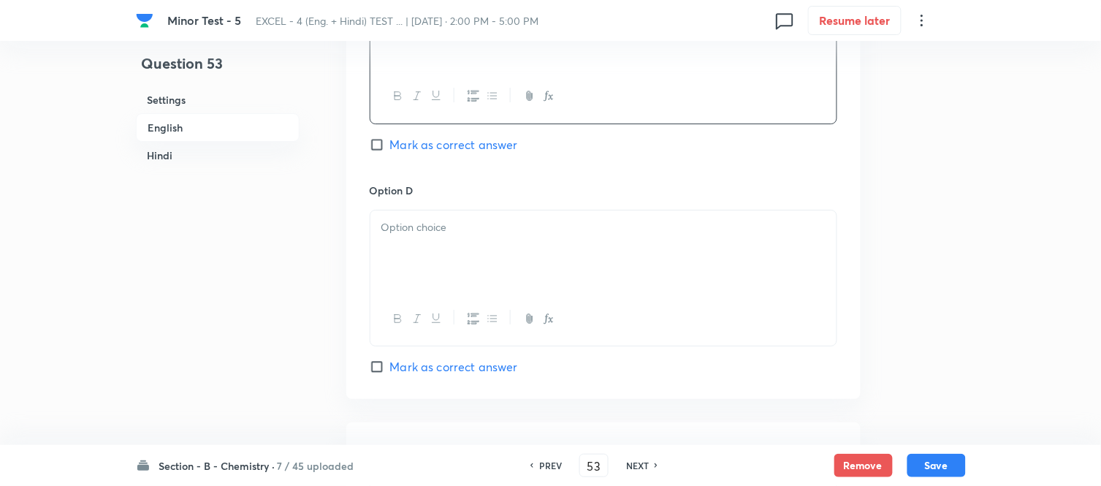
click at [547, 235] on p at bounding box center [604, 227] width 444 height 17
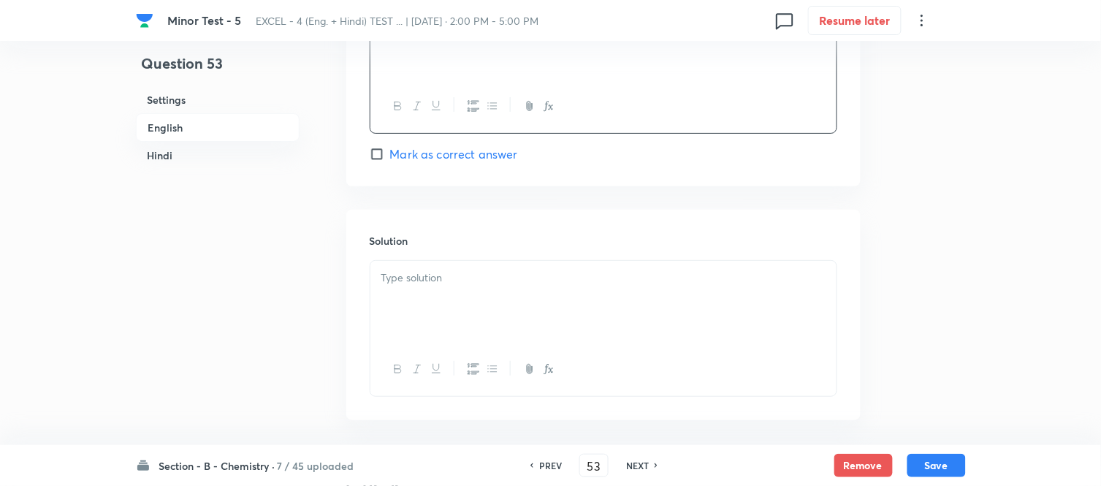
scroll to position [1462, 0]
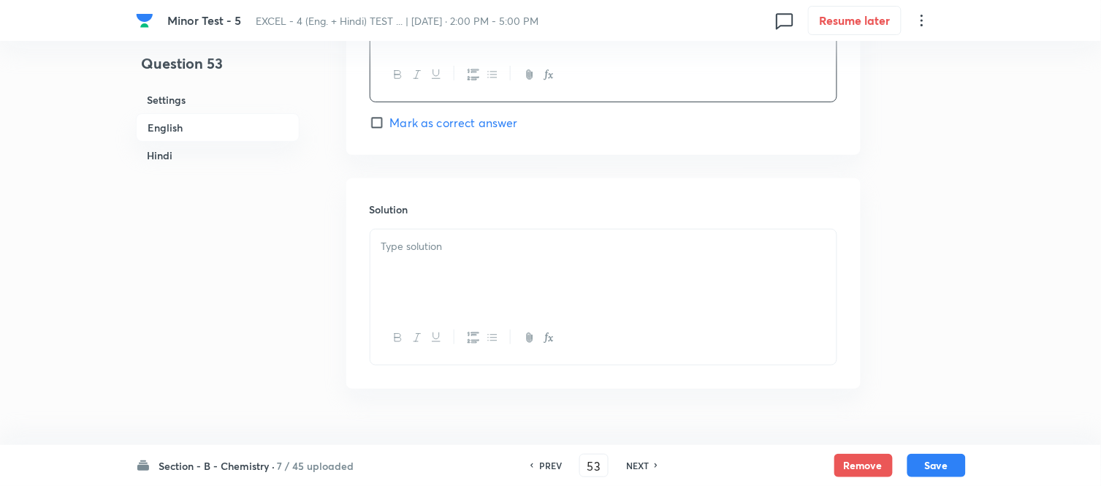
click at [490, 261] on div at bounding box center [604, 271] width 466 height 82
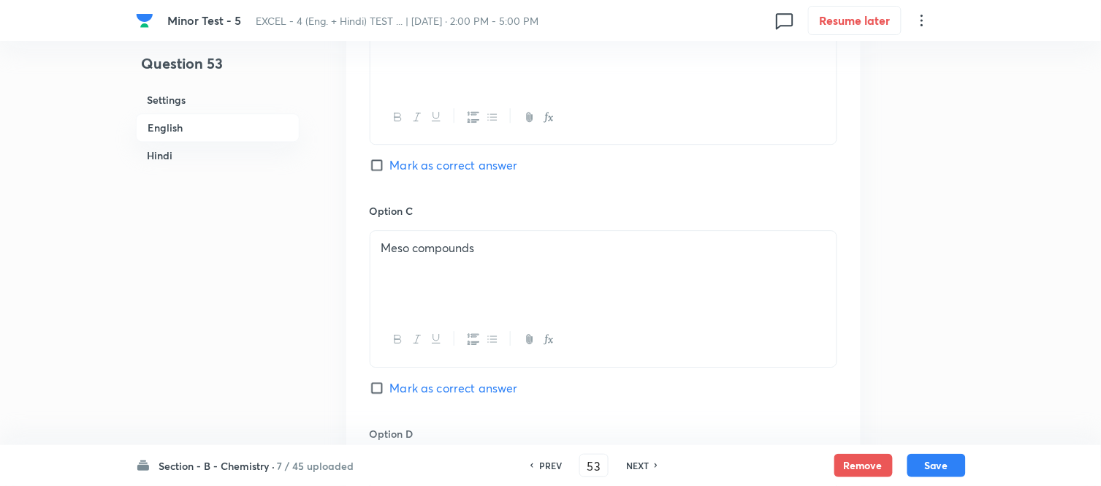
click at [387, 164] on input "Mark as correct answer" at bounding box center [380, 165] width 20 height 15
checkbox input "true"
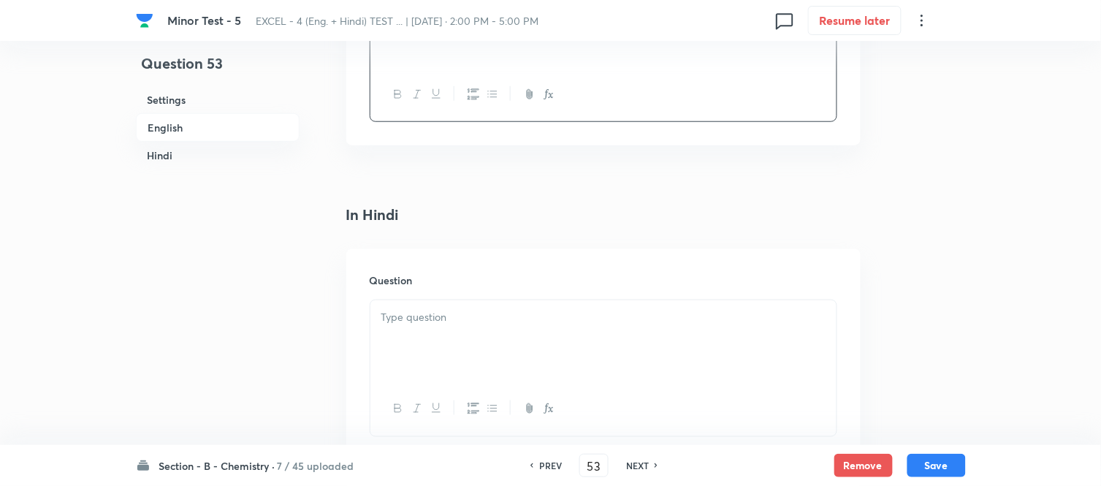
scroll to position [1867, 0]
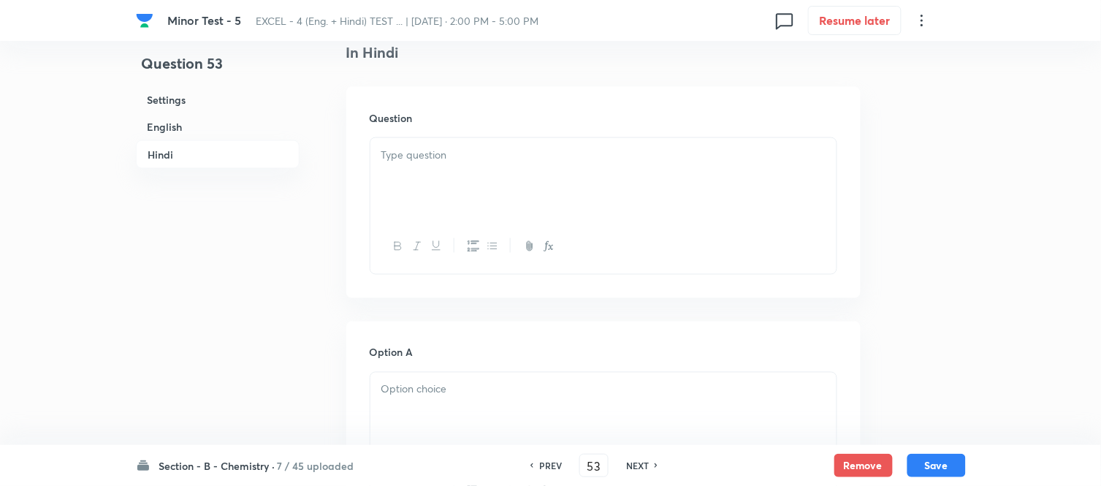
click at [499, 183] on div at bounding box center [604, 179] width 466 height 82
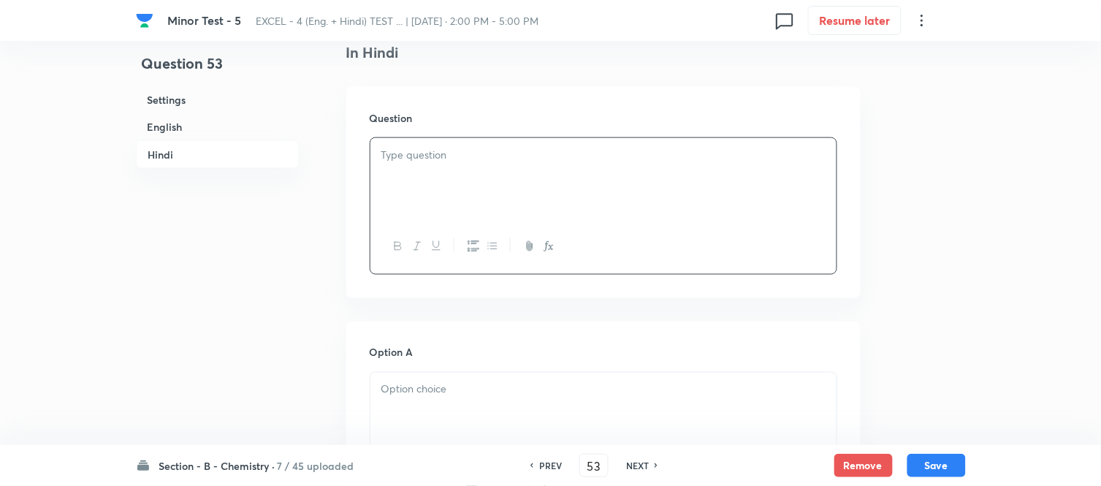
click at [507, 180] on div at bounding box center [604, 179] width 466 height 82
click at [519, 167] on div at bounding box center [604, 179] width 466 height 82
click at [588, 151] on p at bounding box center [604, 155] width 444 height 17
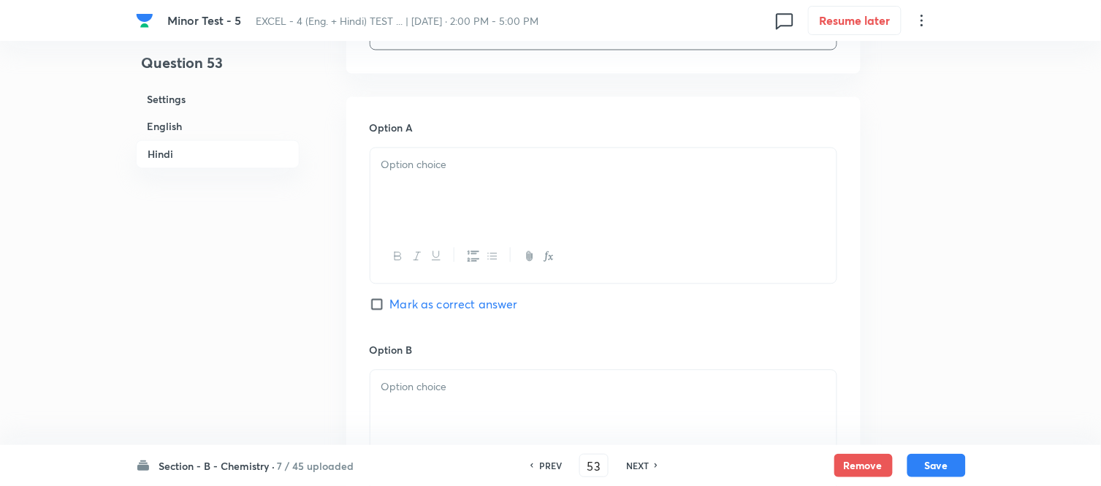
scroll to position [2111, 0]
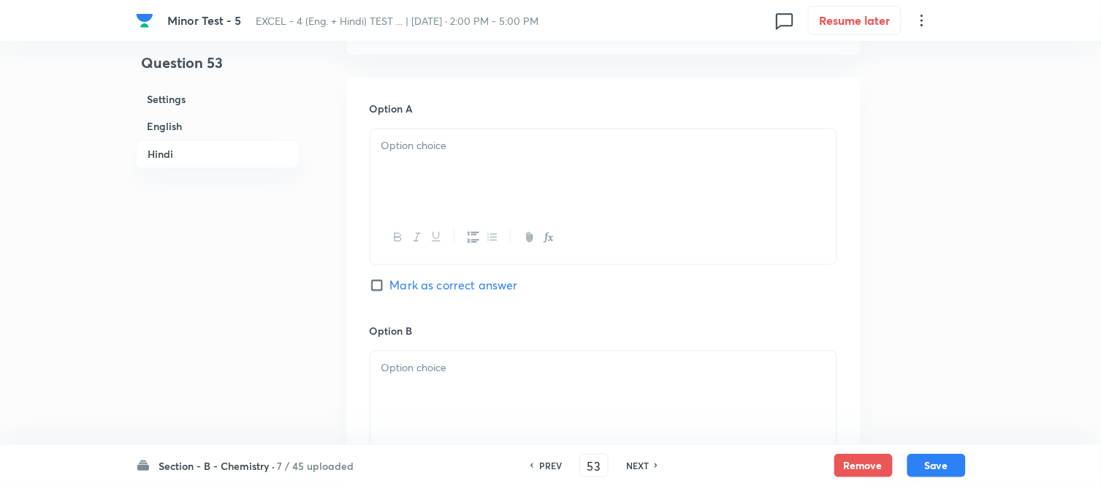
click at [567, 198] on div at bounding box center [604, 170] width 466 height 82
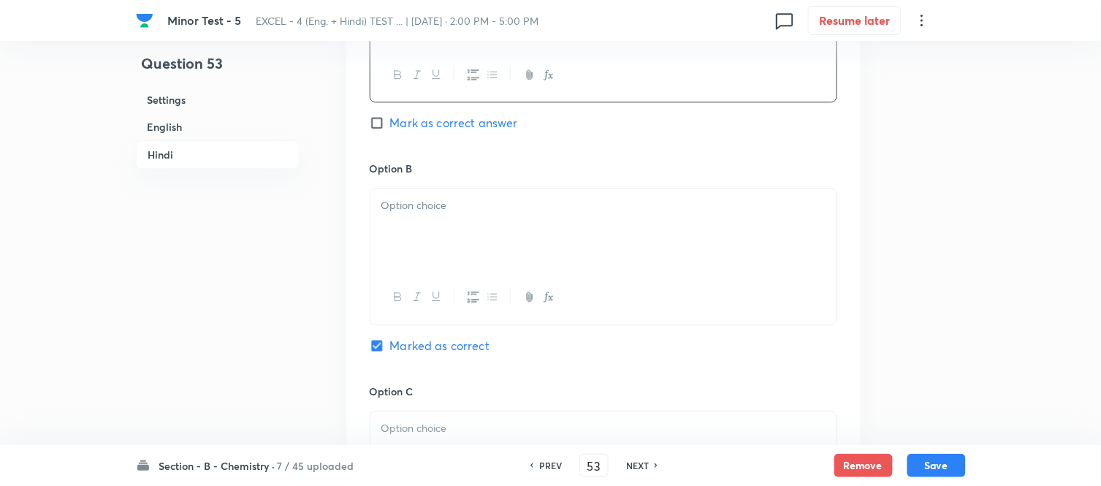
click at [567, 206] on p at bounding box center [604, 205] width 444 height 17
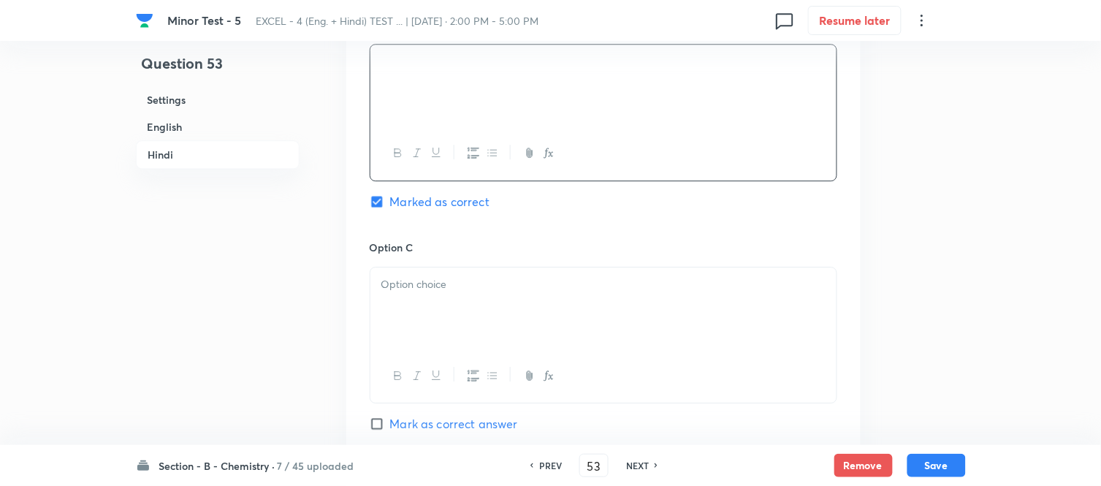
scroll to position [2436, 0]
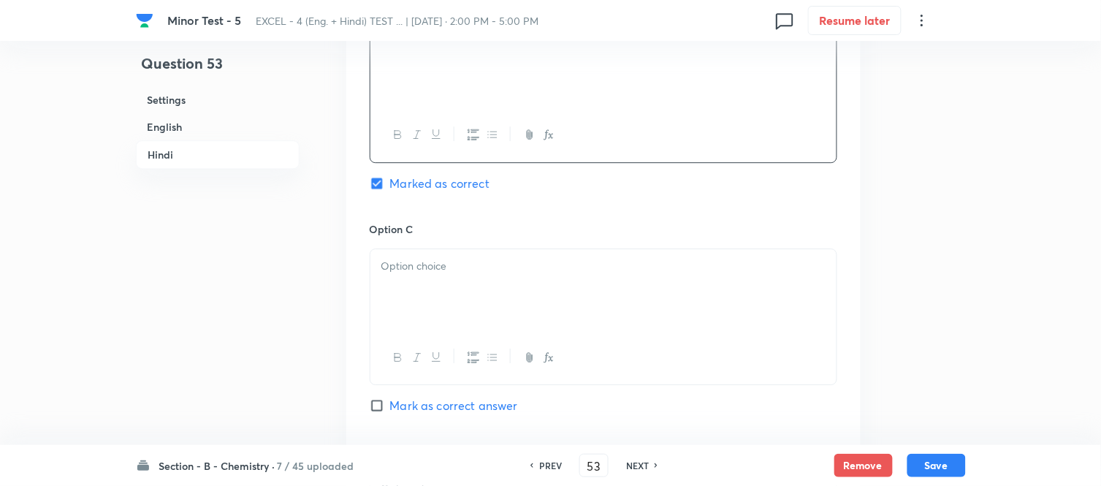
click at [534, 273] on p at bounding box center [604, 266] width 444 height 17
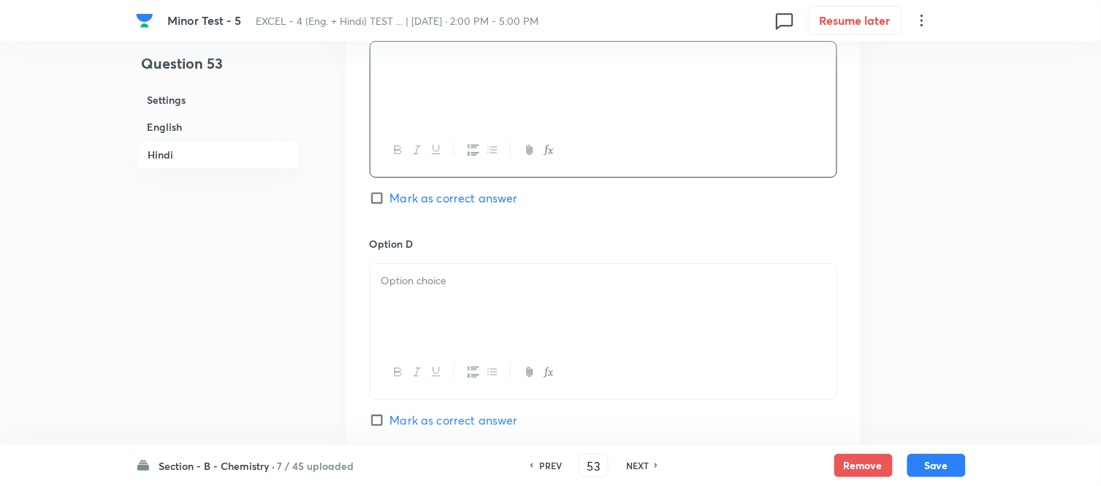
scroll to position [2679, 0]
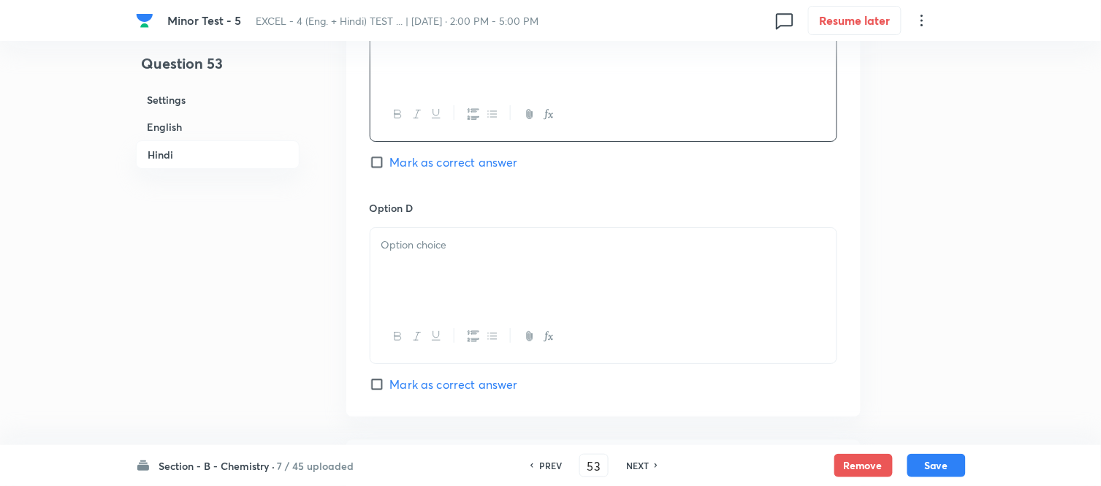
click at [550, 274] on div at bounding box center [604, 269] width 466 height 82
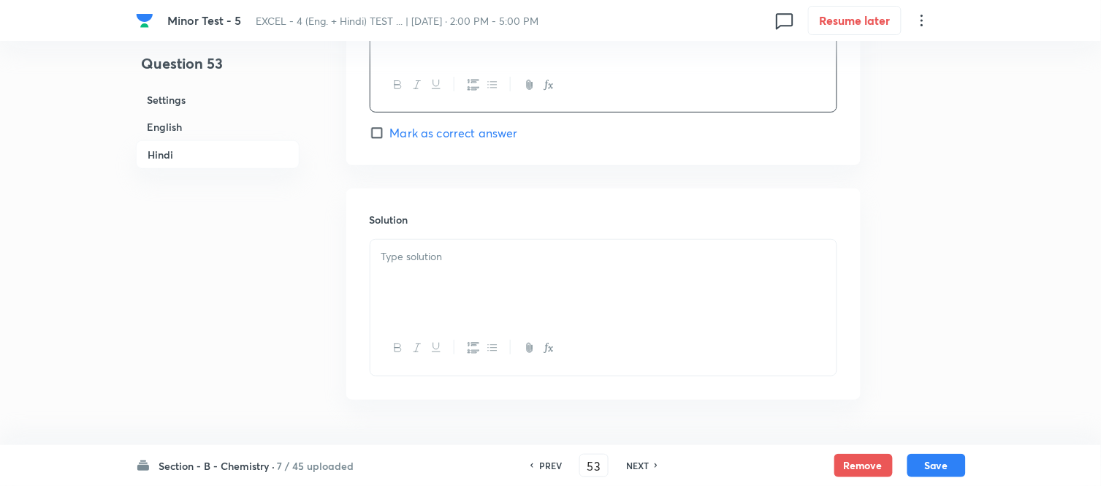
scroll to position [2978, 0]
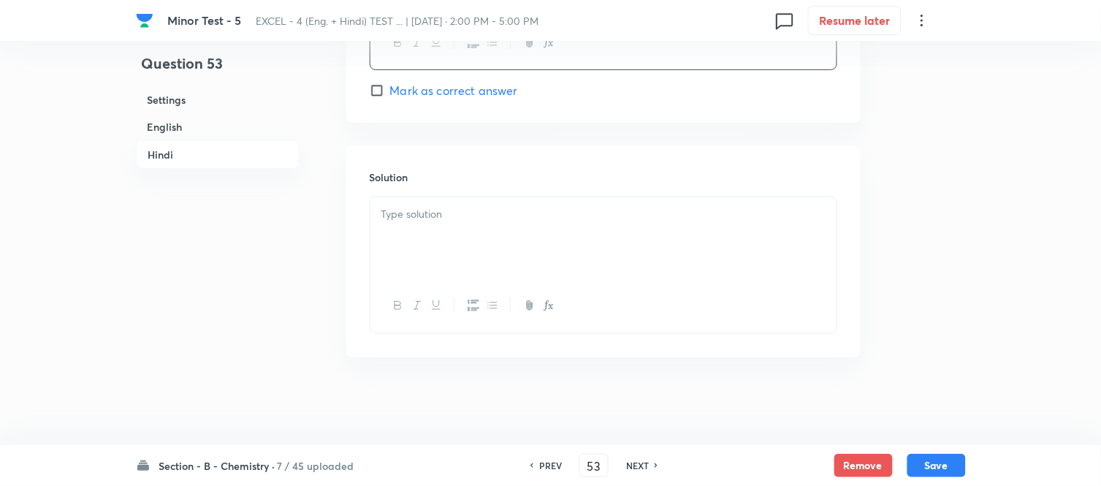
click at [519, 231] on div at bounding box center [604, 238] width 466 height 82
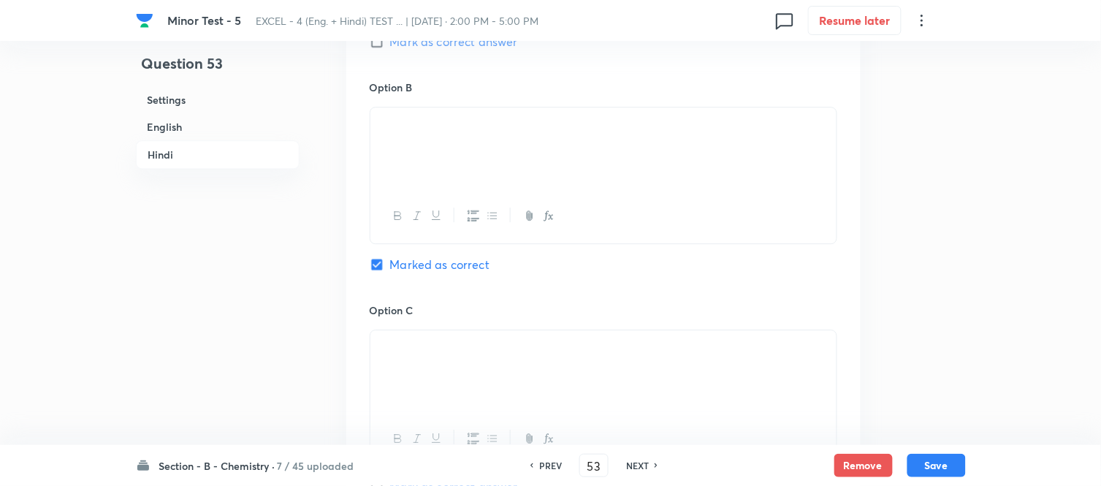
scroll to position [2329, 0]
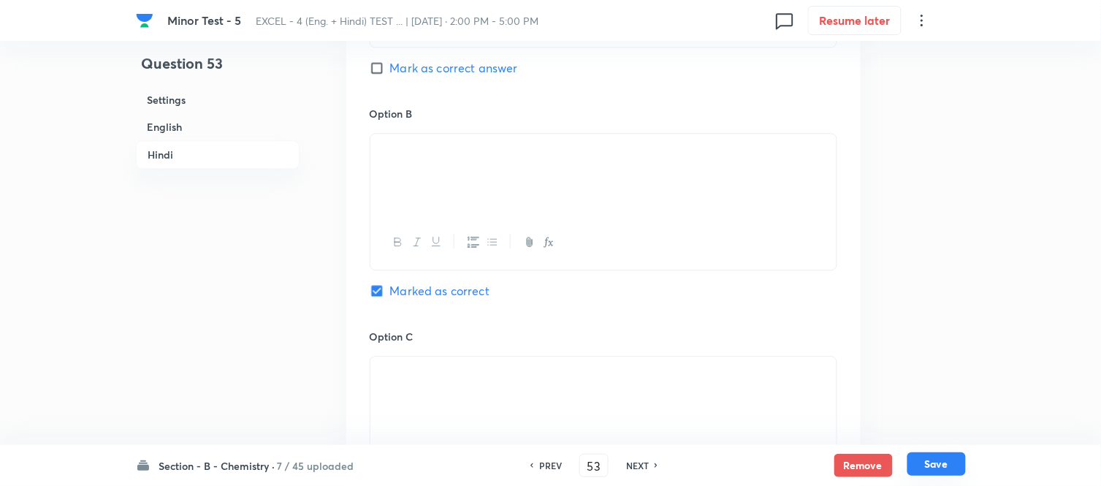
click at [930, 468] on button "Save" at bounding box center [937, 463] width 58 height 23
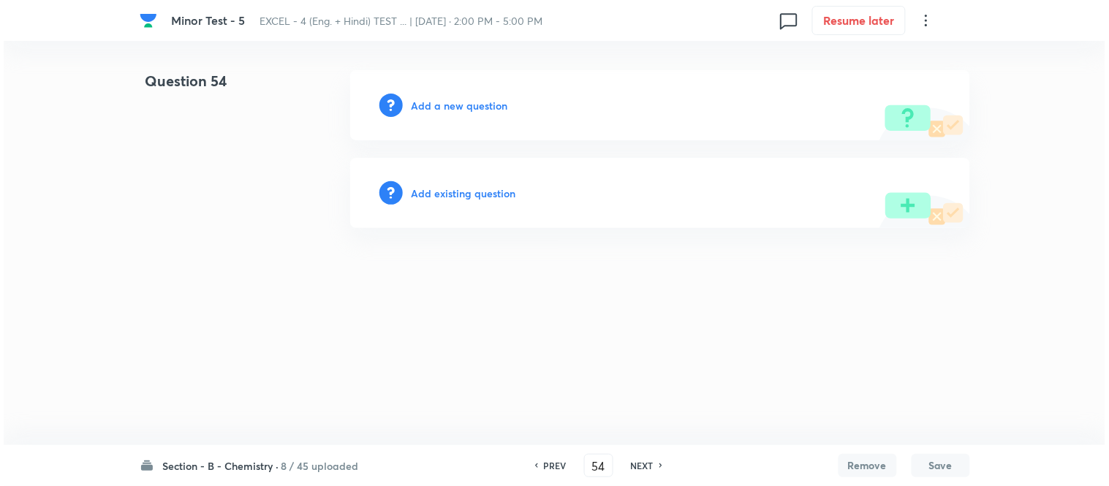
scroll to position [0, 0]
drag, startPoint x: 605, startPoint y: 461, endPoint x: 585, endPoint y: 468, distance: 21.5
click at [585, 468] on input "54" at bounding box center [599, 466] width 28 height 26
type input "46"
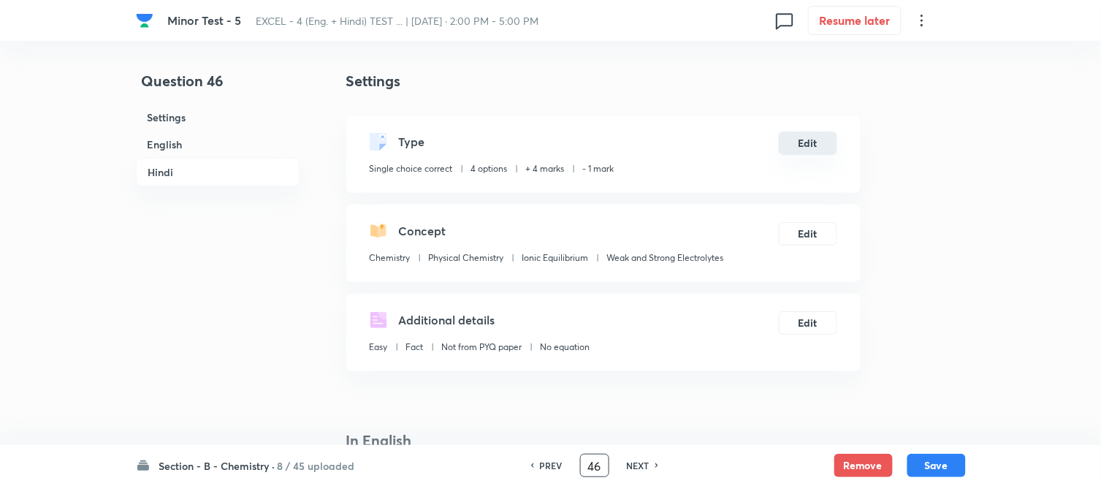
click at [798, 141] on button "Edit" at bounding box center [808, 143] width 58 height 23
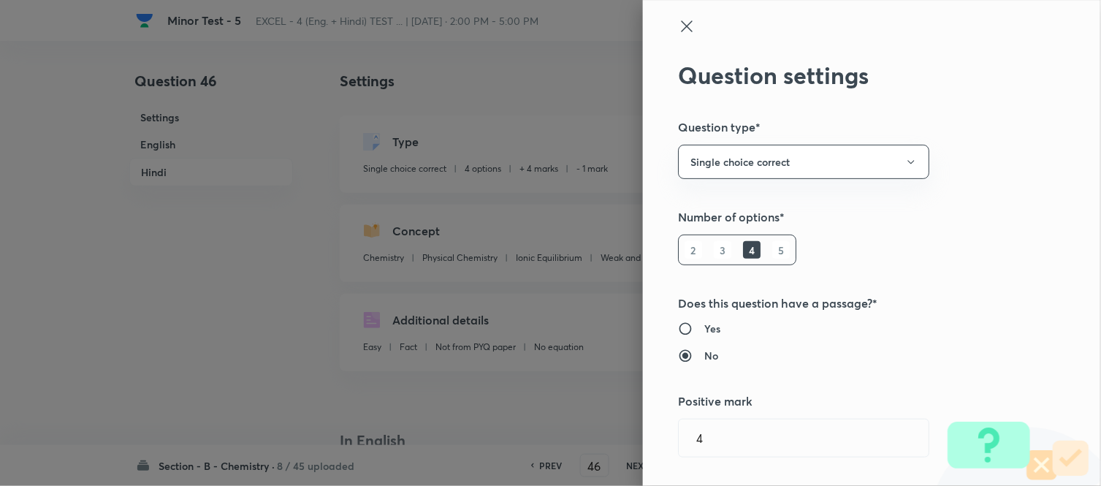
radio input "true"
radio input "false"
radio input "true"
radio input "false"
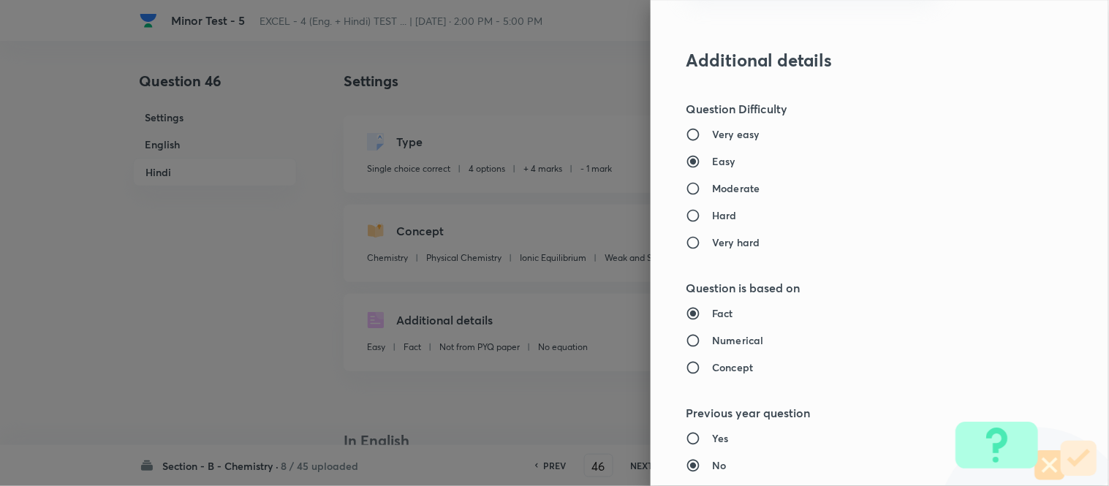
scroll to position [1218, 0]
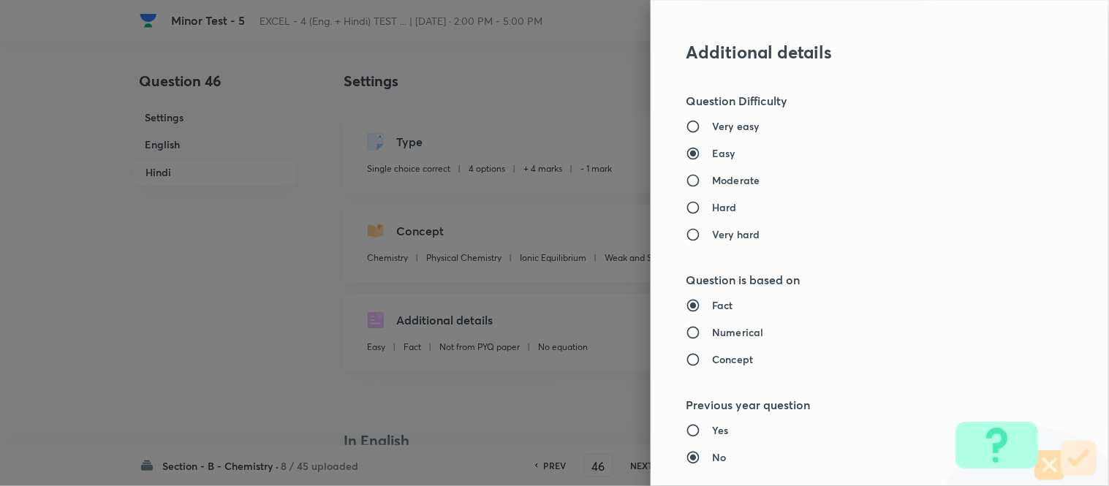
click at [765, 189] on div "Very easy Easy Moderate Hard Very hard" at bounding box center [855, 180] width 339 height 124
click at [762, 179] on label "Moderate" at bounding box center [849, 179] width 327 height 15
click at [712, 179] on input "Moderate" at bounding box center [699, 180] width 26 height 15
radio input "true"
radio input "false"
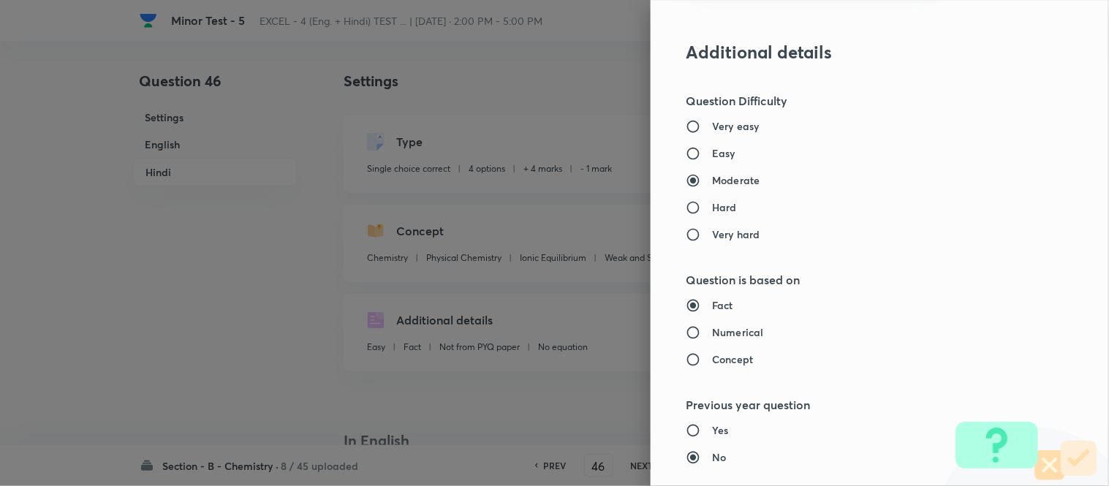
scroll to position [1380, 0]
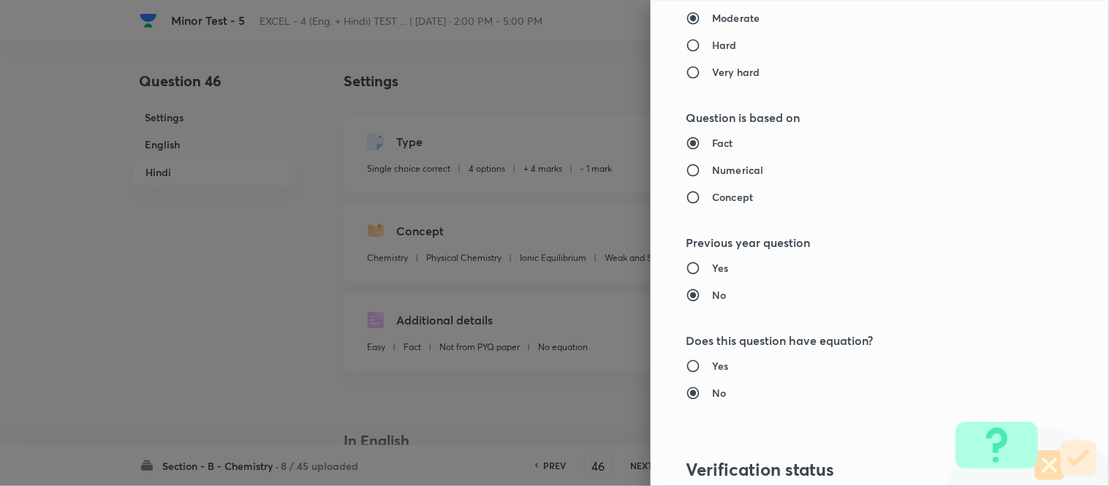
click at [719, 170] on h6 "Numerical" at bounding box center [737, 169] width 51 height 15
click at [712, 170] on input "Numerical" at bounding box center [699, 170] width 26 height 15
radio input "true"
radio input "false"
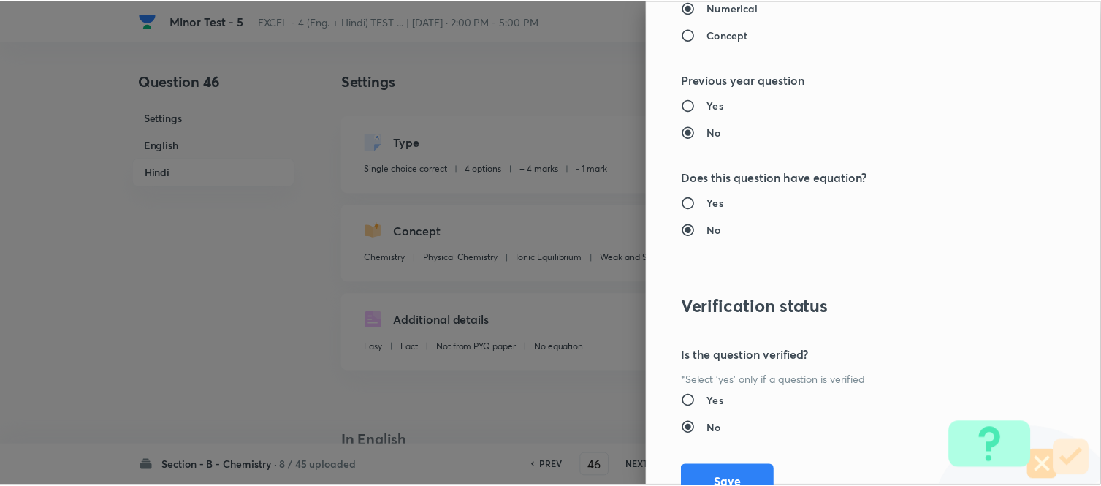
scroll to position [1604, 0]
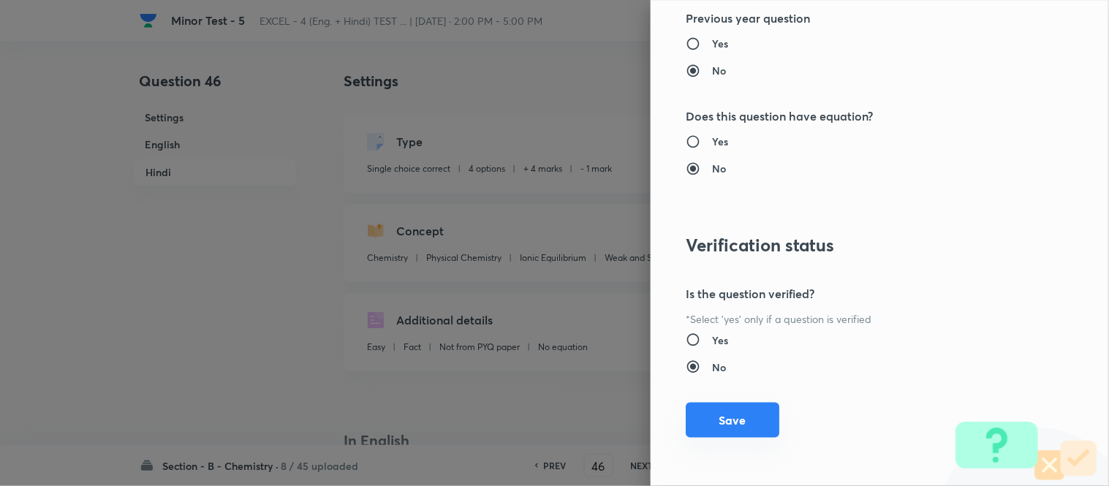
click at [727, 421] on button "Save" at bounding box center [733, 420] width 94 height 35
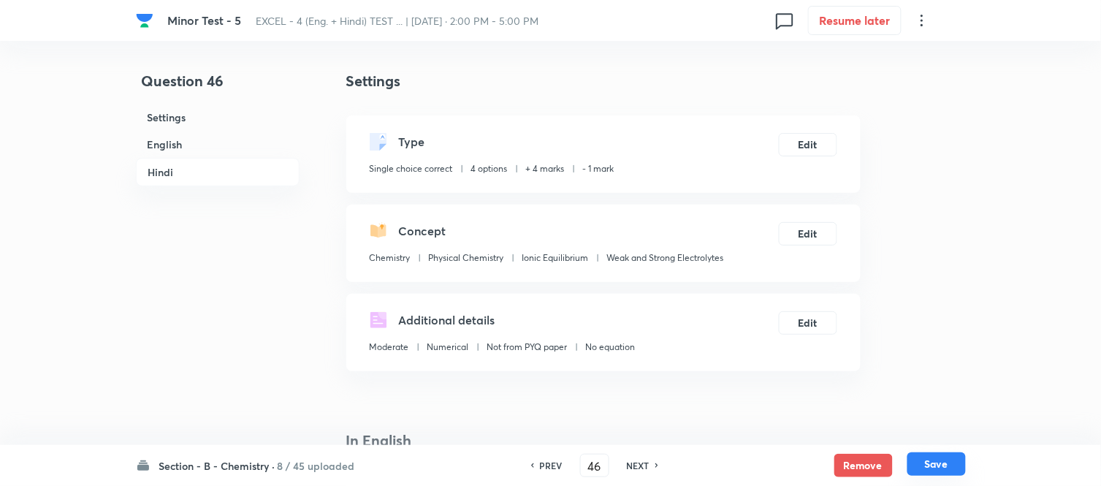
click at [936, 463] on button "Save" at bounding box center [937, 463] width 58 height 23
type input "47"
checkbox input "false"
checkbox input "true"
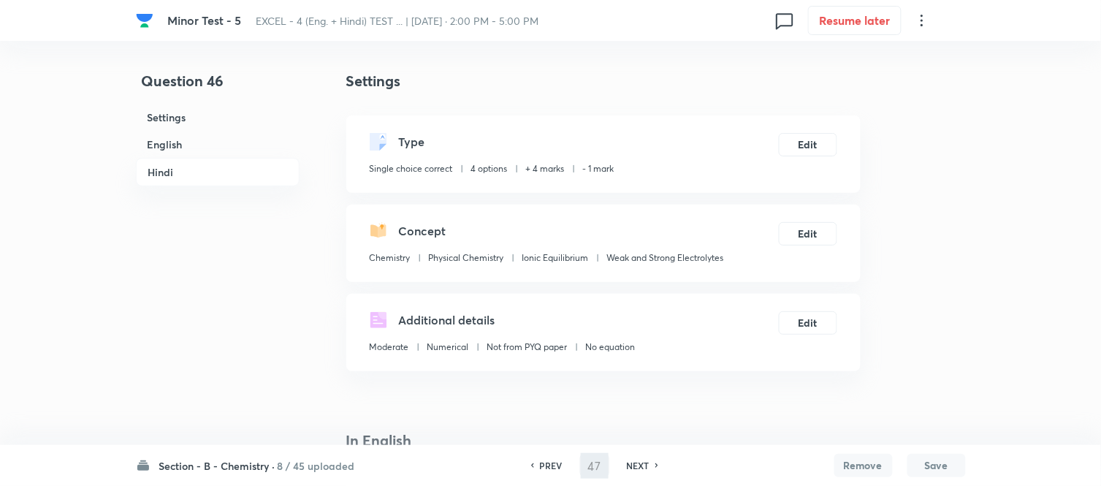
checkbox input "true"
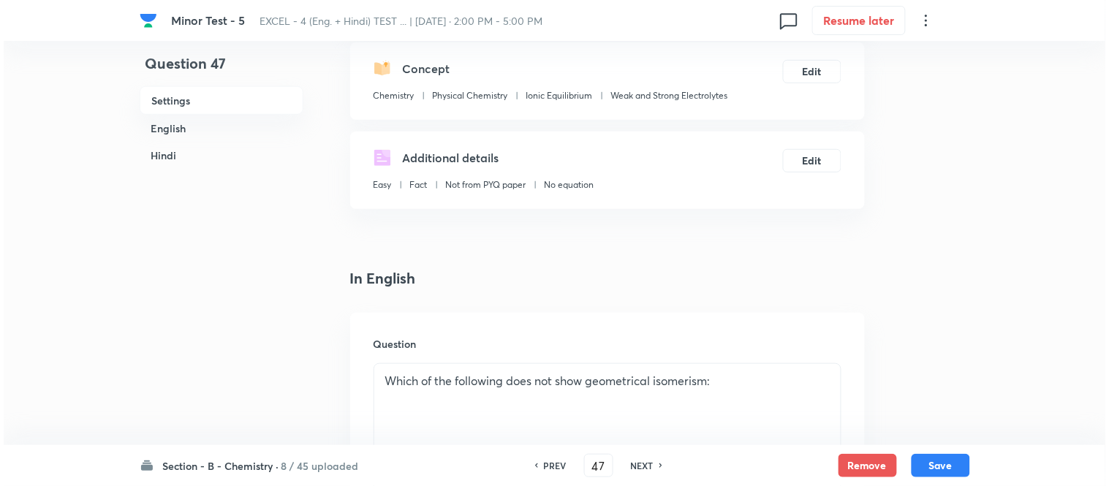
scroll to position [0, 0]
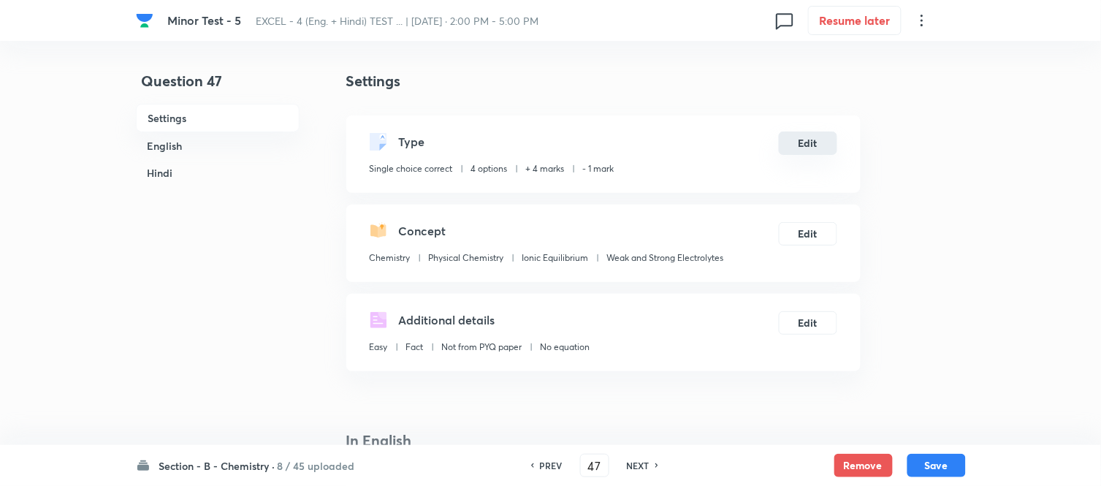
click at [812, 143] on button "Edit" at bounding box center [808, 143] width 58 height 23
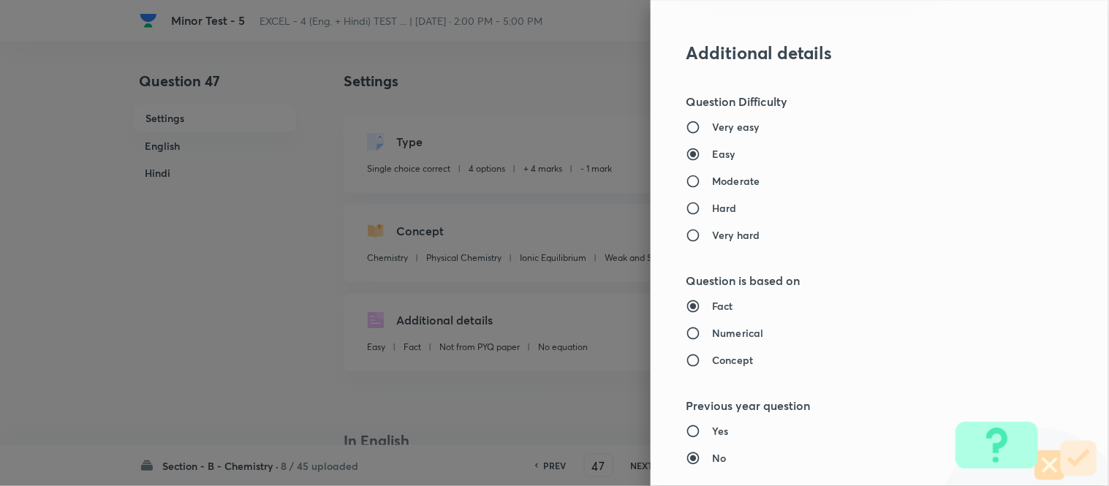
scroll to position [1218, 0]
click at [755, 181] on label "Moderate" at bounding box center [849, 179] width 327 height 15
click at [712, 181] on input "Moderate" at bounding box center [699, 180] width 26 height 15
radio input "true"
radio input "false"
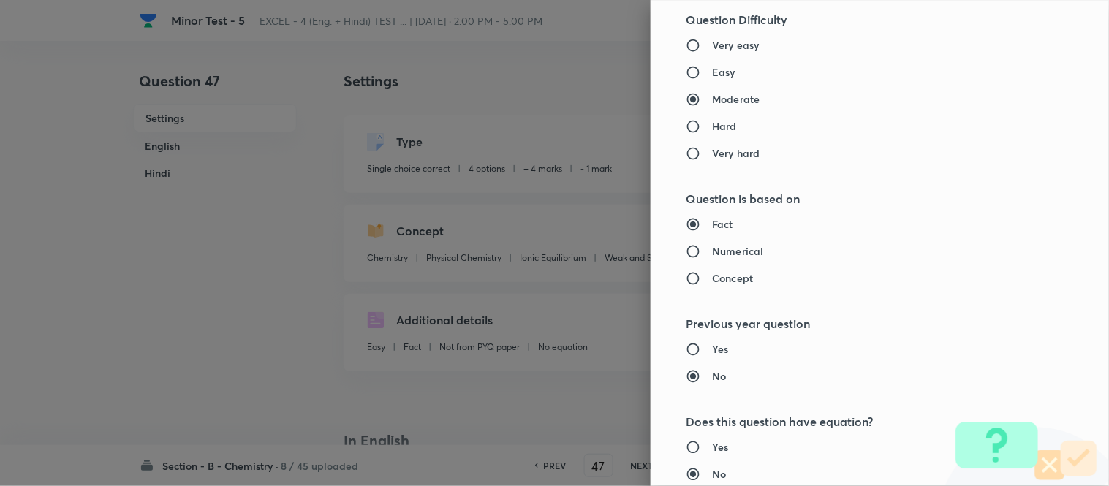
click at [735, 251] on h6 "Numerical" at bounding box center [737, 250] width 51 height 15
click at [712, 251] on input "Numerical" at bounding box center [699, 251] width 26 height 15
radio input "true"
radio input "false"
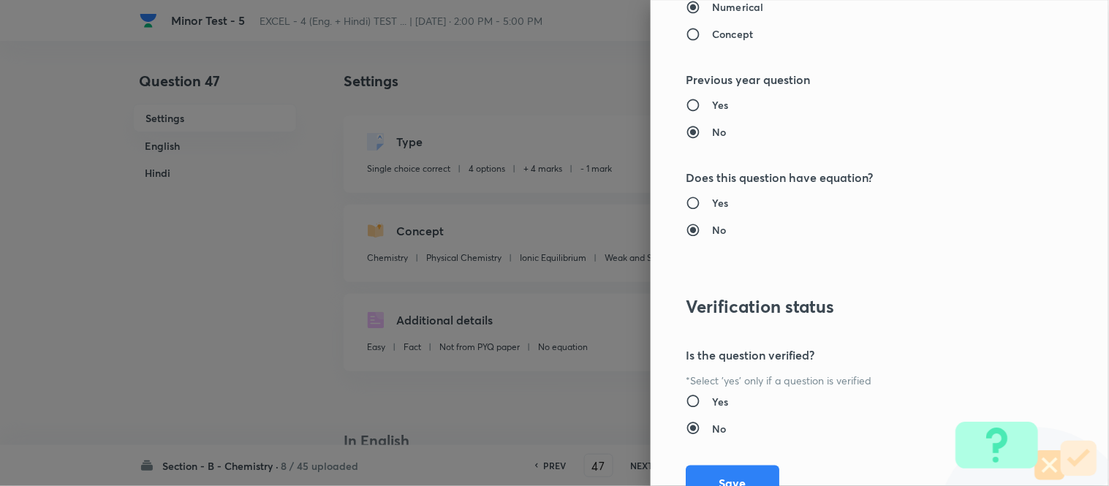
scroll to position [1604, 0]
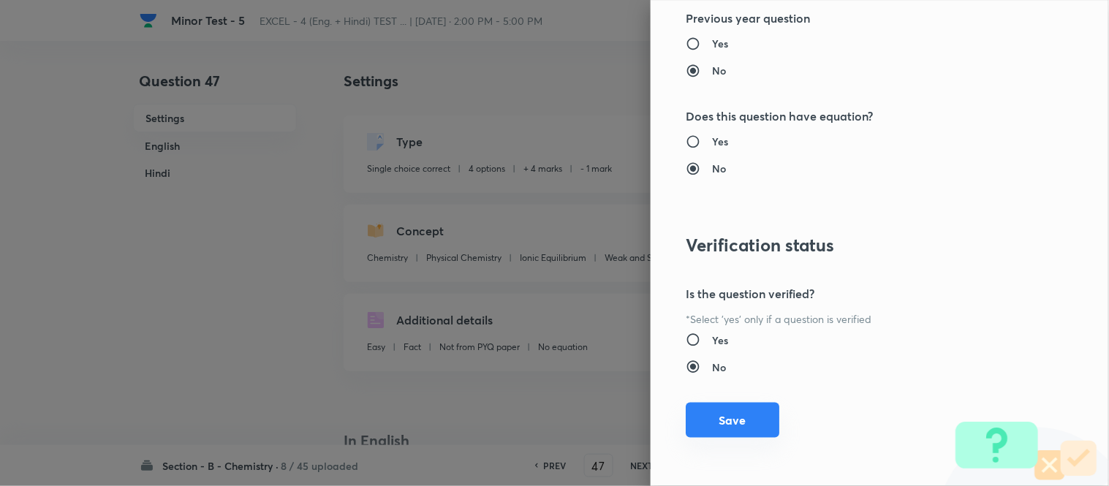
click at [721, 420] on button "Save" at bounding box center [733, 420] width 94 height 35
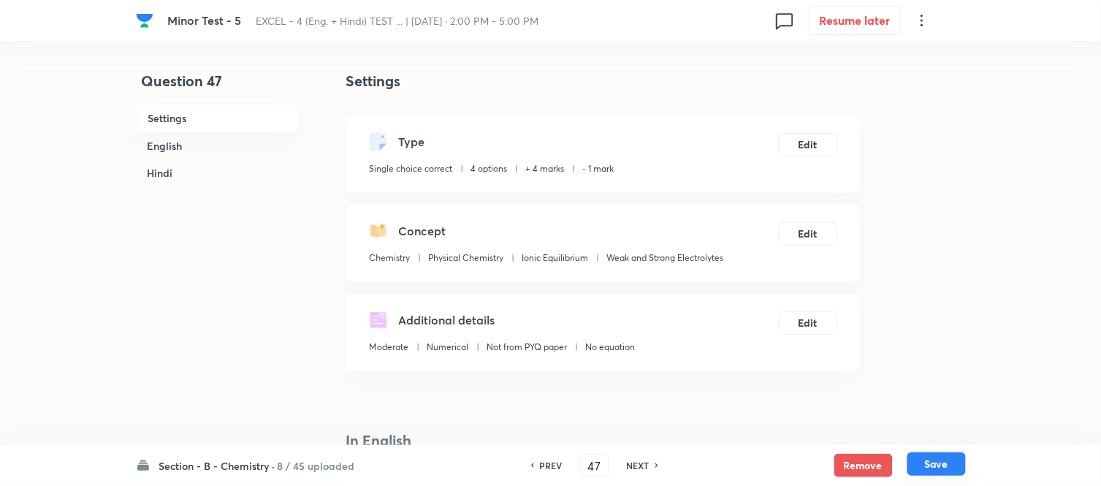
click at [934, 466] on button "Save" at bounding box center [937, 463] width 58 height 23
type input "48"
checkbox input "false"
checkbox input "true"
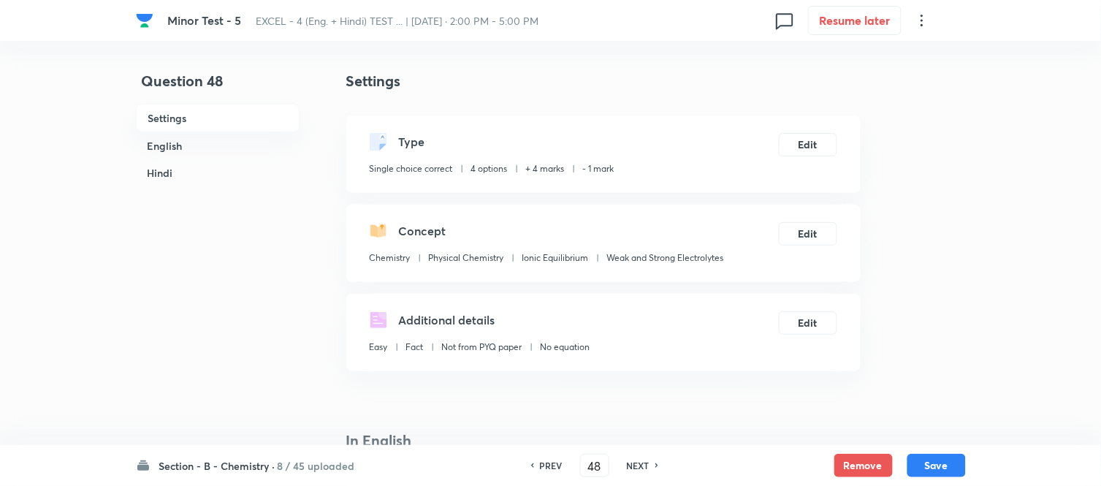
checkbox input "true"
click at [810, 141] on button "Edit" at bounding box center [808, 143] width 58 height 23
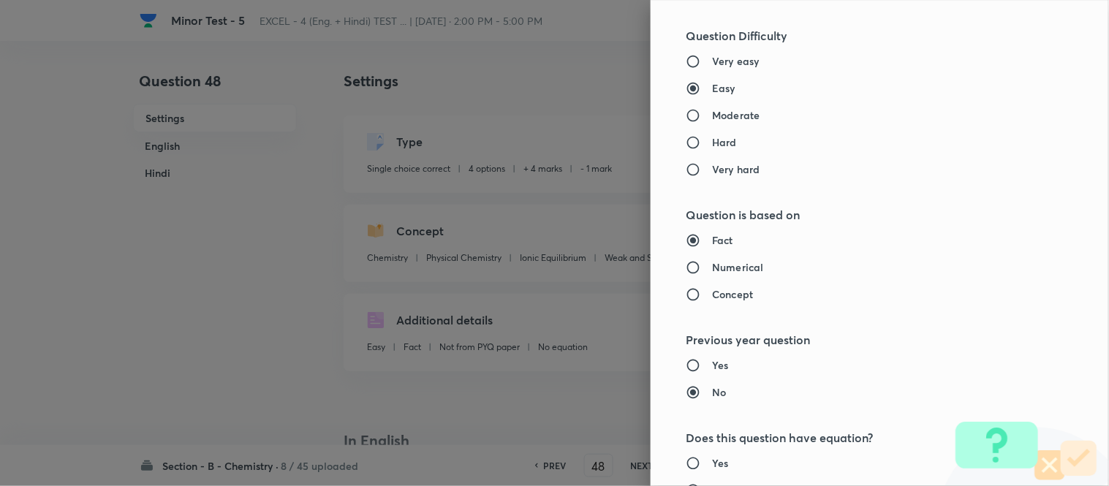
scroll to position [1299, 0]
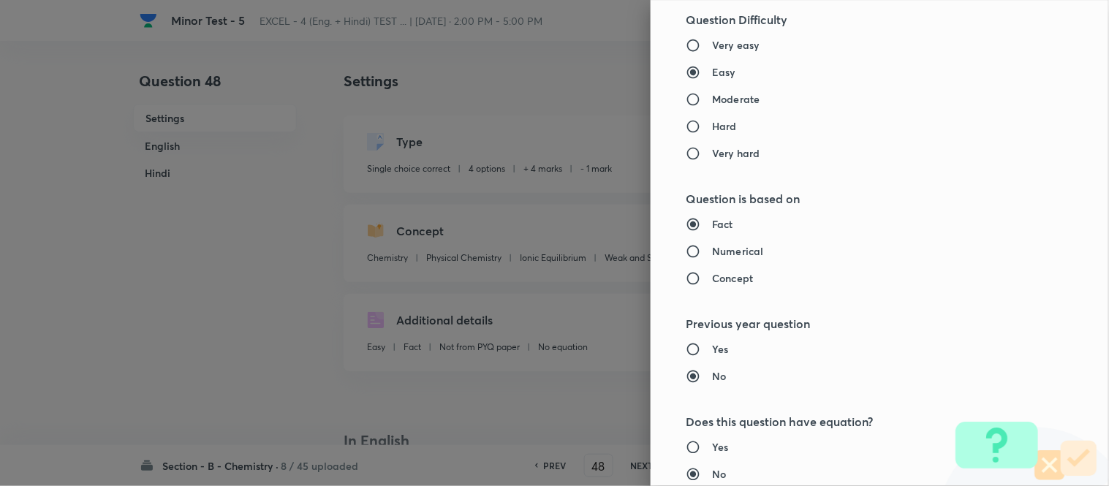
click at [727, 99] on h6 "Moderate" at bounding box center [736, 98] width 48 height 15
click at [712, 99] on input "Moderate" at bounding box center [699, 99] width 26 height 15
radio input "true"
radio input "false"
click at [740, 250] on h6 "Numerical" at bounding box center [737, 250] width 51 height 15
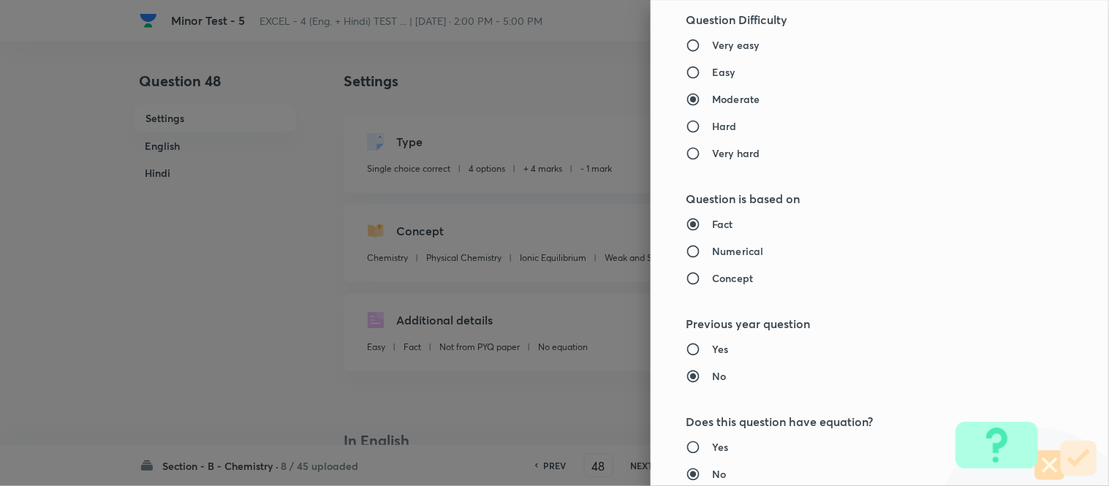
click at [712, 250] on input "Numerical" at bounding box center [699, 251] width 26 height 15
radio input "true"
radio input "false"
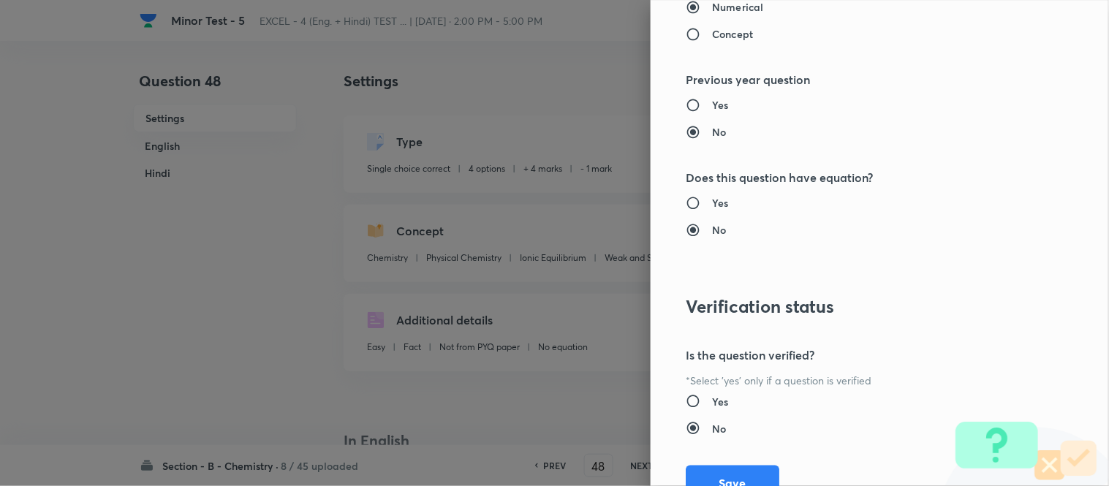
scroll to position [1604, 0]
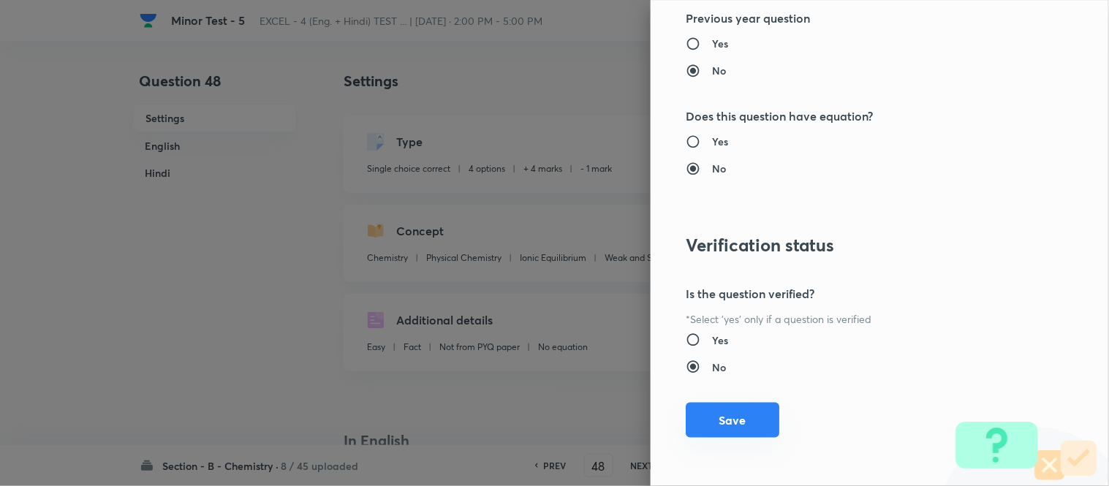
click at [721, 422] on button "Save" at bounding box center [733, 420] width 94 height 35
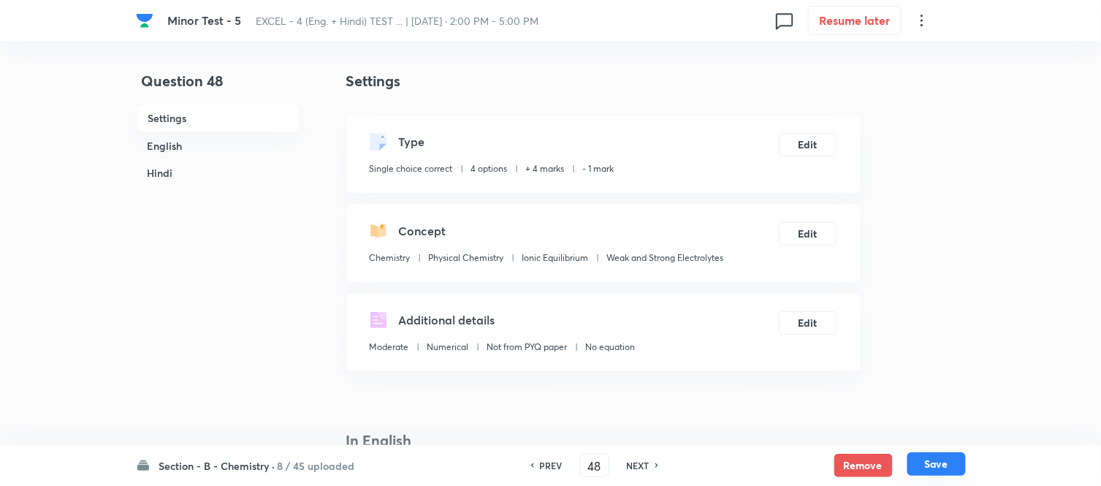
click at [936, 469] on button "Save" at bounding box center [937, 463] width 58 height 23
type input "49"
checkbox input "false"
checkbox input "true"
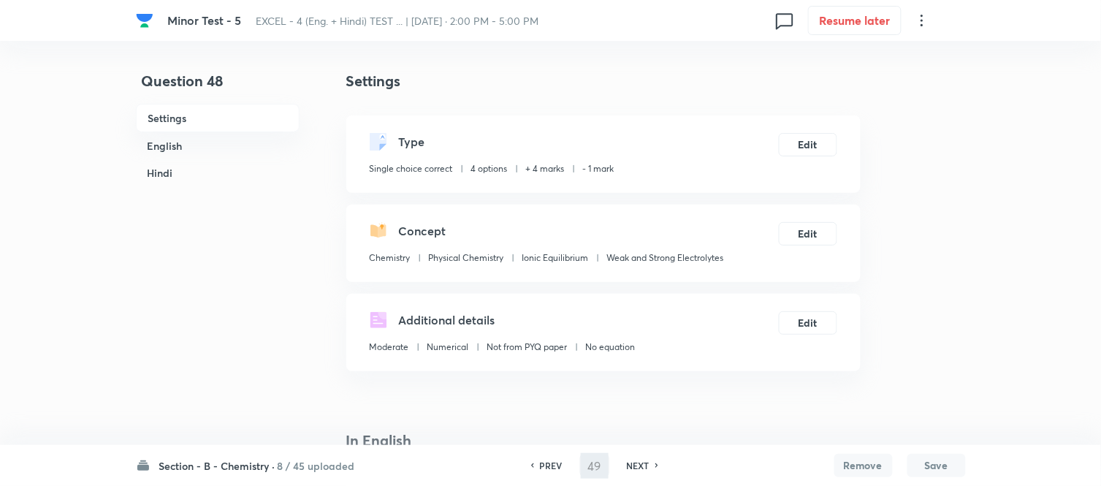
checkbox input "true"
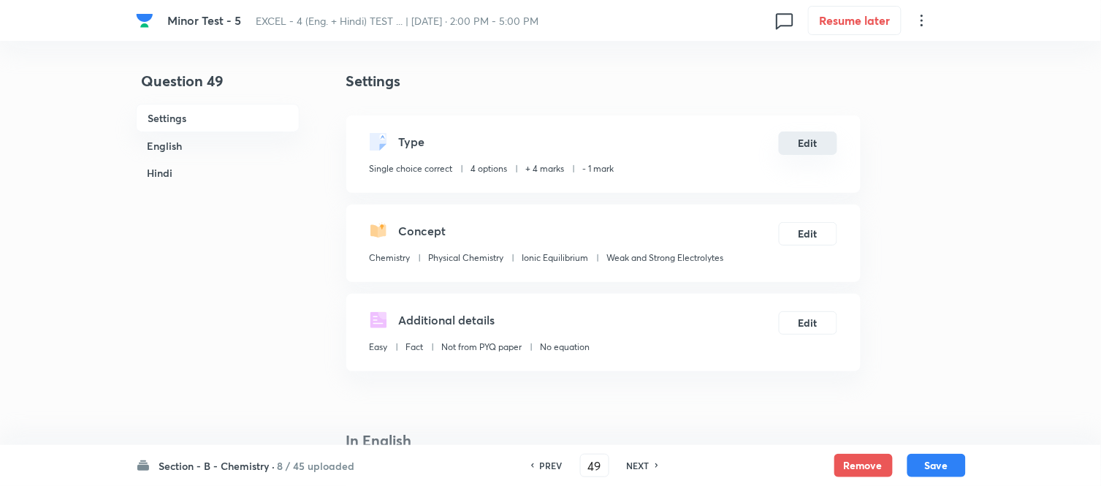
click at [808, 143] on button "Edit" at bounding box center [808, 143] width 58 height 23
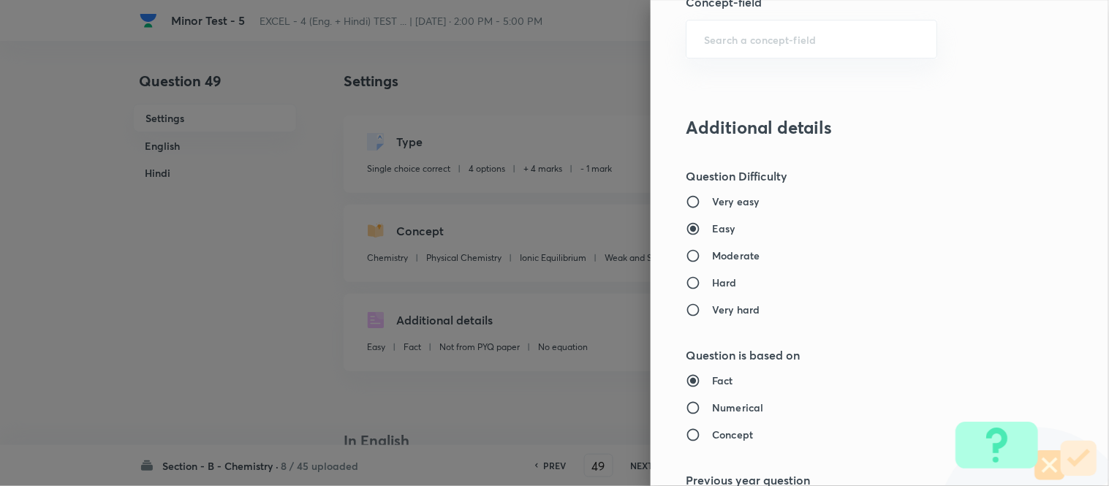
scroll to position [1218, 0]
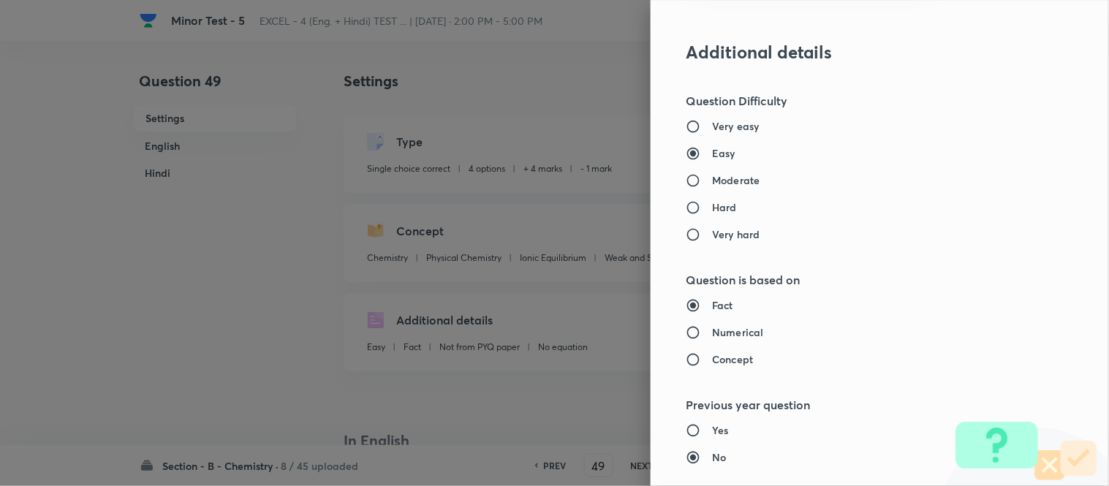
click at [728, 181] on h6 "Moderate" at bounding box center [736, 179] width 48 height 15
click at [712, 181] on input "Moderate" at bounding box center [699, 180] width 26 height 15
radio input "true"
radio input "false"
click at [741, 332] on h6 "Numerical" at bounding box center [737, 332] width 51 height 15
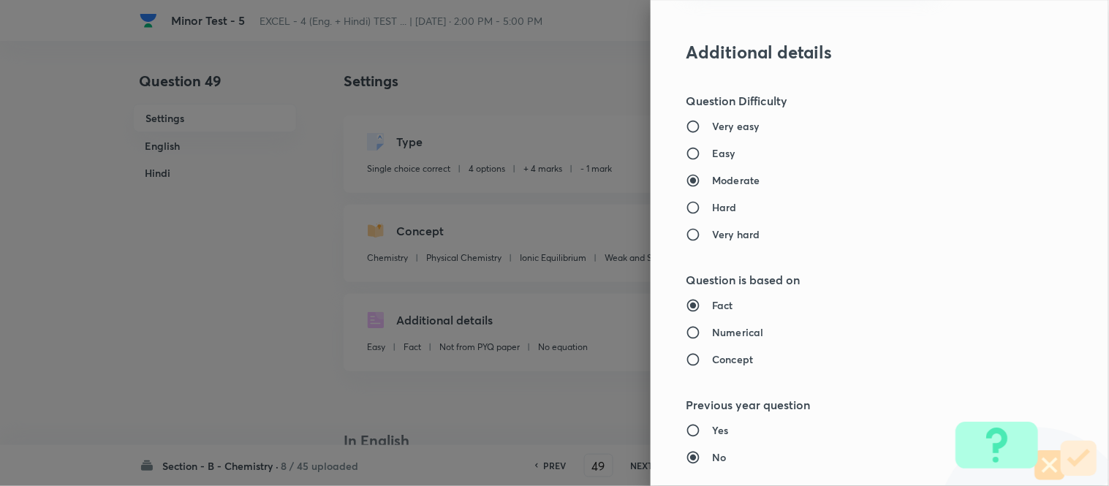
click at [712, 332] on input "Numerical" at bounding box center [699, 332] width 26 height 15
radio input "true"
radio input "false"
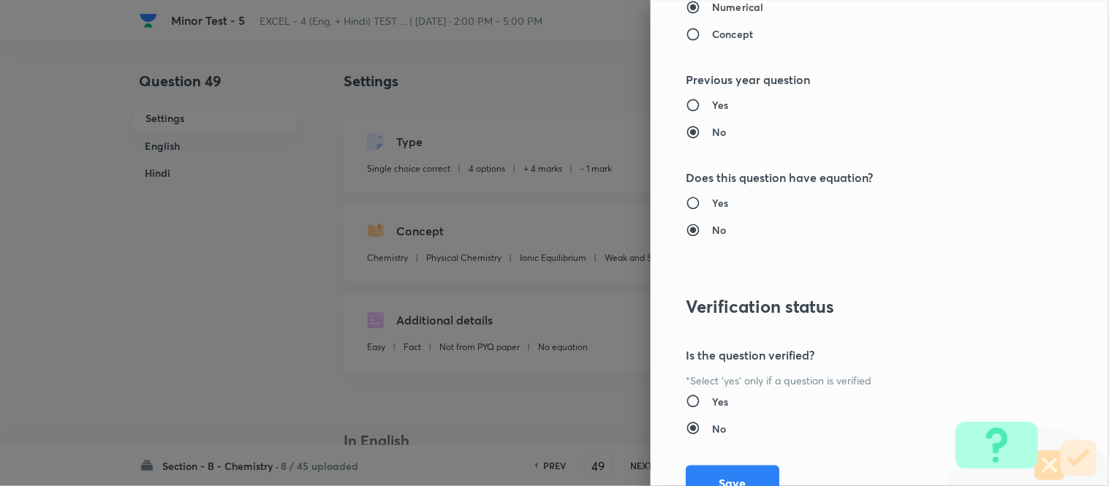
scroll to position [1604, 0]
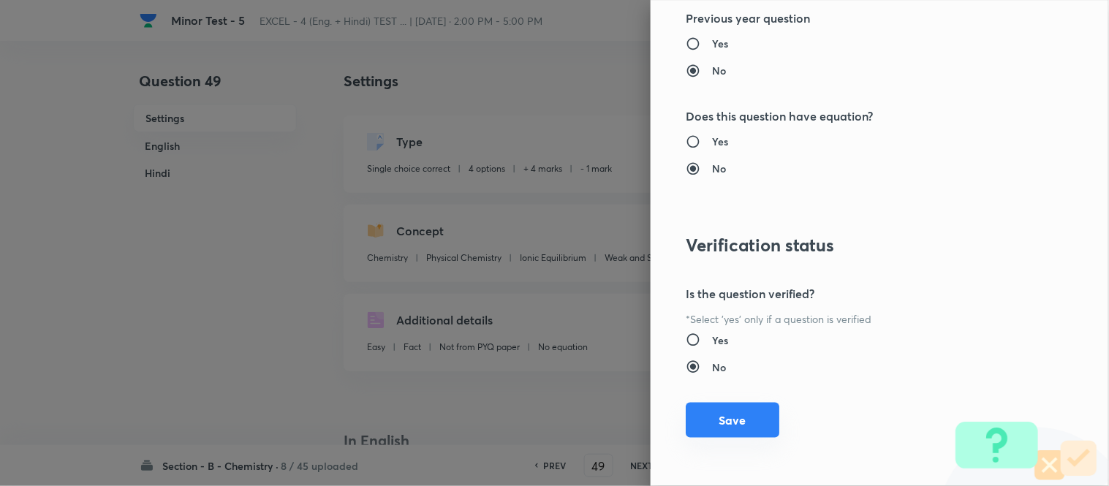
click at [721, 422] on button "Save" at bounding box center [733, 420] width 94 height 35
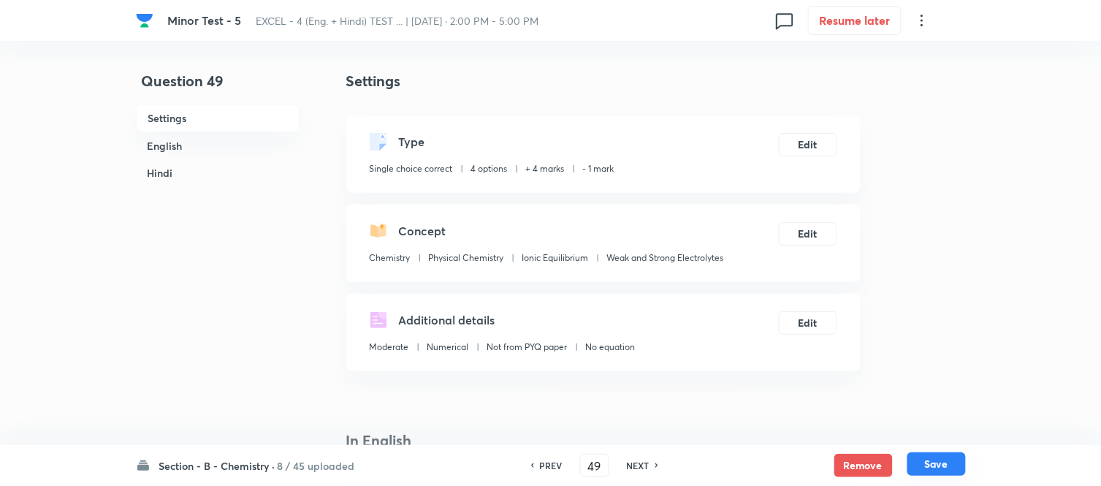
click at [932, 466] on button "Save" at bounding box center [937, 463] width 58 height 23
type input "50"
checkbox input "false"
checkbox input "true"
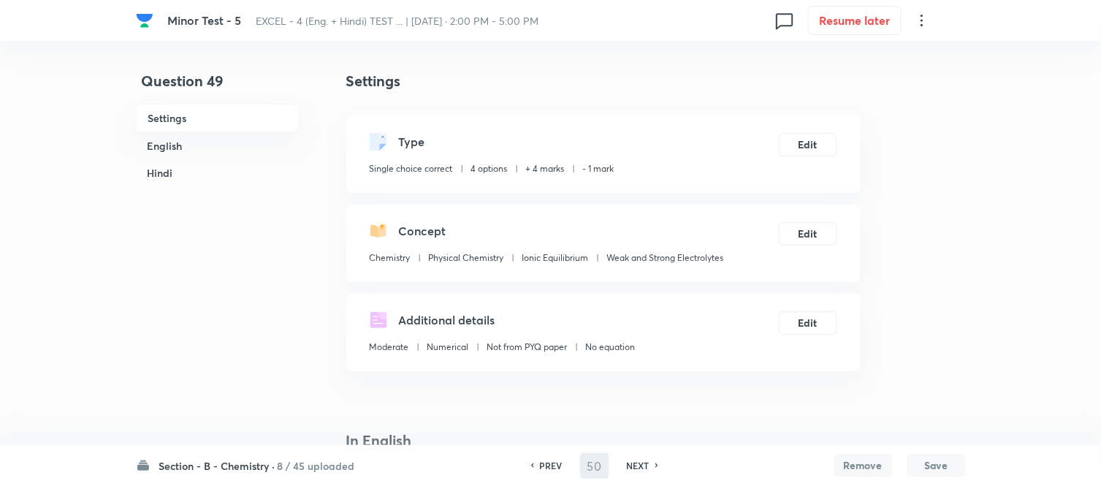
checkbox input "true"
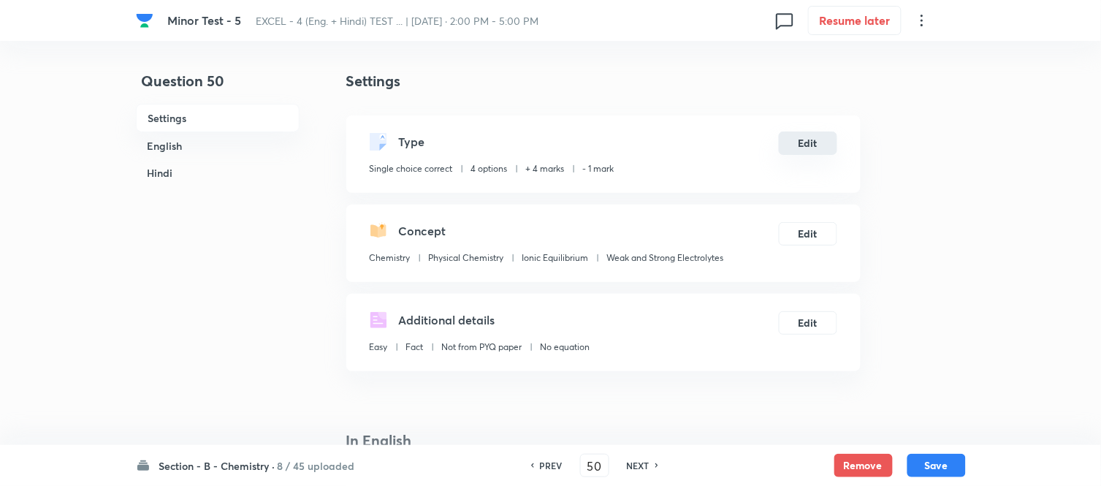
click at [808, 141] on button "Edit" at bounding box center [808, 143] width 58 height 23
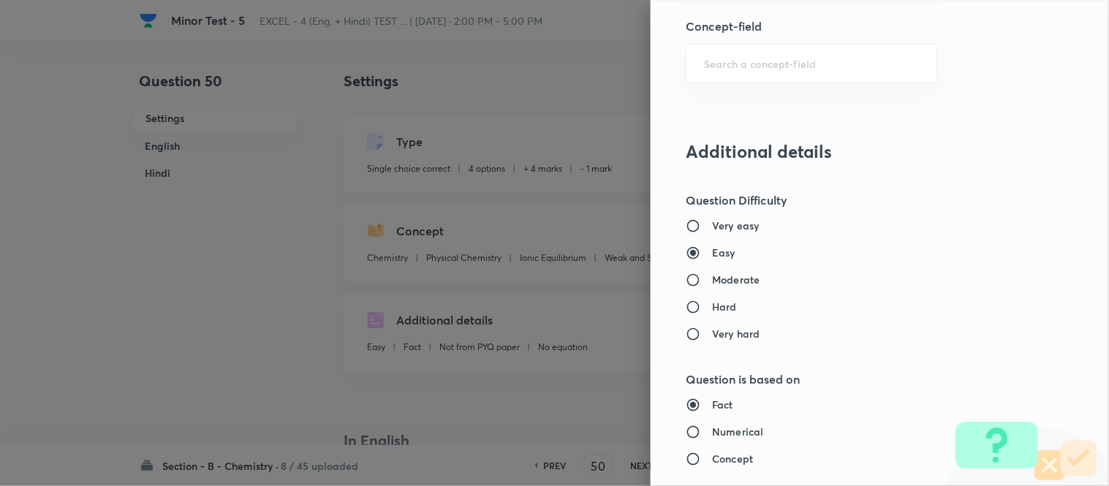
scroll to position [1137, 0]
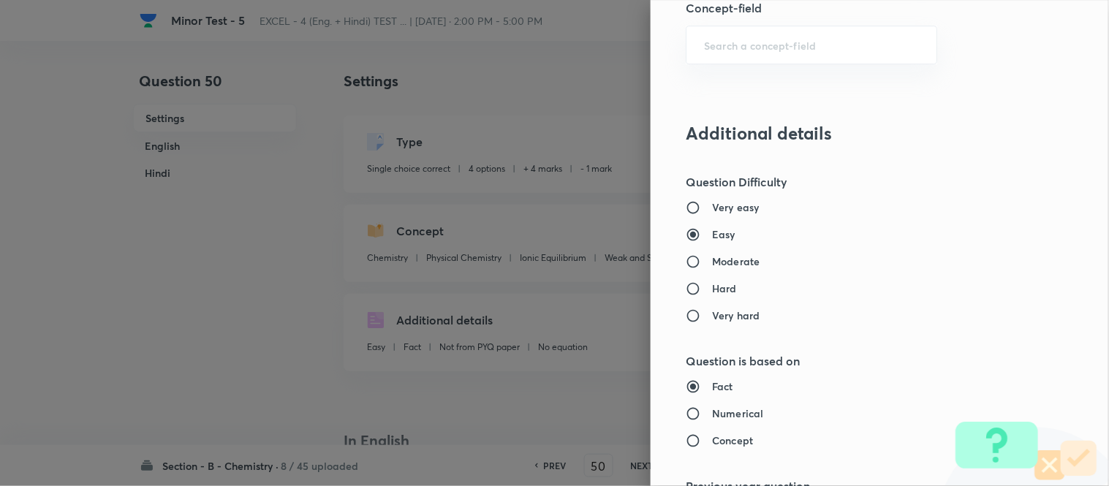
click at [720, 263] on h6 "Moderate" at bounding box center [736, 261] width 48 height 15
click at [712, 263] on input "Moderate" at bounding box center [699, 261] width 26 height 15
radio input "true"
radio input "false"
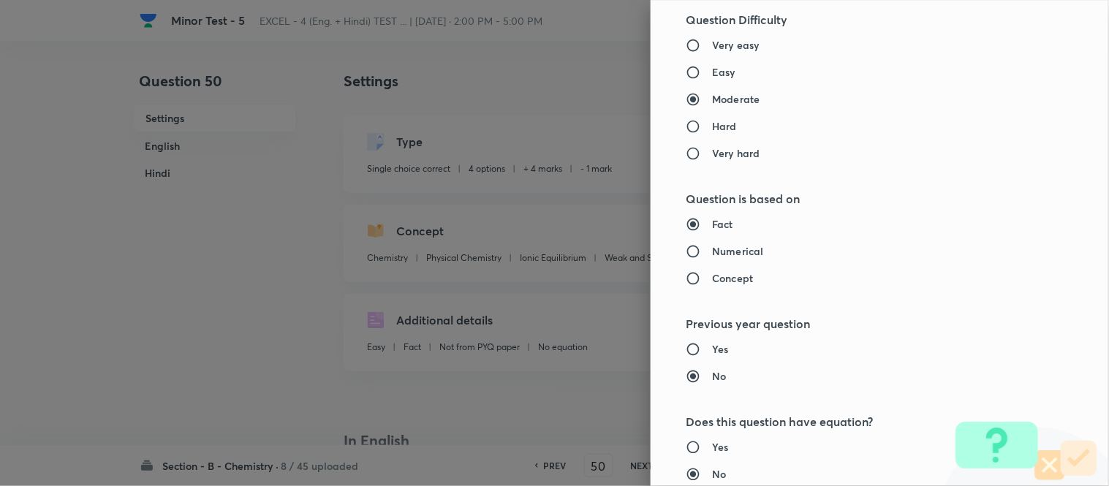
click at [722, 257] on h6 "Numerical" at bounding box center [737, 250] width 51 height 15
click at [712, 257] on input "Numerical" at bounding box center [699, 251] width 26 height 15
radio input "true"
radio input "false"
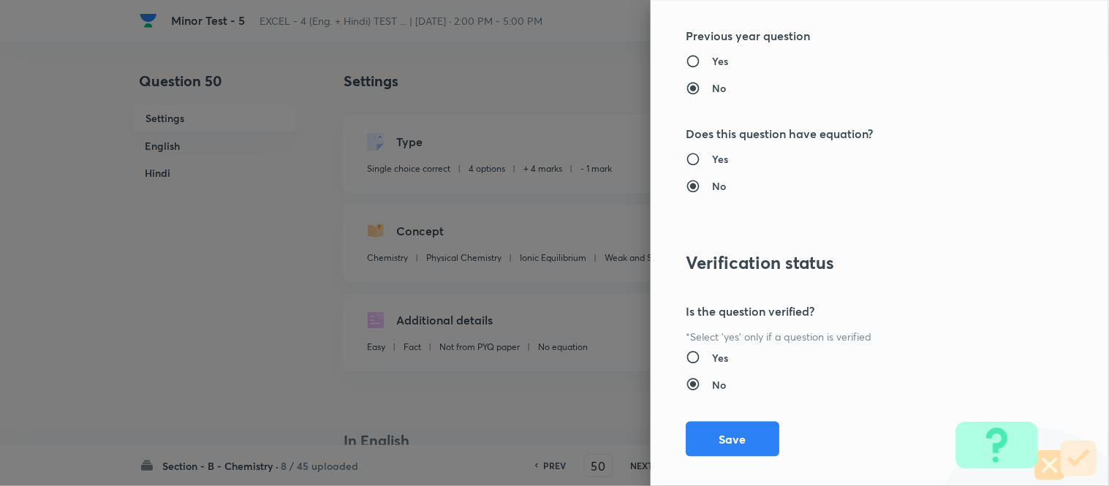
scroll to position [1604, 0]
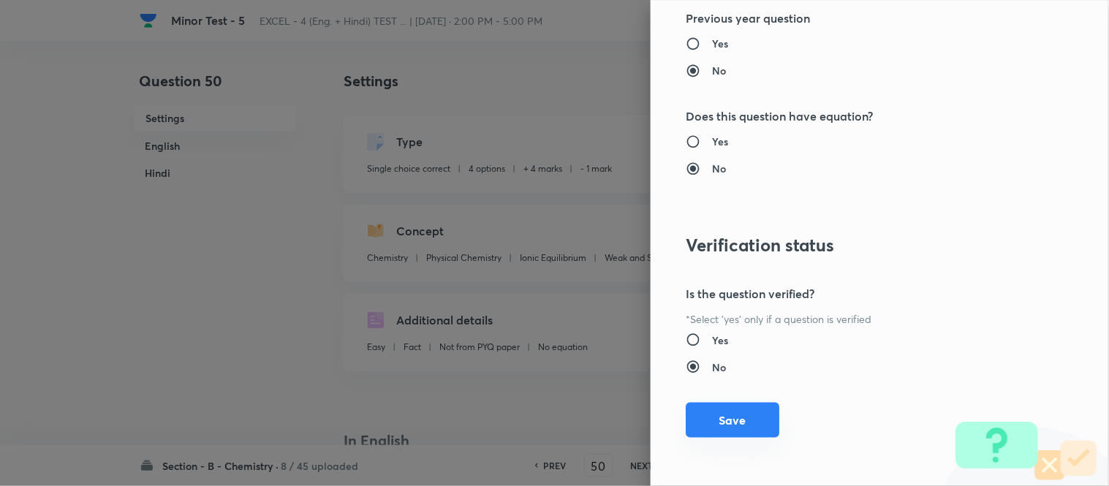
click at [739, 428] on button "Save" at bounding box center [733, 420] width 94 height 35
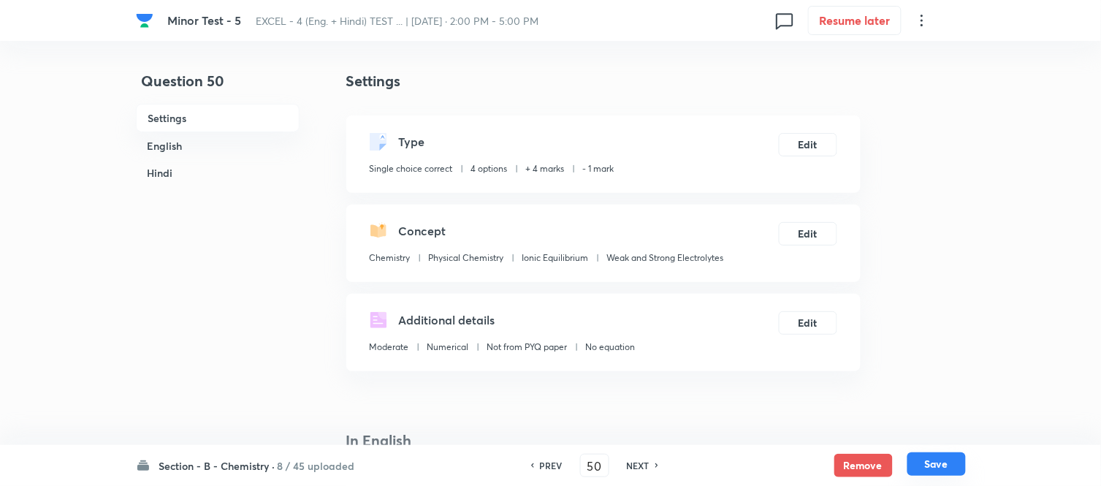
click at [933, 466] on button "Save" at bounding box center [937, 463] width 58 height 23
type input "51"
checkbox input "false"
checkbox input "true"
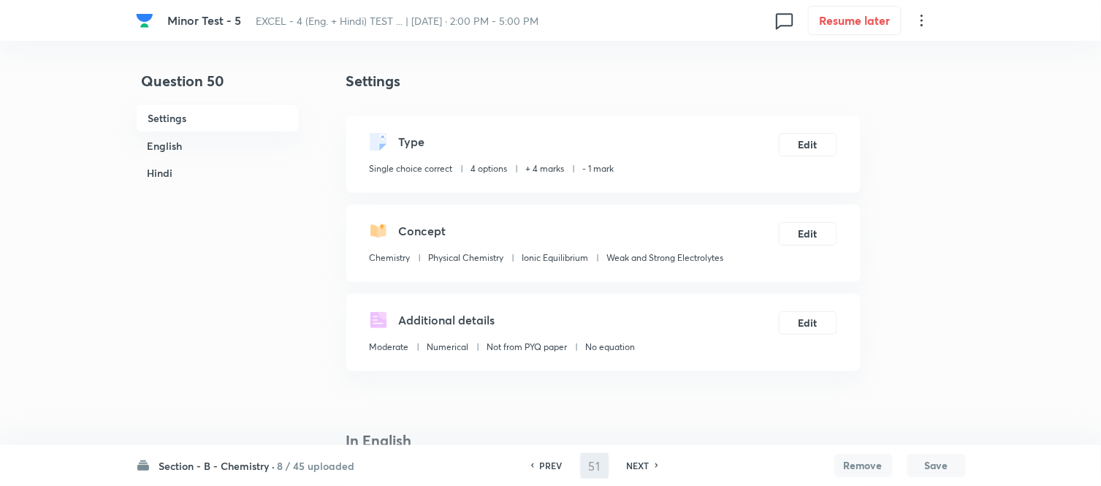
checkbox input "true"
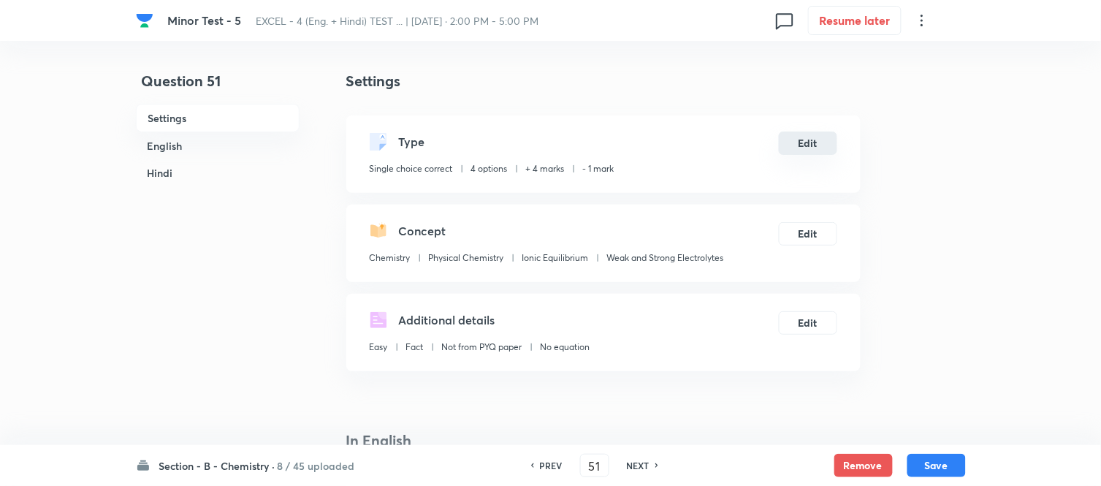
click at [808, 145] on button "Edit" at bounding box center [808, 143] width 58 height 23
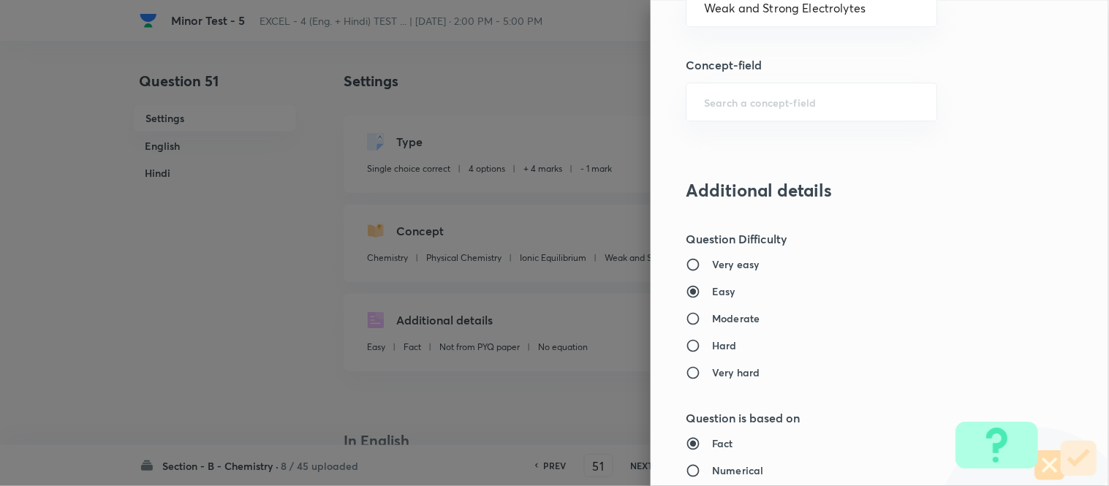
scroll to position [1137, 0]
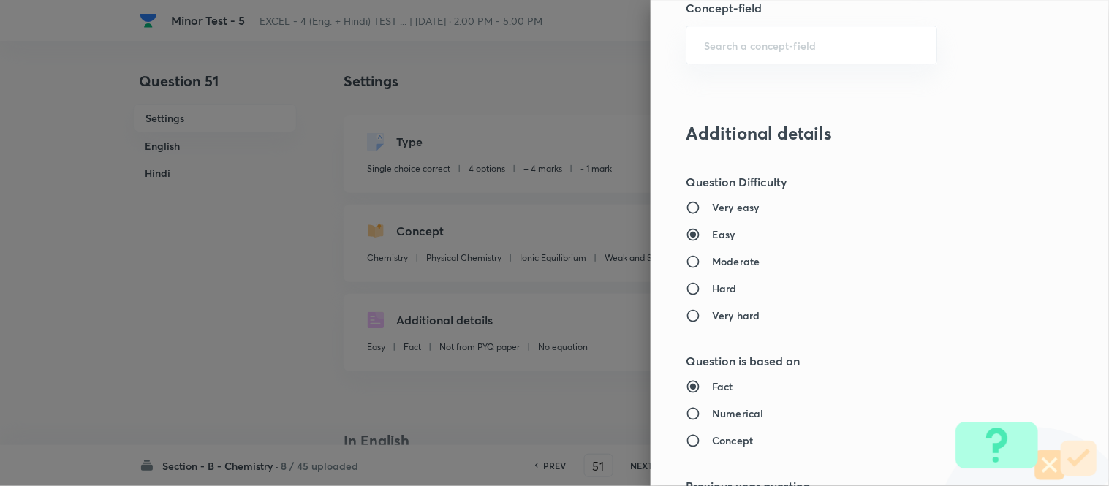
click at [720, 260] on h6 "Moderate" at bounding box center [736, 261] width 48 height 15
click at [712, 260] on input "Moderate" at bounding box center [699, 261] width 26 height 15
radio input "true"
radio input "false"
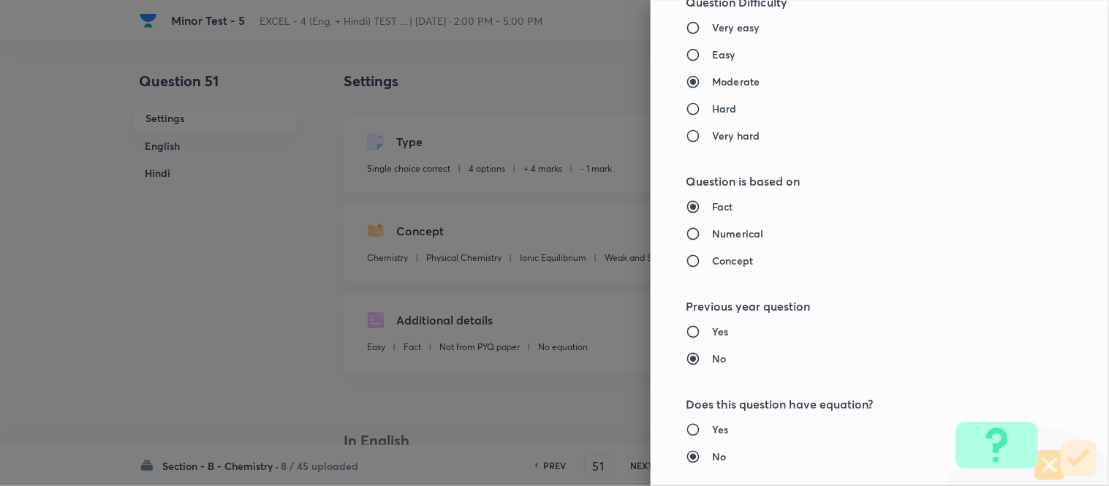
scroll to position [1380, 0]
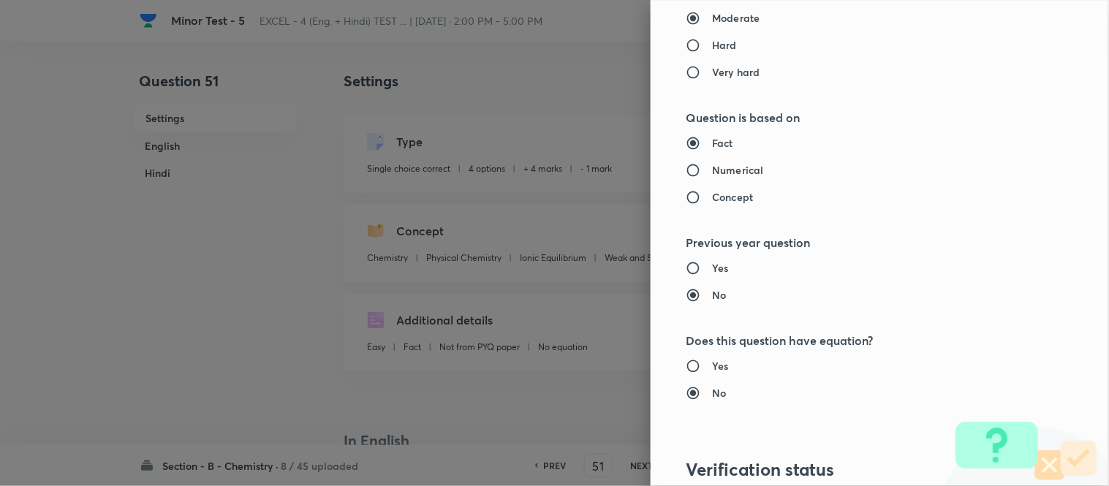
click at [731, 169] on h6 "Numerical" at bounding box center [737, 169] width 51 height 15
click at [712, 169] on input "Numerical" at bounding box center [699, 170] width 26 height 15
radio input "true"
radio input "false"
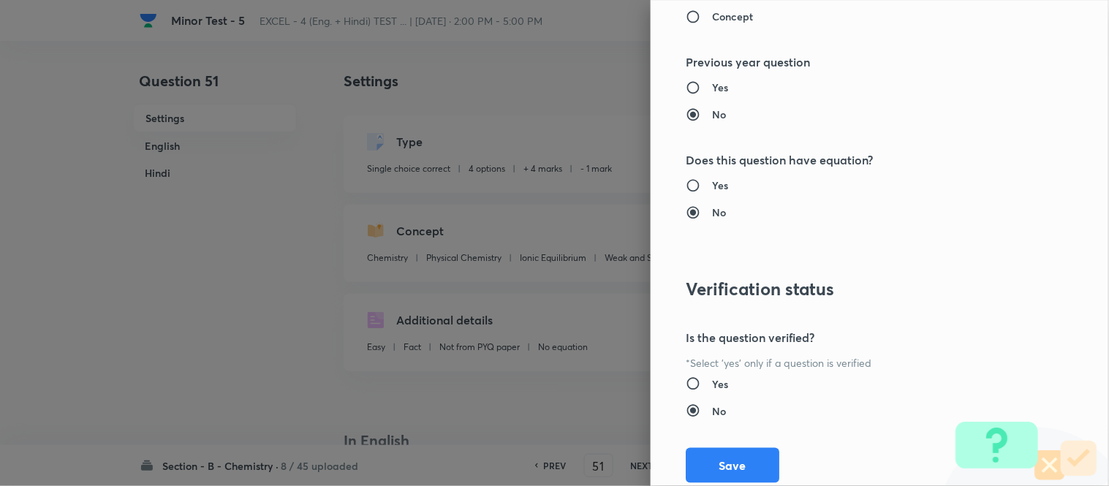
scroll to position [1604, 0]
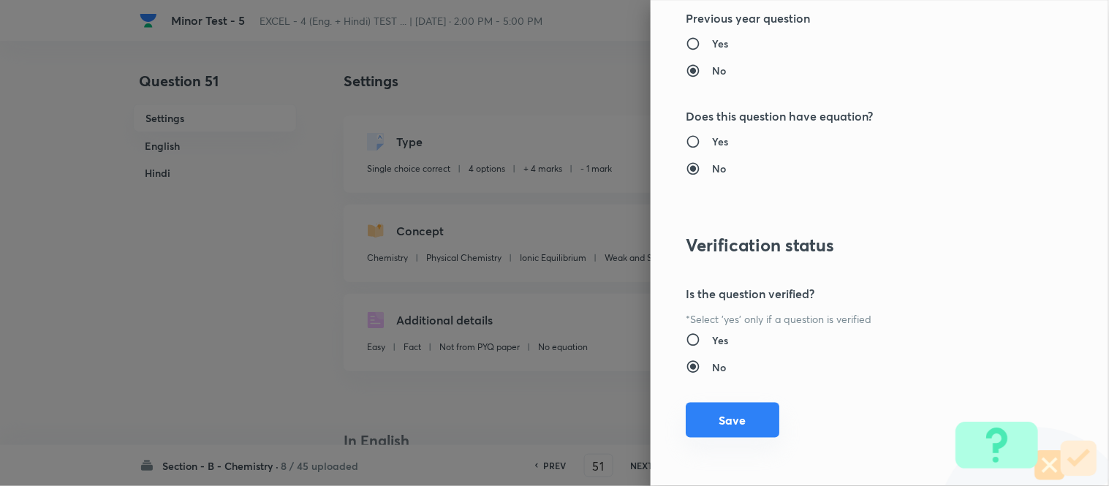
click at [715, 425] on button "Save" at bounding box center [733, 420] width 94 height 35
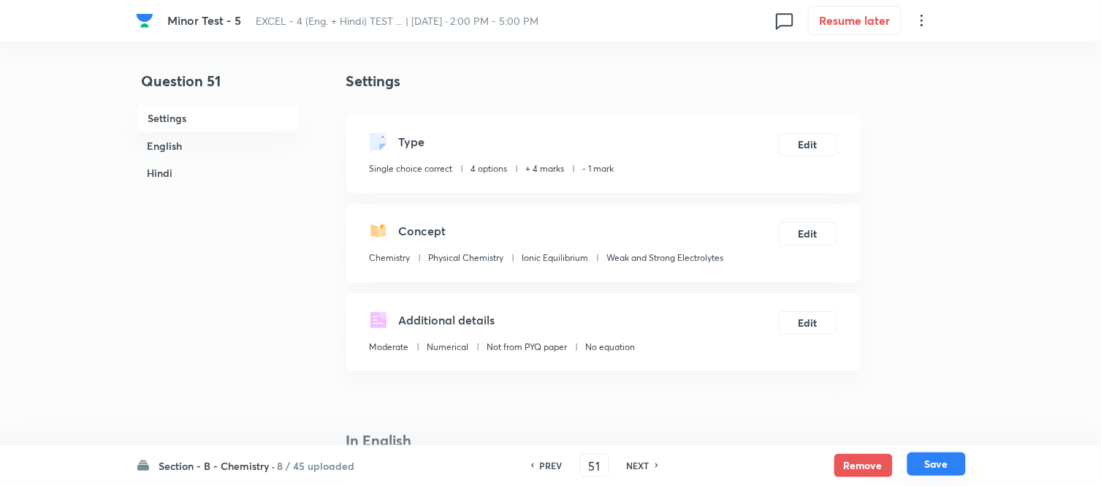
click at [936, 465] on button "Save" at bounding box center [937, 463] width 58 height 23
type input "52"
checkbox input "false"
checkbox input "true"
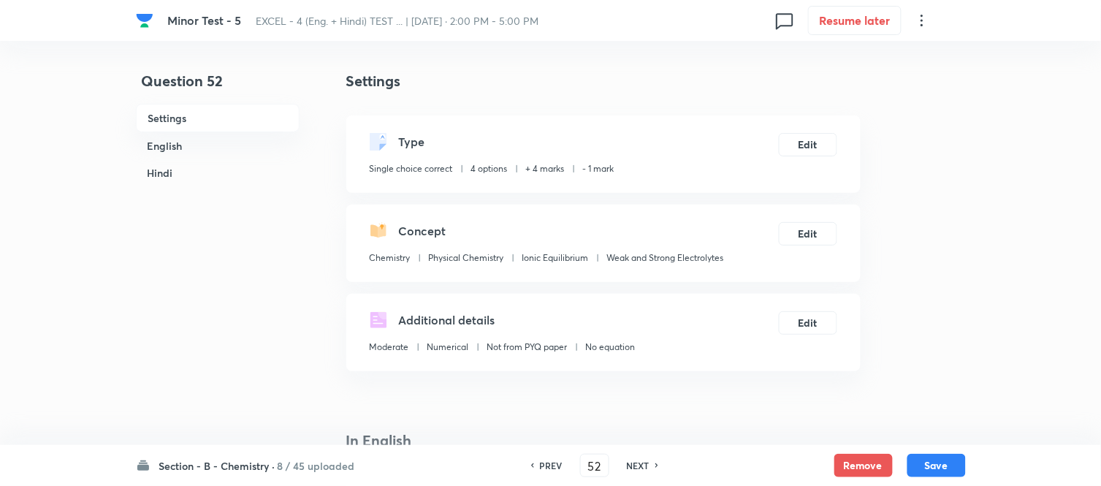
checkbox input "true"
click at [813, 141] on button "Edit" at bounding box center [808, 143] width 58 height 23
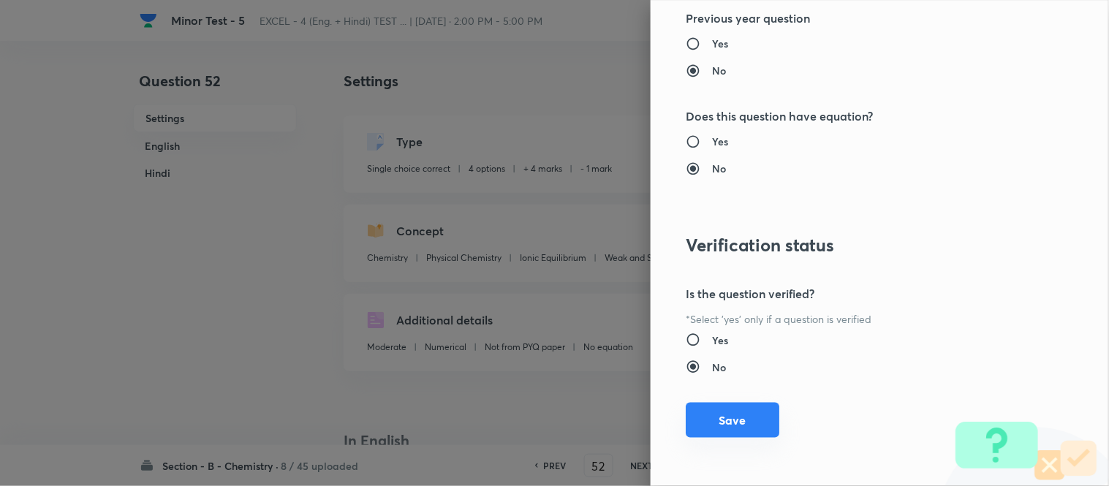
click at [720, 422] on button "Save" at bounding box center [733, 420] width 94 height 35
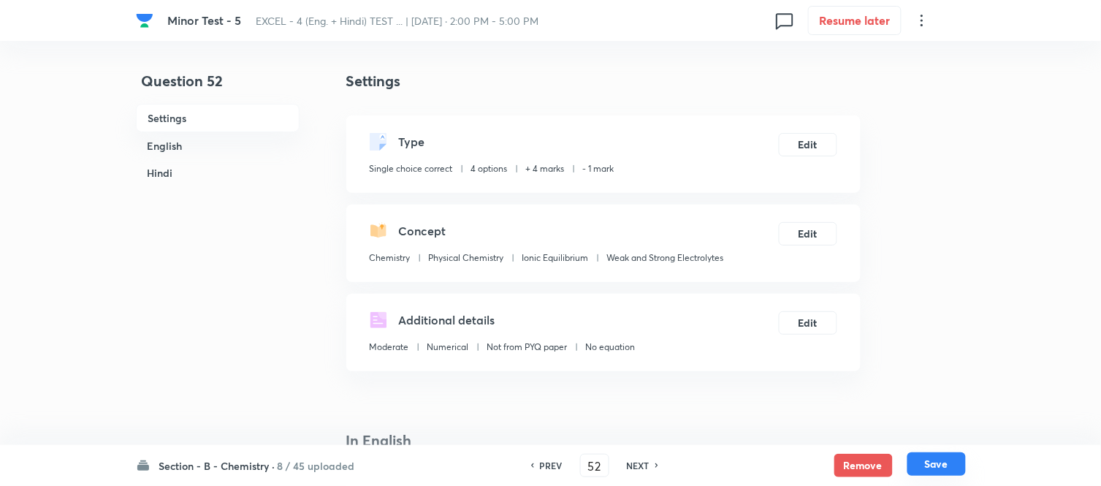
click at [940, 465] on button "Save" at bounding box center [937, 463] width 58 height 23
type input "53"
checkbox input "false"
checkbox input "true"
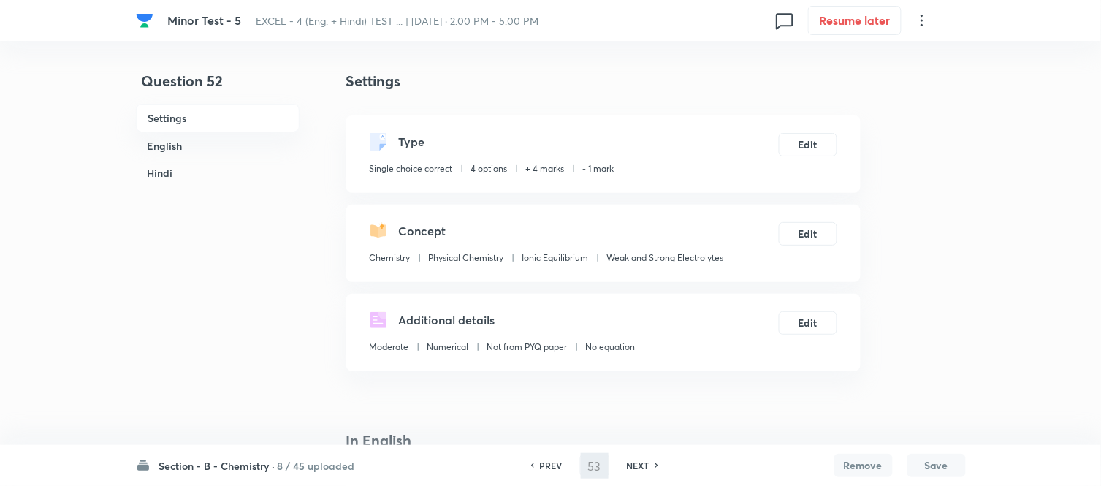
checkbox input "true"
click at [804, 141] on button "Edit" at bounding box center [808, 143] width 58 height 23
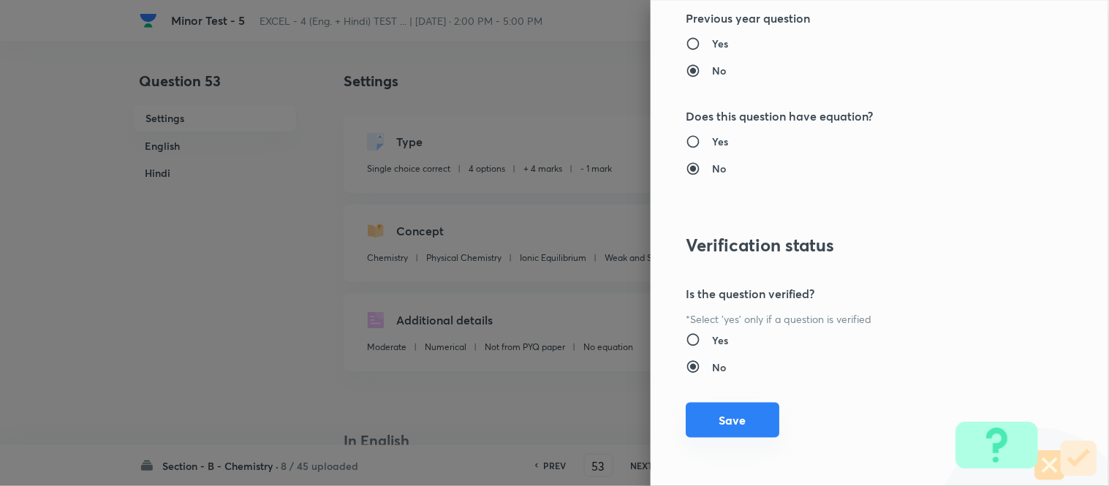
click at [724, 422] on button "Save" at bounding box center [733, 420] width 94 height 35
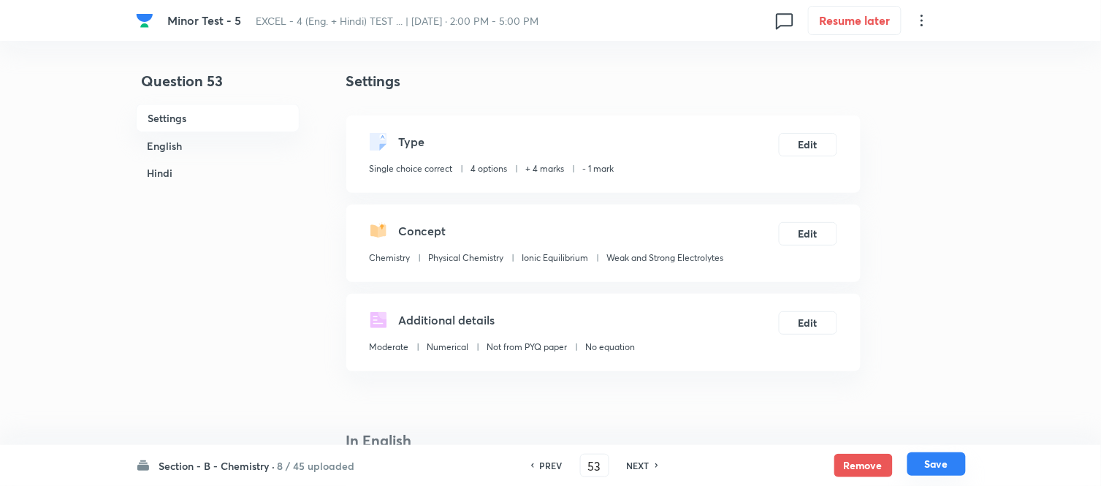
click at [933, 469] on button "Save" at bounding box center [937, 463] width 58 height 23
type input "54"
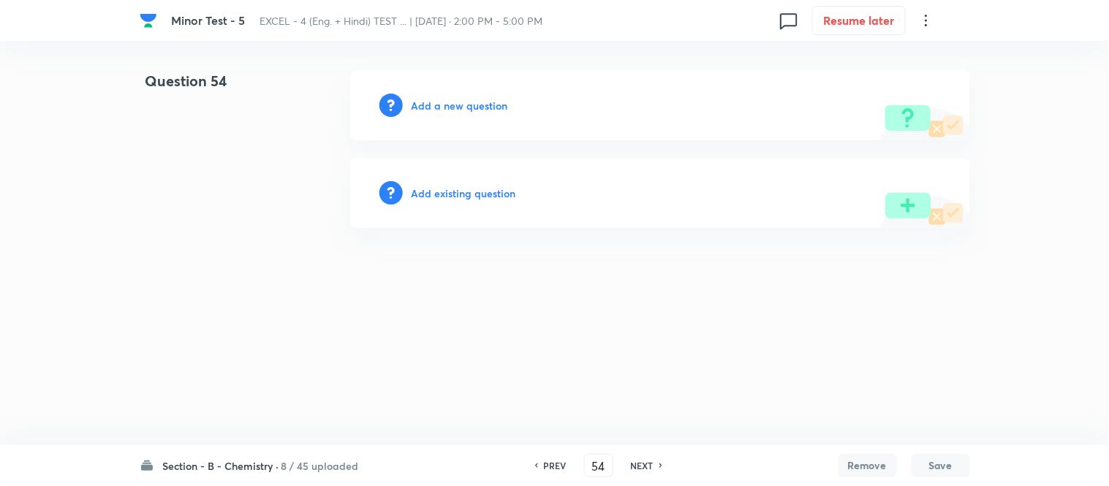
click at [444, 105] on h6 "Add a new question" at bounding box center [459, 105] width 96 height 15
click at [444, 105] on h6 "Choose a question type" at bounding box center [467, 105] width 113 height 15
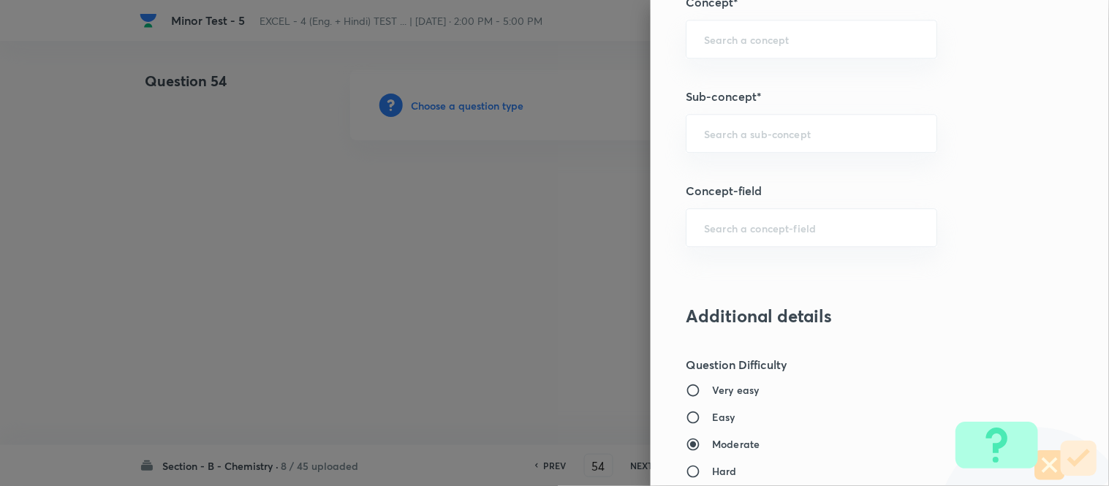
scroll to position [974, 0]
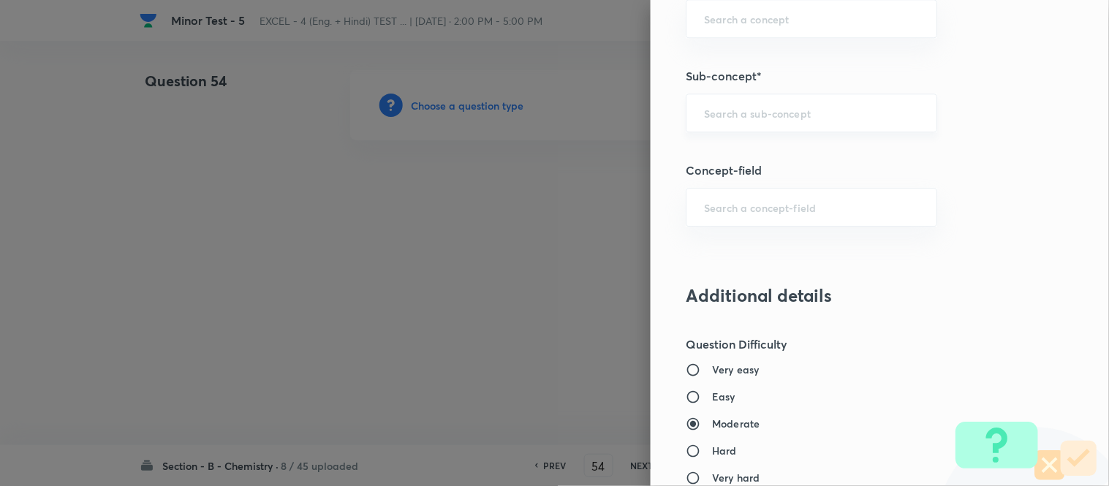
click at [785, 113] on input "text" at bounding box center [811, 113] width 215 height 14
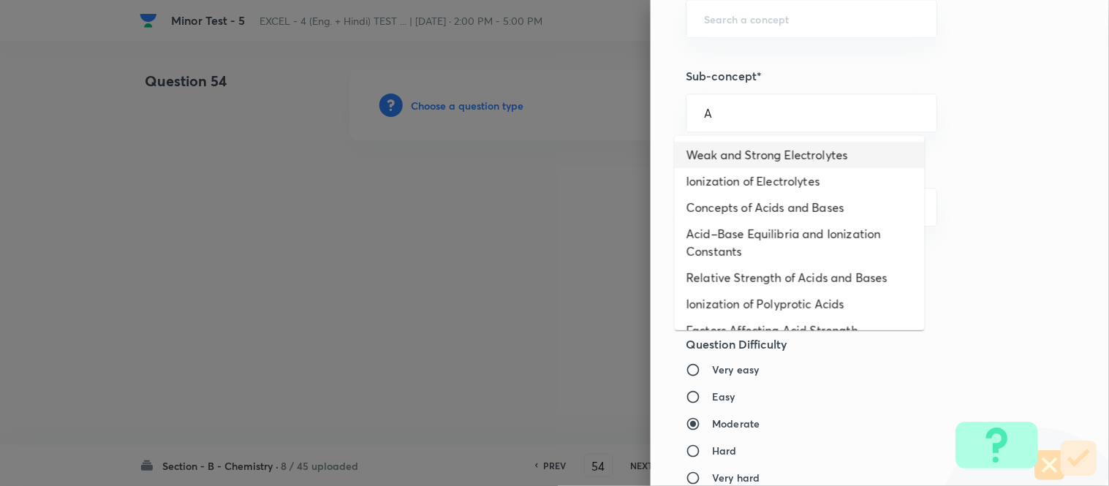
click at [761, 155] on li "Weak and Strong Electrolytes" at bounding box center [800, 155] width 250 height 26
type input "Weak and Strong Electrolytes"
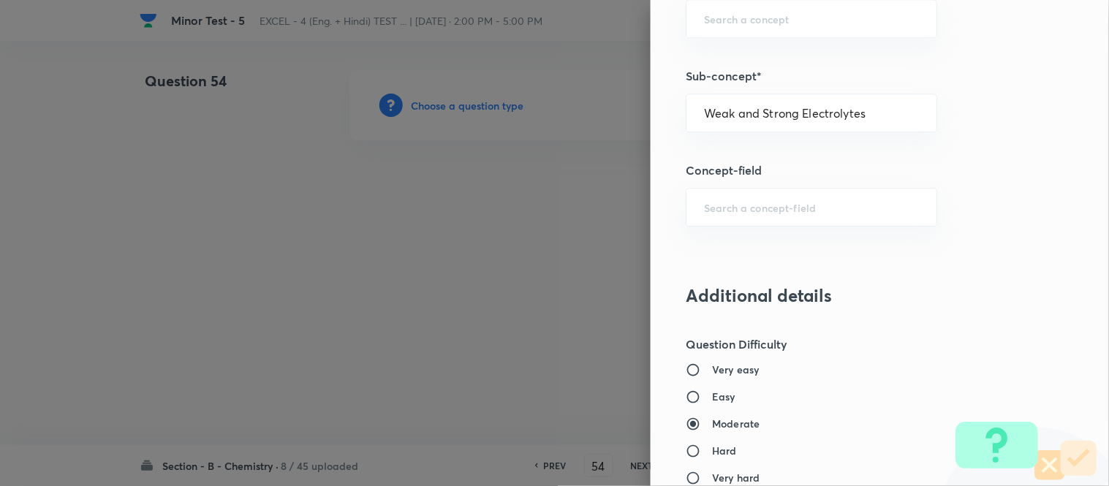
type input "Chemistry"
type input "Physical Chemistry"
type input "Ionic Equilibrium"
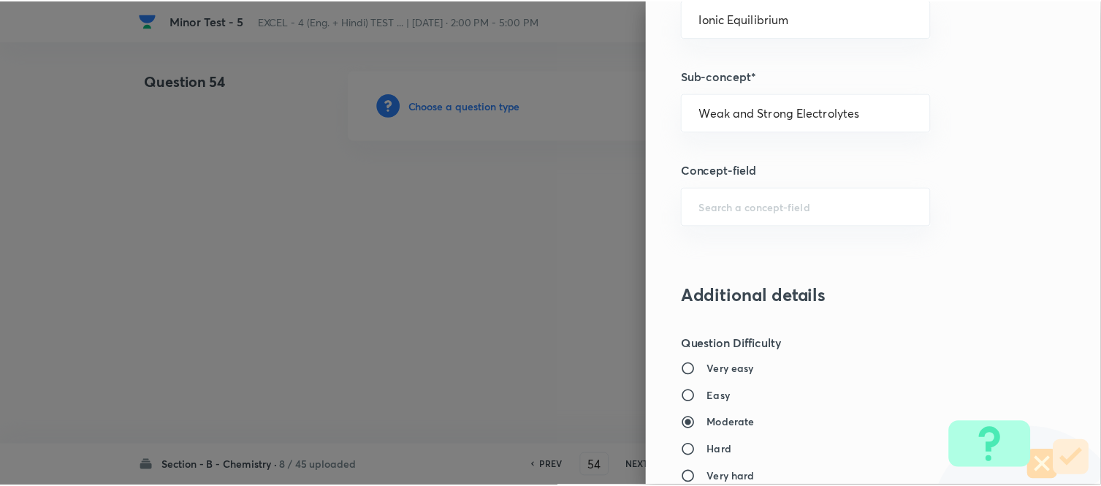
scroll to position [1604, 0]
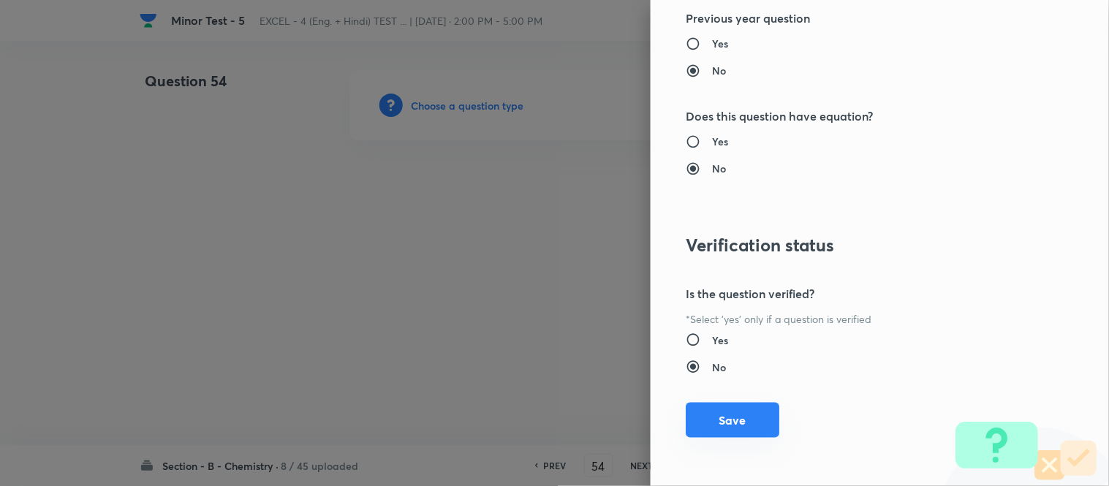
click at [715, 422] on button "Save" at bounding box center [733, 420] width 94 height 35
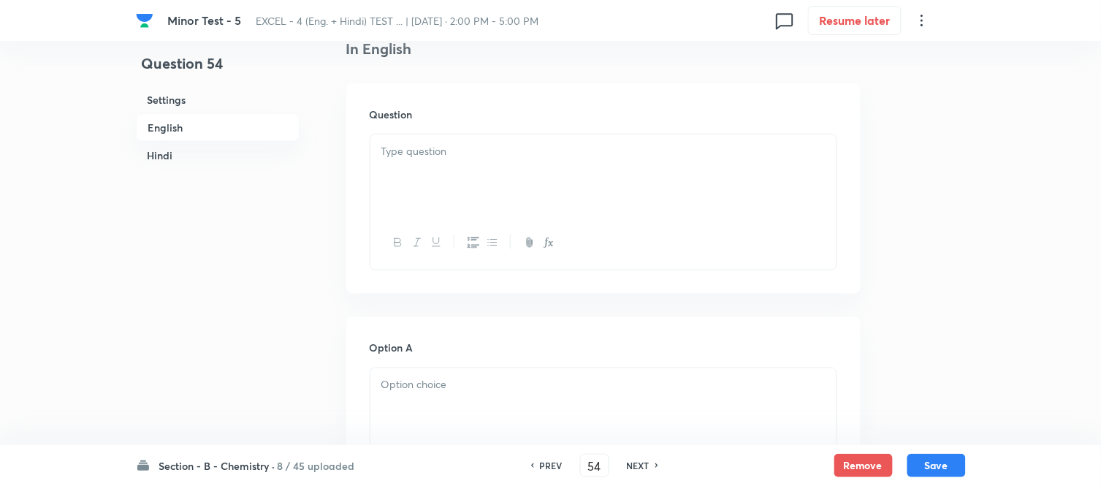
scroll to position [406, 0]
click at [482, 156] on div at bounding box center [604, 162] width 466 height 82
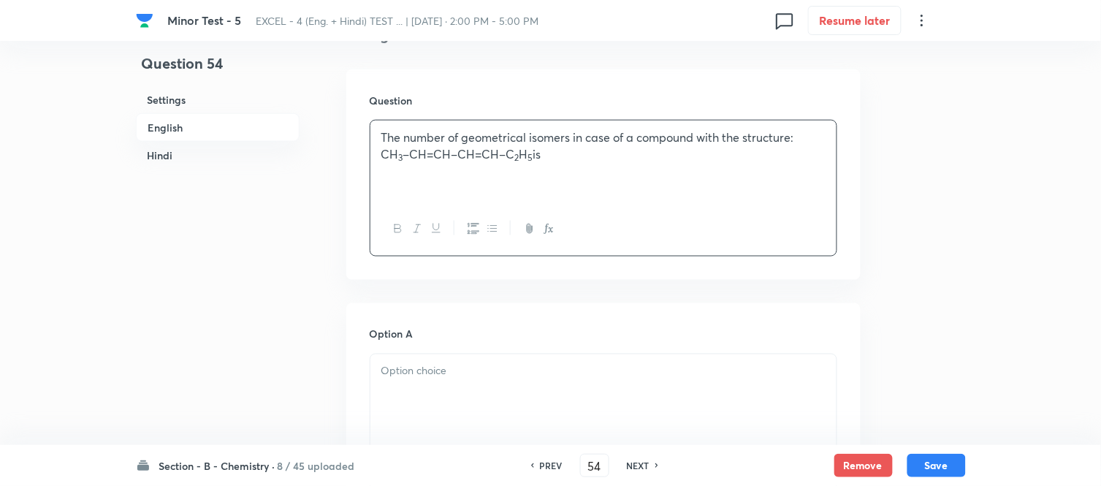
click at [417, 154] on p "CH 3 –CH=CH–CH=CH–C 2 H 5 is" at bounding box center [604, 154] width 444 height 17
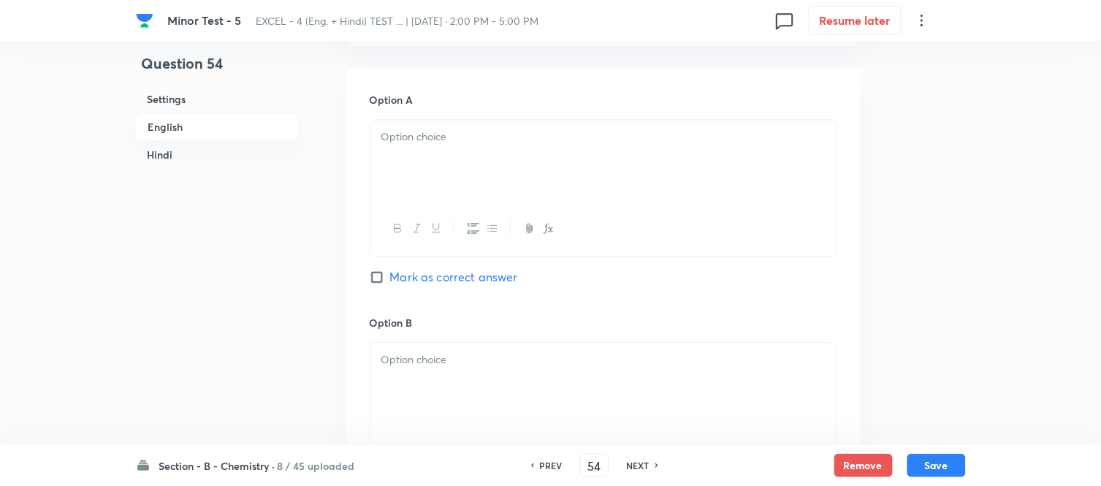
scroll to position [649, 0]
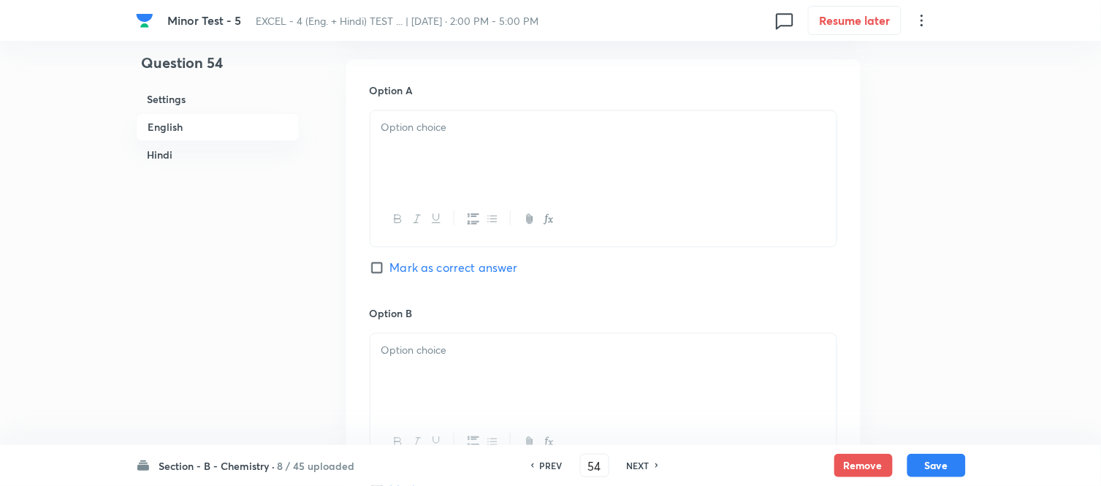
click at [498, 148] on div at bounding box center [604, 152] width 466 height 82
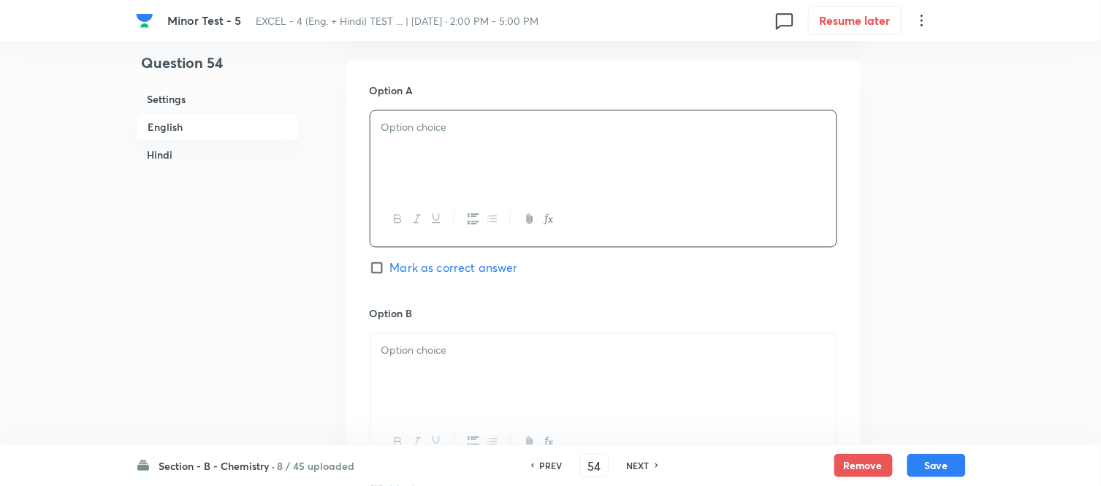
click at [449, 144] on div at bounding box center [604, 152] width 466 height 82
click at [393, 260] on span "Mark as correct answer" at bounding box center [454, 268] width 128 height 18
click at [390, 261] on input "Mark as correct answer" at bounding box center [380, 268] width 20 height 15
checkbox input "true"
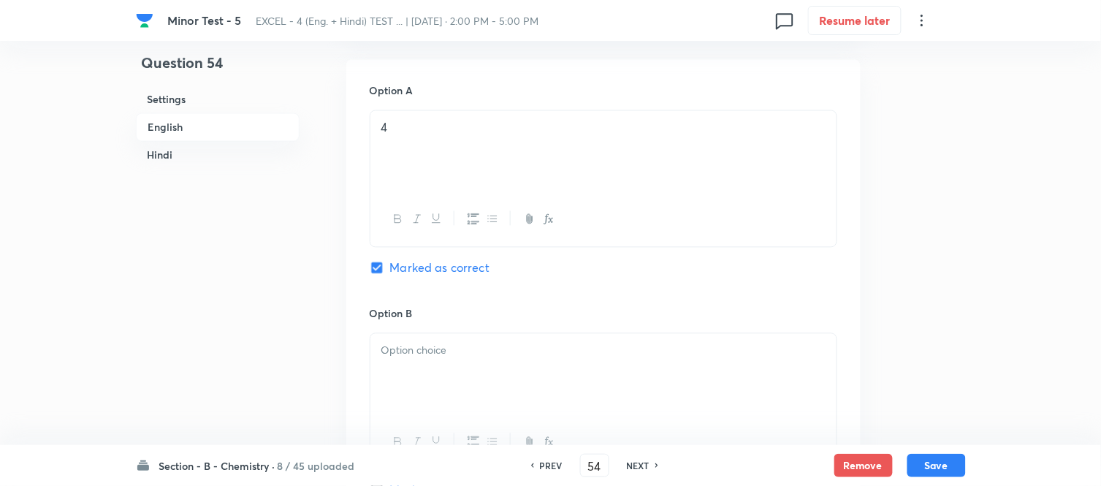
checkbox input "true"
click at [509, 368] on div at bounding box center [604, 375] width 466 height 82
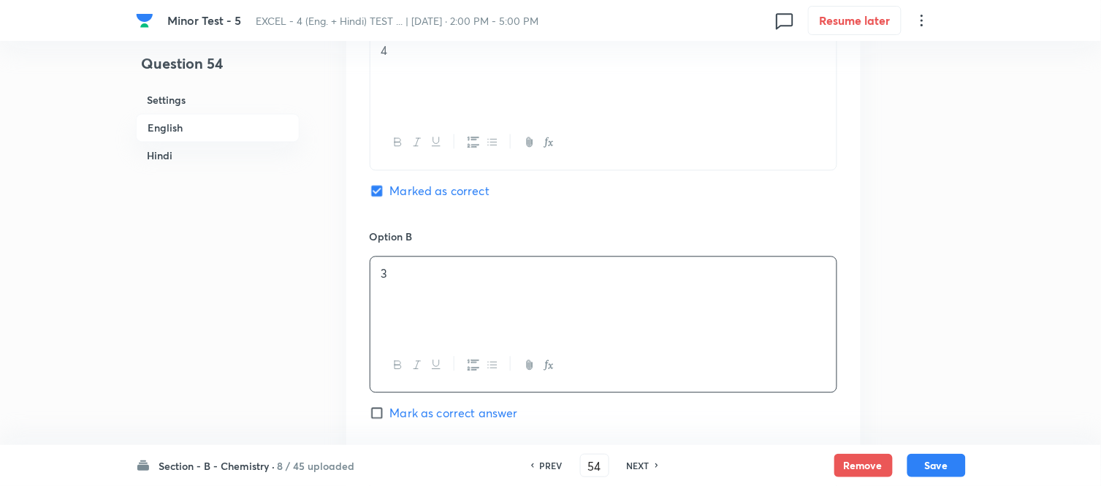
scroll to position [893, 0]
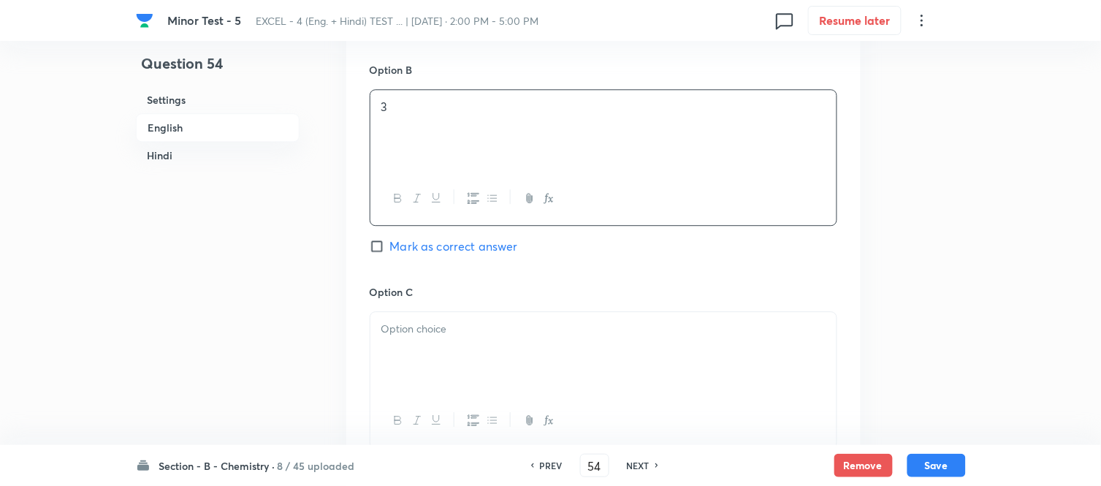
click at [465, 330] on p at bounding box center [604, 329] width 444 height 17
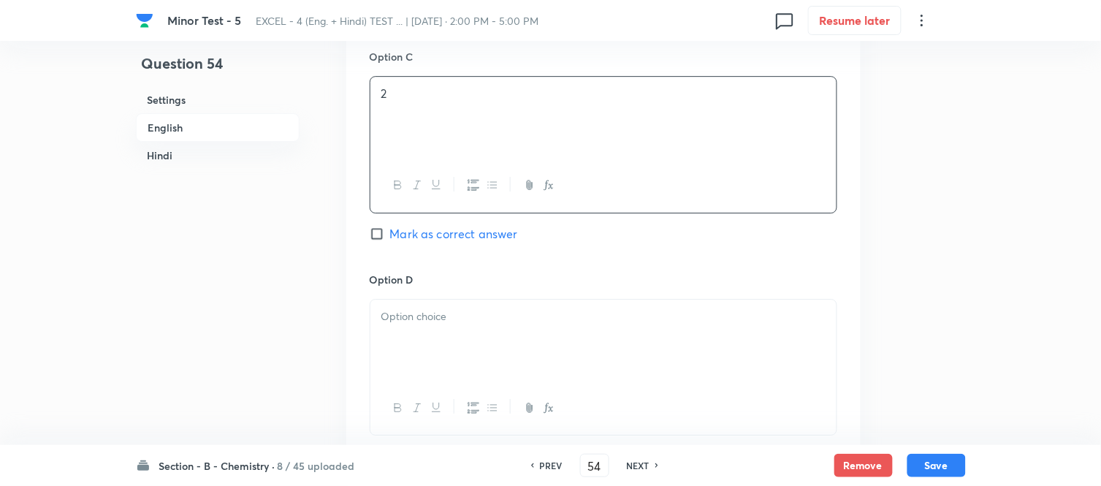
scroll to position [1137, 0]
click at [488, 331] on div at bounding box center [604, 333] width 466 height 82
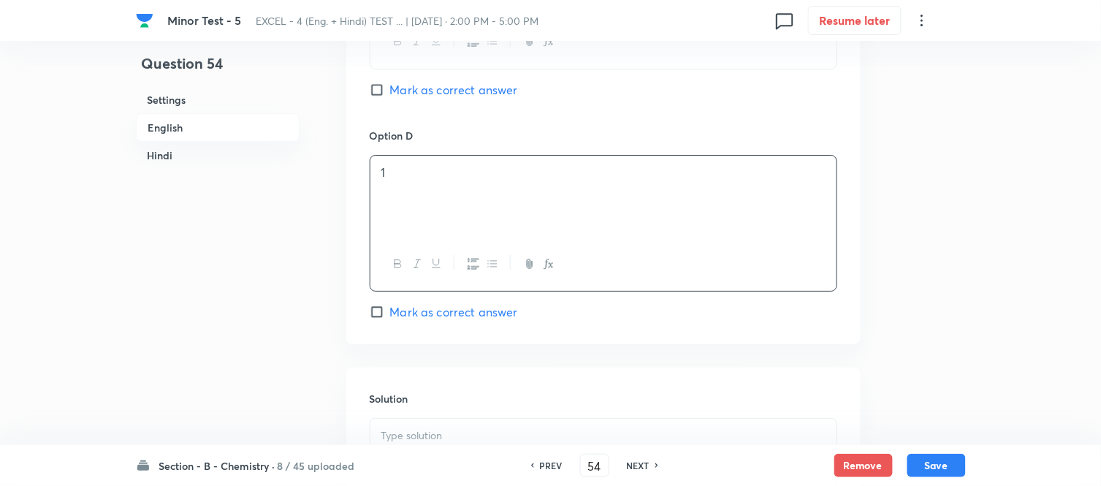
scroll to position [1299, 0]
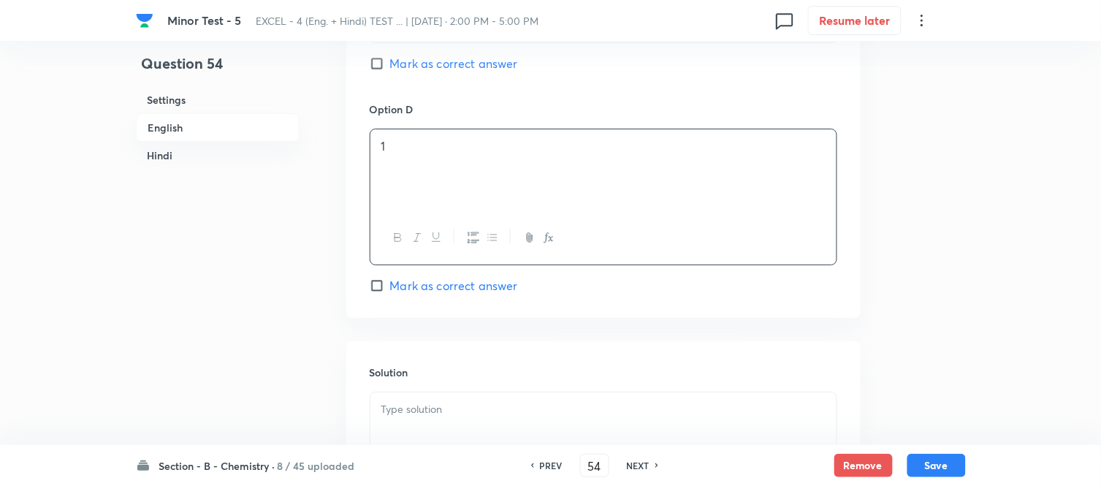
click at [450, 409] on p at bounding box center [604, 409] width 444 height 17
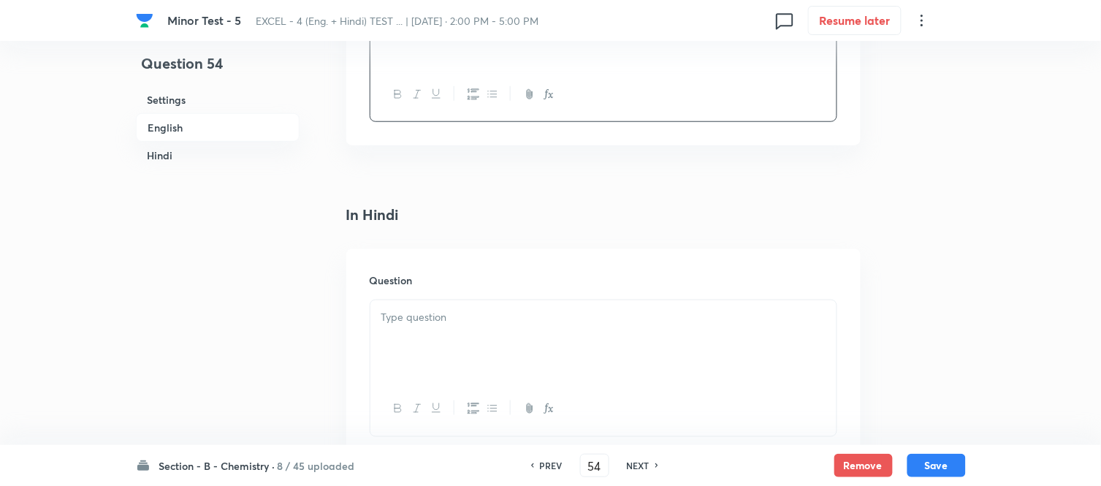
scroll to position [1867, 0]
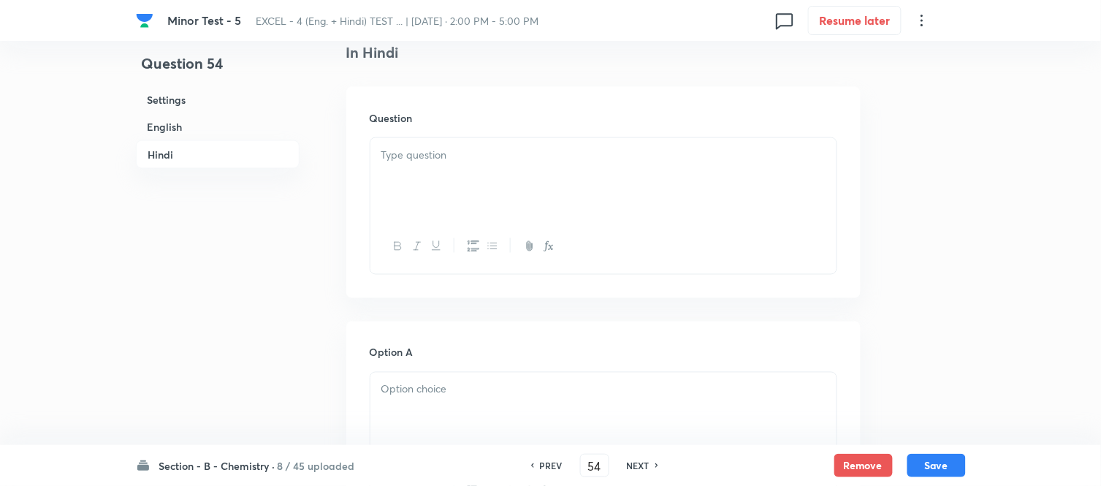
click at [564, 172] on div at bounding box center [604, 179] width 466 height 82
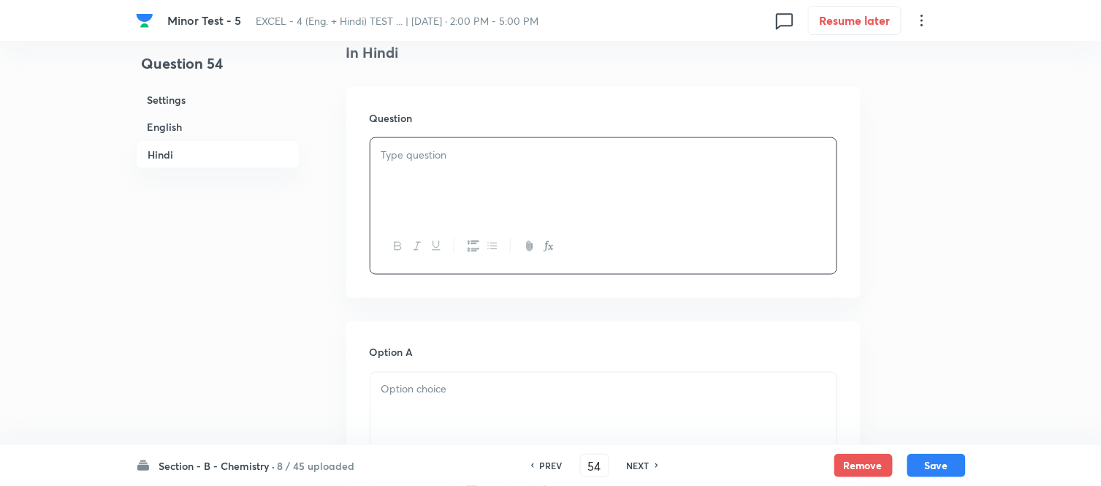
click at [473, 159] on p at bounding box center [604, 155] width 444 height 17
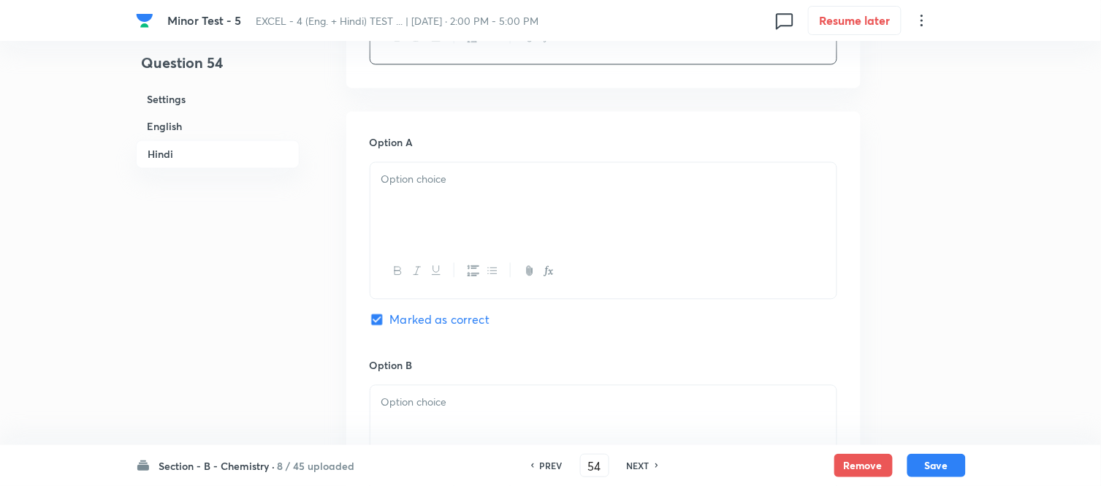
scroll to position [2111, 0]
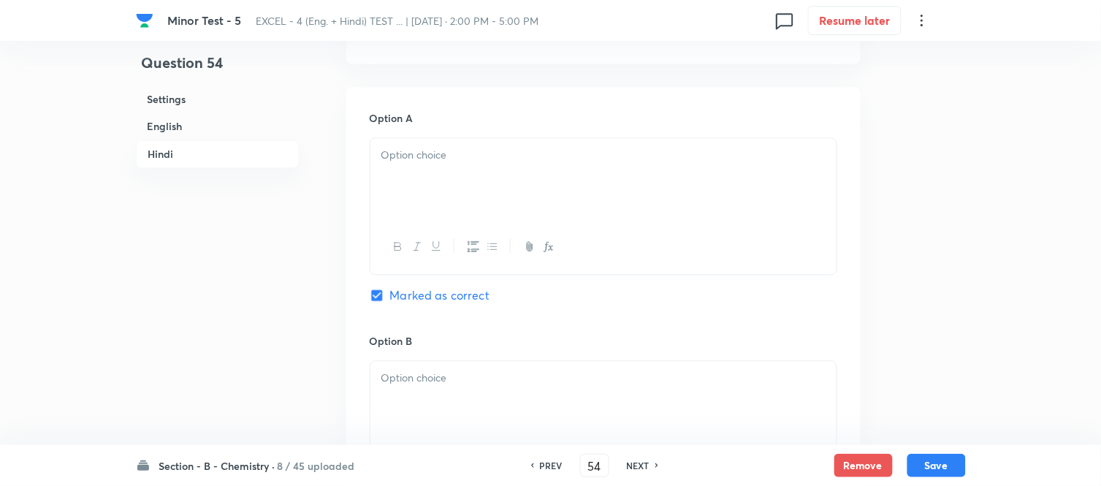
click at [595, 170] on div at bounding box center [604, 180] width 466 height 82
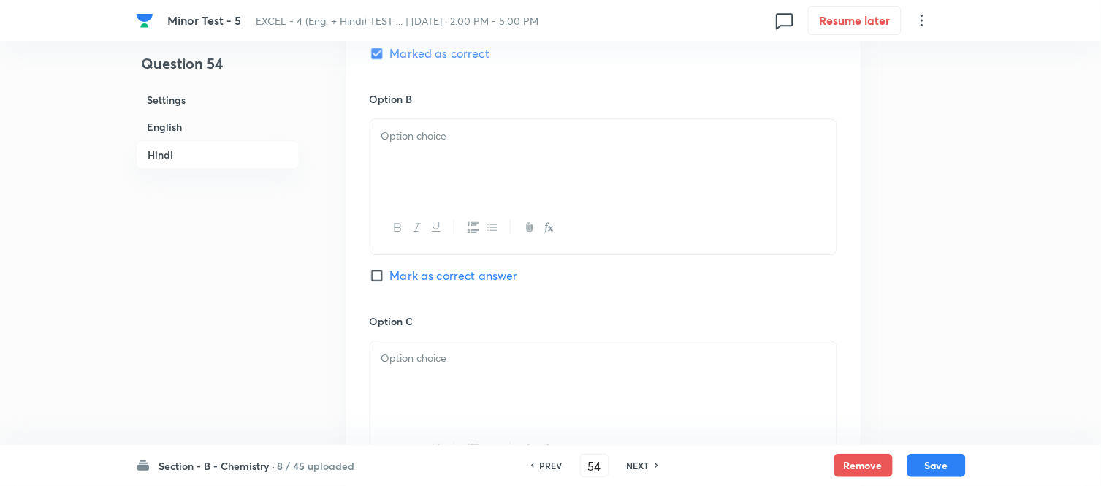
scroll to position [2355, 0]
click at [501, 174] on div at bounding box center [604, 159] width 466 height 82
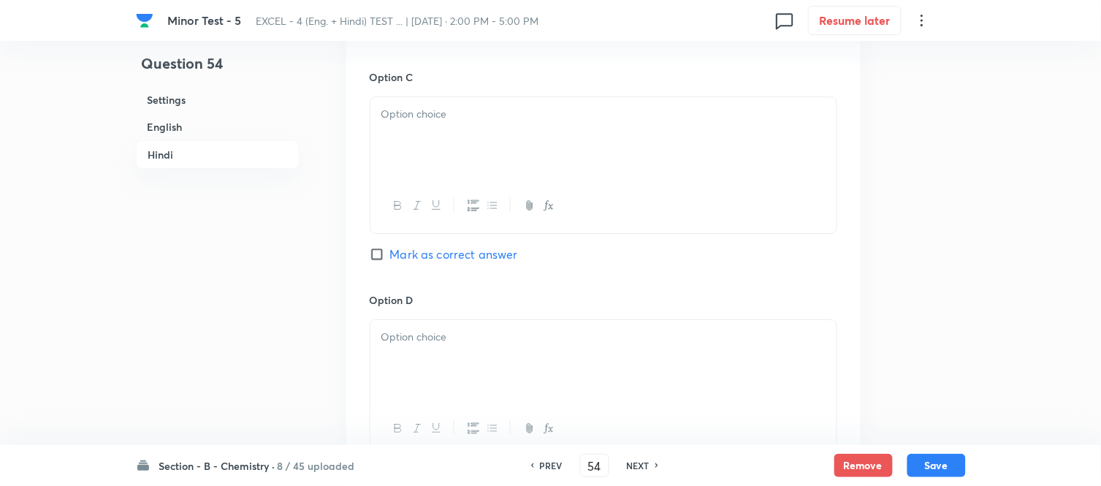
scroll to position [2598, 0]
click at [551, 159] on div at bounding box center [604, 137] width 466 height 82
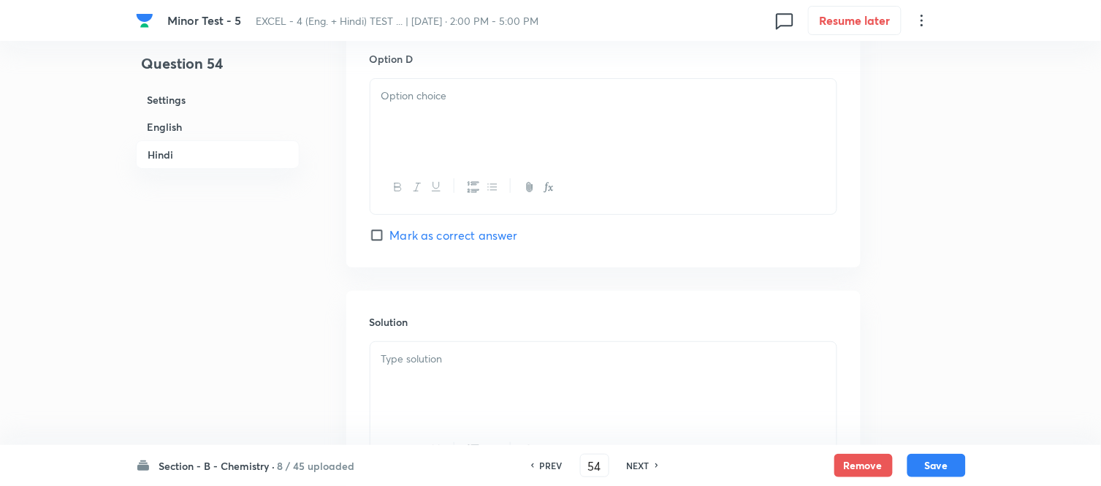
scroll to position [2842, 0]
click at [549, 111] on div at bounding box center [604, 117] width 466 height 82
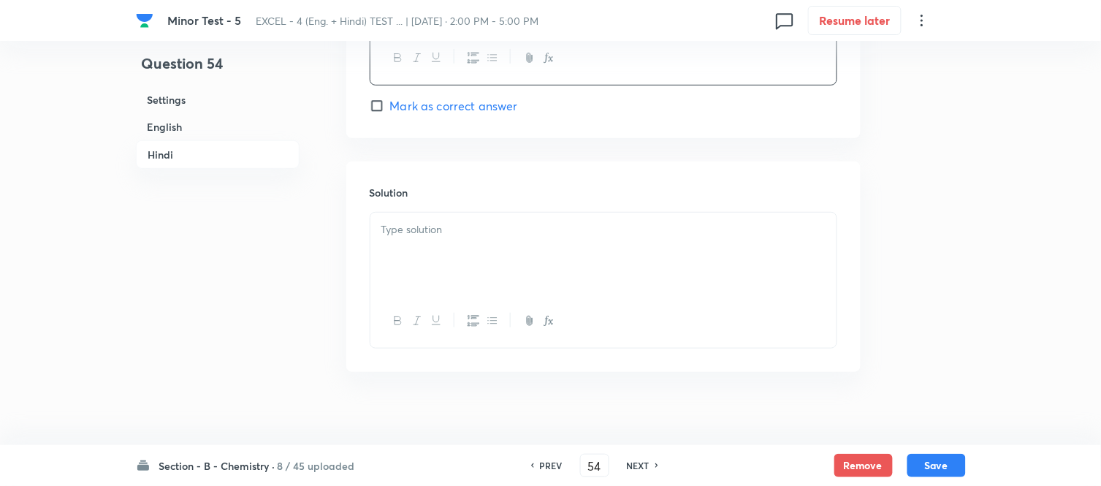
scroll to position [2989, 0]
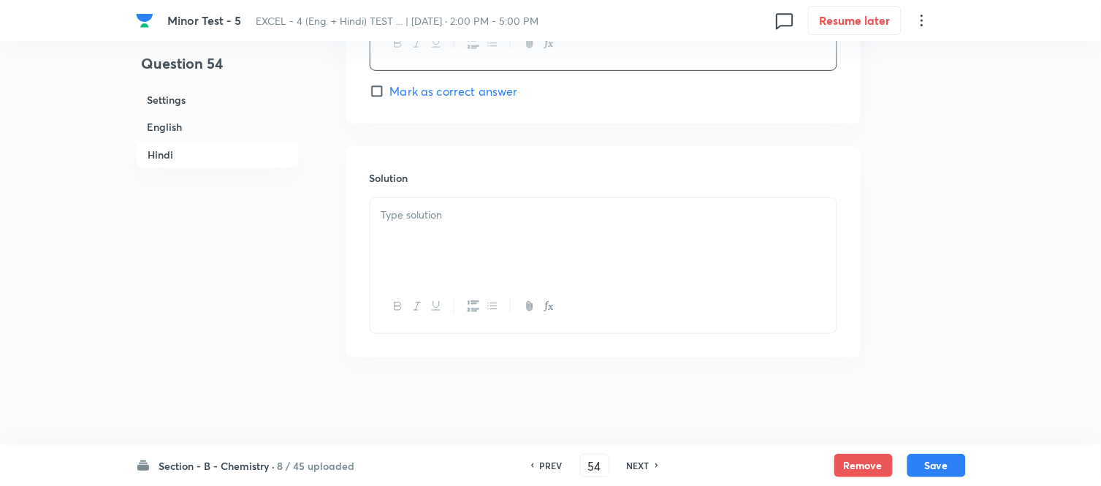
click at [498, 238] on div at bounding box center [604, 239] width 466 height 82
click at [939, 469] on button "Save" at bounding box center [937, 463] width 58 height 23
type input "55"
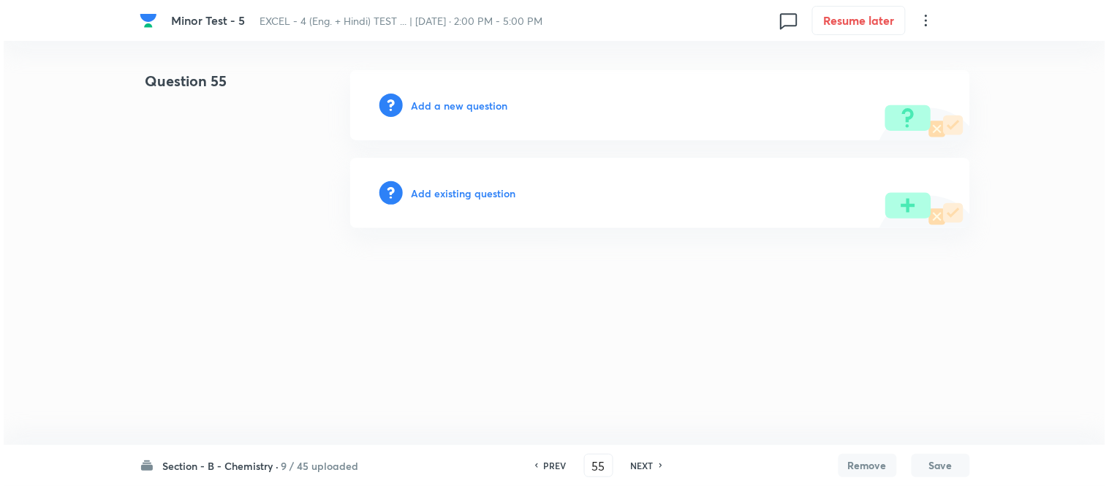
scroll to position [0, 0]
